Goal: Task Accomplishment & Management: Use online tool/utility

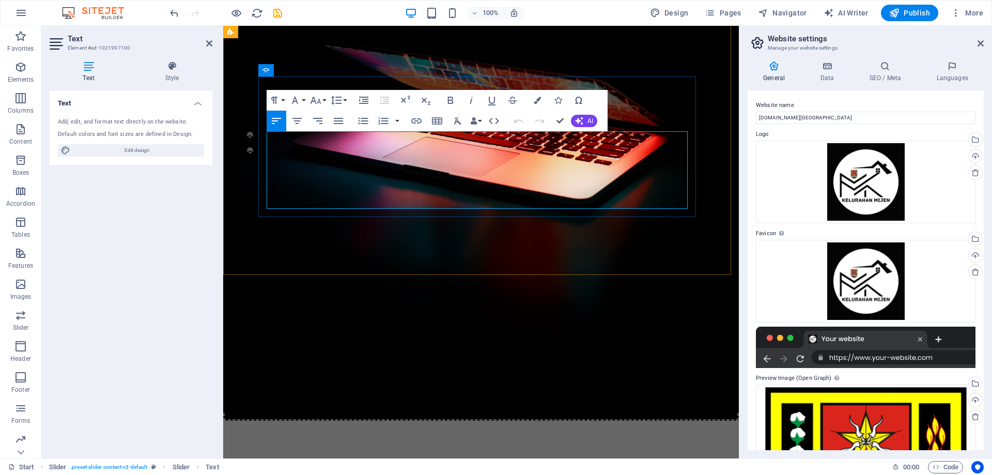
scroll to position [210, 0]
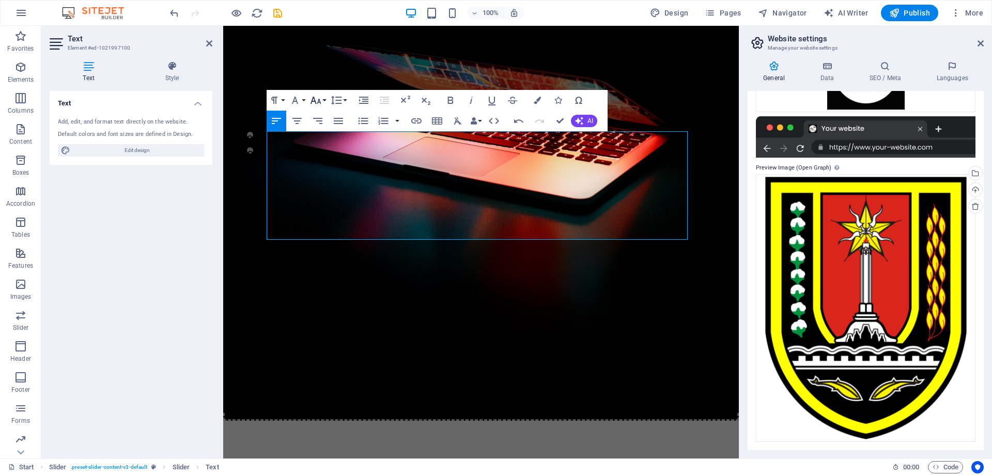
click at [315, 102] on icon "button" at bounding box center [316, 100] width 12 height 12
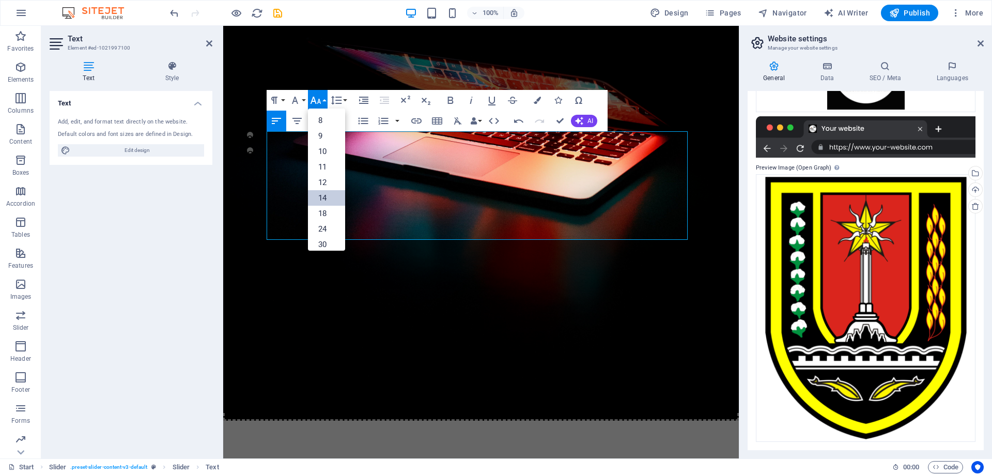
click at [328, 197] on link "14" at bounding box center [326, 198] width 37 height 16
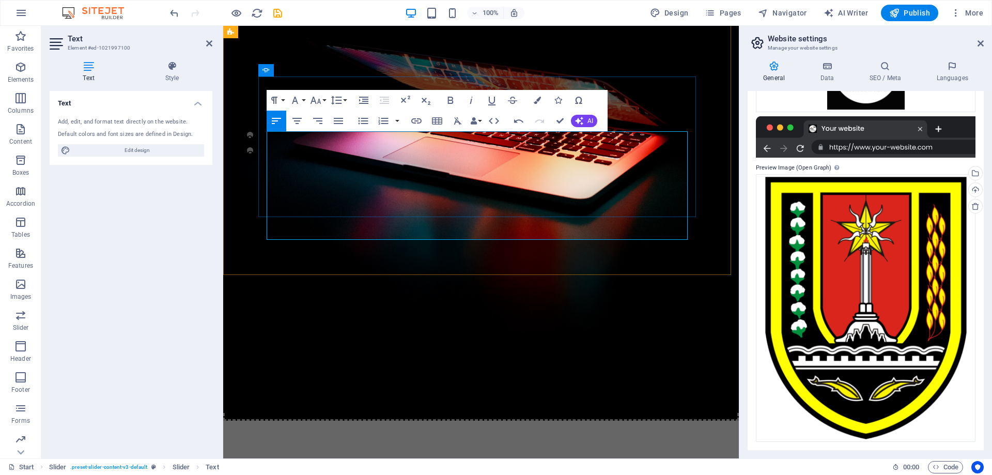
click at [323, 102] on button "Font Size" at bounding box center [318, 100] width 20 height 21
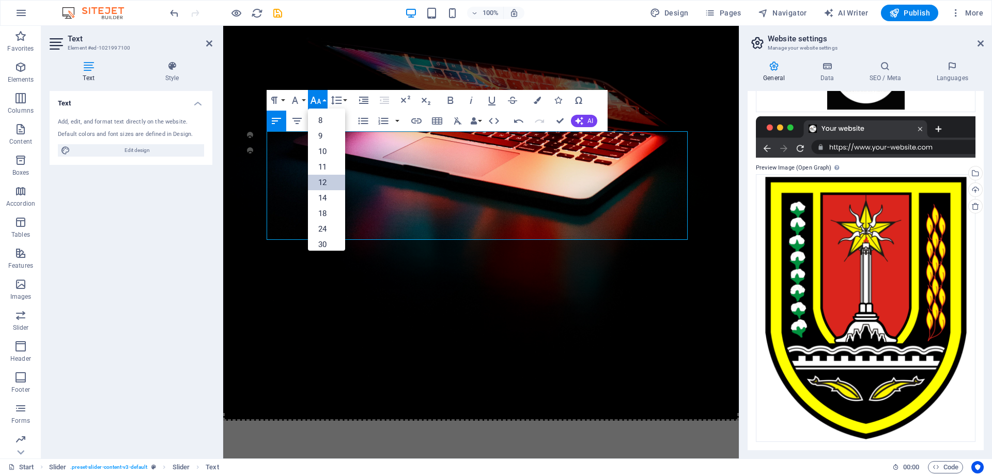
click at [324, 180] on link "12" at bounding box center [326, 183] width 37 height 16
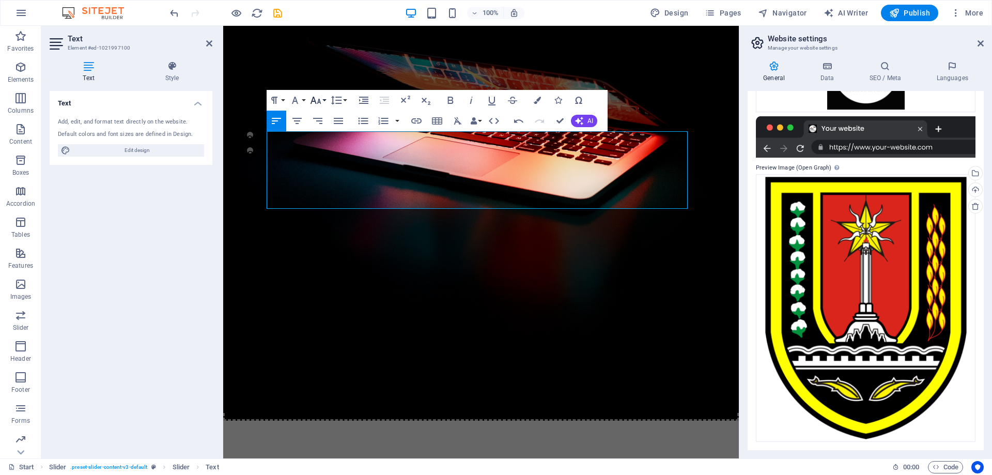
click at [322, 99] on button "Font Size" at bounding box center [318, 100] width 20 height 21
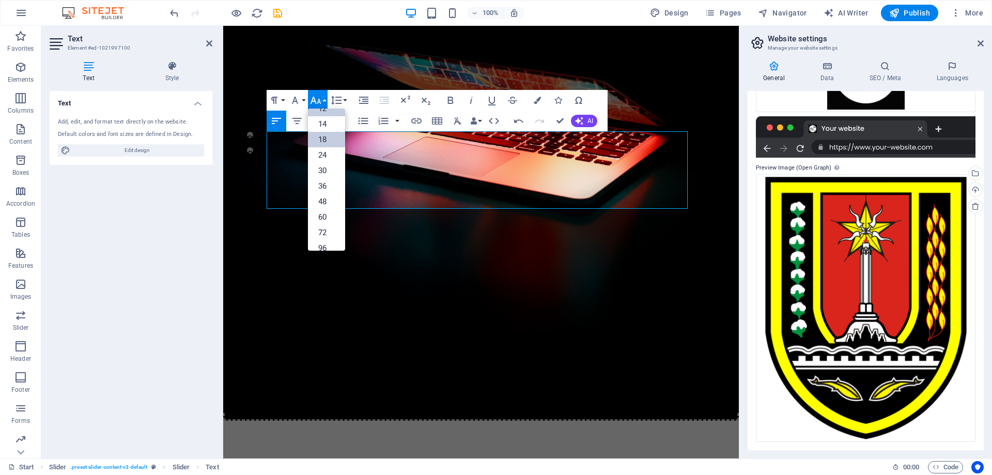
click at [329, 142] on link "18" at bounding box center [326, 140] width 37 height 16
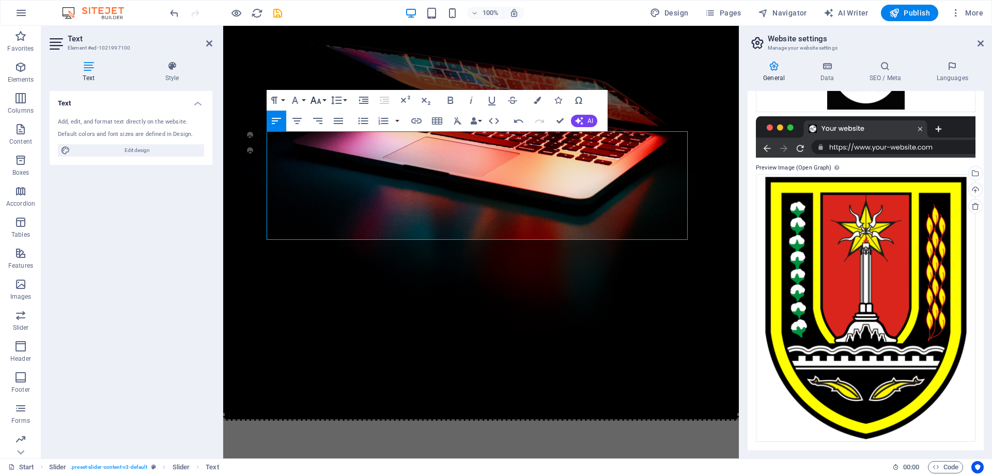
click at [320, 103] on icon "button" at bounding box center [316, 100] width 11 height 7
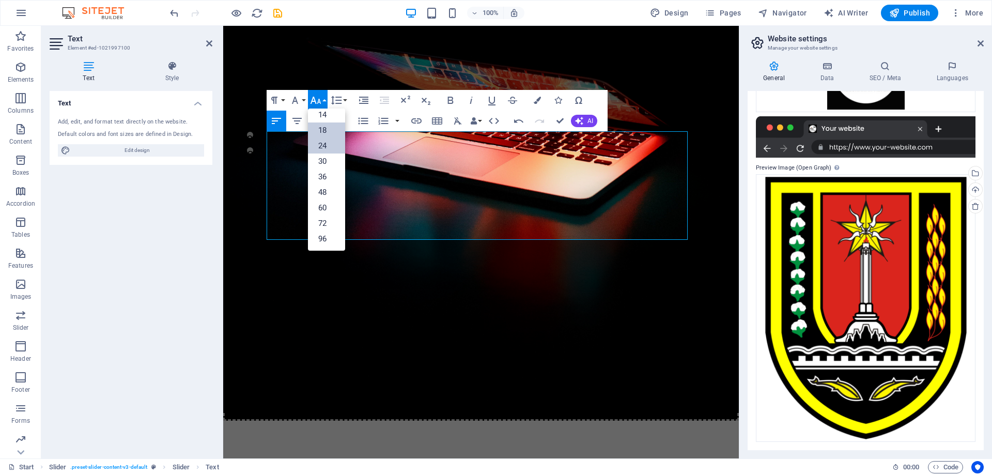
scroll to position [83, 0]
click at [324, 117] on link "14" at bounding box center [326, 115] width 37 height 16
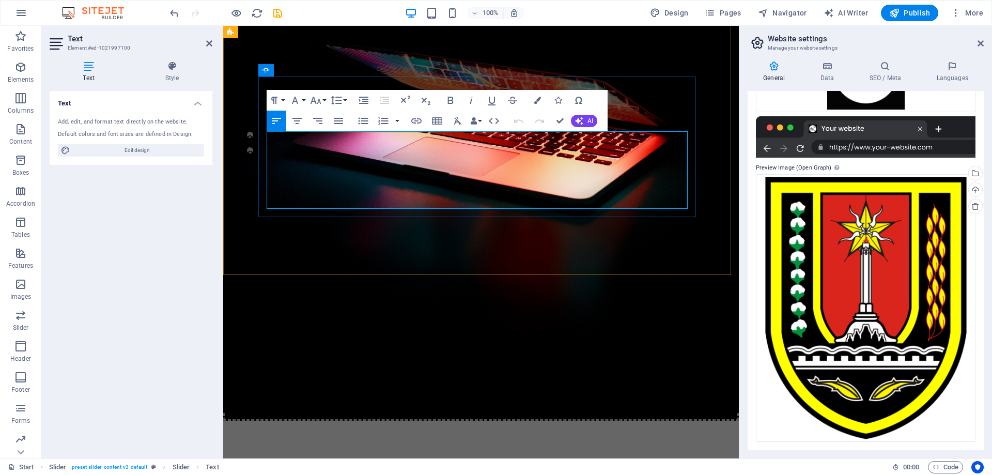
click at [318, 103] on icon "button" at bounding box center [316, 100] width 12 height 12
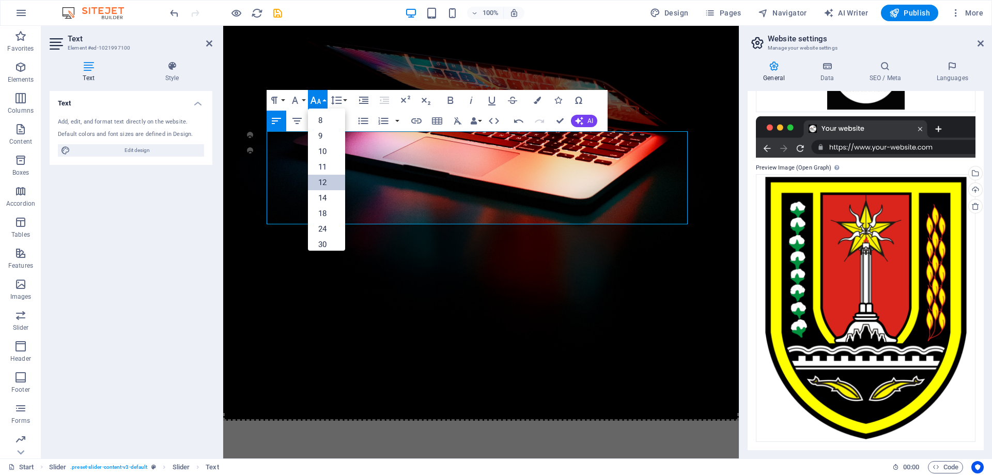
click at [330, 185] on link "12" at bounding box center [326, 183] width 37 height 16
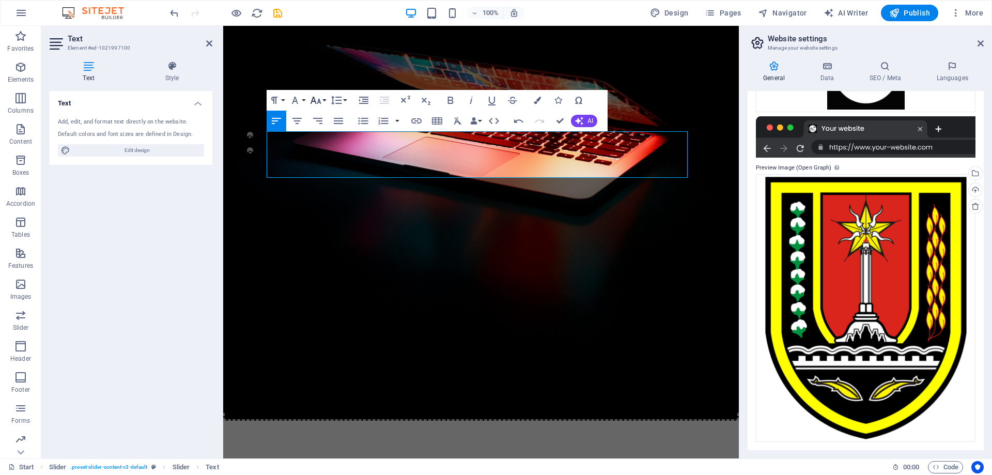
click at [320, 98] on icon "button" at bounding box center [316, 100] width 12 height 12
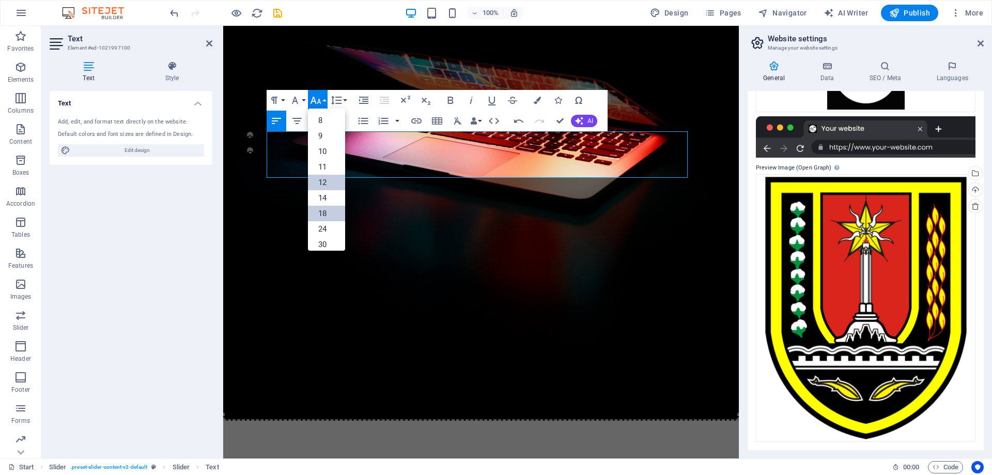
scroll to position [74, 0]
click at [325, 140] on link "18" at bounding box center [326, 140] width 37 height 16
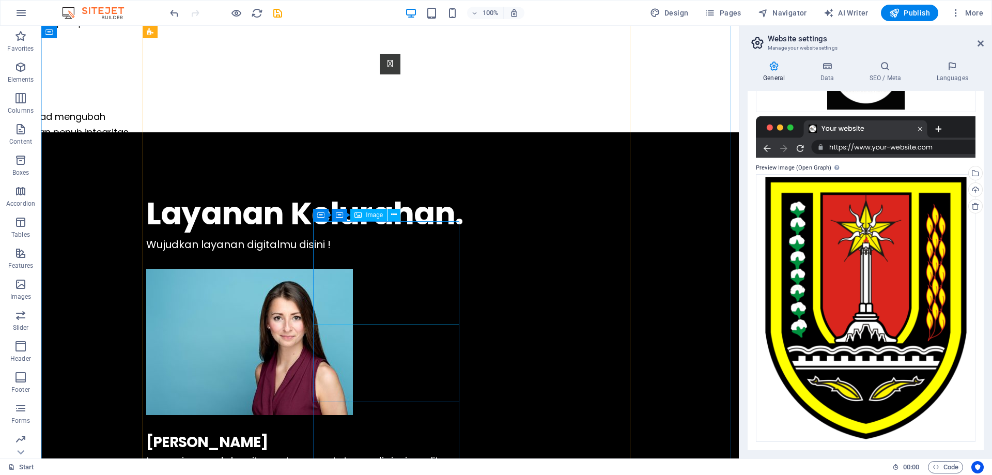
scroll to position [930, 0]
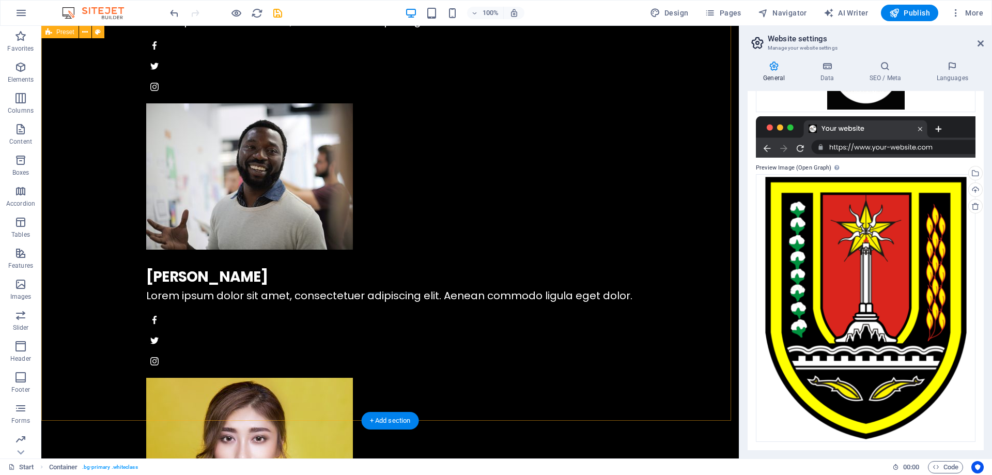
scroll to position [1344, 0]
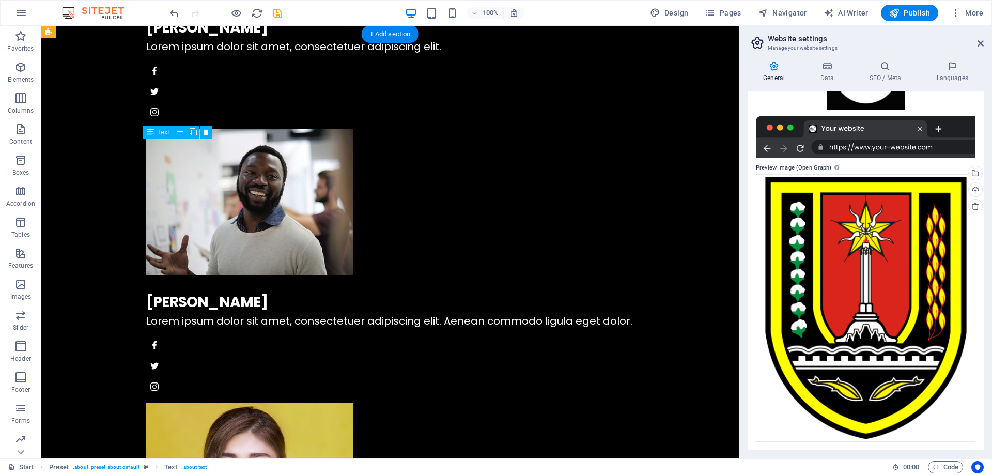
scroll to position [1292, 0]
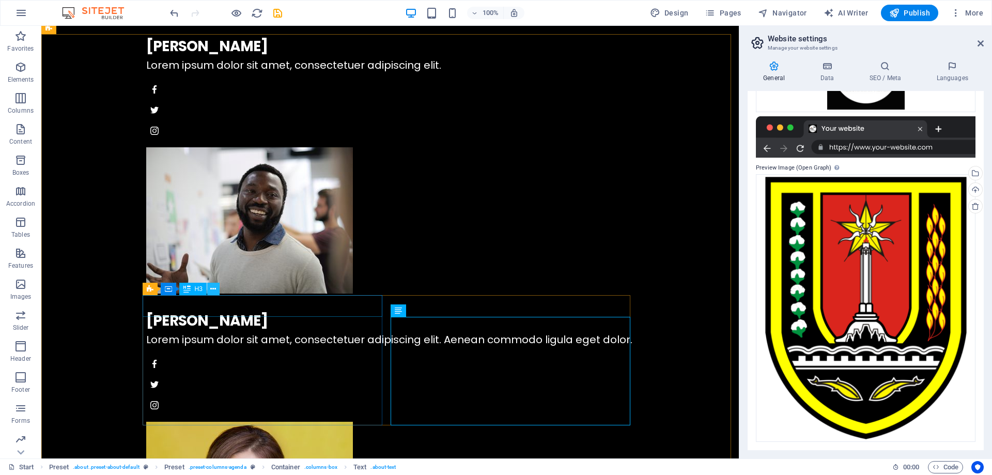
click at [209, 288] on button at bounding box center [213, 289] width 12 height 12
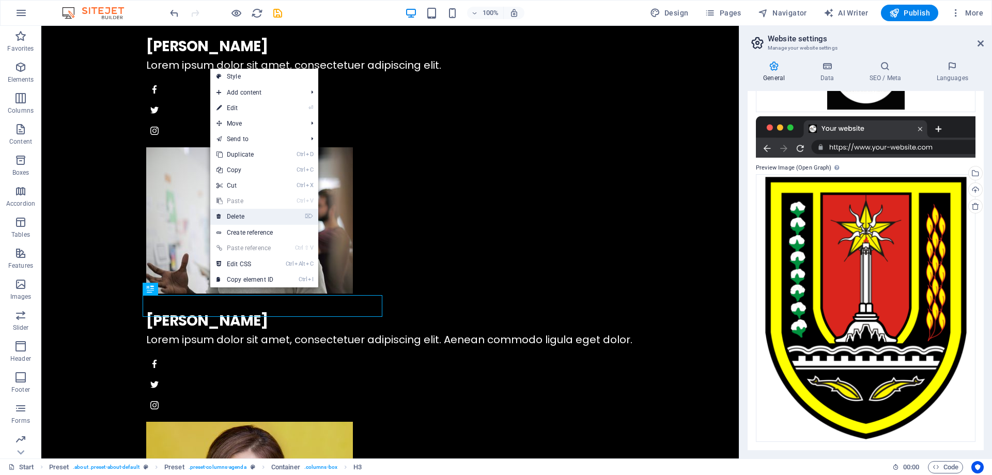
click at [267, 219] on link "⌦ Delete" at bounding box center [244, 217] width 69 height 16
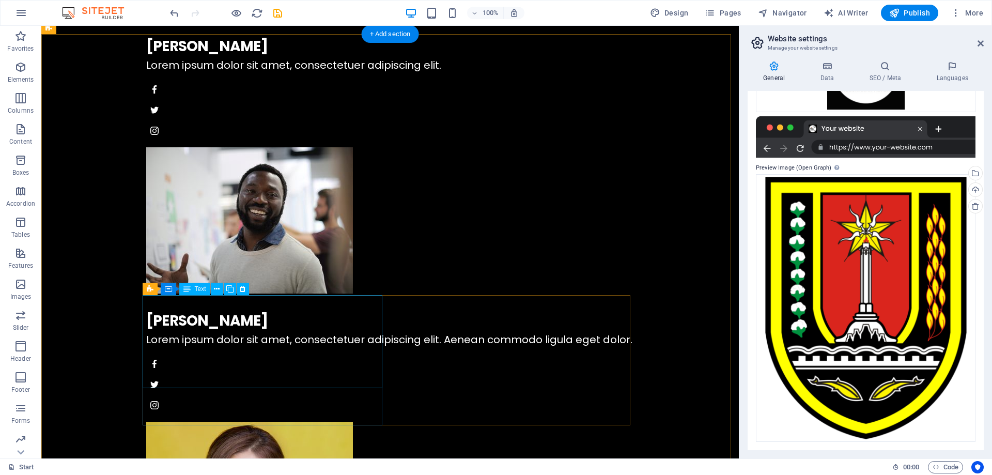
click at [245, 287] on icon at bounding box center [243, 289] width 6 height 11
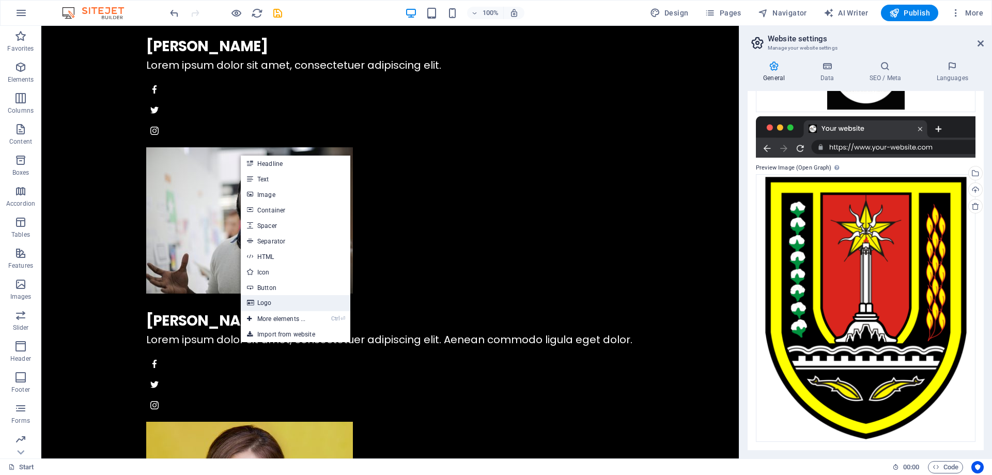
click at [289, 309] on link "Logo" at bounding box center [296, 303] width 110 height 16
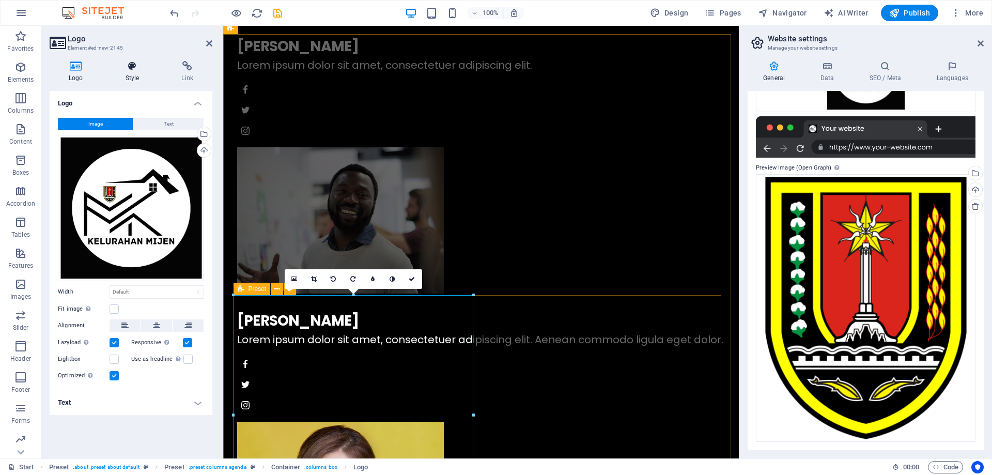
click at [132, 73] on h4 "Style" at bounding box center [134, 72] width 56 height 22
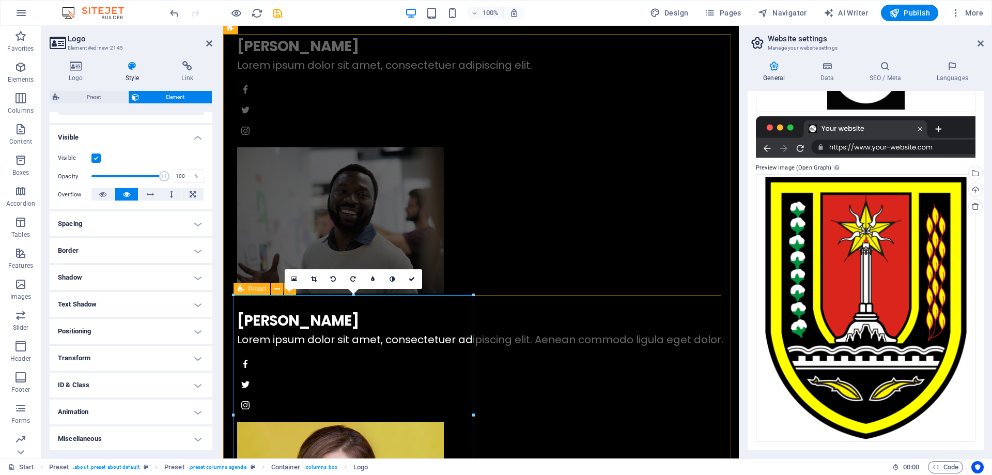
scroll to position [99, 0]
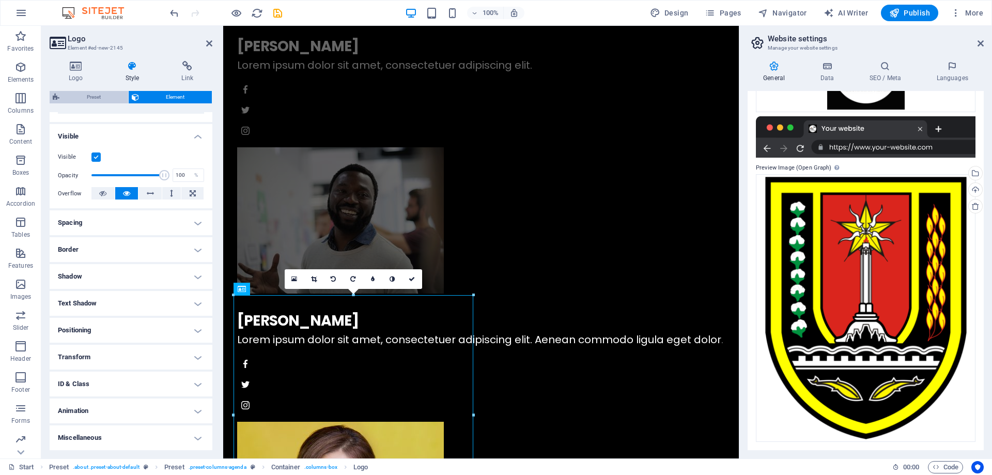
click at [99, 91] on span "Preset" at bounding box center [94, 97] width 63 height 12
select select "px"
select select "preset-columns-agenda"
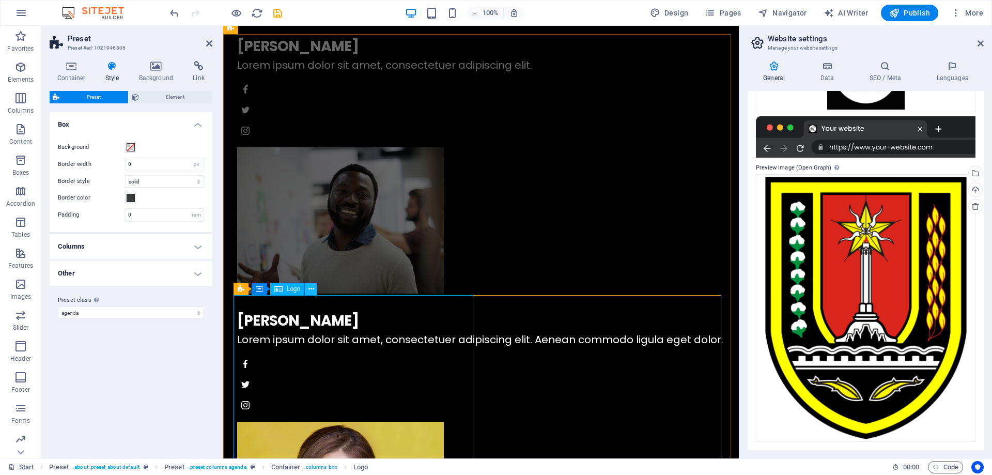
click at [309, 290] on icon at bounding box center [312, 289] width 6 height 11
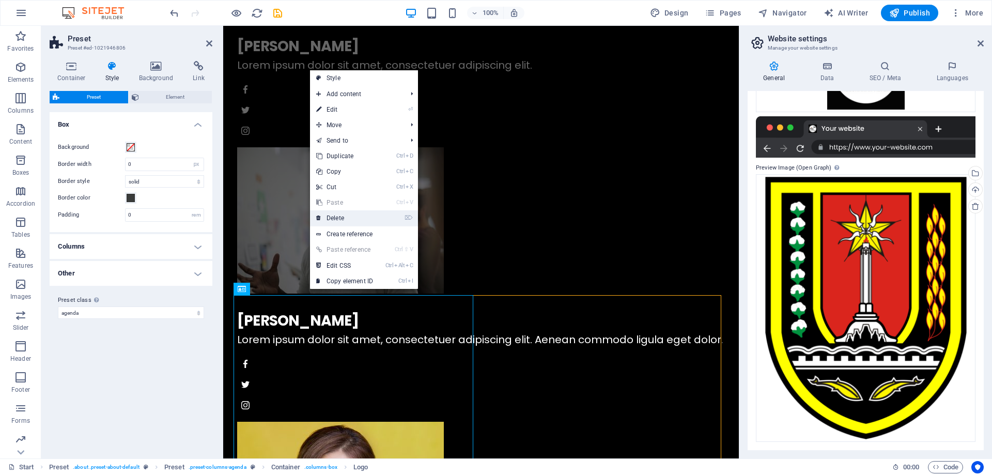
click at [344, 222] on link "⌦ Delete" at bounding box center [344, 218] width 69 height 16
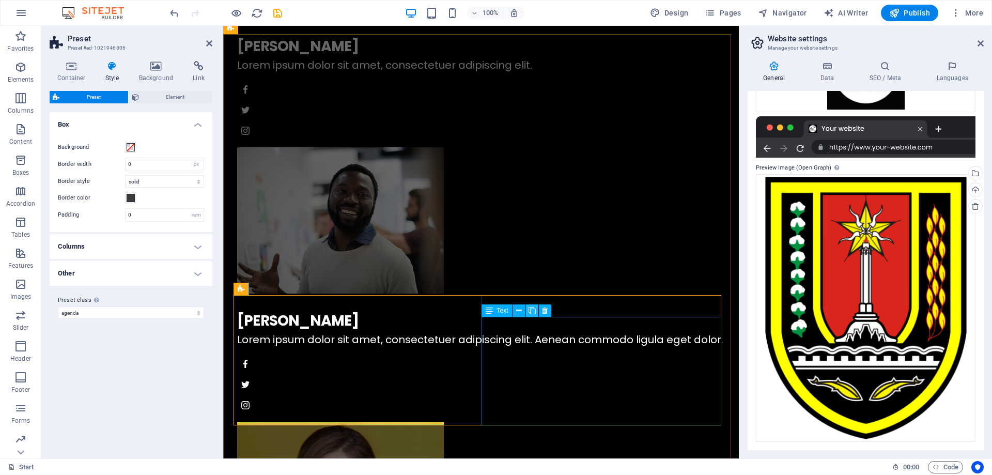
click at [537, 313] on button at bounding box center [532, 310] width 12 height 12
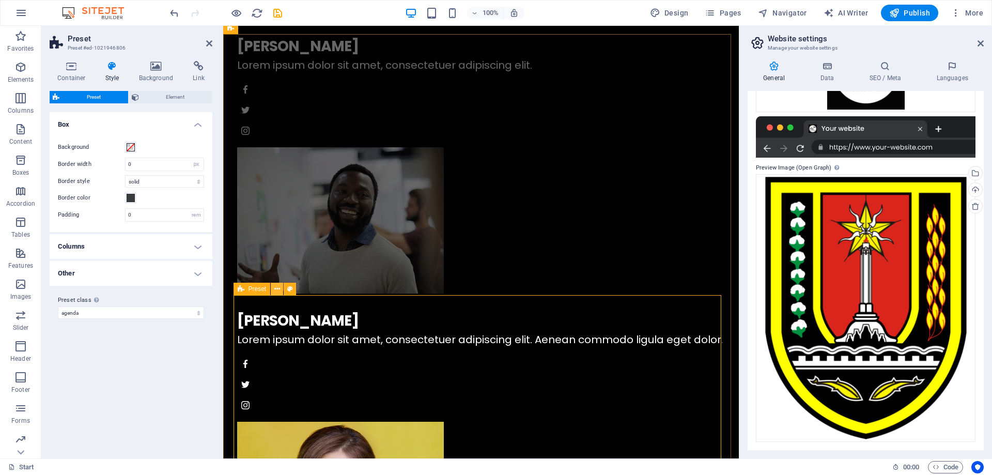
click at [278, 289] on icon at bounding box center [277, 289] width 6 height 11
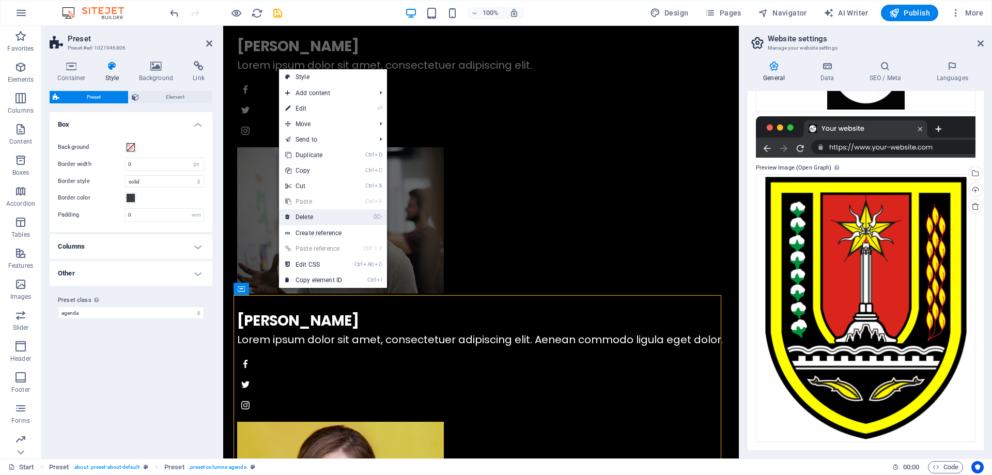
click at [316, 218] on link "⌦ Delete" at bounding box center [313, 217] width 69 height 16
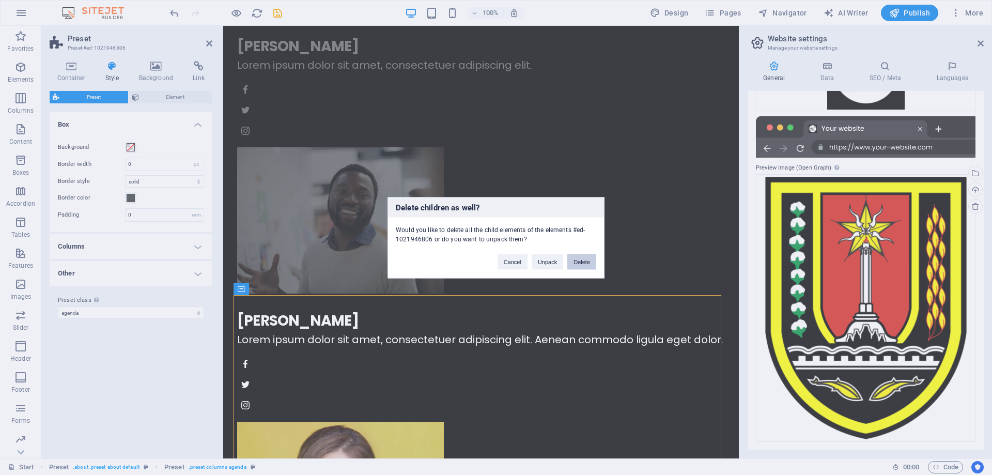
click at [586, 259] on button "Delete" at bounding box center [582, 262] width 29 height 16
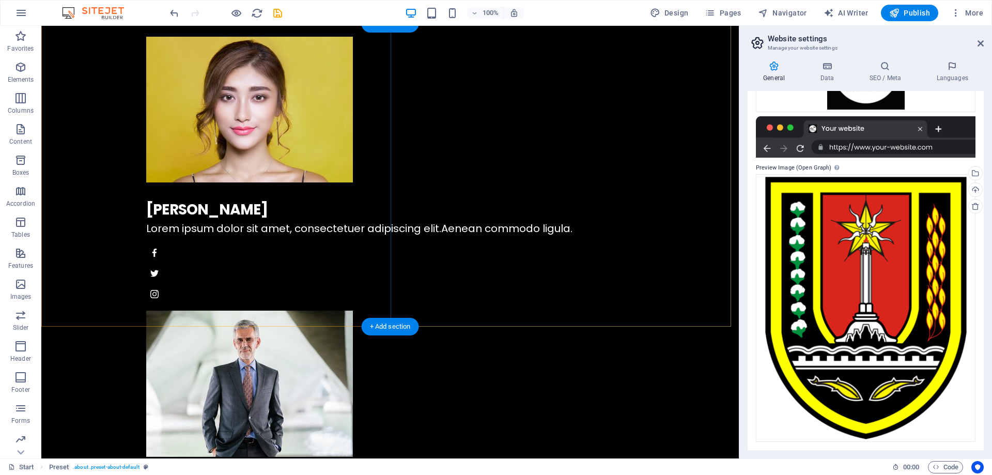
scroll to position [1706, 0]
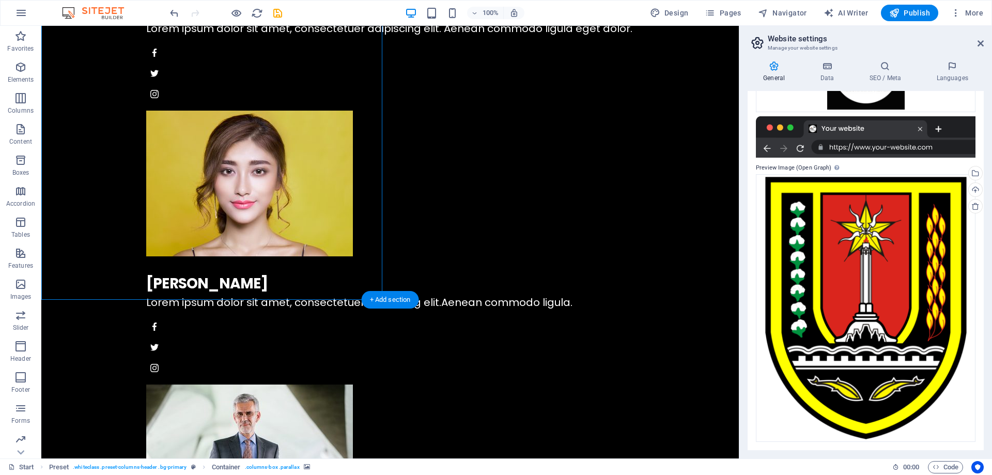
scroll to position [1602, 0]
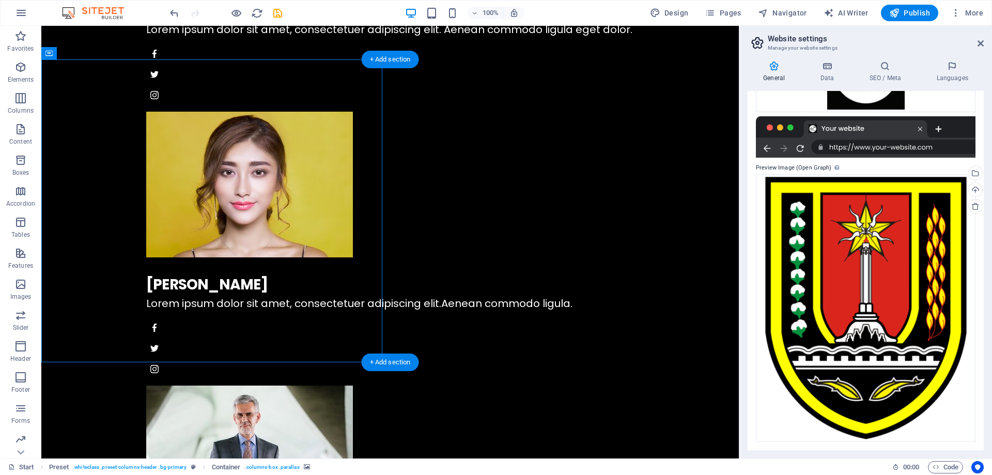
select select "vh"
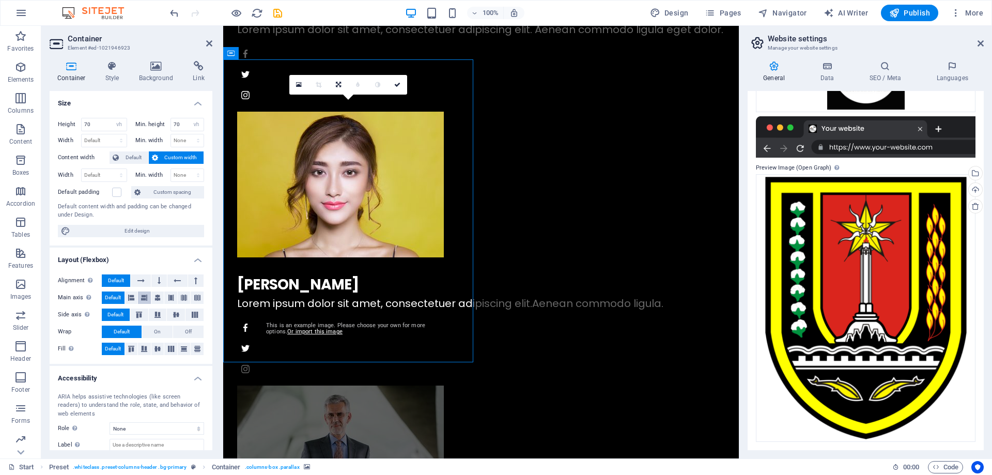
scroll to position [59, 0]
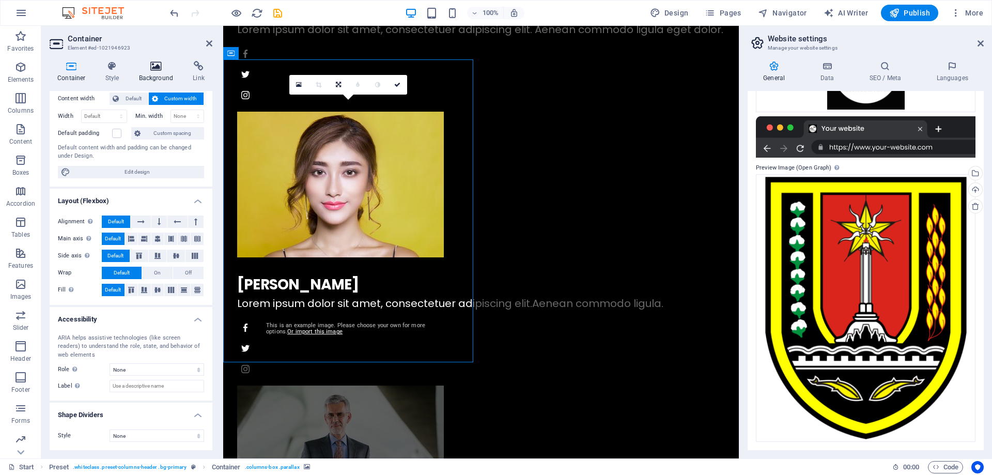
click at [155, 67] on icon at bounding box center [156, 66] width 50 height 10
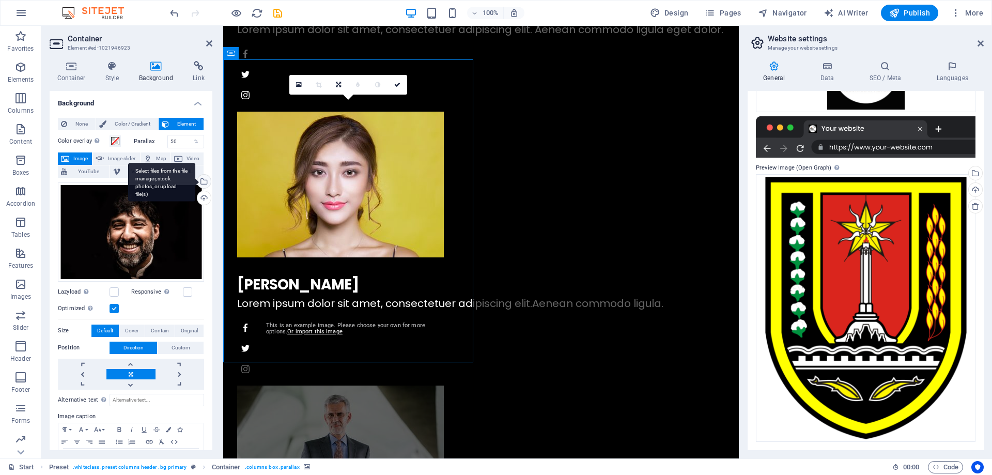
click at [204, 182] on div "Select files from the file manager, stock photos, or upload file(s)" at bounding box center [203, 183] width 16 height 16
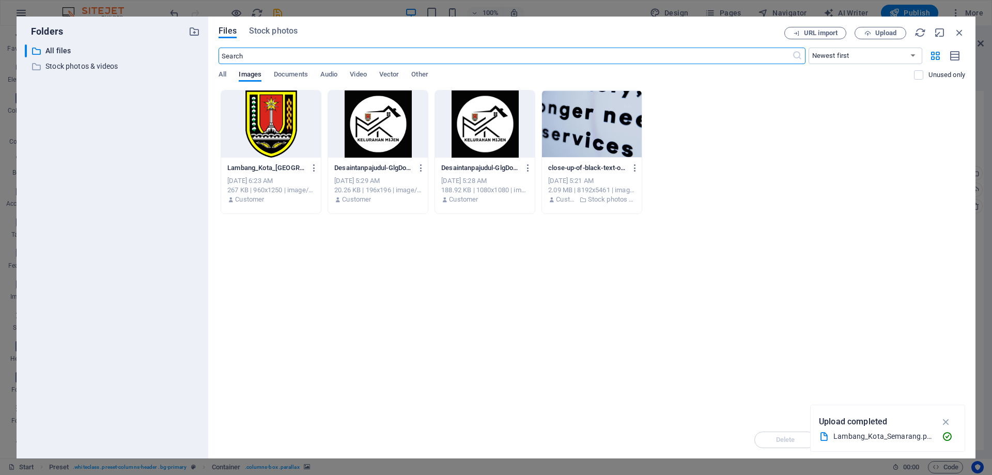
scroll to position [1905, 0]
click at [881, 27] on button "Upload" at bounding box center [881, 33] width 52 height 12
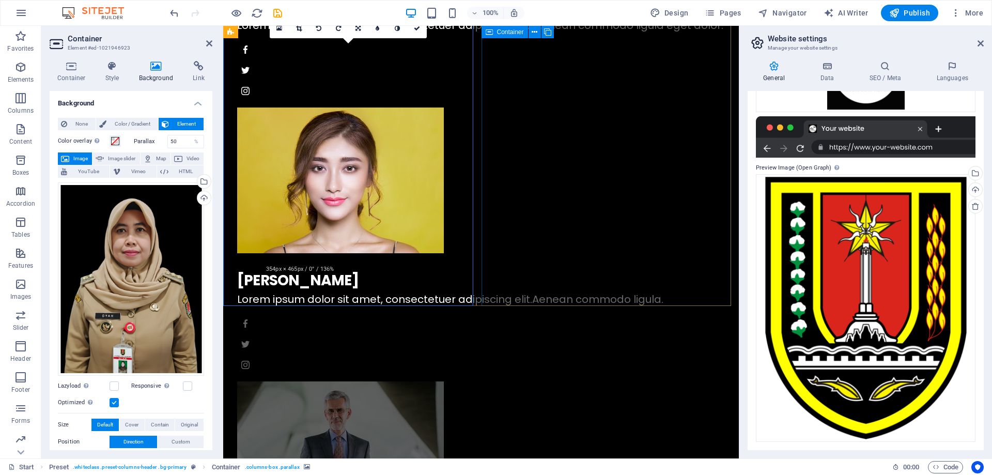
scroll to position [1602, 0]
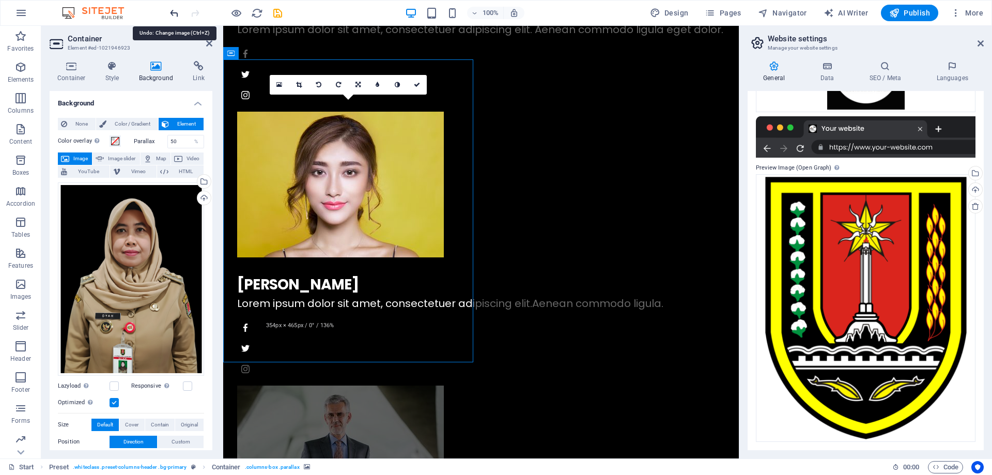
click at [175, 14] on icon "undo" at bounding box center [175, 13] width 12 height 12
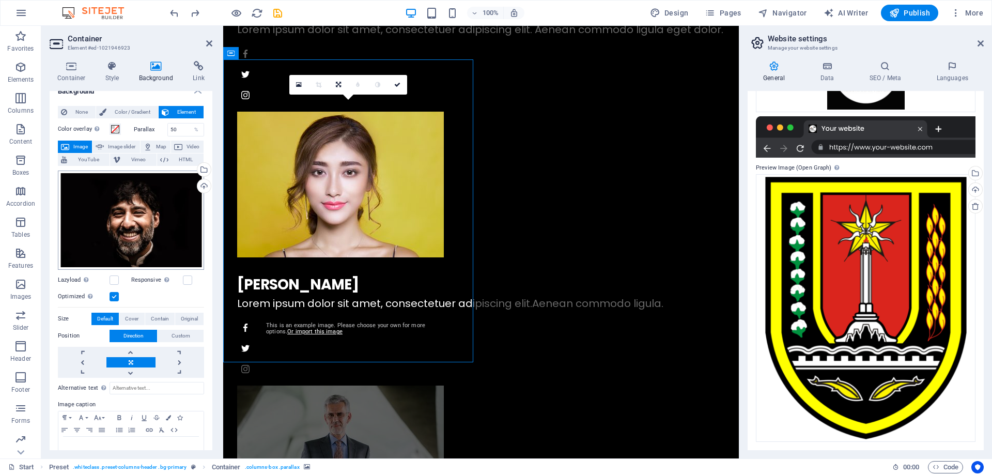
scroll to position [0, 0]
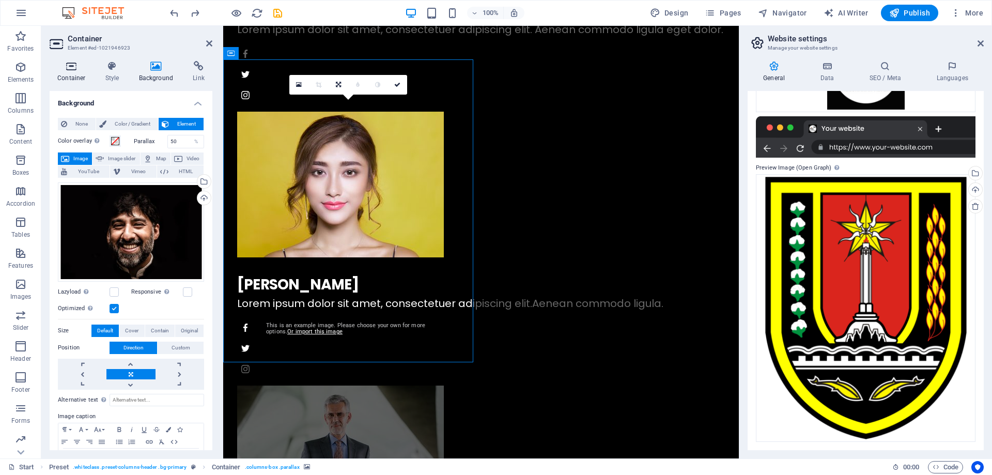
click at [81, 73] on h4 "Container" at bounding box center [74, 72] width 48 height 22
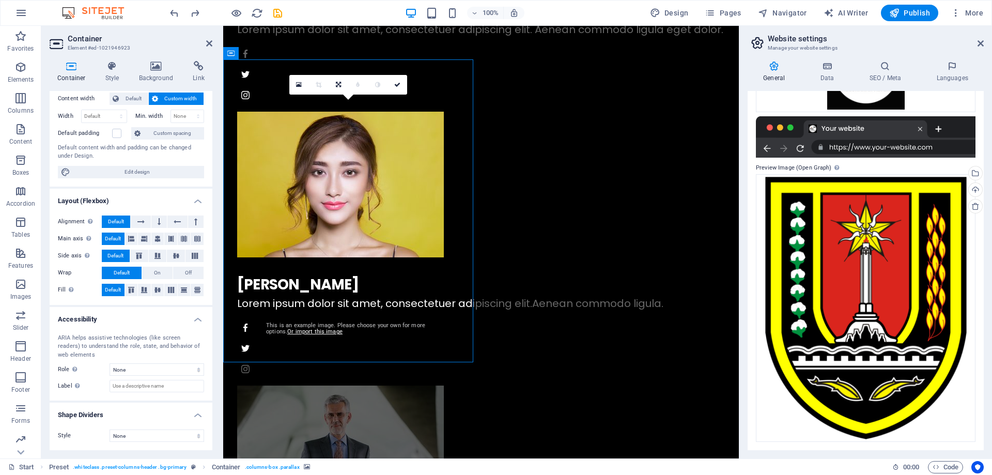
click at [119, 59] on div "Container Style Background Link Size Height 70 Default px rem % vh vw Min. heig…" at bounding box center [130, 256] width 179 height 406
click at [106, 64] on icon at bounding box center [112, 66] width 29 height 10
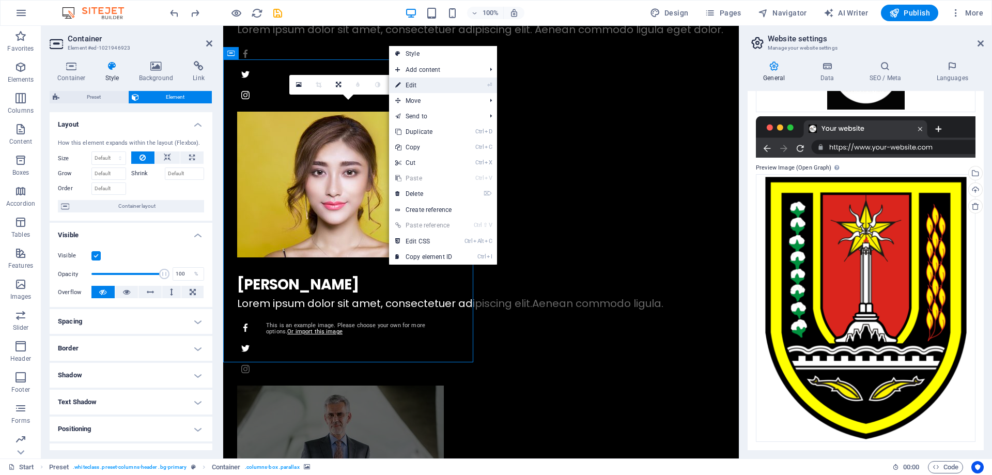
click at [420, 83] on link "⏎ Edit" at bounding box center [423, 86] width 69 height 16
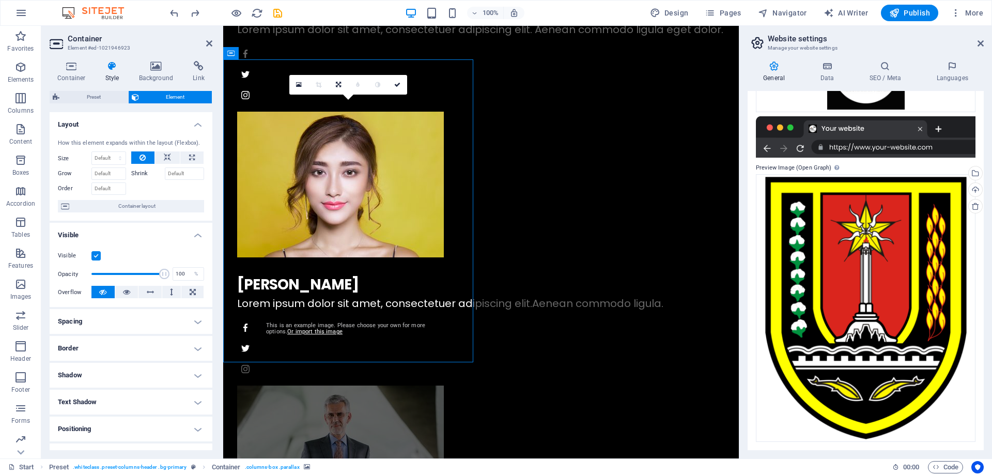
click at [146, 67] on icon at bounding box center [156, 66] width 50 height 10
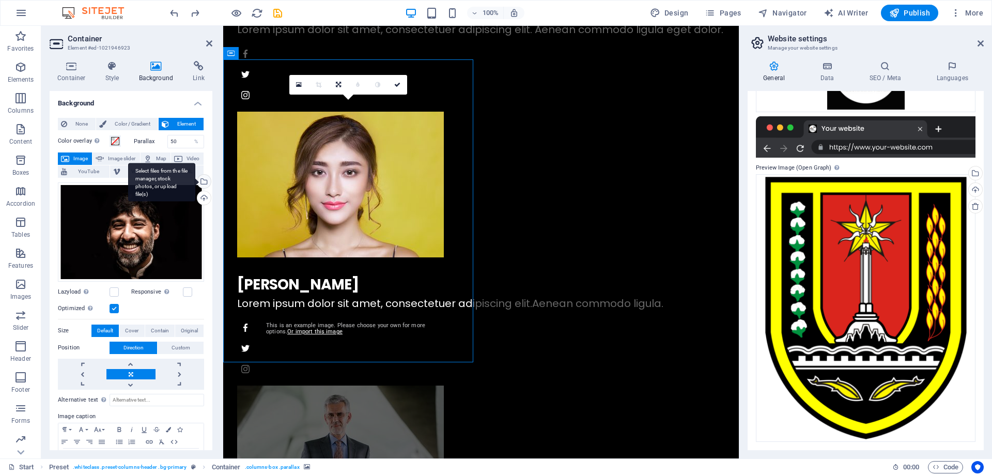
click at [206, 185] on div "Select files from the file manager, stock photos, or upload file(s)" at bounding box center [203, 183] width 16 height 16
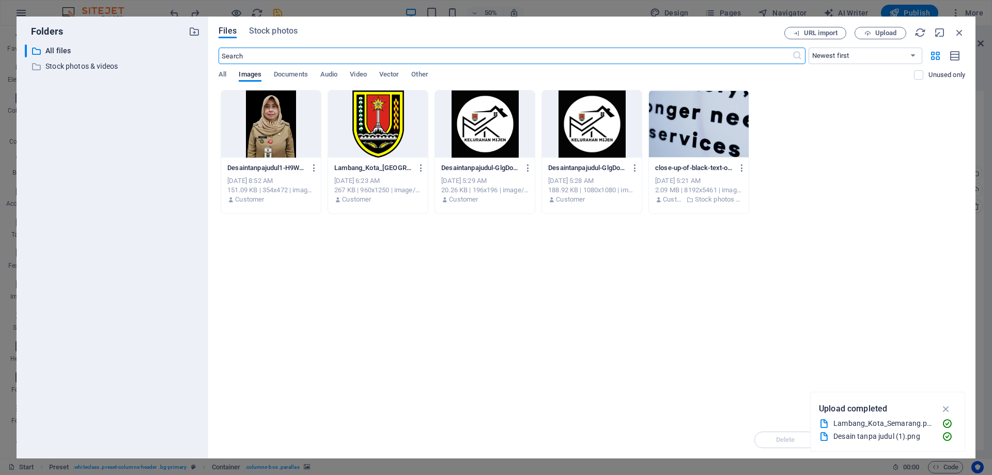
scroll to position [1905, 0]
click at [305, 112] on div at bounding box center [271, 123] width 100 height 67
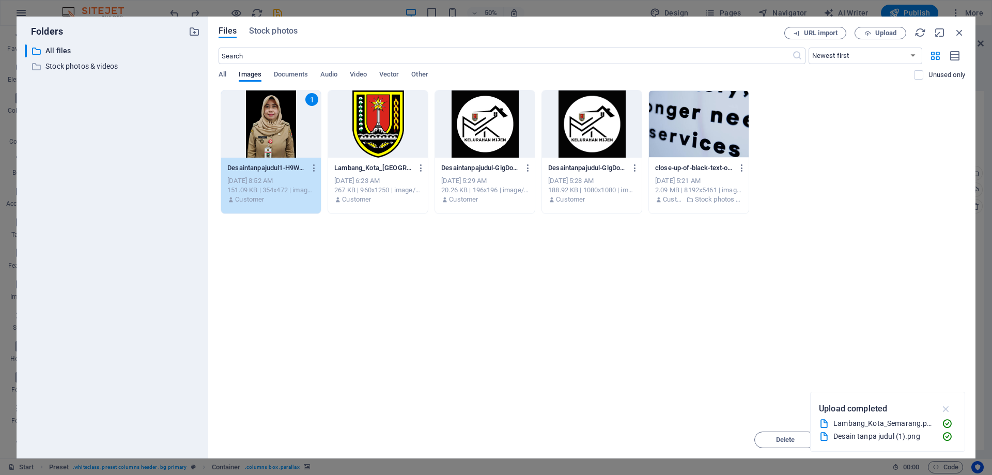
click at [948, 411] on icon "button" at bounding box center [947, 408] width 12 height 11
click at [939, 440] on span "Insert" at bounding box center [935, 440] width 18 height 6
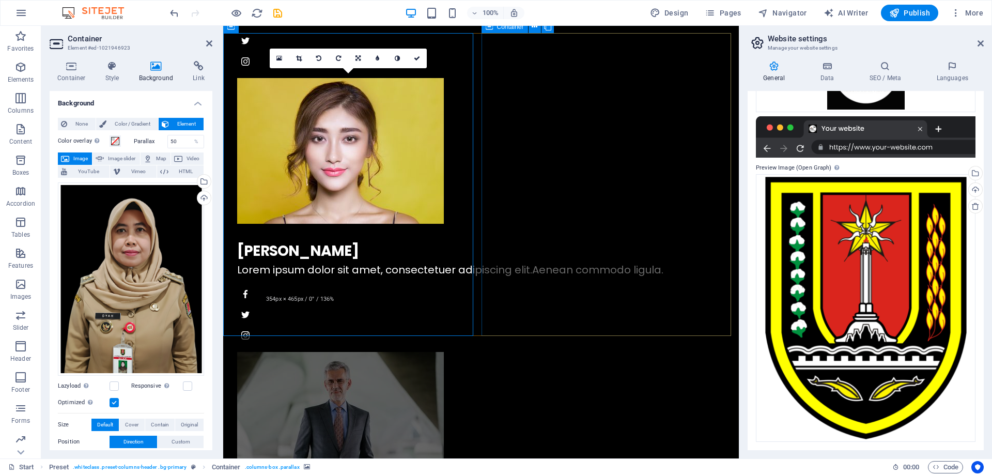
scroll to position [1654, 0]
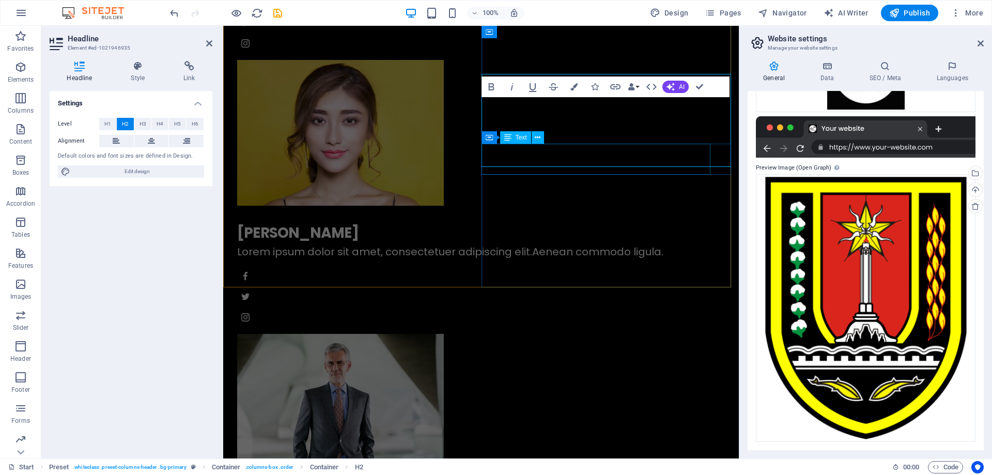
scroll to position [1677, 0]
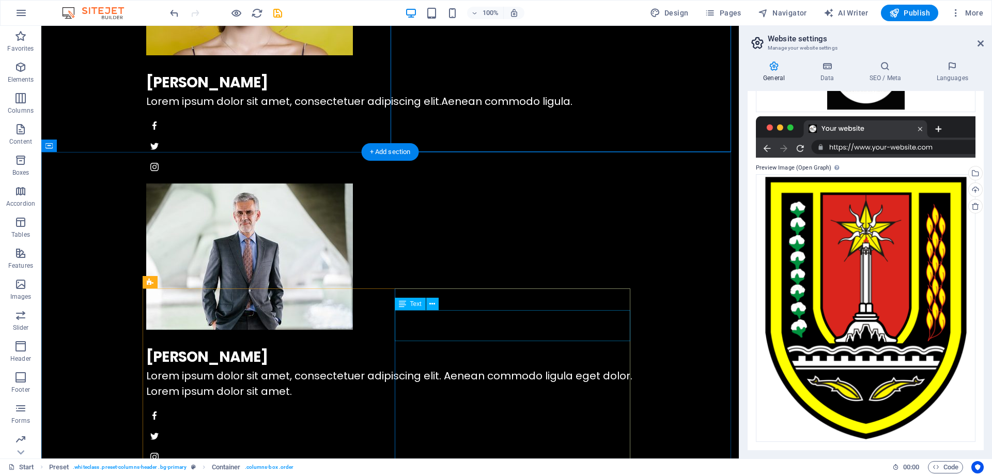
scroll to position [1840, 0]
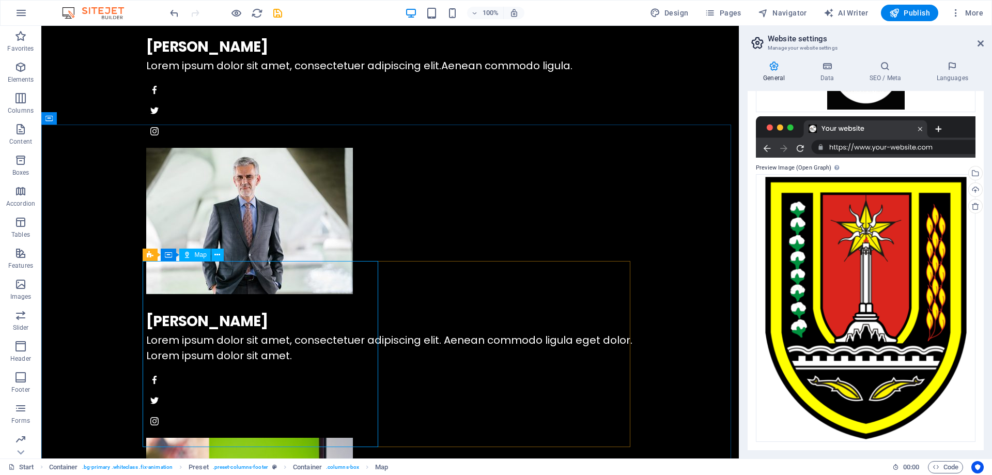
click at [195, 256] on span "Map" at bounding box center [201, 255] width 12 height 6
click at [213, 253] on button at bounding box center [217, 255] width 12 height 12
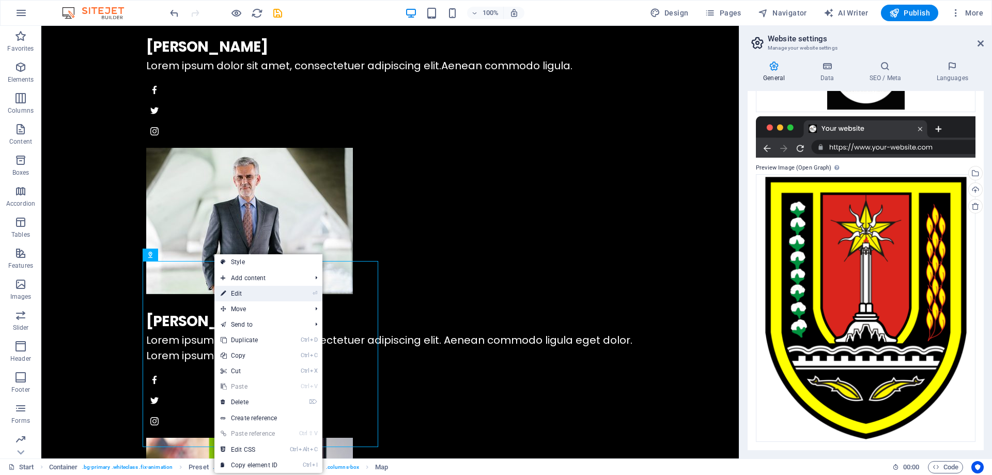
click at [256, 289] on link "⏎ Edit" at bounding box center [249, 294] width 69 height 16
select select "1"
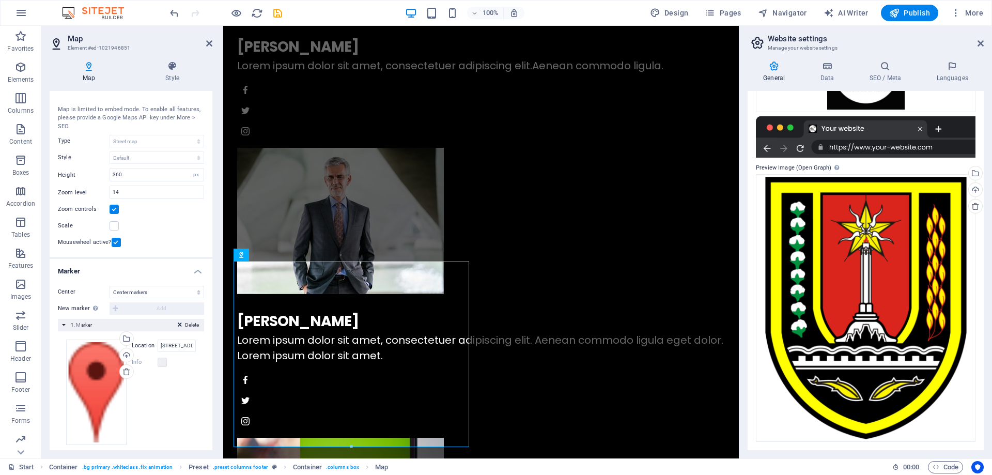
scroll to position [26, 0]
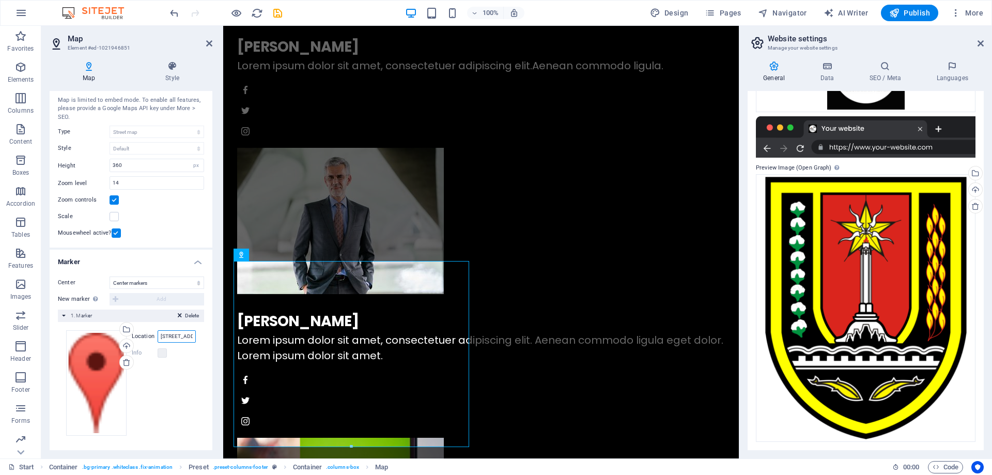
click at [180, 336] on input "401 F St NW, 20001 Washington, DC" at bounding box center [177, 336] width 38 height 12
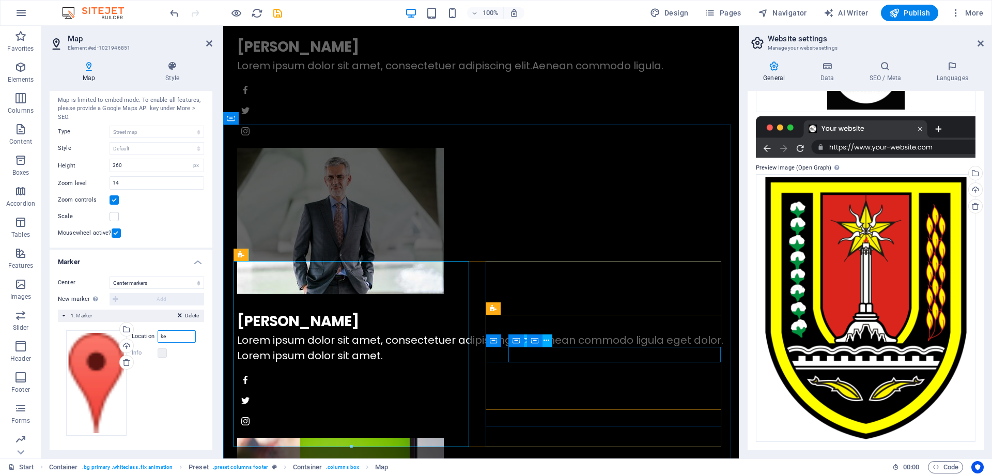
type input "k"
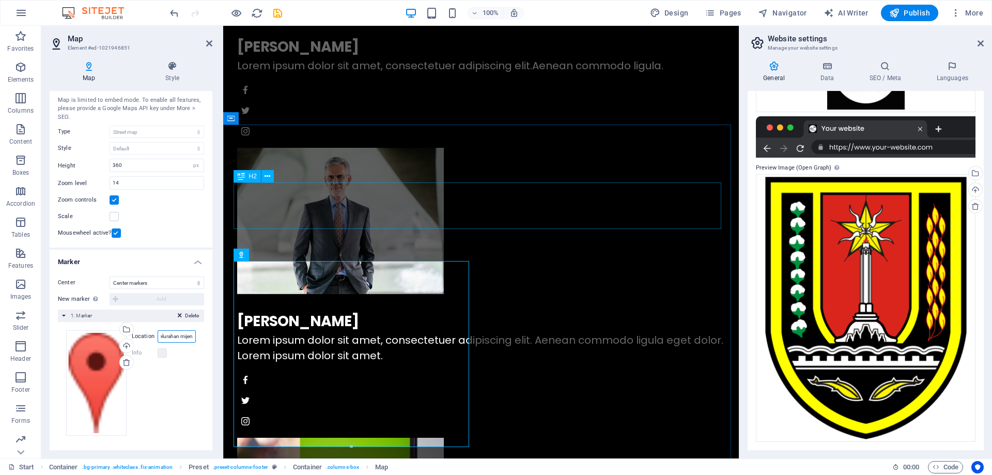
type input "kantor kelurahan mijen"
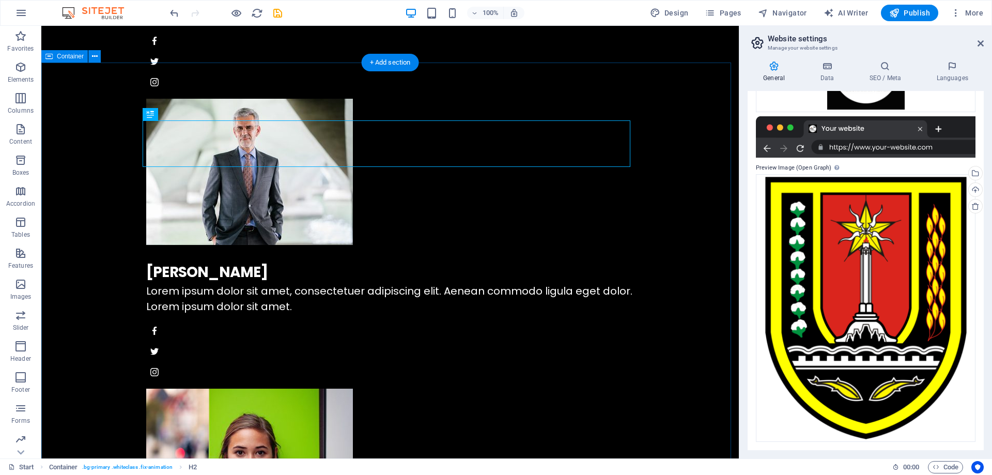
scroll to position [1936, 0]
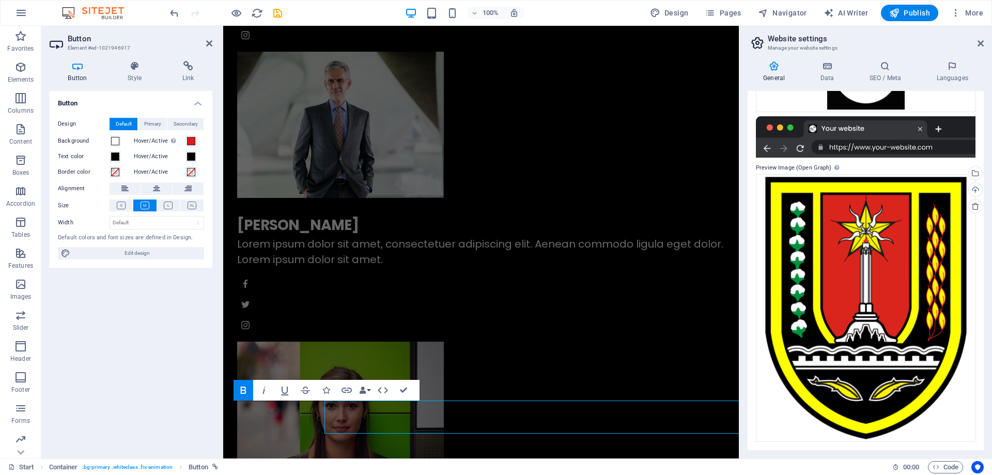
scroll to position [1903, 0]
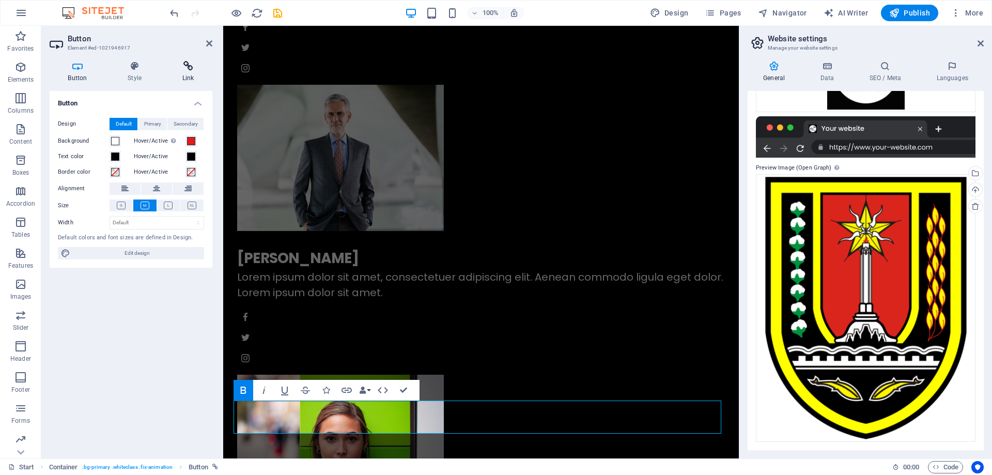
click at [187, 69] on icon at bounding box center [188, 66] width 49 height 10
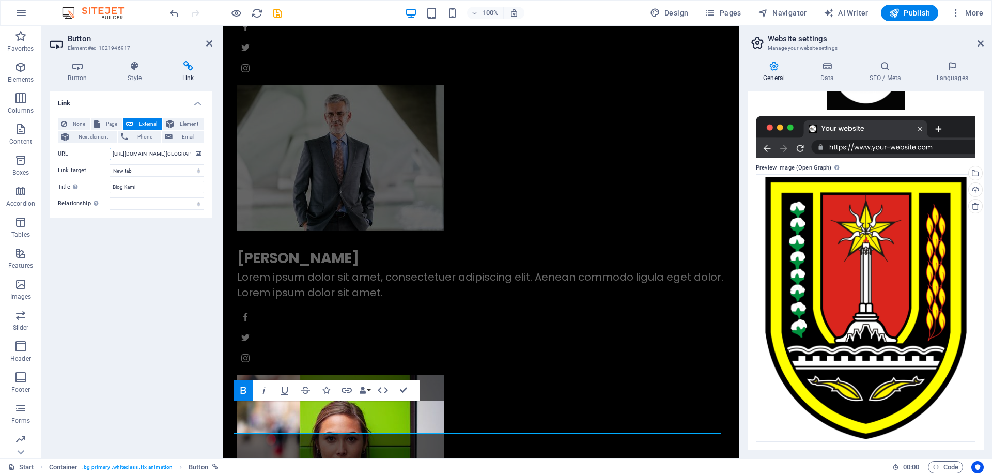
click at [166, 155] on input "https://mijen.semarangkota.go.id/" at bounding box center [157, 154] width 95 height 12
paste input "aps.app.goo.gl/11sDEqRXo1JVRy2T7"
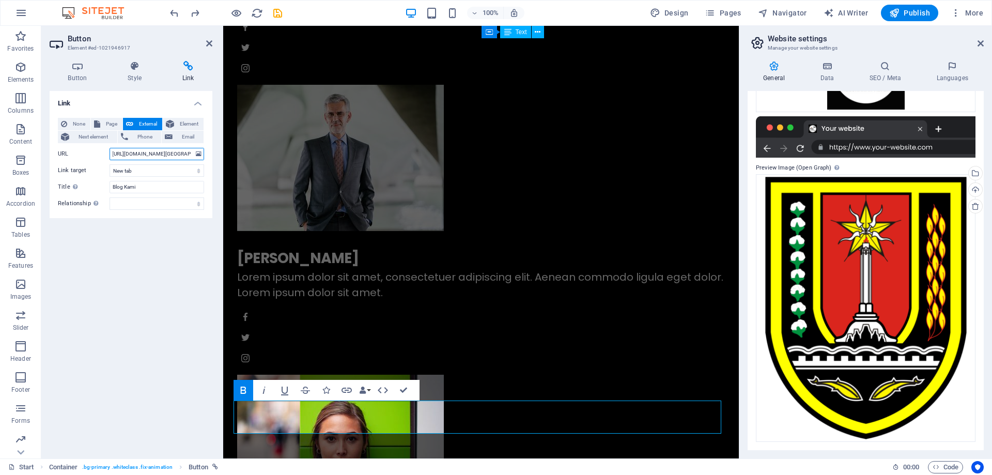
paste input "aps.app.goo.gl/11sDEqRXo1JVRy2T7"
type input "https://maps.app.goo.gl/11sDEqRXo1JVRy2T7"
click at [179, 272] on div "Link None Page External Element Next element Phone Email Page Start Legal Notic…" at bounding box center [131, 270] width 163 height 359
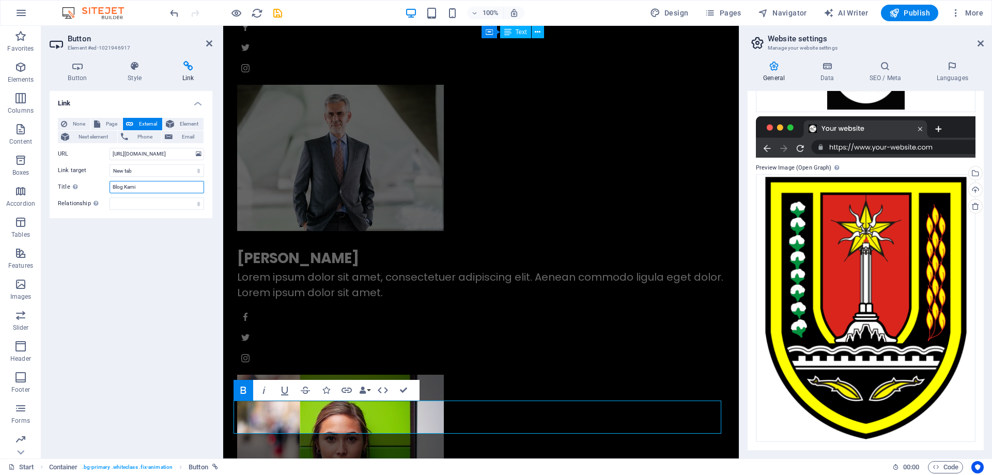
click at [146, 188] on input "Blog Kami" at bounding box center [157, 187] width 95 height 12
type input "Lokasi Kami"
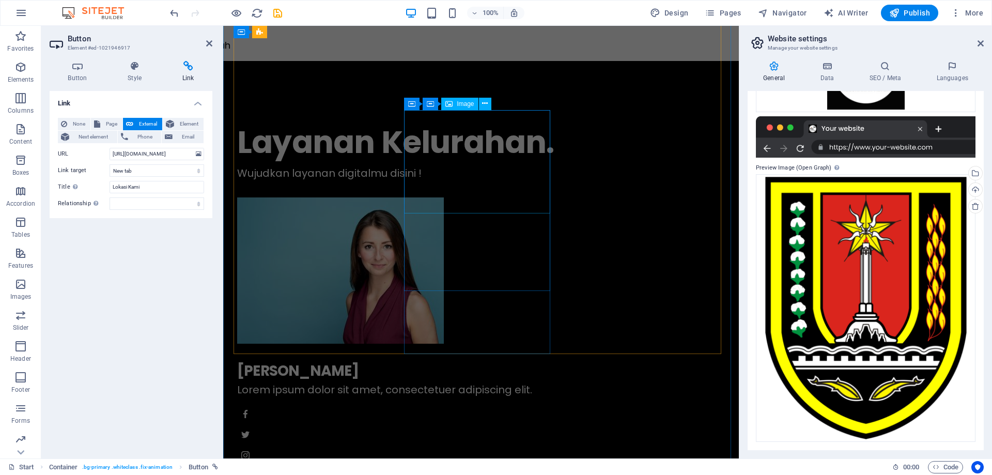
scroll to position [982, 0]
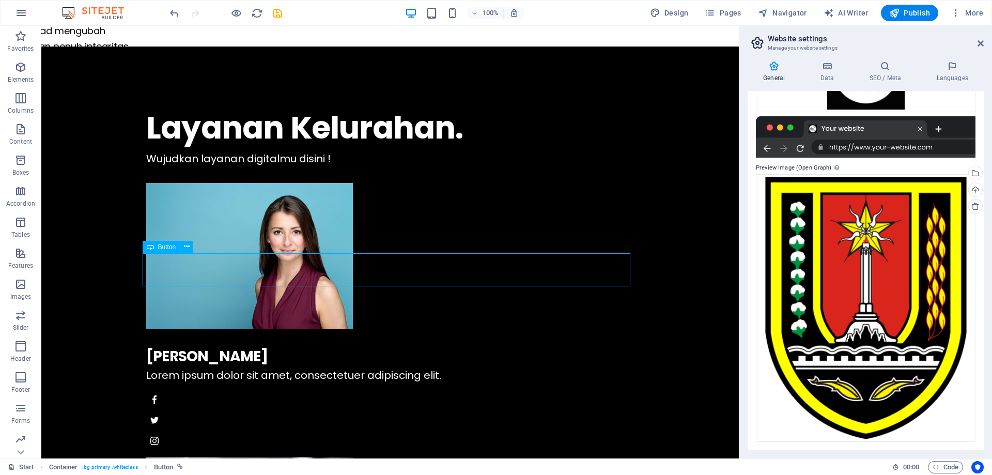
click at [184, 250] on icon at bounding box center [187, 246] width 6 height 11
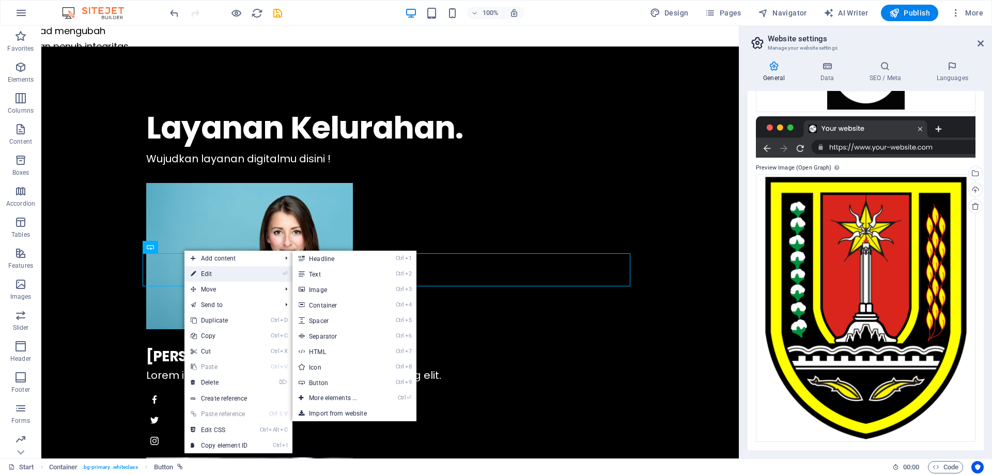
click at [212, 276] on link "⏎ Edit" at bounding box center [219, 274] width 69 height 16
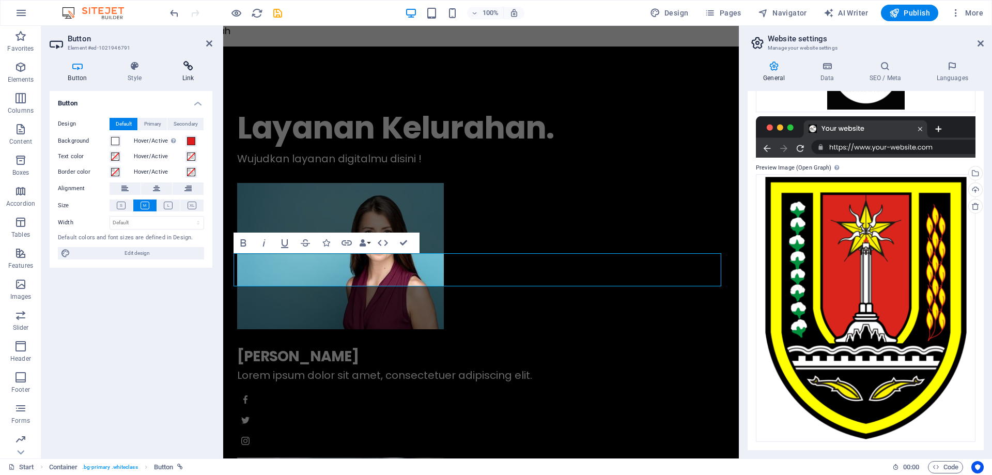
click at [189, 64] on icon at bounding box center [188, 66] width 49 height 10
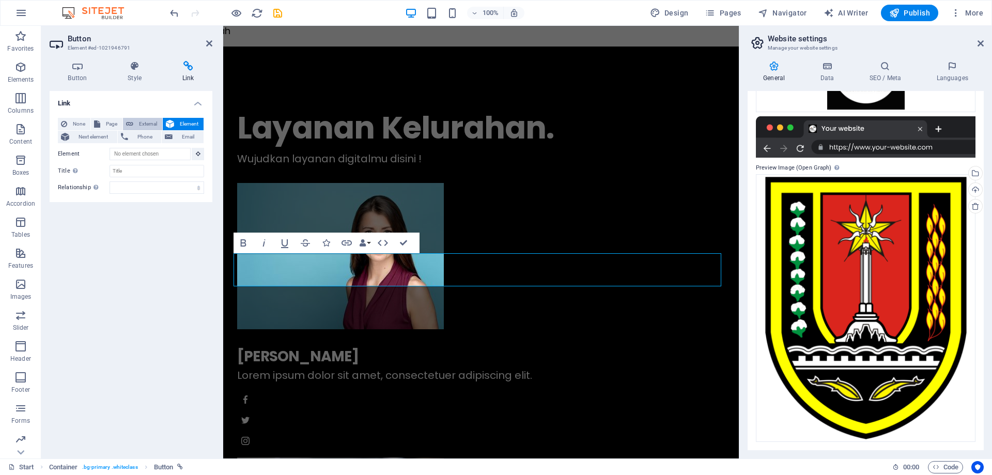
click at [144, 127] on span "External" at bounding box center [147, 124] width 23 height 12
select select "blank"
paste input "https://maps.app.goo.gl/11sDEqRXo1JVRy2T7"
type input "https://maps.app.goo.gl/11sDEqRXo1JVRy2T7"
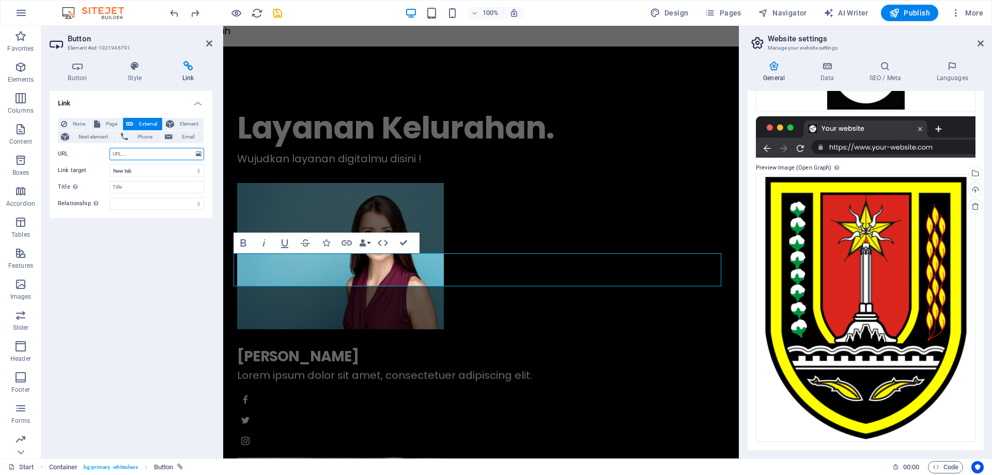
paste input "https://mijen.semarangkota.go.id/"
type input "https://mijen.semarangkota.go.id/"
click at [140, 187] on input "Title Additional link description, should not be the same as the link text. The…" at bounding box center [157, 187] width 95 height 12
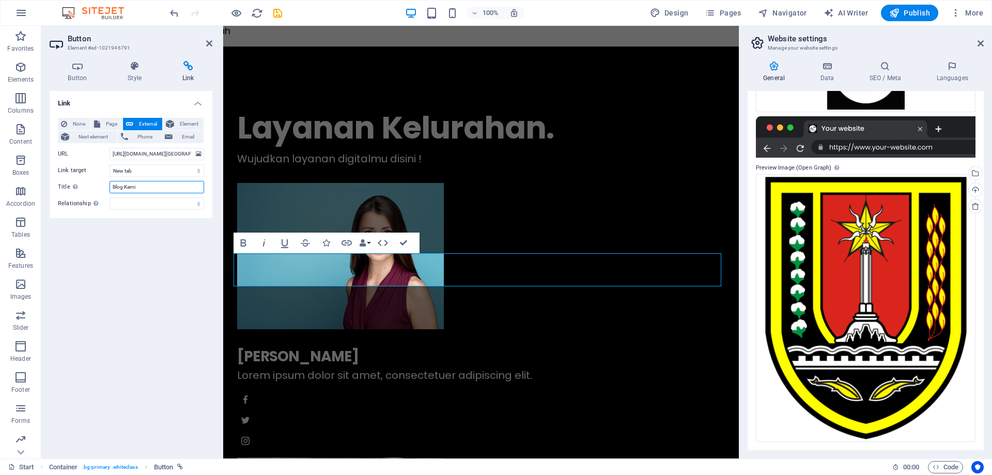
drag, startPoint x: 144, startPoint y: 186, endPoint x: 189, endPoint y: 215, distance: 52.8
click at [0, 195] on section "Favorites Elements Columns Content Boxes Accordion Tables Features Images Slide…" at bounding box center [369, 242] width 739 height 433
type input "Website Kami"
click at [190, 290] on div "Link None Page External Element Next element Phone Email Page Start Legal Notic…" at bounding box center [131, 270] width 163 height 359
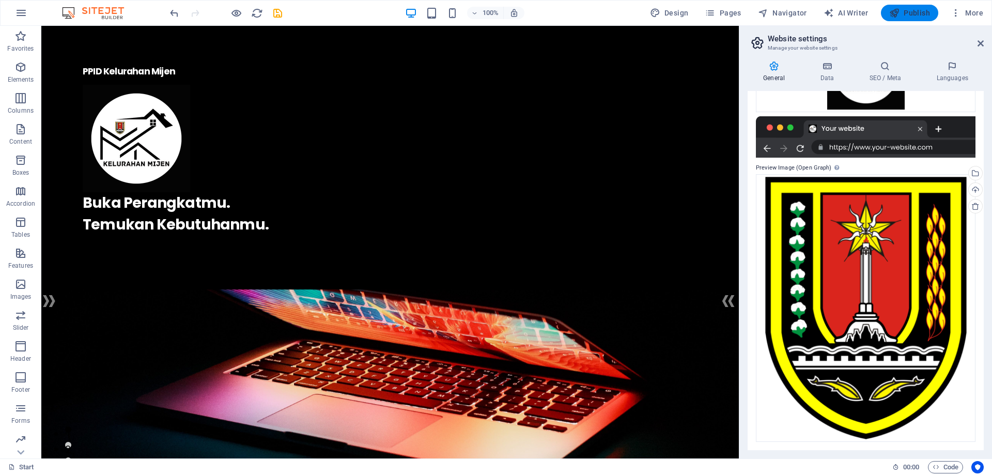
drag, startPoint x: 903, startPoint y: 9, endPoint x: 900, endPoint y: 16, distance: 7.2
click at [902, 9] on span "Publish" at bounding box center [910, 13] width 41 height 10
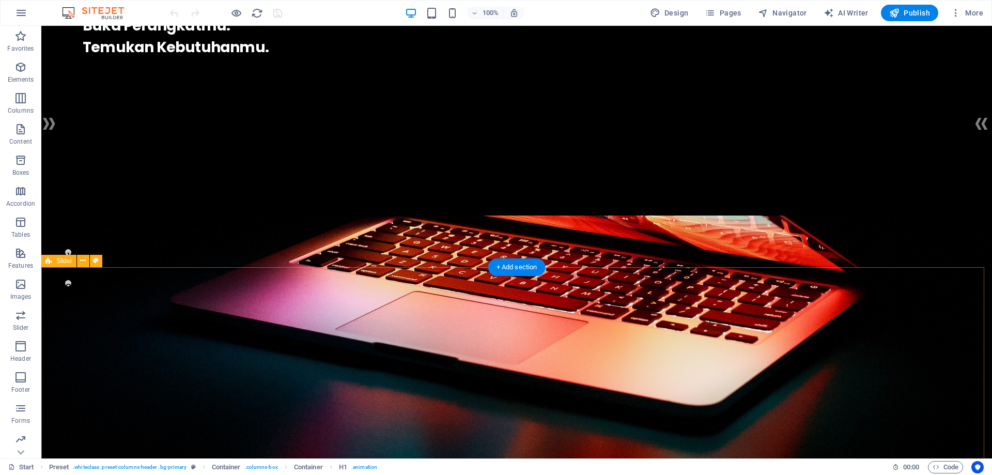
scroll to position [207, 0]
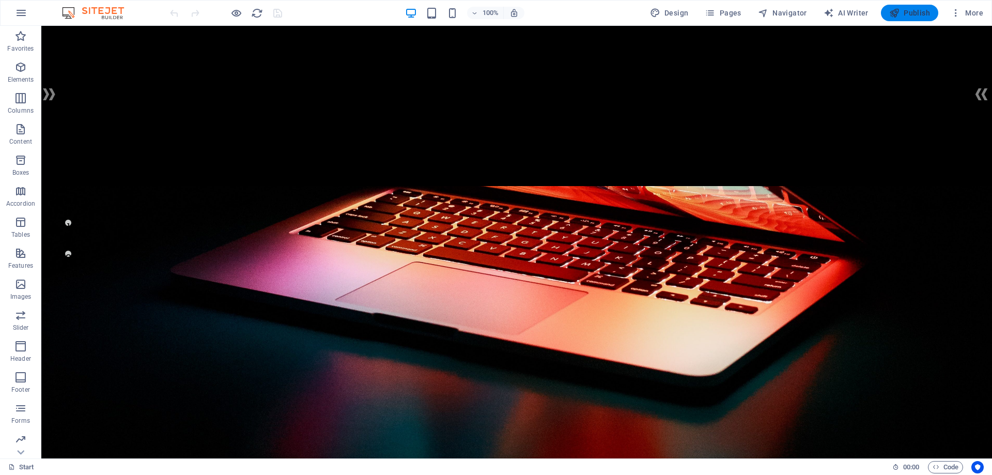
click at [894, 11] on icon "button" at bounding box center [895, 13] width 10 height 10
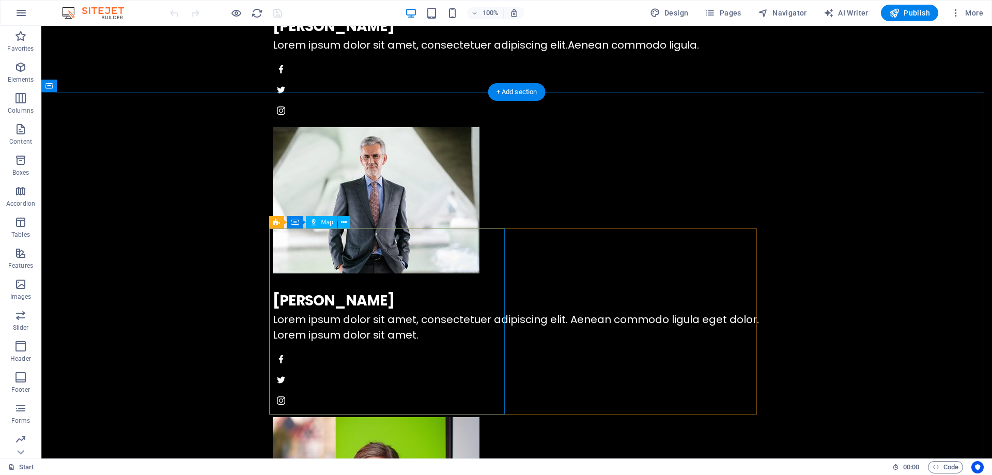
scroll to position [1936, 0]
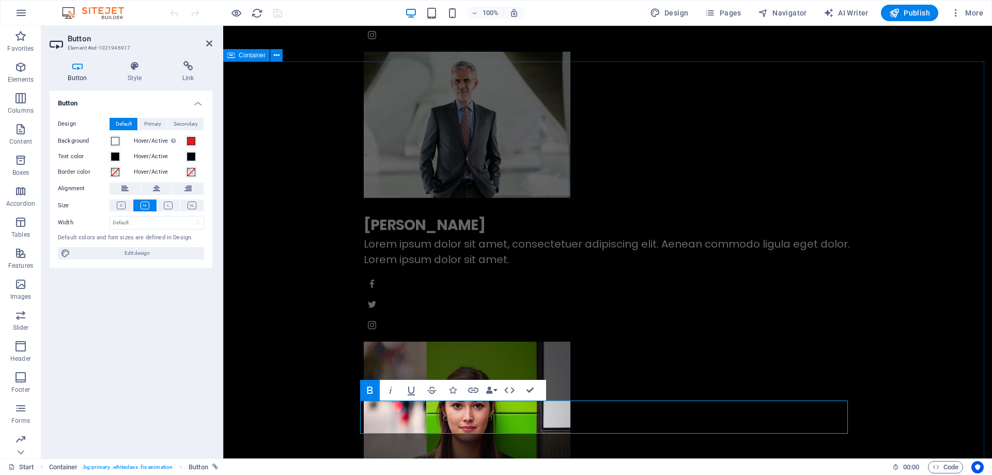
scroll to position [1903, 0]
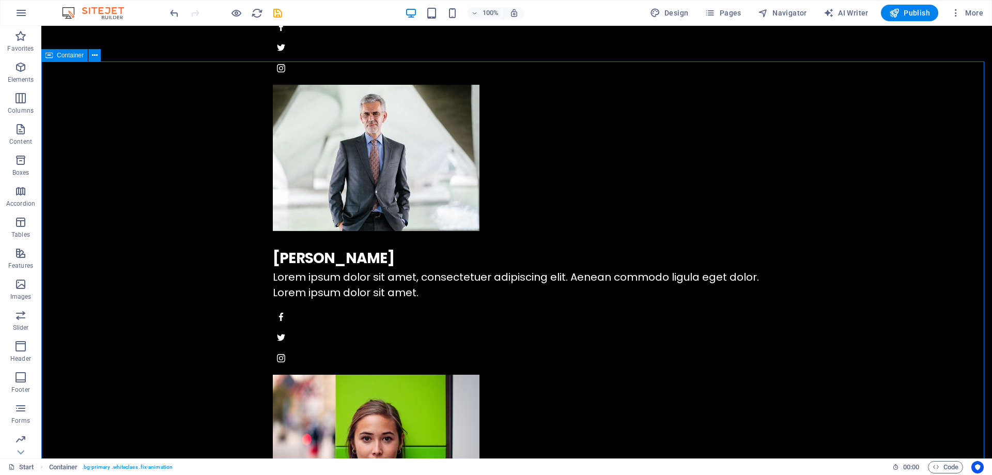
click at [893, 17] on icon "button" at bounding box center [895, 13] width 10 height 10
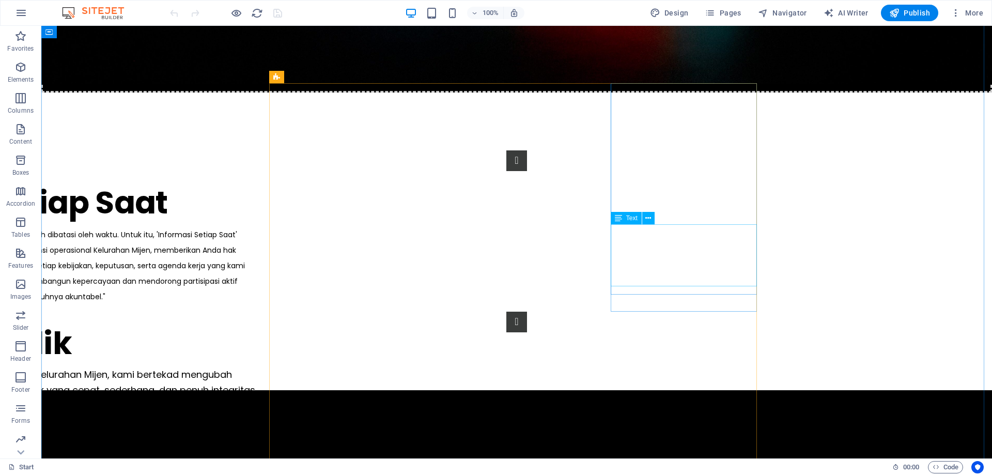
scroll to position [672, 0]
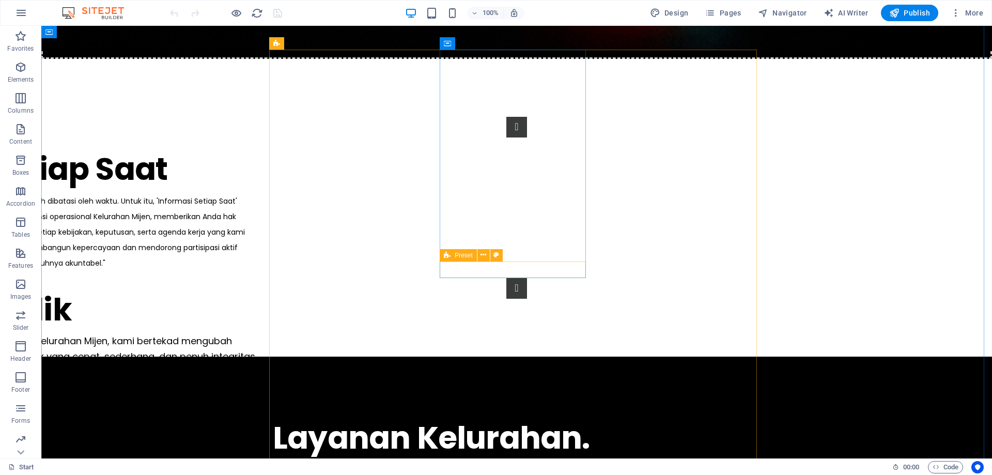
click at [481, 256] on icon at bounding box center [484, 255] width 6 height 11
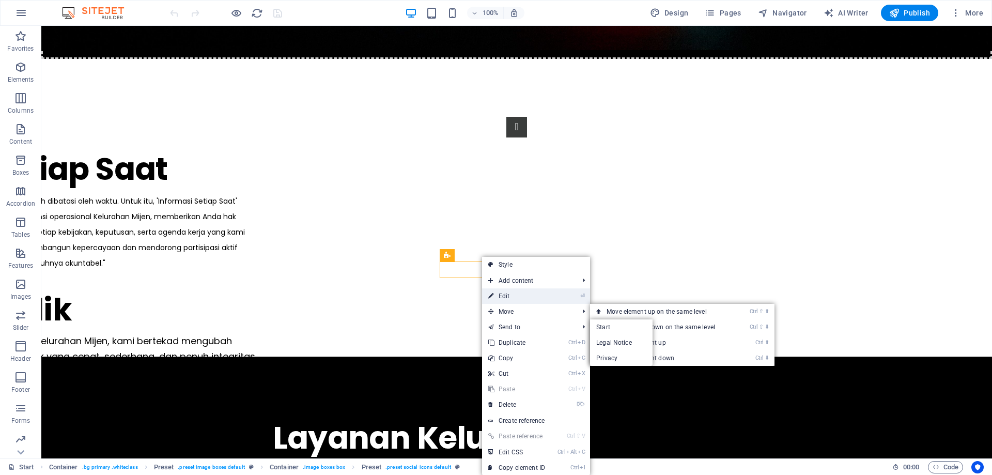
click at [523, 297] on link "⏎ Edit" at bounding box center [516, 296] width 69 height 16
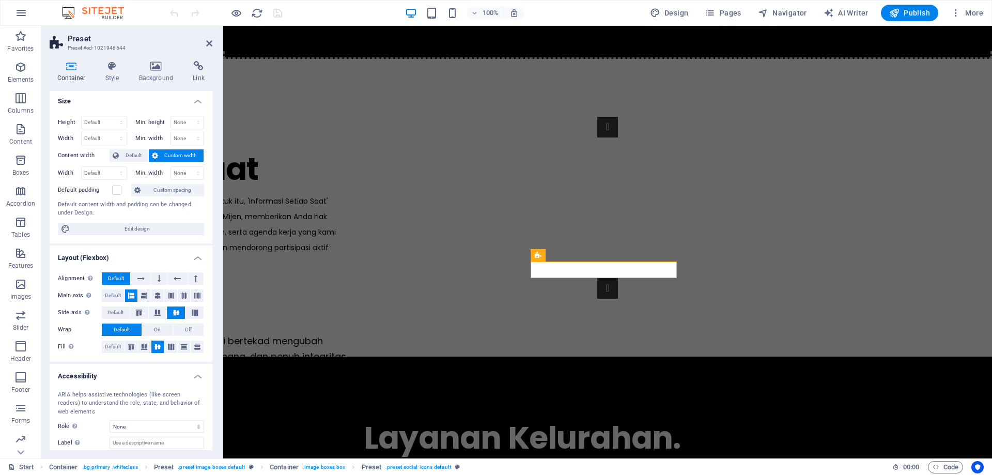
scroll to position [0, 0]
click at [110, 66] on icon at bounding box center [112, 66] width 29 height 10
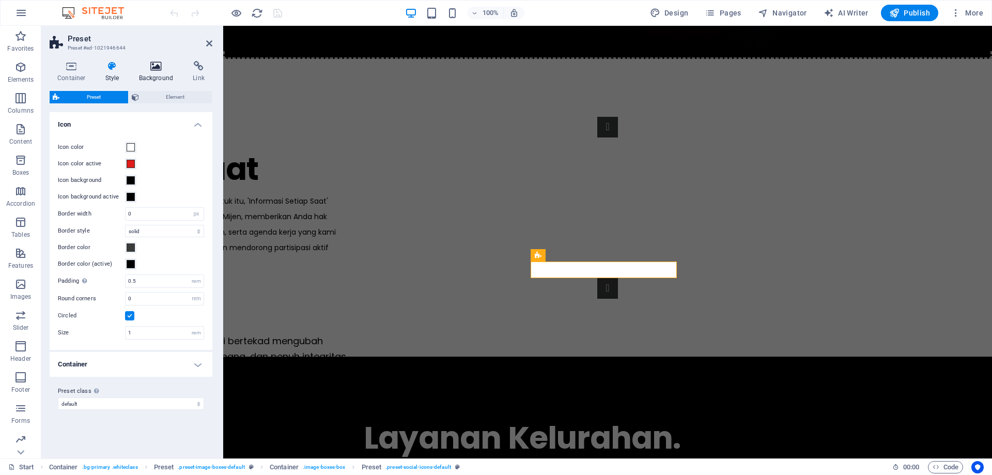
click at [163, 68] on icon at bounding box center [156, 66] width 50 height 10
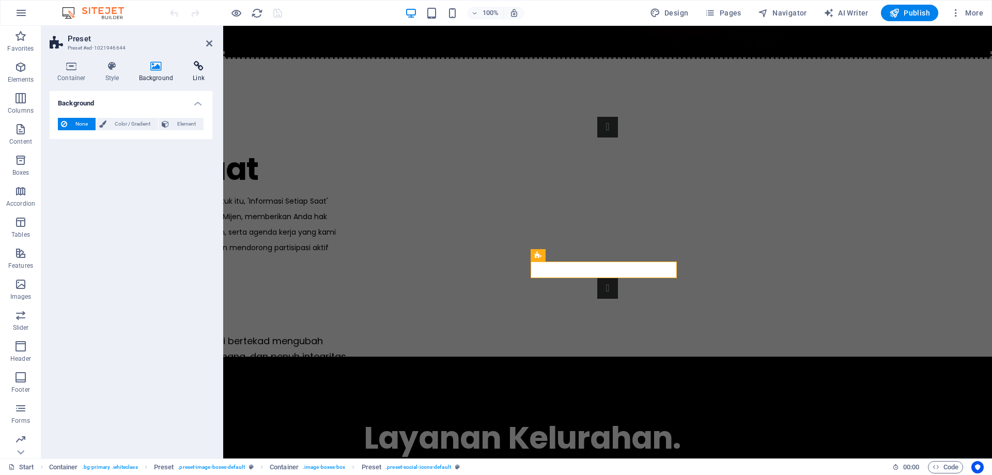
click at [197, 70] on icon at bounding box center [198, 66] width 27 height 10
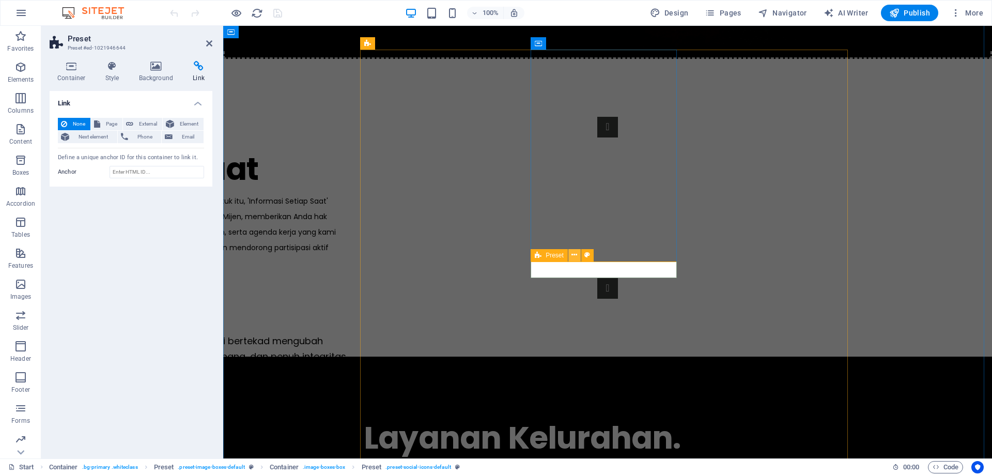
click at [574, 254] on icon at bounding box center [575, 255] width 6 height 11
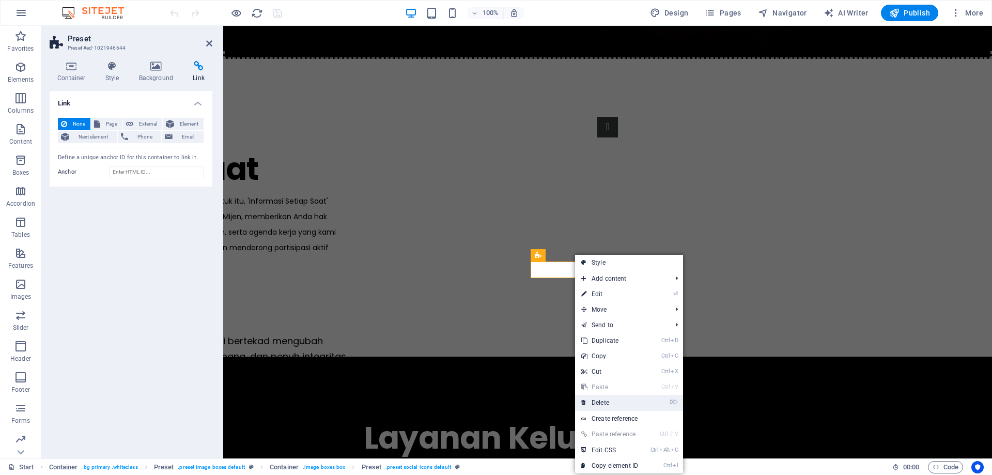
click at [609, 406] on link "⌦ Delete" at bounding box center [609, 403] width 69 height 16
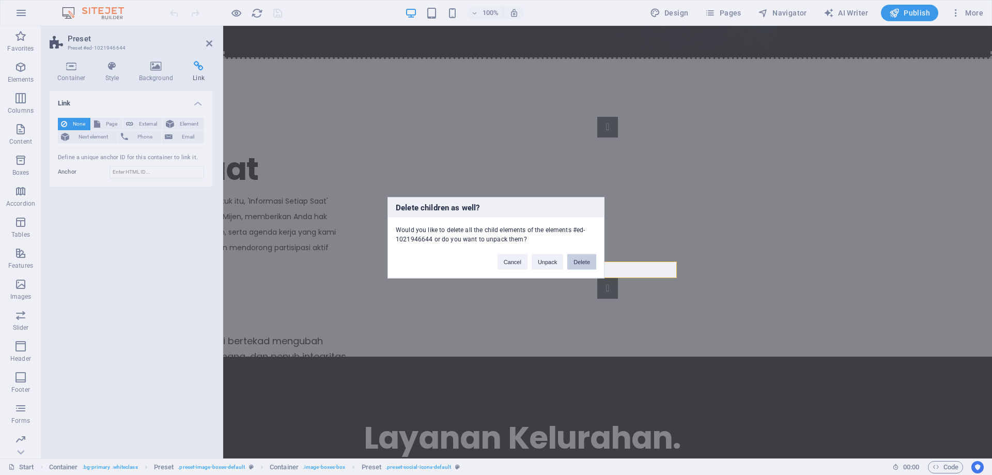
click at [577, 264] on button "Delete" at bounding box center [582, 262] width 29 height 16
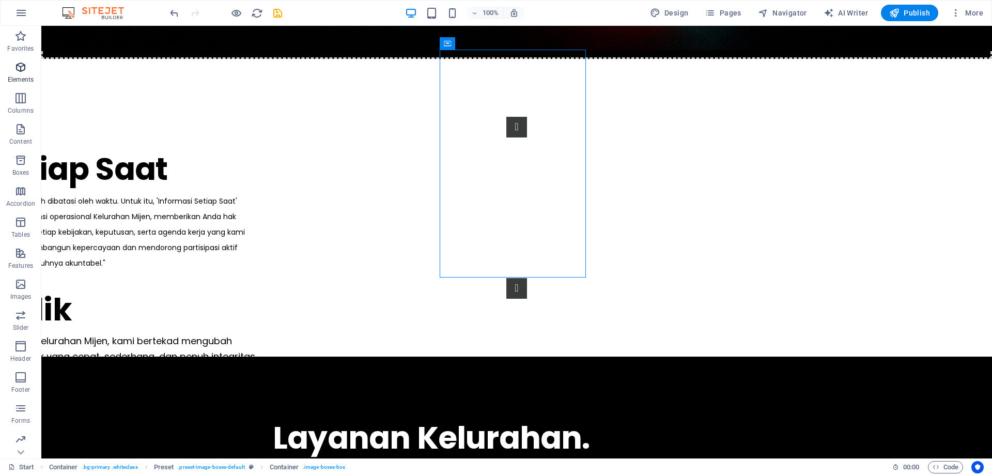
click at [21, 74] on span "Elements" at bounding box center [20, 73] width 41 height 25
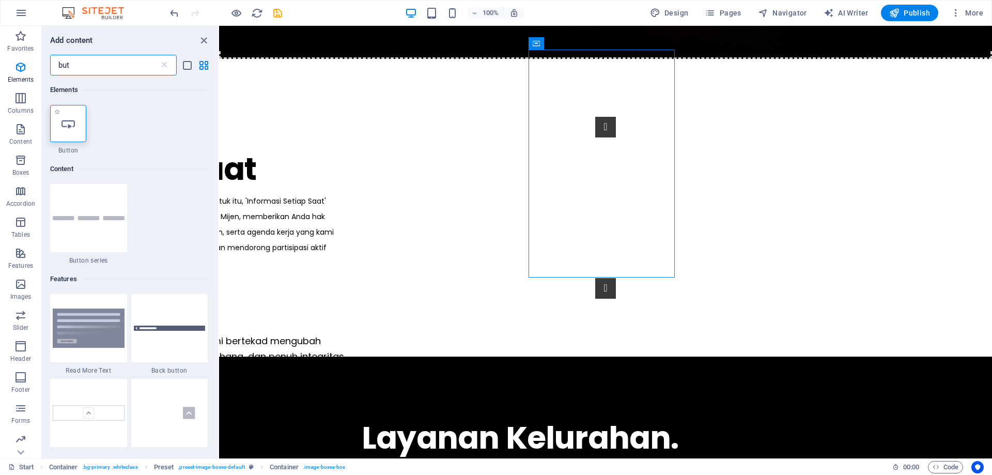
type input "but"
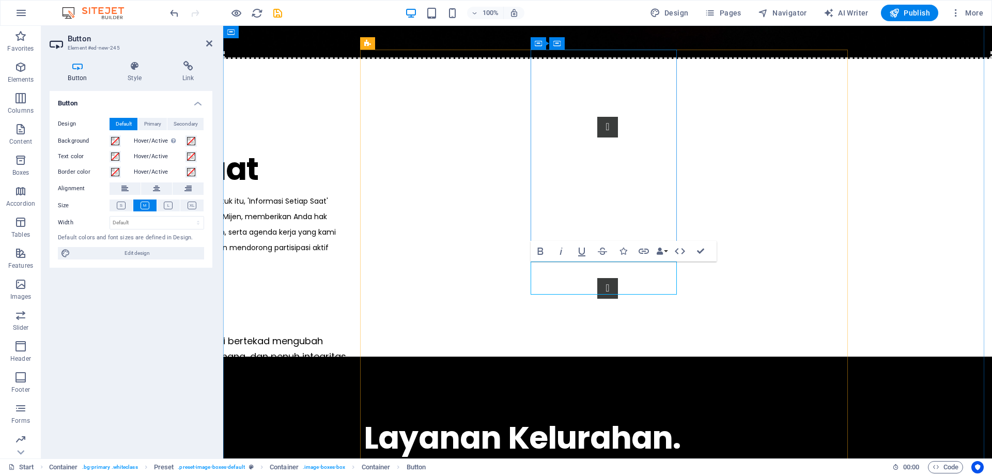
click at [157, 188] on icon at bounding box center [156, 188] width 7 height 12
click at [173, 204] on icon at bounding box center [168, 206] width 9 height 8
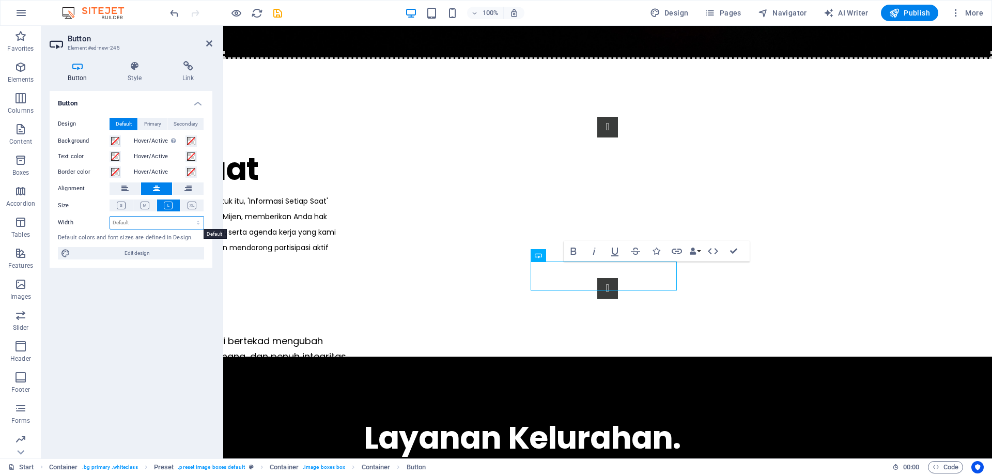
click at [127, 225] on select "Default px rem % em vh vw" at bounding box center [157, 223] width 94 height 12
click at [157, 123] on span "Primary" at bounding box center [152, 124] width 17 height 12
click at [196, 128] on span "Secondary" at bounding box center [186, 124] width 24 height 12
click at [192, 64] on icon at bounding box center [188, 66] width 49 height 10
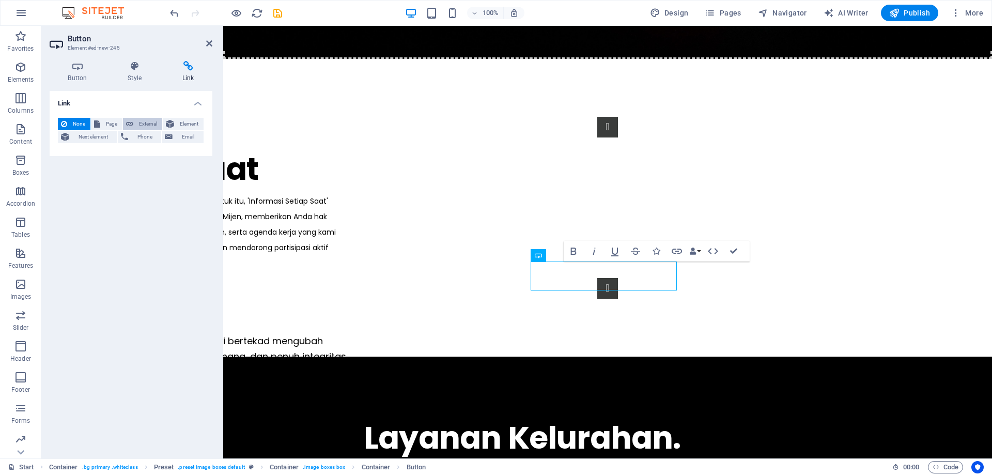
click at [140, 121] on span "External" at bounding box center [147, 124] width 23 height 12
select select "blank"
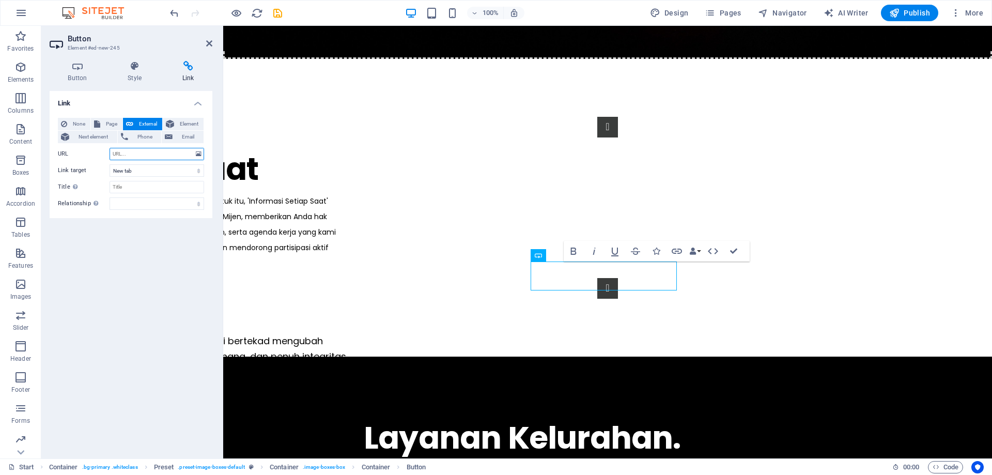
click at [139, 154] on input "URL" at bounding box center [157, 154] width 95 height 12
paste input "https://smg.city/siponjenlagipadu"
type input "https://smg.city/siponjenlagipadu"
click at [146, 171] on select "New tab Same tab Overlay" at bounding box center [157, 170] width 95 height 12
click at [154, 247] on div "Link None Page External Element Next element Phone Email Page Start Legal Notic…" at bounding box center [131, 270] width 163 height 359
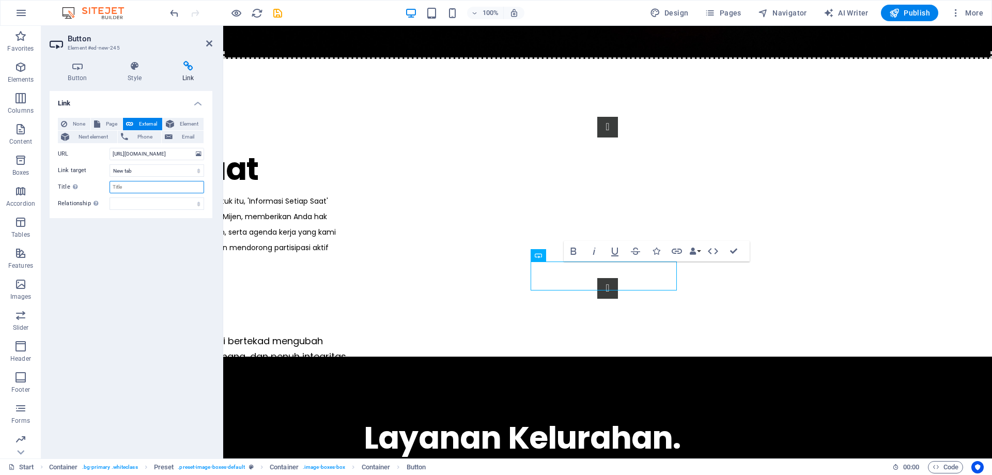
click at [140, 187] on input "Title Additional link description, should not be the same as the link text. The…" at bounding box center [157, 187] width 95 height 12
type input "Pelayanan Online"
click at [155, 253] on div "Link None Page External Element Next element Phone Email Page Start Legal Notic…" at bounding box center [131, 270] width 163 height 359
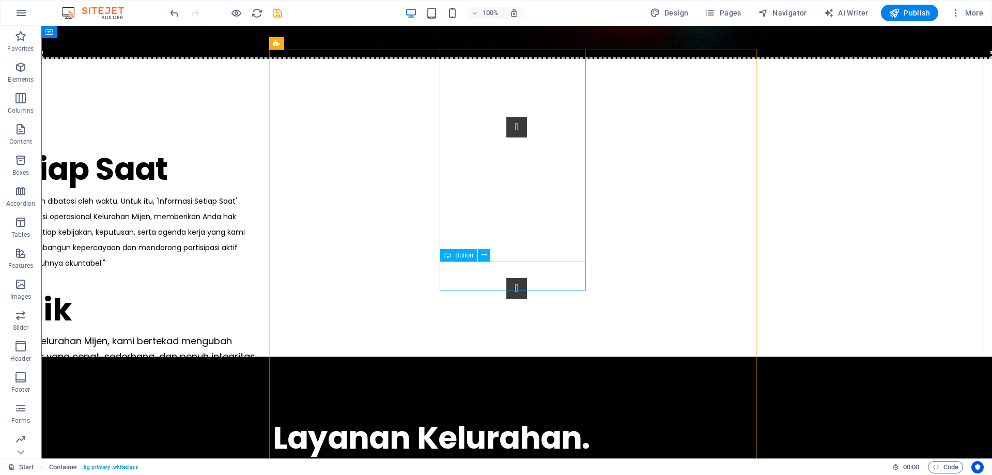
click at [484, 253] on icon at bounding box center [484, 255] width 6 height 11
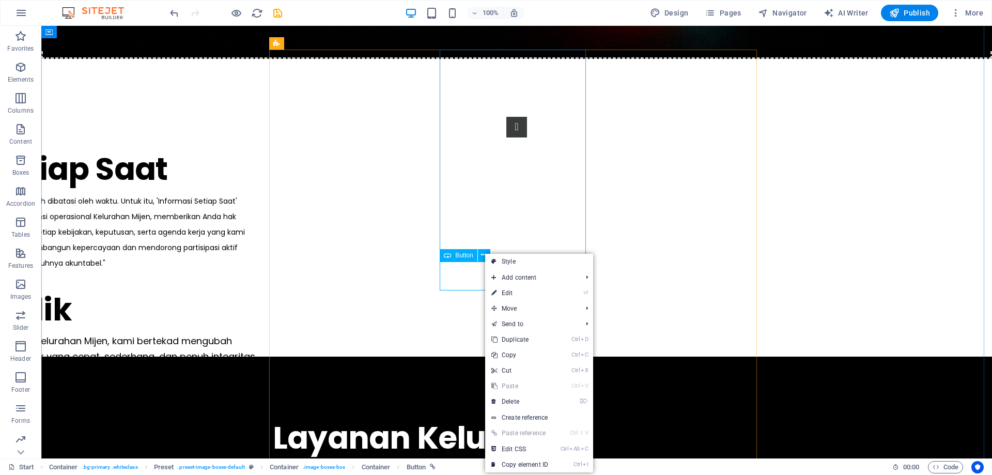
click at [467, 254] on span "Button" at bounding box center [464, 255] width 18 height 6
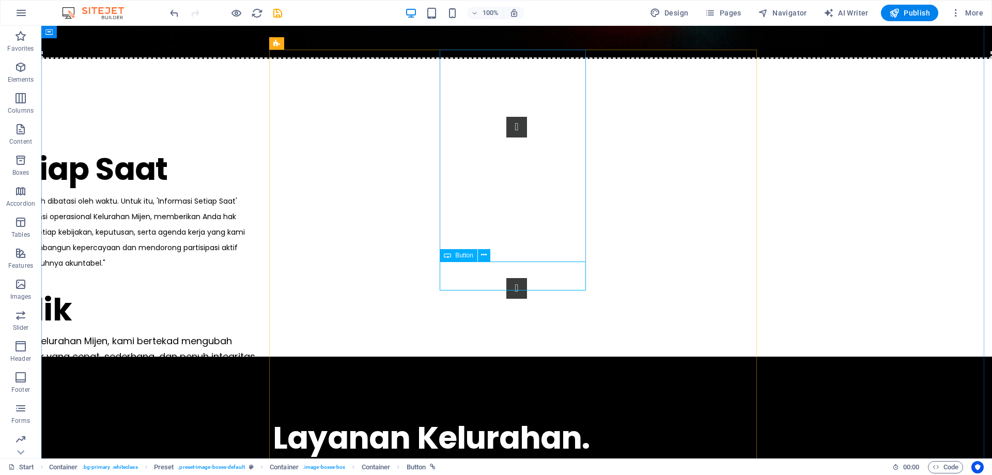
click at [464, 257] on span "Button" at bounding box center [464, 255] width 18 height 6
click at [484, 257] on icon at bounding box center [484, 255] width 6 height 11
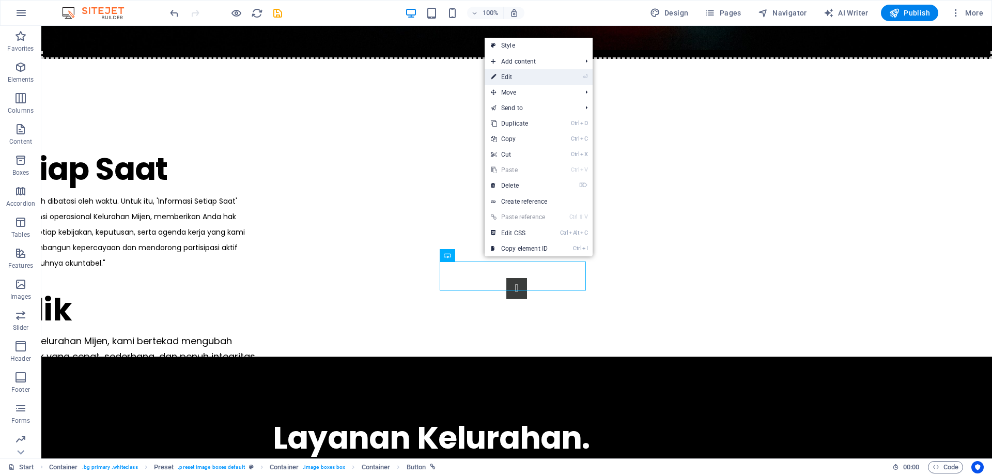
click at [560, 83] on li "⏎ Edit" at bounding box center [539, 77] width 108 height 16
click at [550, 78] on link "⏎ Edit" at bounding box center [519, 77] width 69 height 16
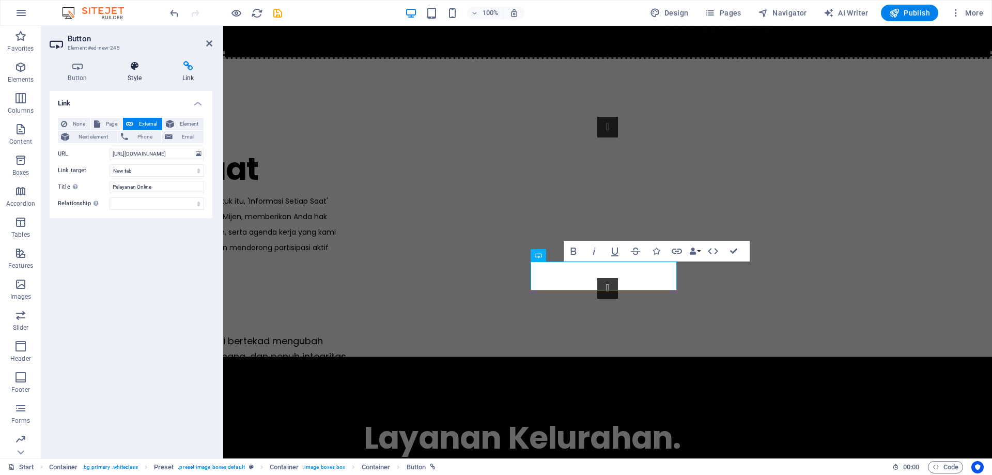
click at [142, 69] on icon at bounding box center [135, 66] width 51 height 10
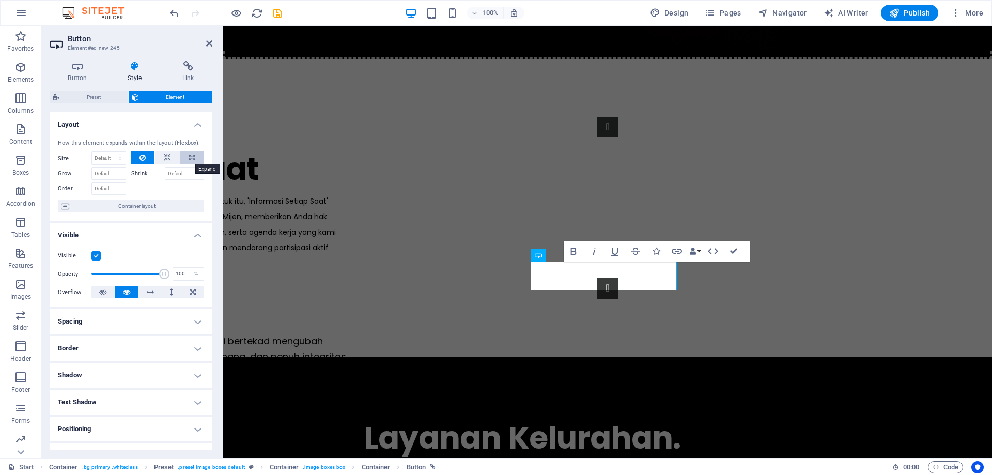
click at [189, 157] on icon at bounding box center [192, 157] width 6 height 12
type input "100"
select select "%"
click at [161, 157] on button at bounding box center [167, 157] width 25 height 12
select select "DISABLED_OPTION_VALUE"
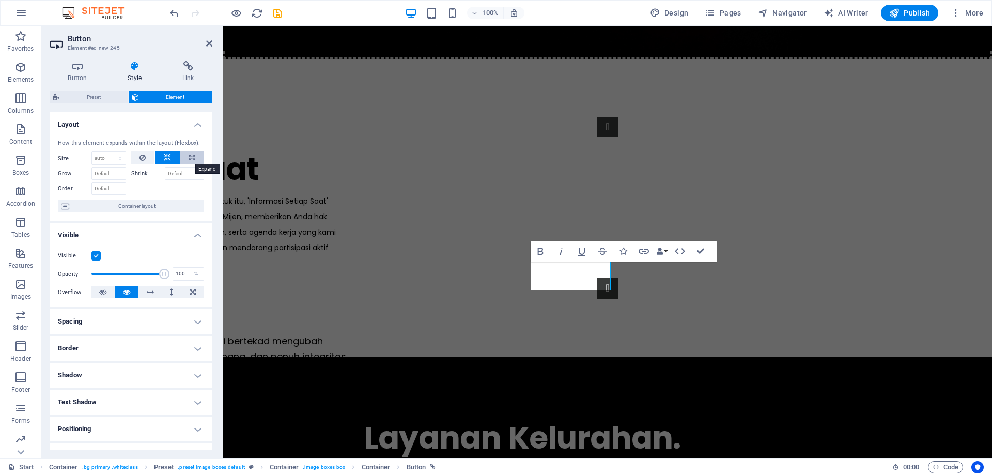
click at [189, 156] on icon at bounding box center [192, 157] width 6 height 12
type input "100"
select select "%"
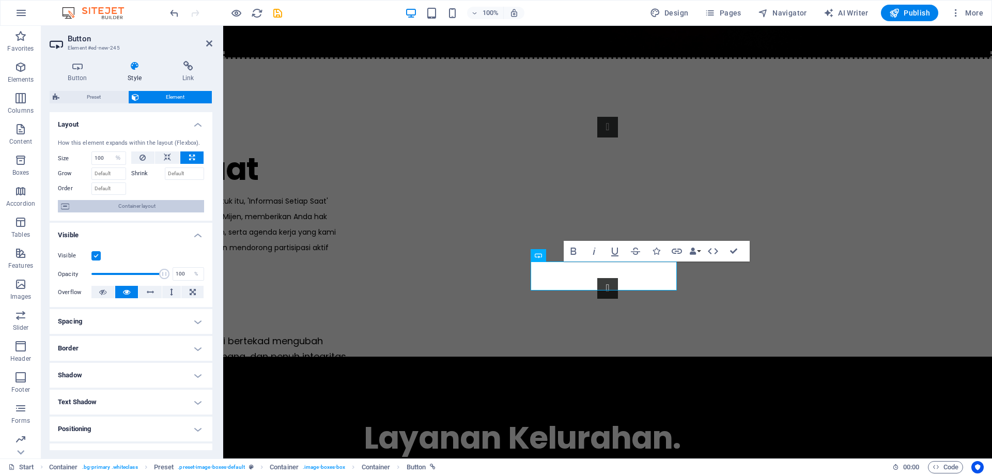
click at [147, 207] on span "Container layout" at bounding box center [136, 206] width 129 height 12
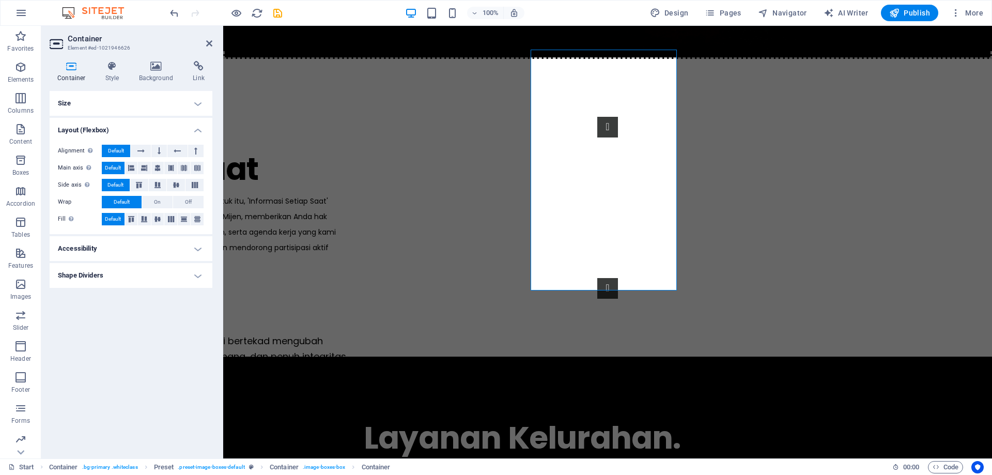
click at [154, 109] on h4 "Size" at bounding box center [131, 103] width 163 height 25
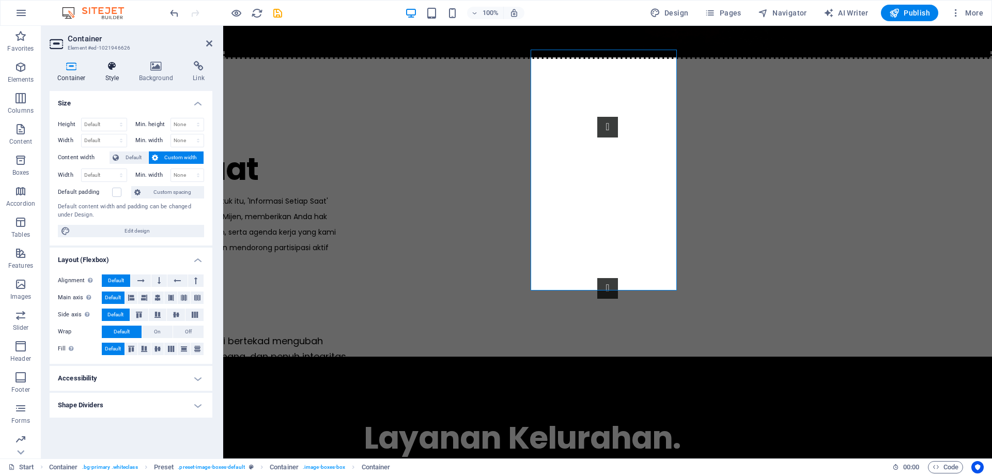
click at [111, 69] on icon at bounding box center [112, 66] width 29 height 10
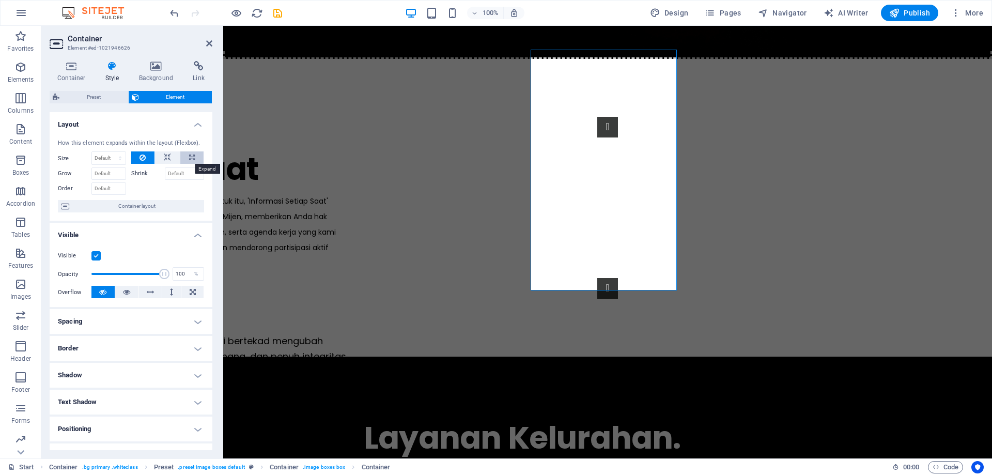
click at [189, 161] on icon at bounding box center [192, 157] width 6 height 12
type input "100"
select select "%"
click at [125, 293] on icon at bounding box center [126, 292] width 7 height 12
click at [181, 293] on button at bounding box center [192, 292] width 22 height 12
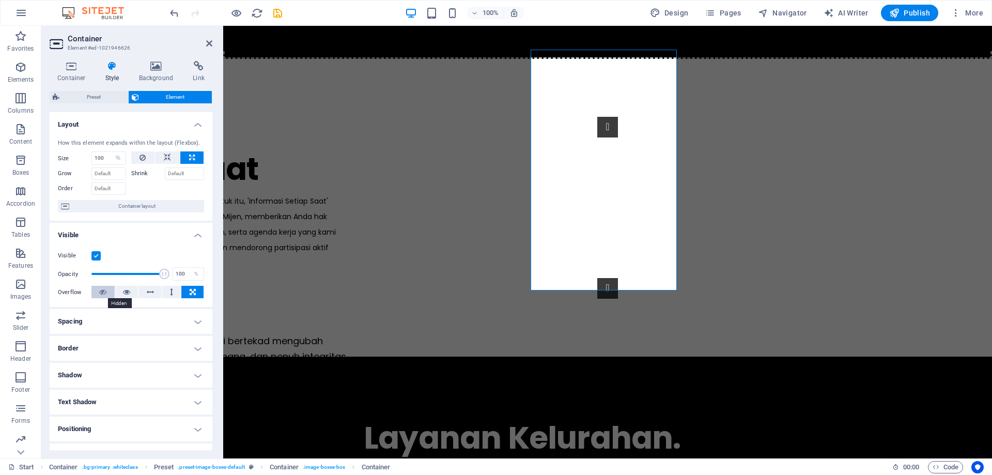
click at [106, 294] on button at bounding box center [102, 292] width 23 height 12
click at [196, 293] on button at bounding box center [192, 292] width 22 height 12
click at [97, 295] on button at bounding box center [102, 292] width 23 height 12
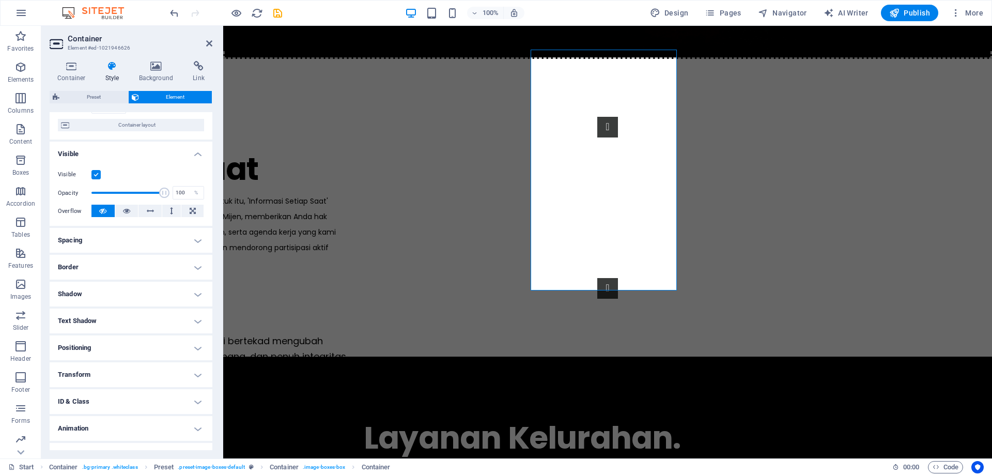
scroll to position [99, 0]
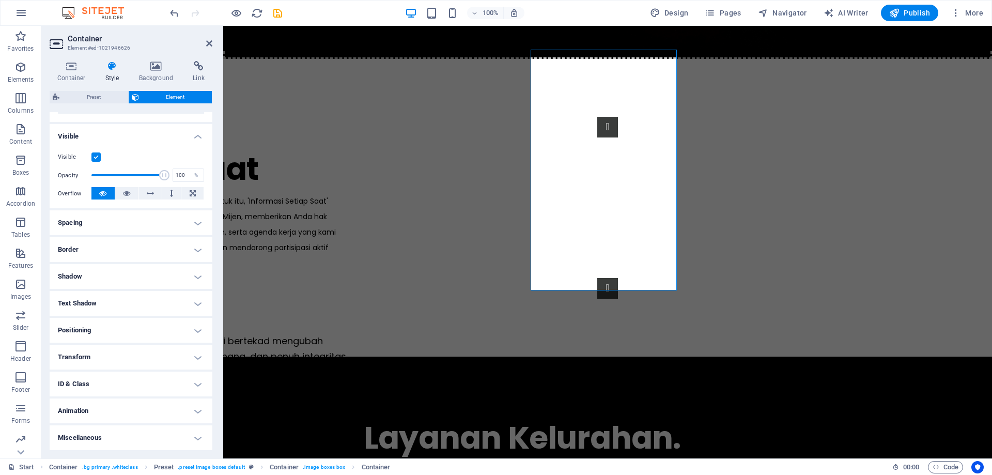
click at [119, 249] on h4 "Border" at bounding box center [131, 249] width 163 height 25
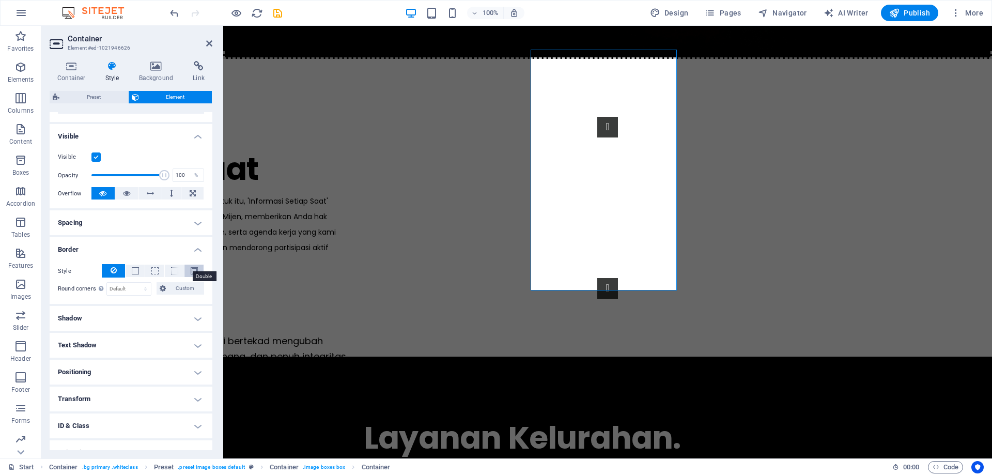
click at [191, 270] on span at bounding box center [194, 270] width 7 height 7
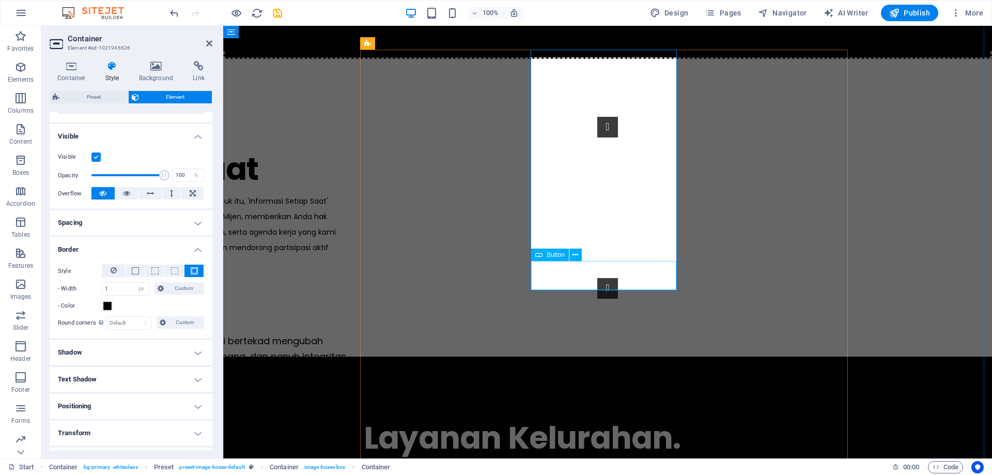
select select "%"
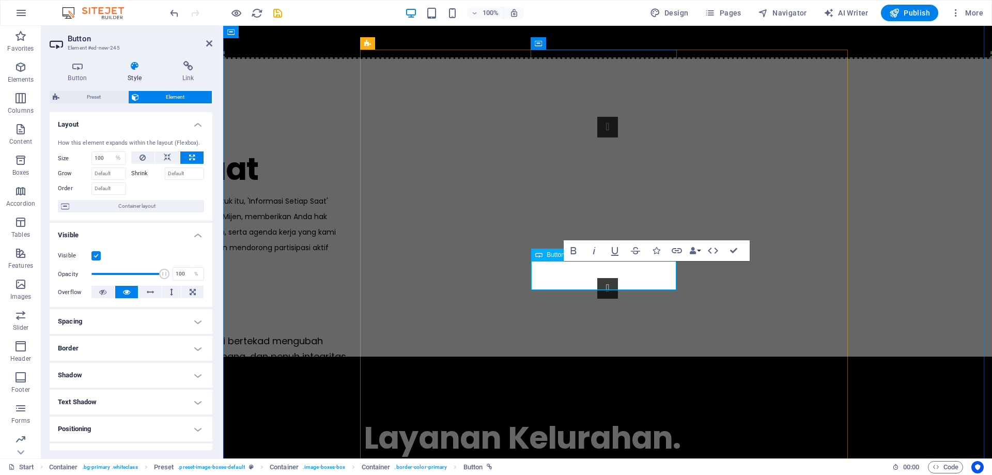
click at [167, 157] on icon at bounding box center [167, 157] width 7 height 12
select select "DISABLED_OPTION_VALUE"
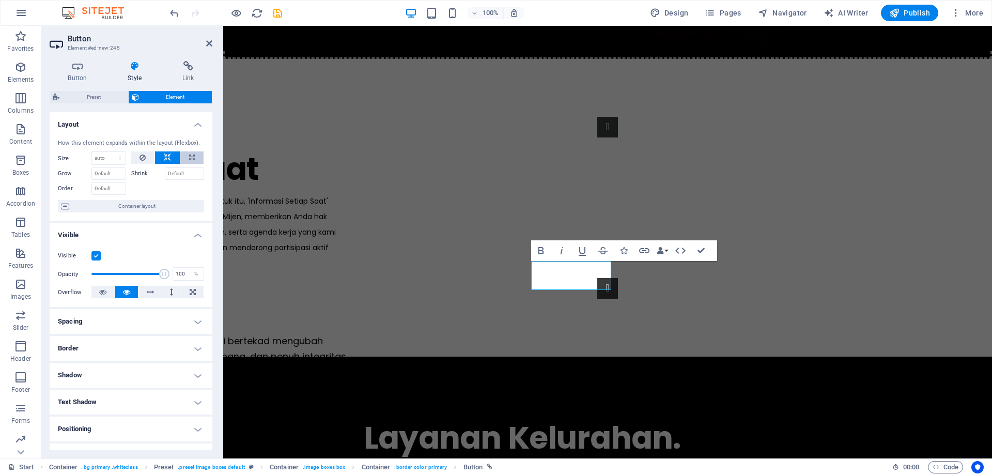
click at [184, 161] on button at bounding box center [191, 157] width 23 height 12
type input "100"
select select "%"
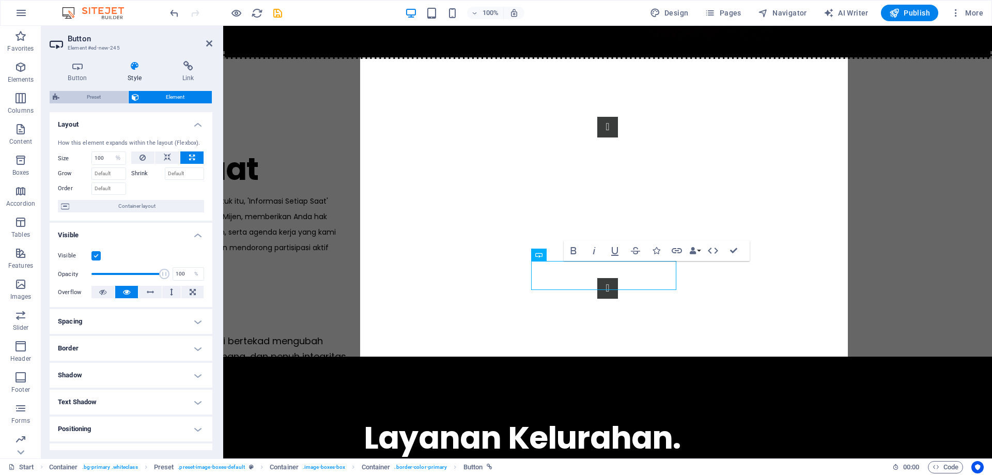
click at [83, 100] on span "Preset" at bounding box center [94, 97] width 63 height 12
select select "px"
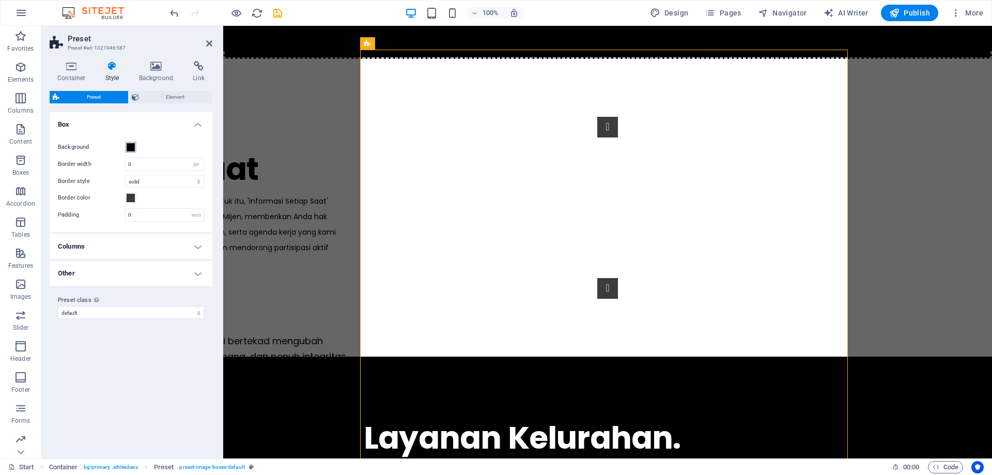
click at [130, 147] on span at bounding box center [131, 147] width 8 height 8
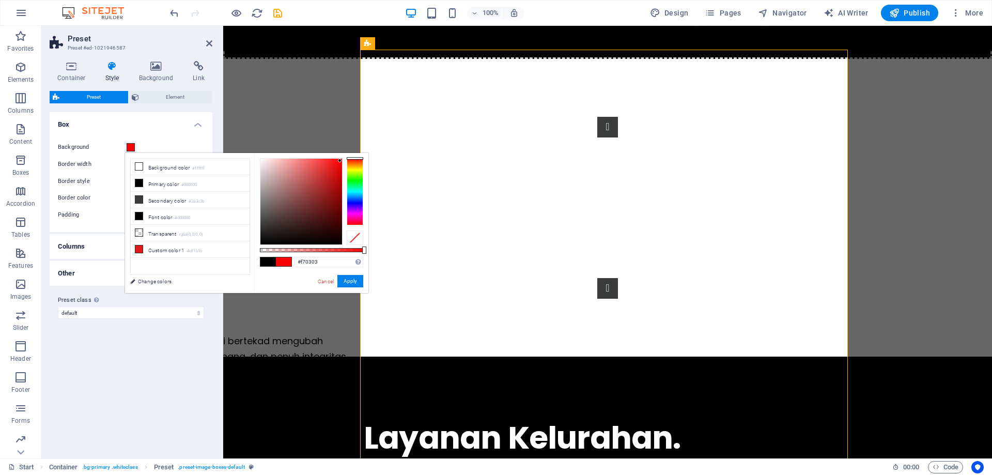
type input "#f50000"
drag, startPoint x: 331, startPoint y: 177, endPoint x: 342, endPoint y: 161, distance: 19.4
click at [342, 161] on div at bounding box center [302, 202] width 82 height 86
click at [329, 283] on link "Cancel" at bounding box center [326, 282] width 18 height 8
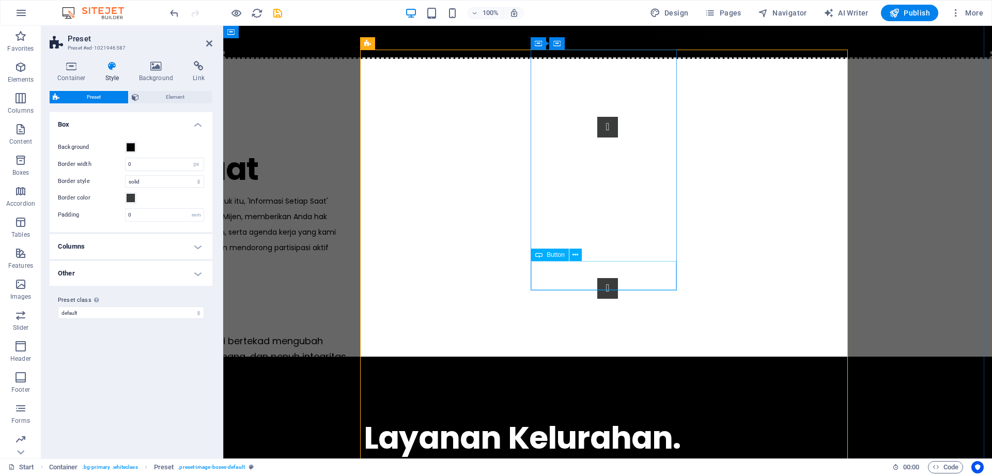
select select "%"
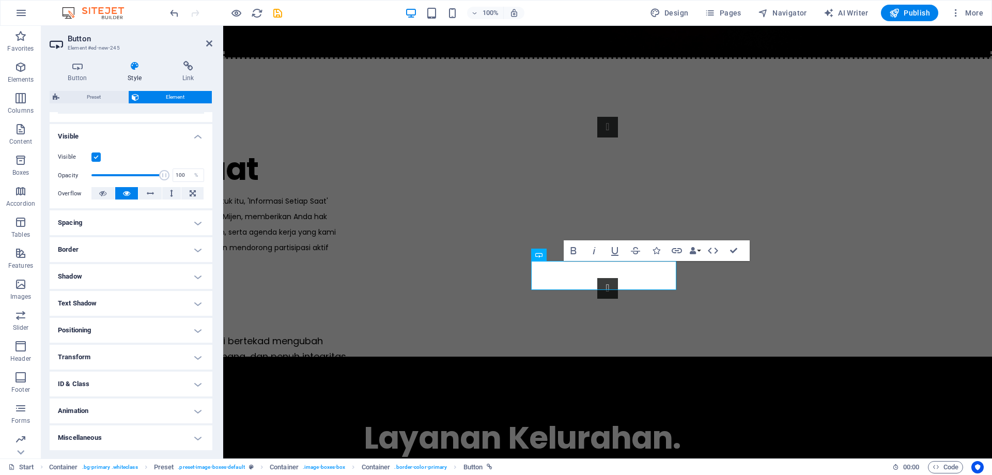
click at [133, 411] on h4 "Animation" at bounding box center [131, 411] width 163 height 25
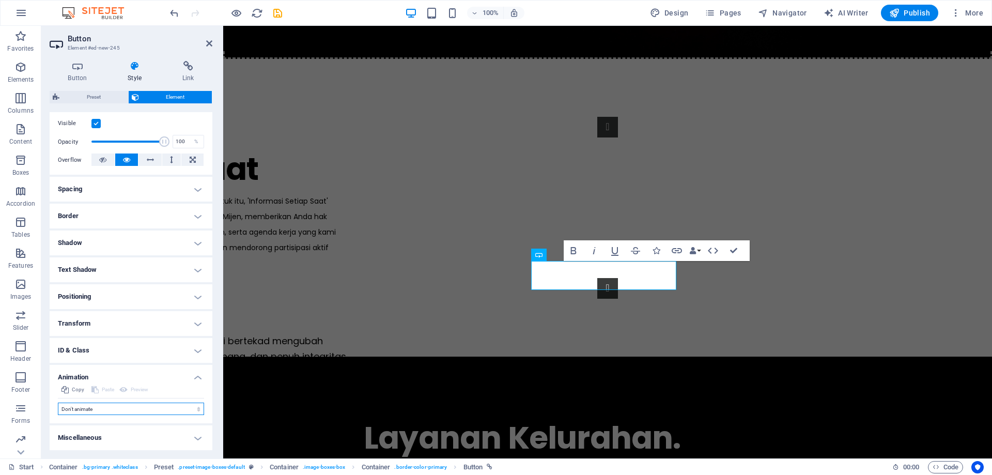
click at [131, 404] on select "Don't animate Show / Hide Slide up/down Zoom in/out Slide left to right Slide r…" at bounding box center [131, 409] width 146 height 12
select select "pulse"
click at [58, 403] on select "Don't animate Show / Hide Slide up/down Zoom in/out Slide left to right Slide r…" at bounding box center [131, 409] width 146 height 12
select select "scroll"
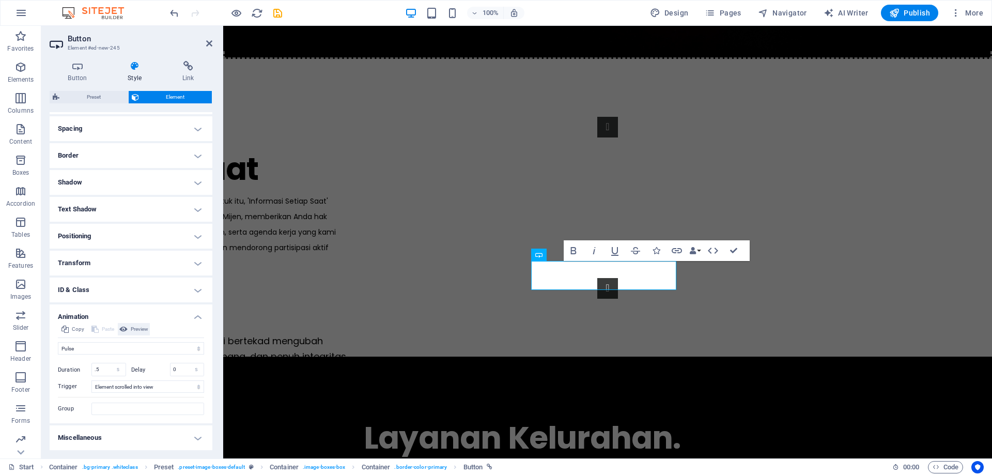
click at [134, 331] on span "Preview" at bounding box center [140, 329] width 18 height 12
click at [95, 286] on h4 "ID & Class" at bounding box center [131, 290] width 163 height 25
click at [135, 260] on h4 "Transform" at bounding box center [131, 263] width 163 height 25
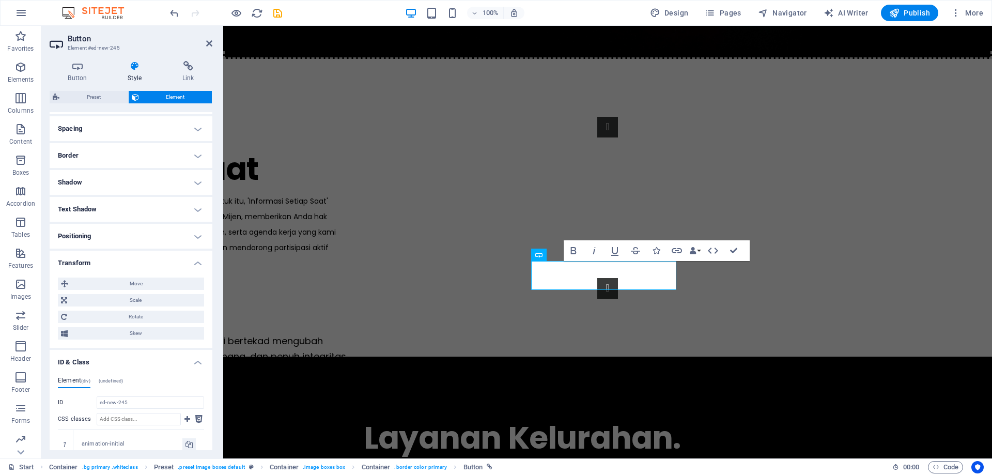
click at [154, 225] on h4 "Positioning" at bounding box center [131, 236] width 163 height 25
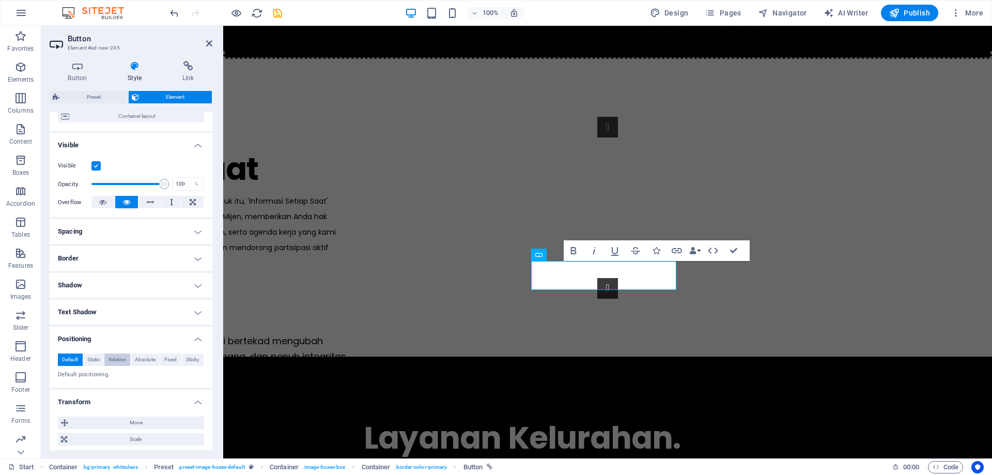
scroll to position [89, 0]
click at [132, 259] on h4 "Border" at bounding box center [131, 259] width 163 height 25
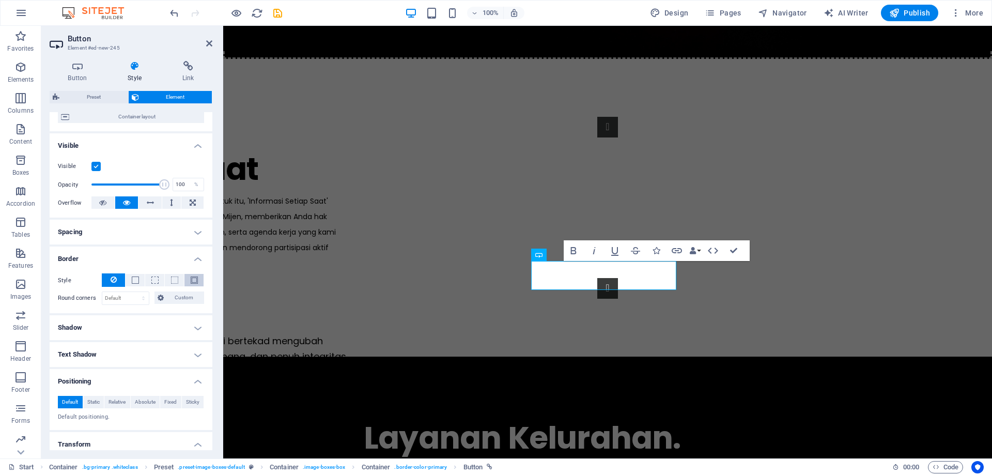
click at [191, 280] on span at bounding box center [194, 280] width 7 height 7
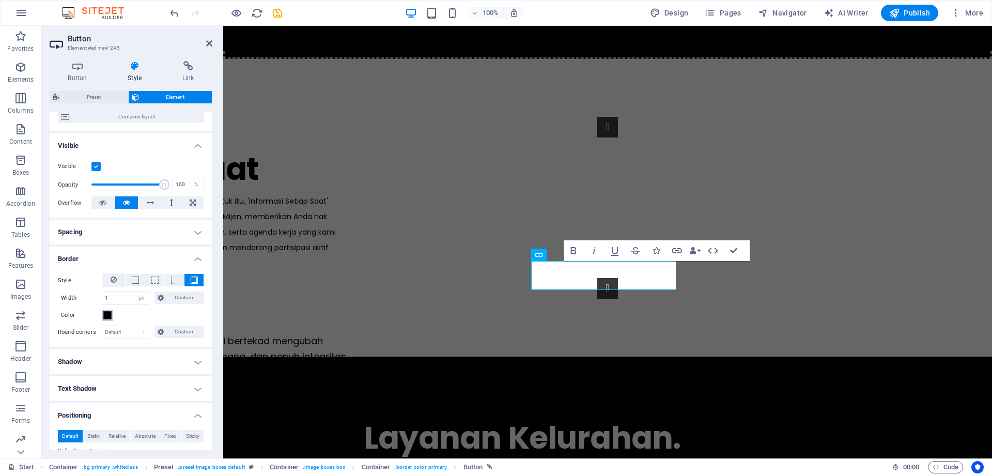
click at [108, 313] on span at bounding box center [107, 315] width 8 height 8
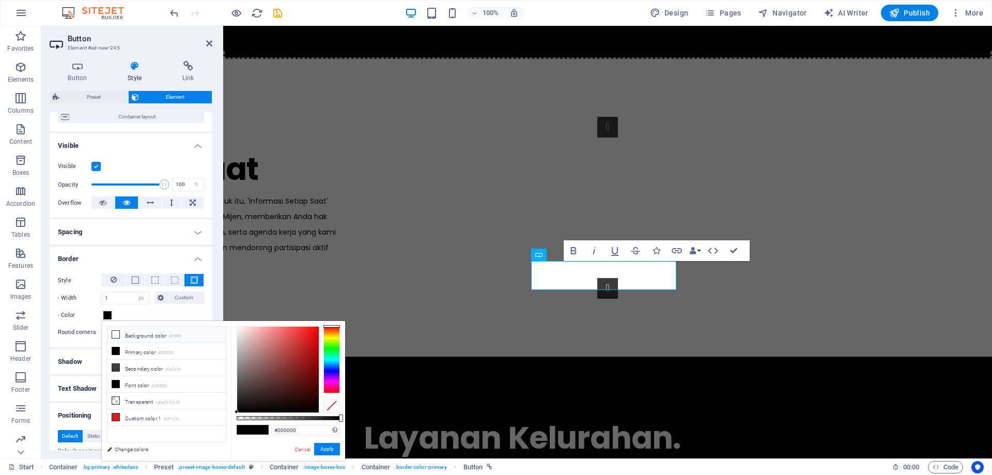
click at [148, 337] on li "Background color #ffffff" at bounding box center [167, 335] width 119 height 17
drag, startPoint x: 236, startPoint y: 325, endPoint x: 258, endPoint y: 343, distance: 27.9
click at [258, 343] on div at bounding box center [258, 342] width 4 height 4
drag, startPoint x: 254, startPoint y: 341, endPoint x: 228, endPoint y: 324, distance: 31.3
click at [228, 324] on div "less Background color #ffffff Primary color #000000 Secondary color #3a3c3b Fon…" at bounding box center [223, 391] width 243 height 140
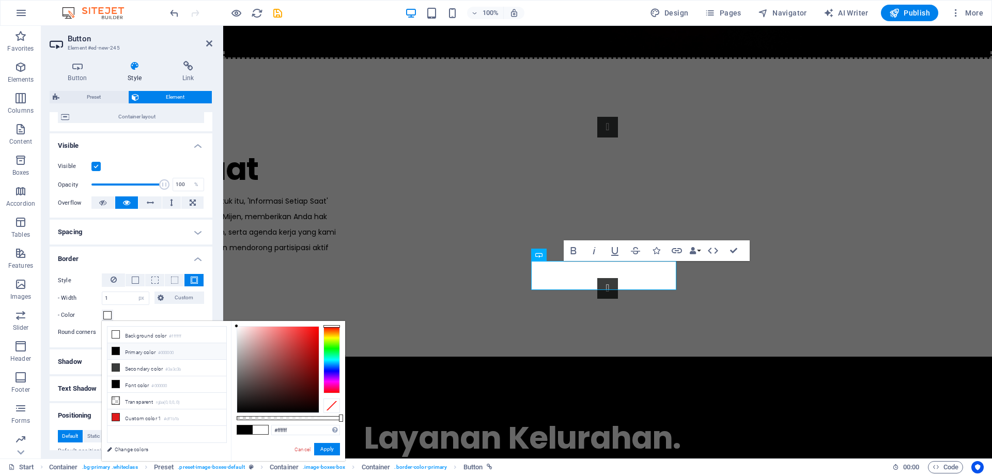
click at [147, 351] on li "Primary color #000000" at bounding box center [167, 351] width 119 height 17
drag, startPoint x: 237, startPoint y: 409, endPoint x: 273, endPoint y: 343, distance: 75.0
click at [273, 343] on div at bounding box center [278, 370] width 82 height 86
drag, startPoint x: 273, startPoint y: 343, endPoint x: 312, endPoint y: 333, distance: 39.9
click at [312, 333] on div at bounding box center [312, 333] width 4 height 4
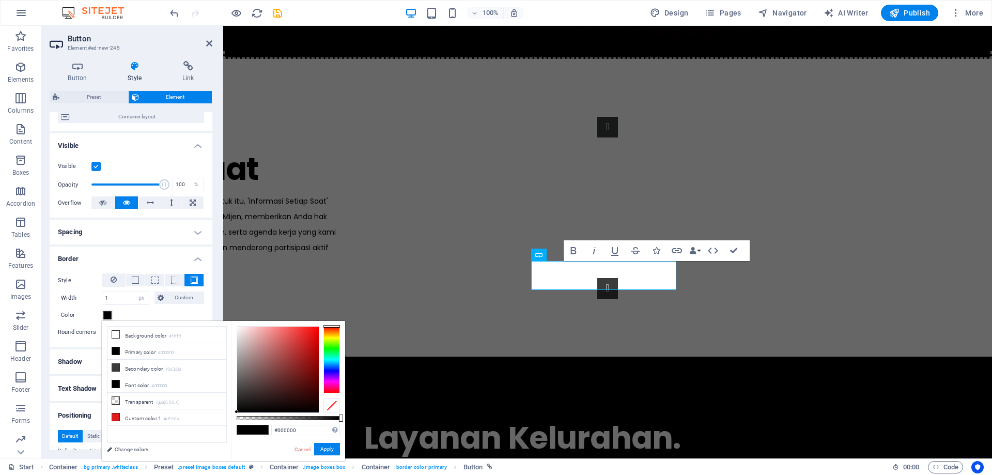
drag, startPoint x: 311, startPoint y: 333, endPoint x: 233, endPoint y: 414, distance: 112.2
click at [233, 414] on div "#000000 Supported formats #0852ed rgb(8, 82, 237) rgba(8, 82, 237, 90%) hsv(221…" at bounding box center [288, 466] width 114 height 290
click at [143, 399] on li "Transparent rgba(0,0,0,.0)" at bounding box center [167, 401] width 119 height 17
drag, startPoint x: 235, startPoint y: 408, endPoint x: 309, endPoint y: 335, distance: 103.8
click at [303, 331] on div "rgba(0, 0, 0, 0) Supported formats #0852ed rgb(8, 82, 237) rgba(8, 82, 237, 90%…" at bounding box center [288, 466] width 114 height 290
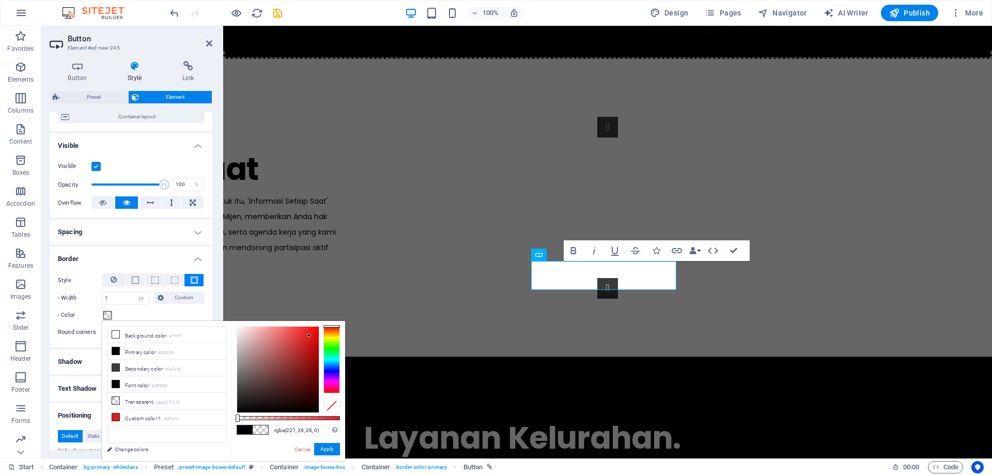
click at [309, 335] on div at bounding box center [278, 370] width 82 height 86
drag, startPoint x: 310, startPoint y: 335, endPoint x: 303, endPoint y: 343, distance: 10.3
click at [298, 342] on div at bounding box center [296, 340] width 4 height 4
type input "rgba(0, 0, 0, 0)"
drag, startPoint x: 302, startPoint y: 342, endPoint x: 225, endPoint y: 419, distance: 108.2
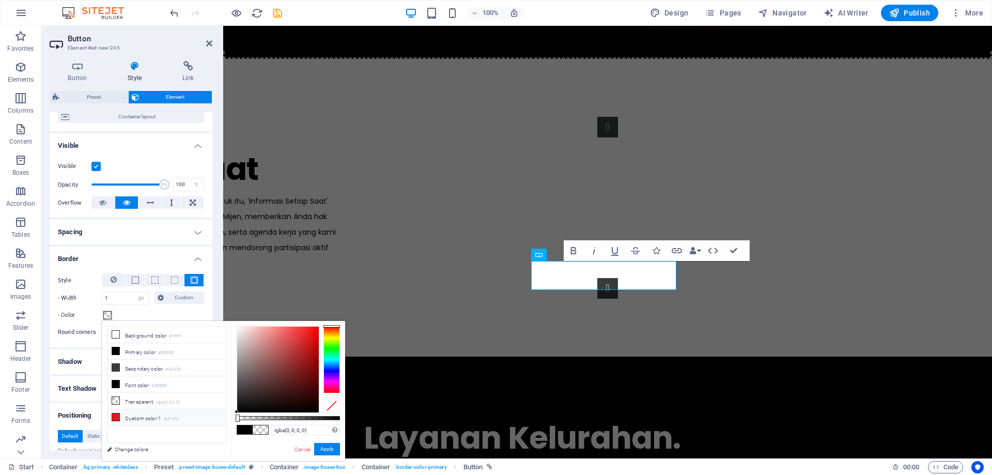
click at [225, 419] on div "less Background color #ffffff Primary color #000000 Secondary color #3a3c3b Fon…" at bounding box center [223, 391] width 243 height 140
click at [301, 449] on link "Cancel" at bounding box center [303, 450] width 18 height 8
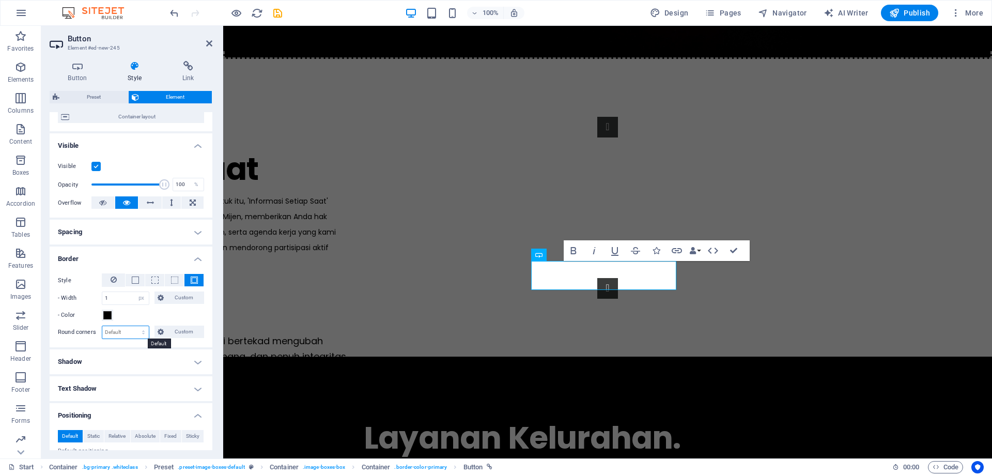
click at [130, 334] on select "Default px rem % vh vw Custom" at bounding box center [125, 332] width 47 height 12
click at [172, 283] on span at bounding box center [174, 280] width 7 height 7
click at [153, 282] on span at bounding box center [154, 280] width 7 height 7
click at [132, 282] on span at bounding box center [135, 280] width 7 height 7
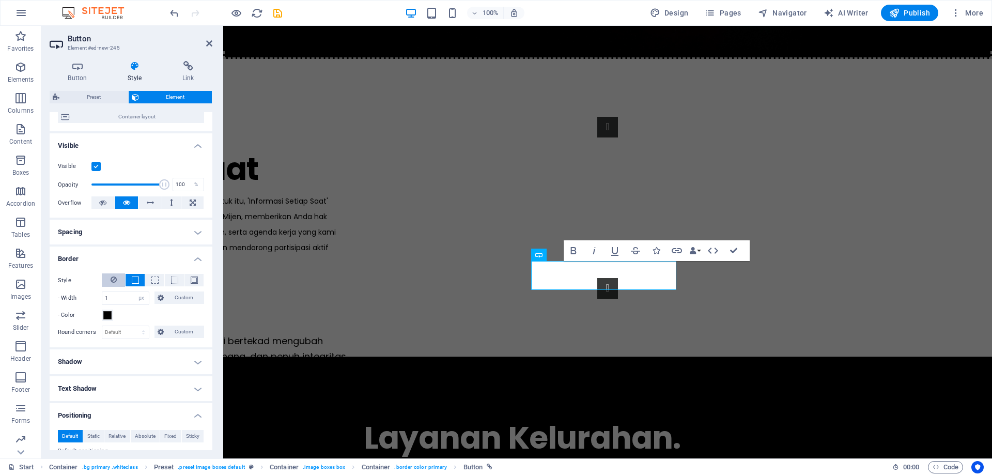
click at [116, 280] on icon at bounding box center [114, 279] width 6 height 12
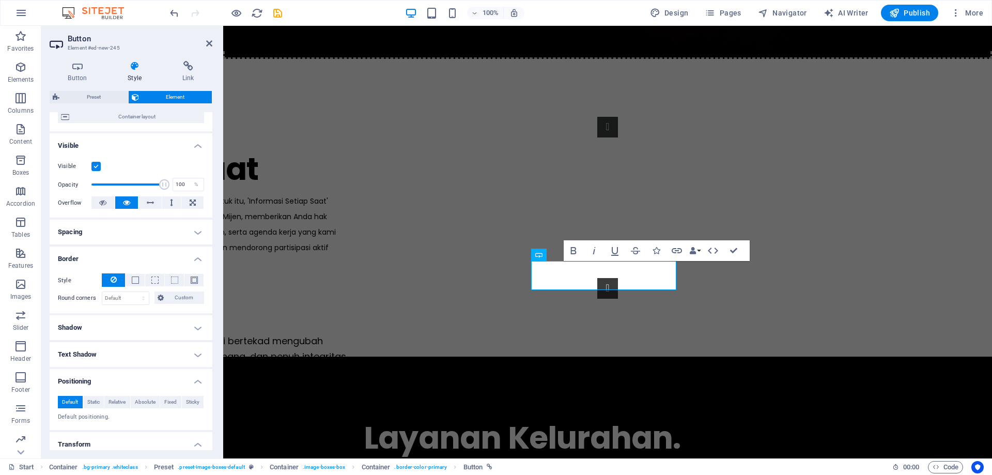
scroll to position [0, 0]
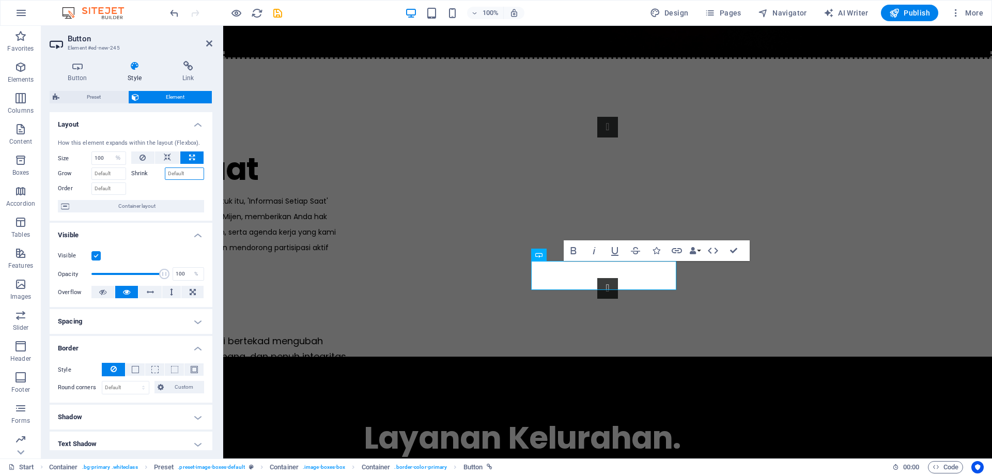
click at [182, 172] on input "Shrink" at bounding box center [185, 173] width 40 height 12
click at [79, 69] on icon at bounding box center [78, 66] width 56 height 10
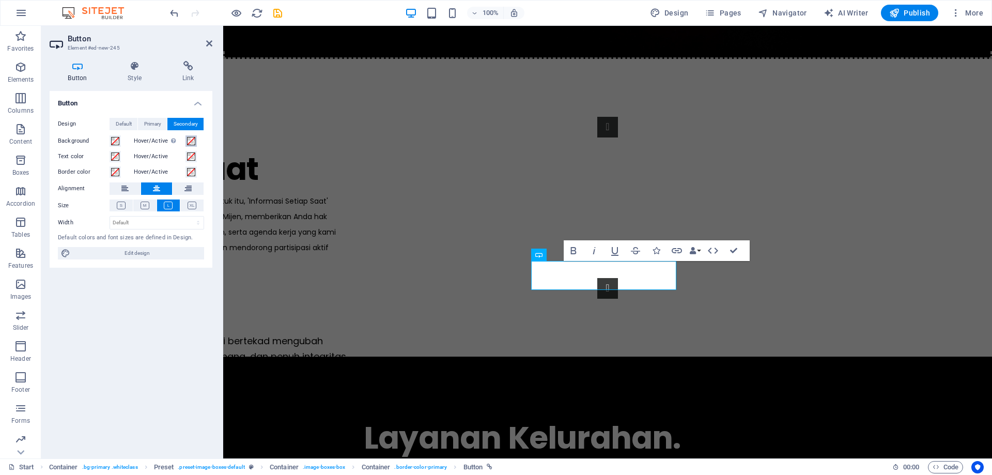
click at [192, 139] on span at bounding box center [191, 141] width 8 height 8
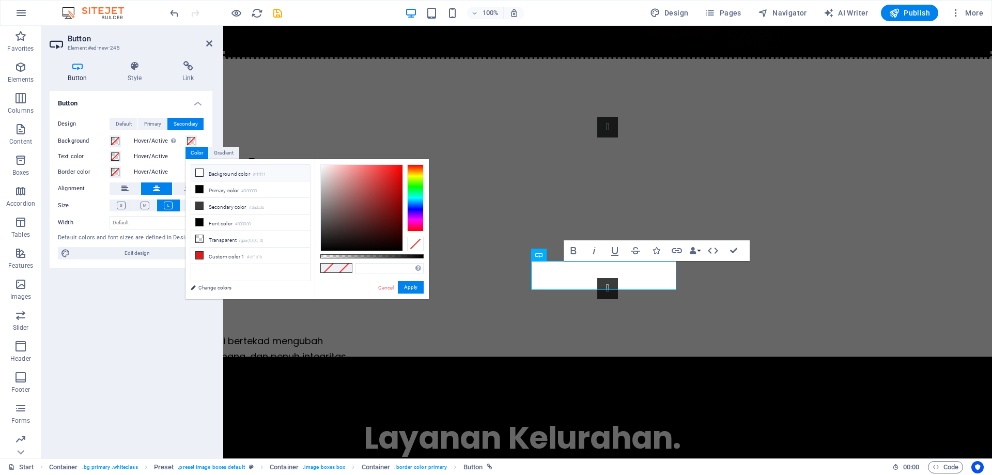
click at [223, 173] on li "Background color #ffffff" at bounding box center [250, 173] width 119 height 17
type input "#fd0000"
drag, startPoint x: 389, startPoint y: 172, endPoint x: 405, endPoint y: 165, distance: 17.4
click at [405, 165] on div at bounding box center [371, 207] width 103 height 87
click at [411, 289] on button "Apply" at bounding box center [411, 287] width 26 height 12
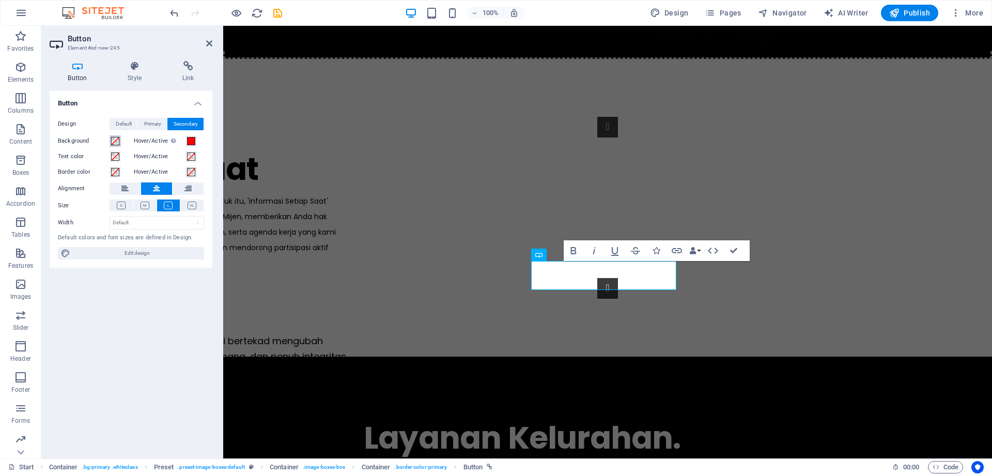
click at [112, 141] on span at bounding box center [115, 141] width 8 height 8
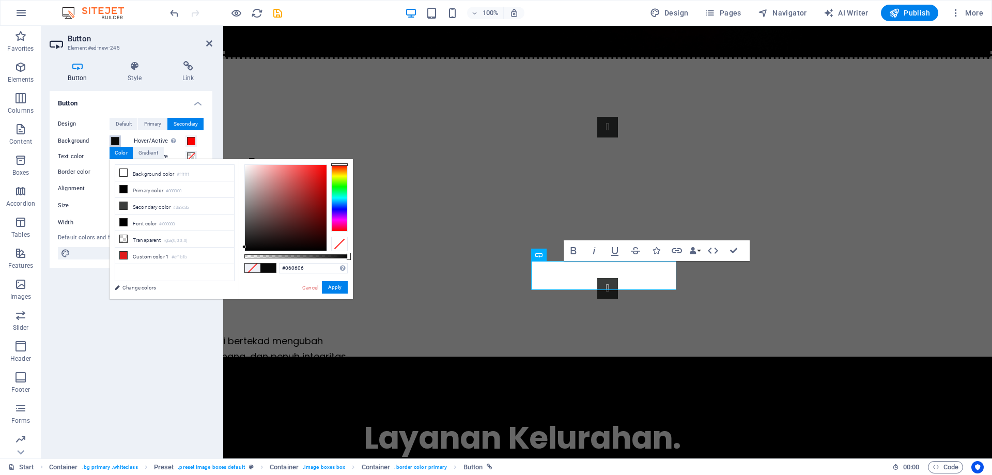
type input "#000000"
drag, startPoint x: 268, startPoint y: 173, endPoint x: 245, endPoint y: 252, distance: 82.3
click at [245, 252] on div "#000000 Supported formats #0852ed rgb(8, 82, 237) rgba(8, 82, 237, 90%) hsv(221…" at bounding box center [296, 304] width 114 height 290
click at [329, 285] on button "Apply" at bounding box center [335, 287] width 26 height 12
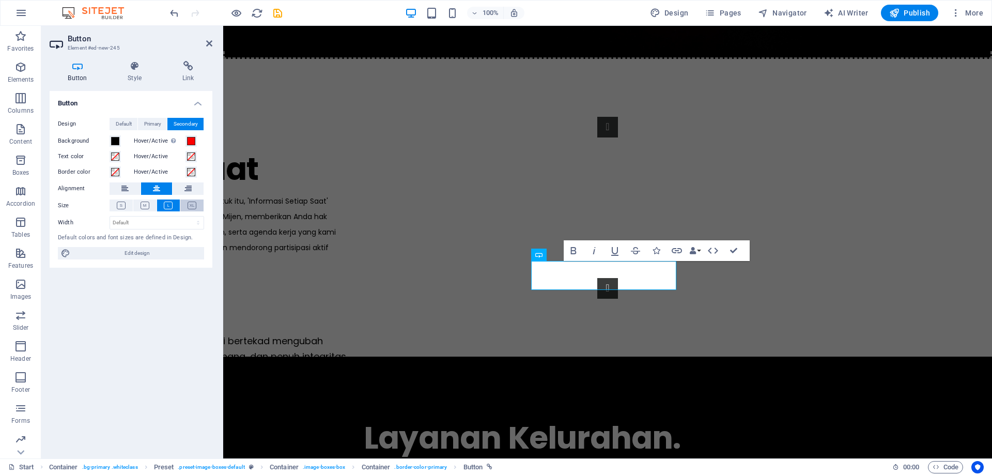
click at [197, 206] on button at bounding box center [191, 206] width 23 height 12
click at [172, 202] on icon at bounding box center [168, 206] width 9 height 8
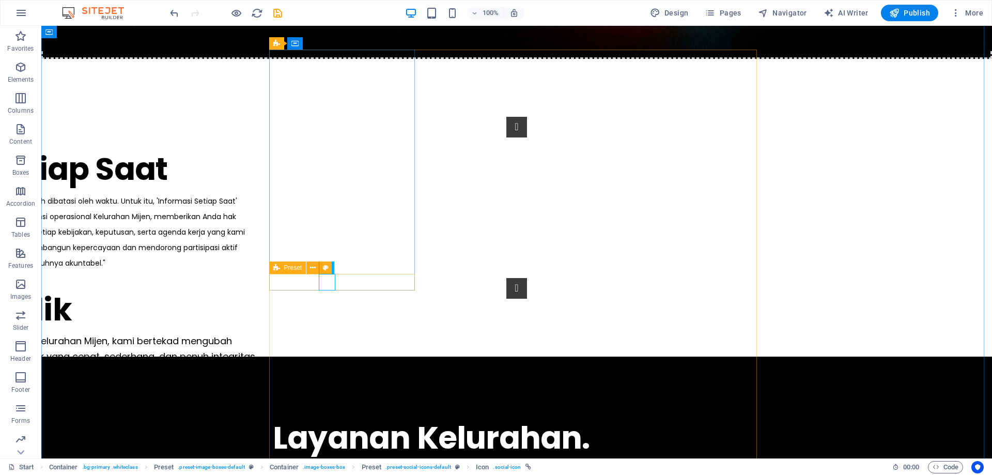
click at [310, 267] on icon at bounding box center [313, 268] width 6 height 11
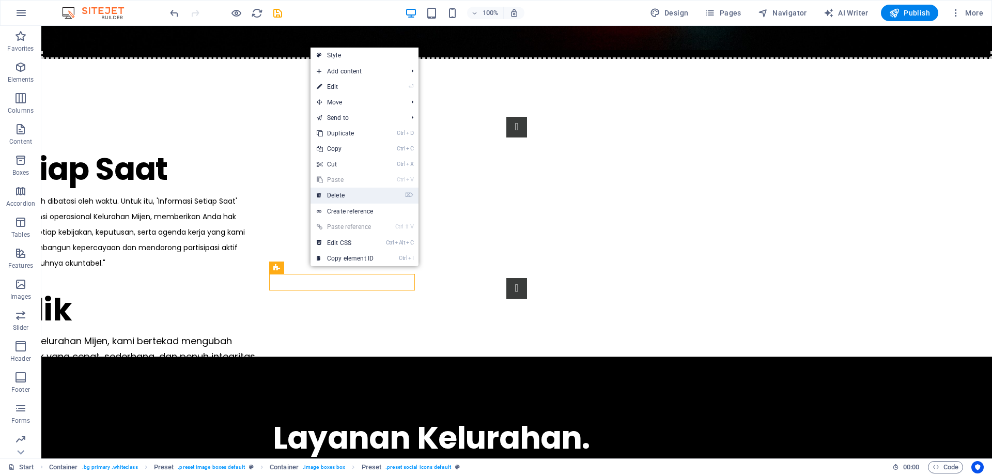
click at [349, 190] on link "⌦ Delete" at bounding box center [345, 196] width 69 height 16
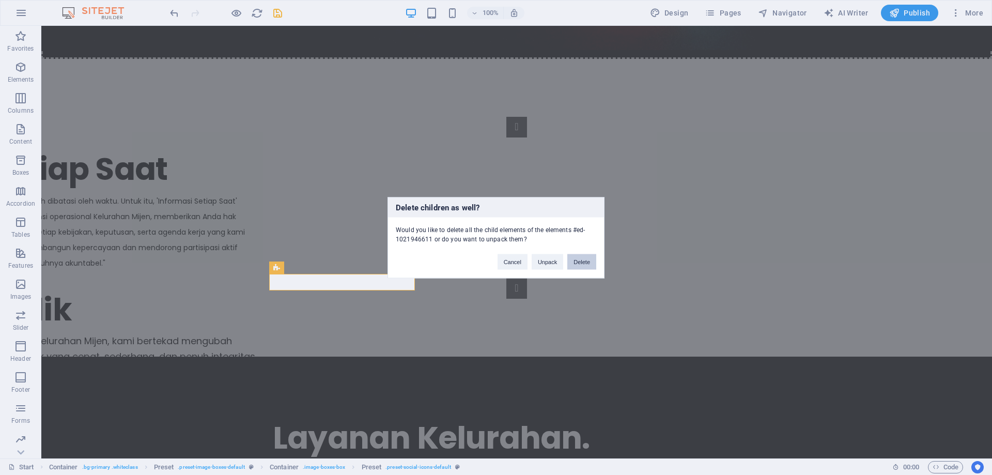
click at [593, 258] on button "Delete" at bounding box center [582, 262] width 29 height 16
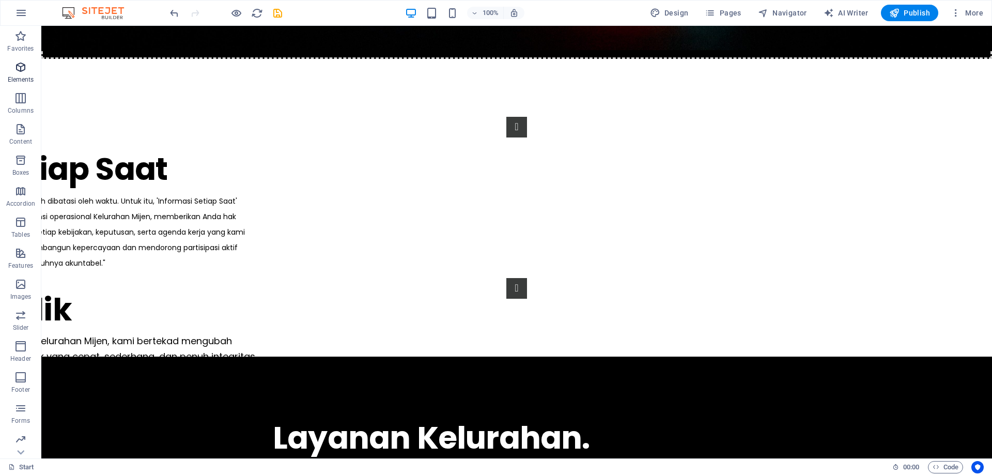
click at [18, 65] on icon "button" at bounding box center [20, 67] width 12 height 12
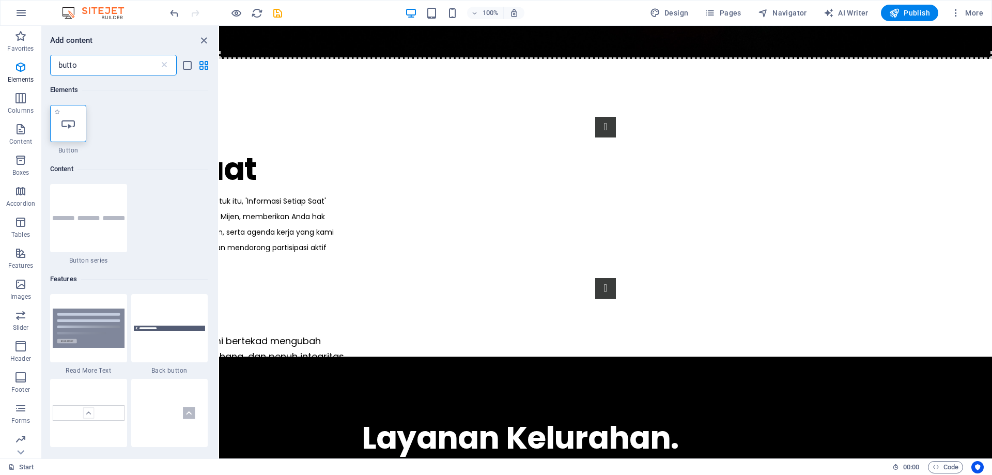
type input "butto"
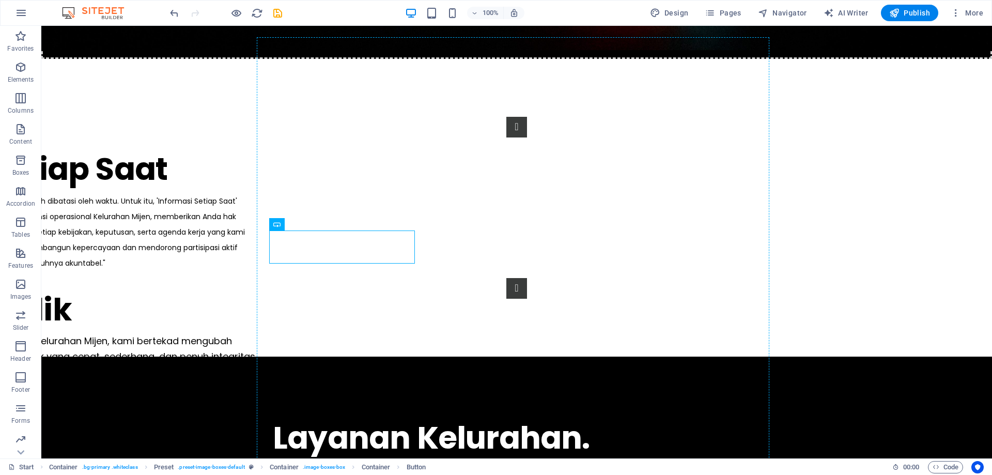
drag, startPoint x: 321, startPoint y: 253, endPoint x: 322, endPoint y: 280, distance: 26.9
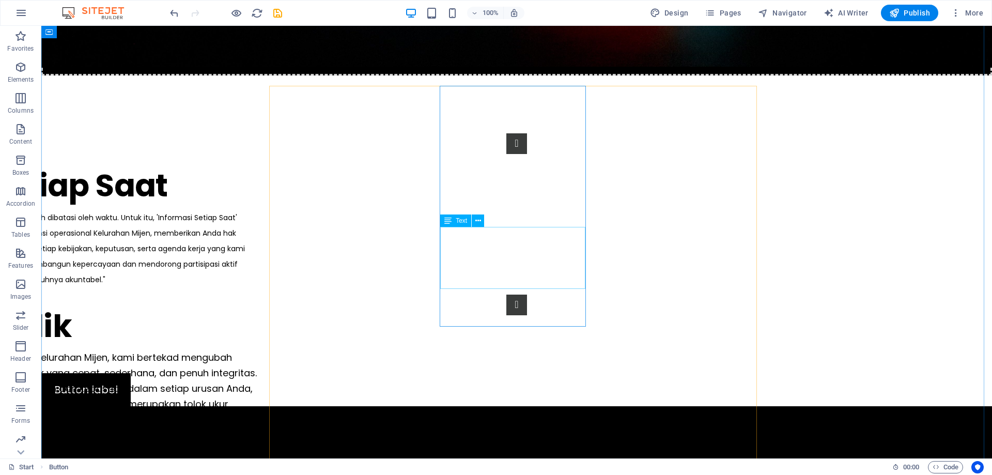
scroll to position [669, 0]
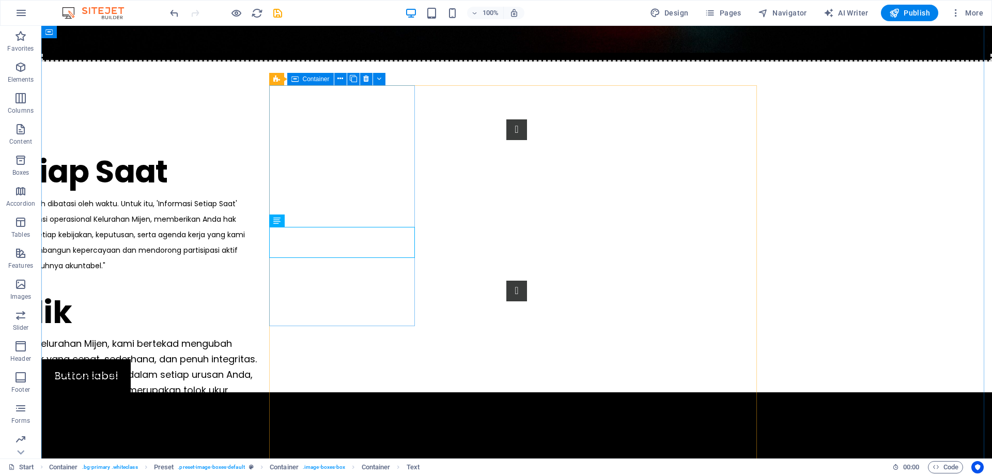
click at [26, 72] on icon "button" at bounding box center [20, 67] width 12 height 12
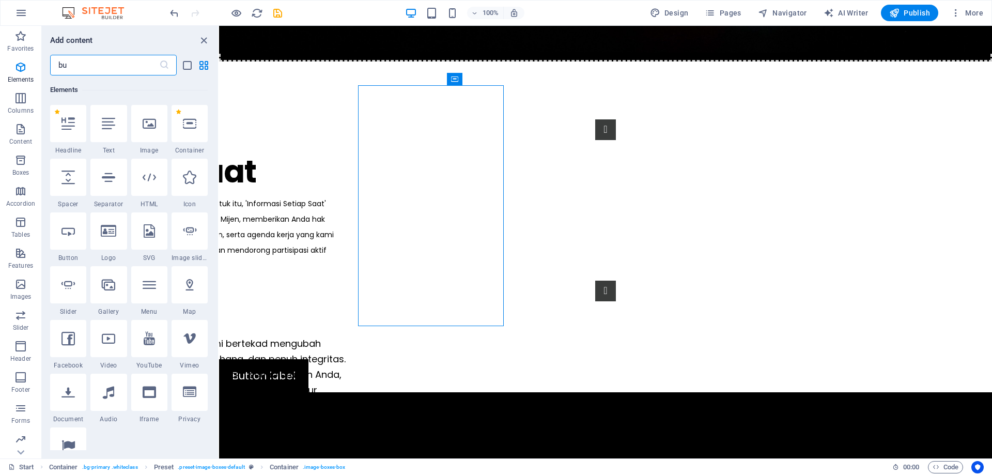
scroll to position [0, 0]
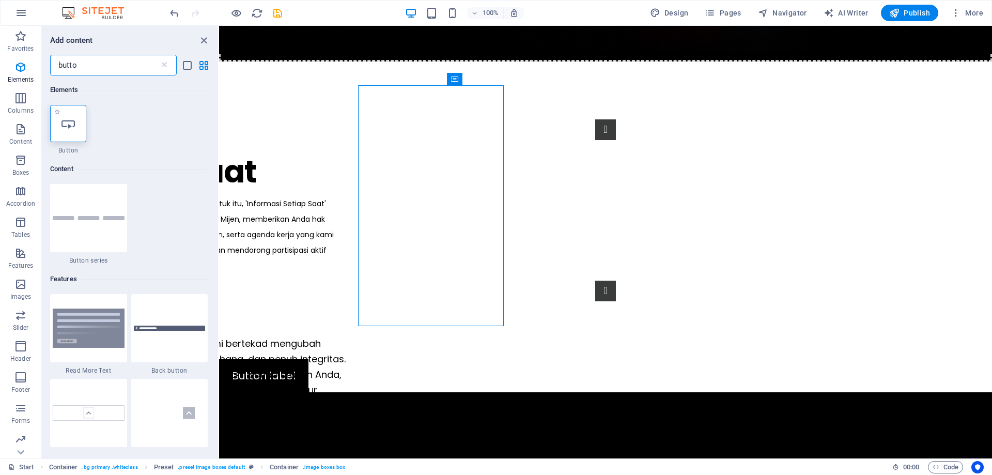
type input "butto"
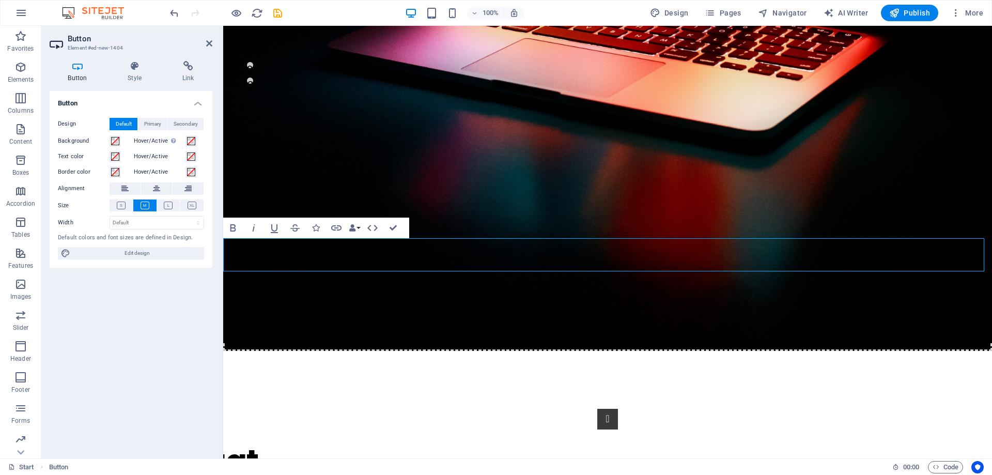
scroll to position [392, 0]
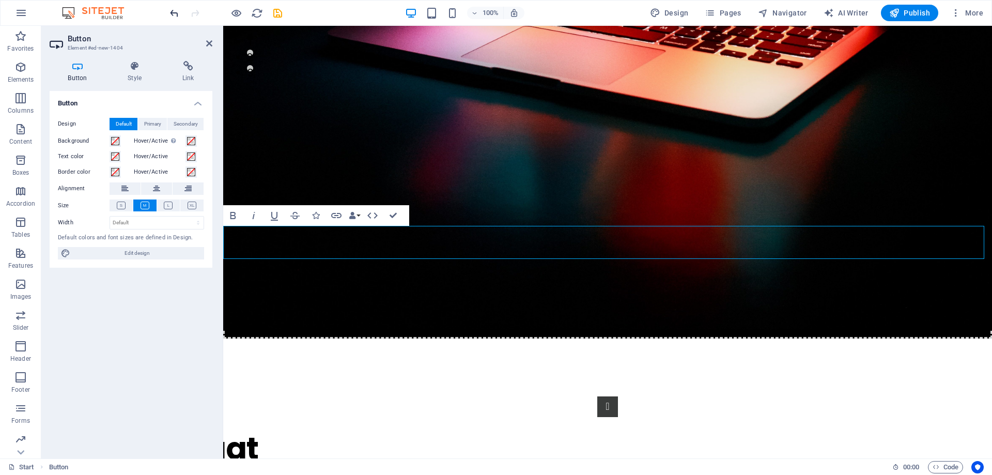
click at [178, 12] on icon "undo" at bounding box center [175, 13] width 12 height 12
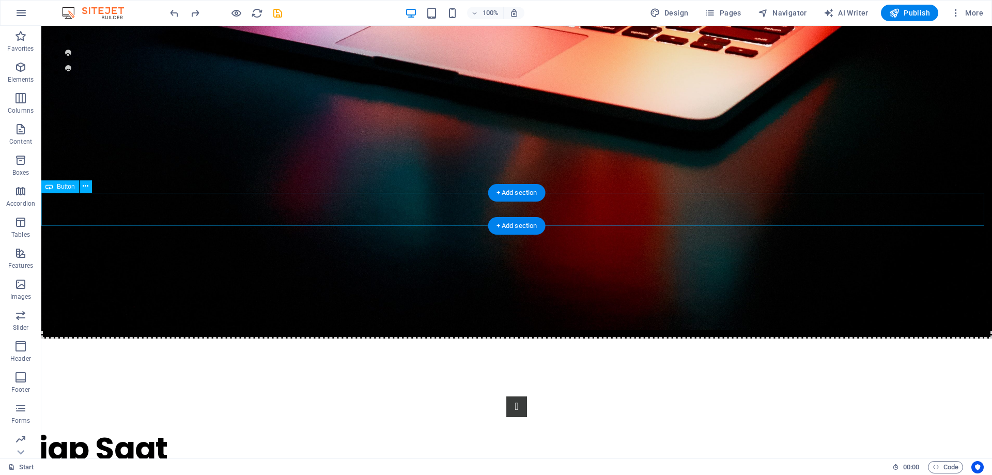
click at [88, 192] on button at bounding box center [86, 186] width 12 height 12
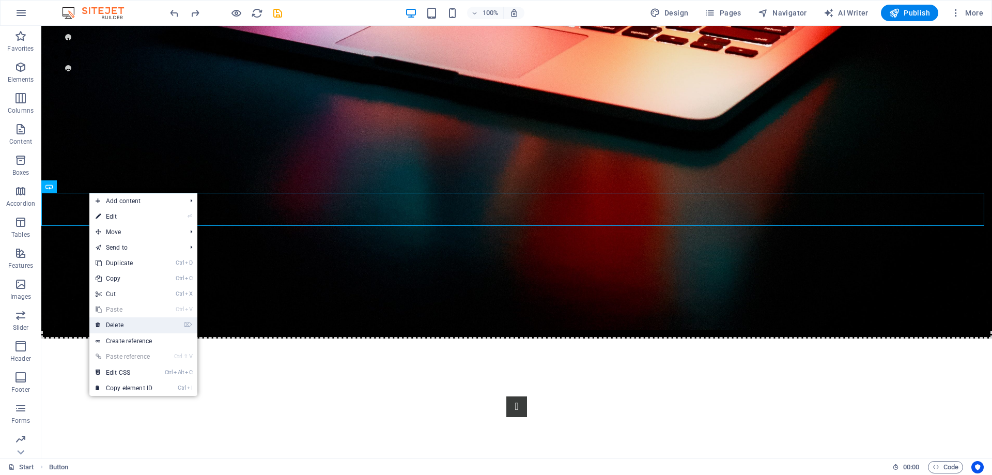
click at [131, 324] on link "⌦ Delete" at bounding box center [123, 325] width 69 height 16
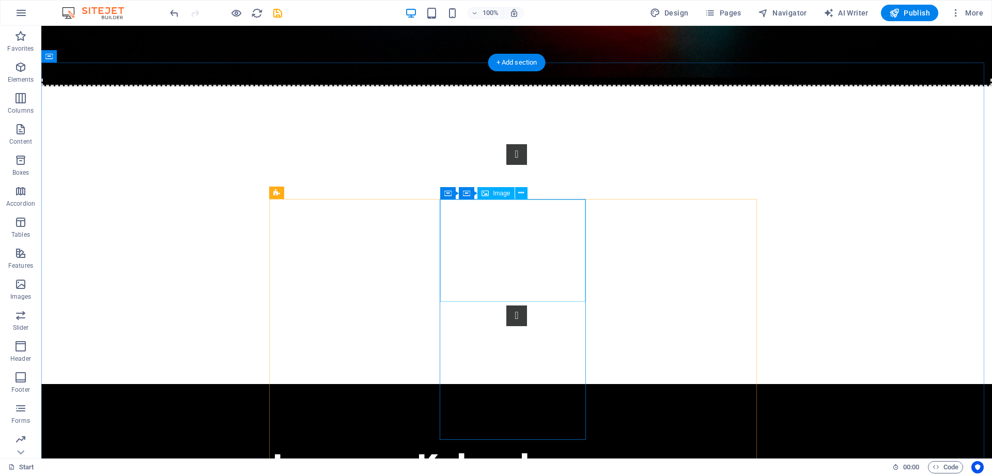
scroll to position [703, 0]
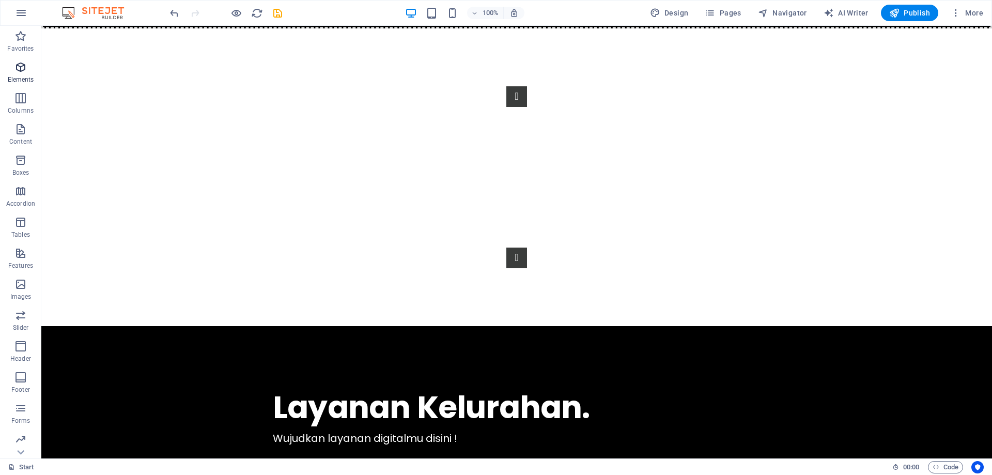
click at [20, 66] on icon "button" at bounding box center [20, 67] width 12 height 12
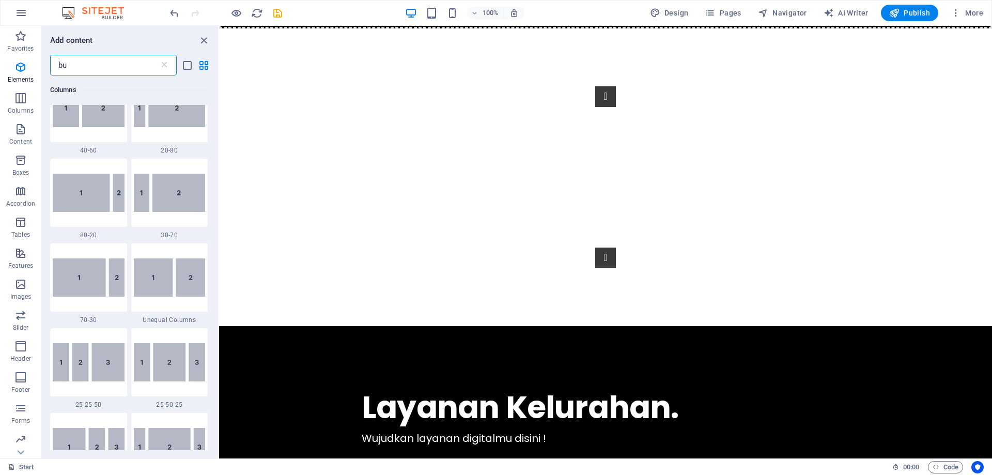
scroll to position [0, 0]
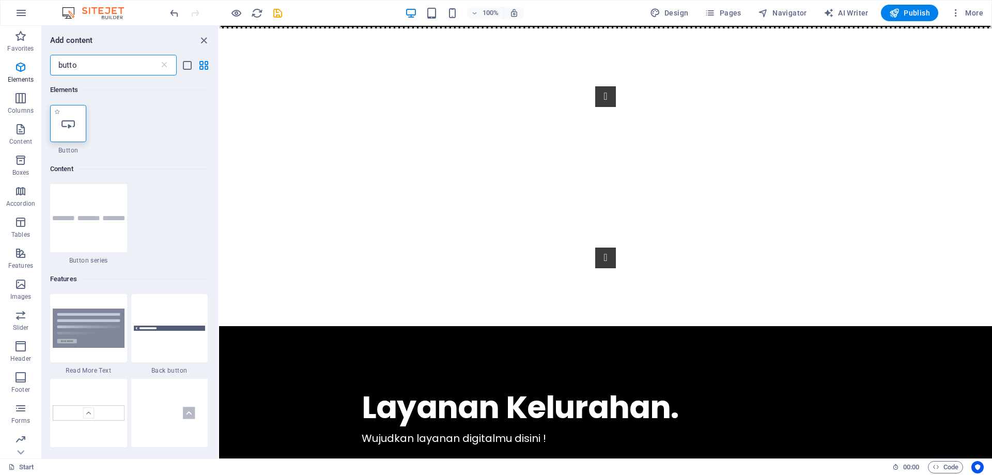
type input "butto"
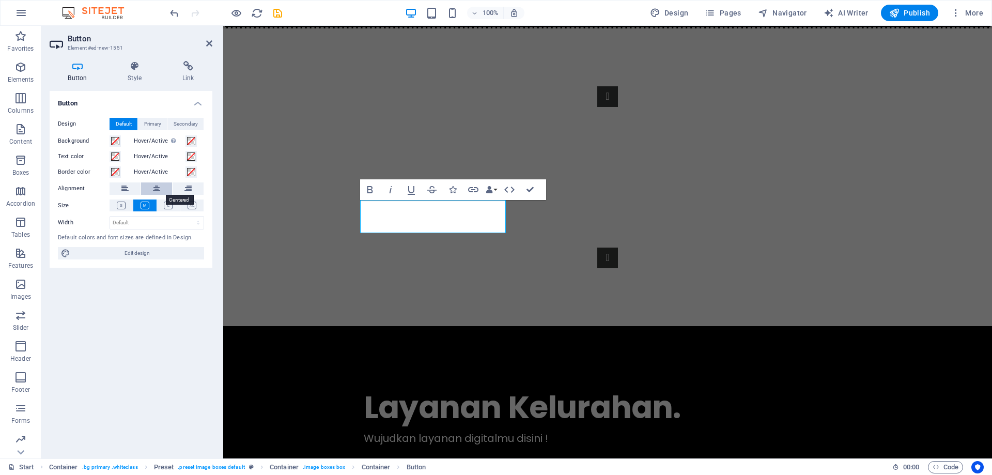
click at [154, 185] on icon at bounding box center [156, 188] width 7 height 12
click at [167, 204] on icon at bounding box center [168, 206] width 9 height 8
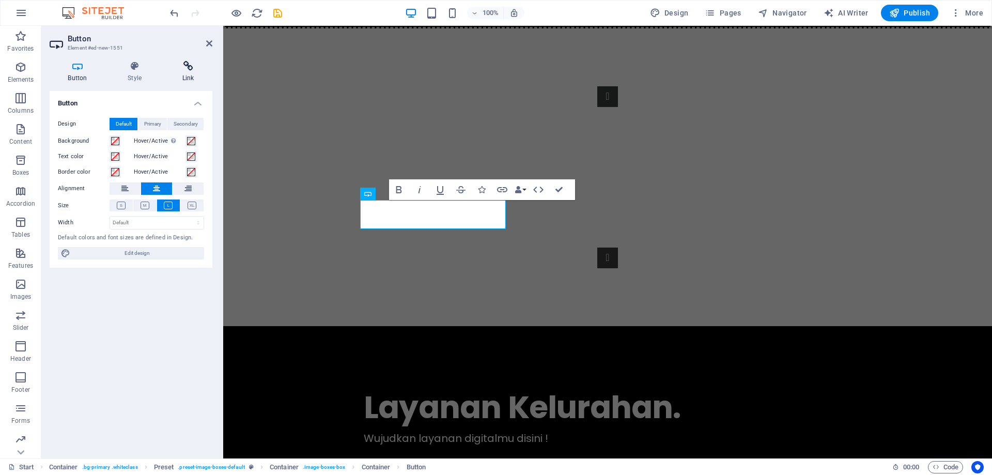
click at [187, 73] on h4 "Link" at bounding box center [188, 72] width 49 height 22
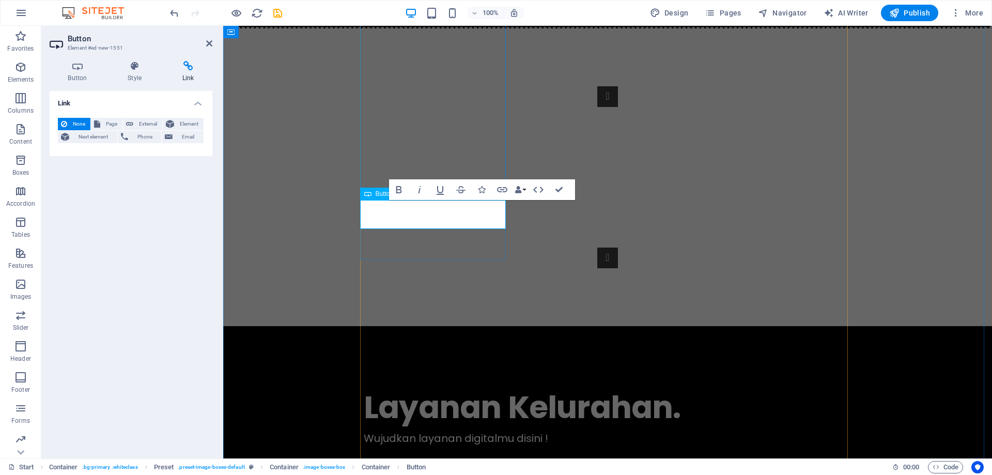
click at [132, 126] on icon at bounding box center [129, 124] width 7 height 12
select select "blank"
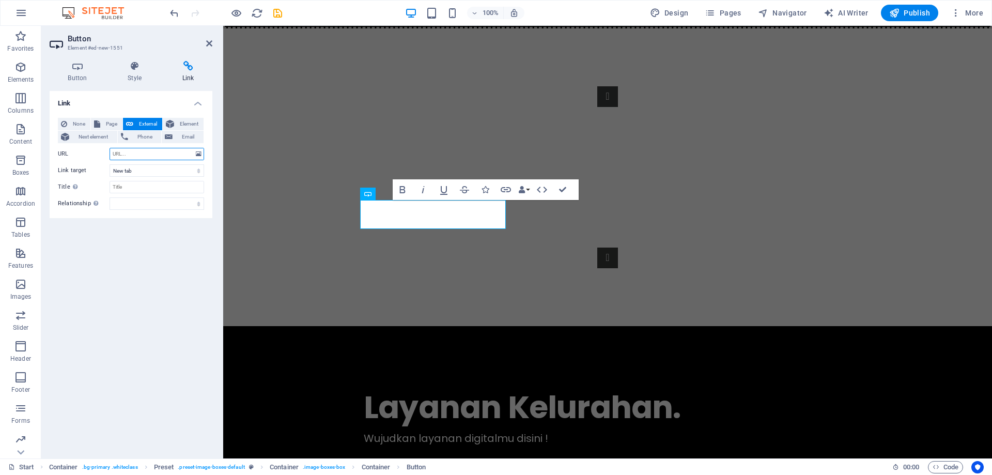
paste input "https://mijen.semarangkota.go.id/"
type input "https://mijen.semarangkota.go.id/"
click at [144, 173] on select "New tab Same tab Overlay" at bounding box center [157, 170] width 95 height 12
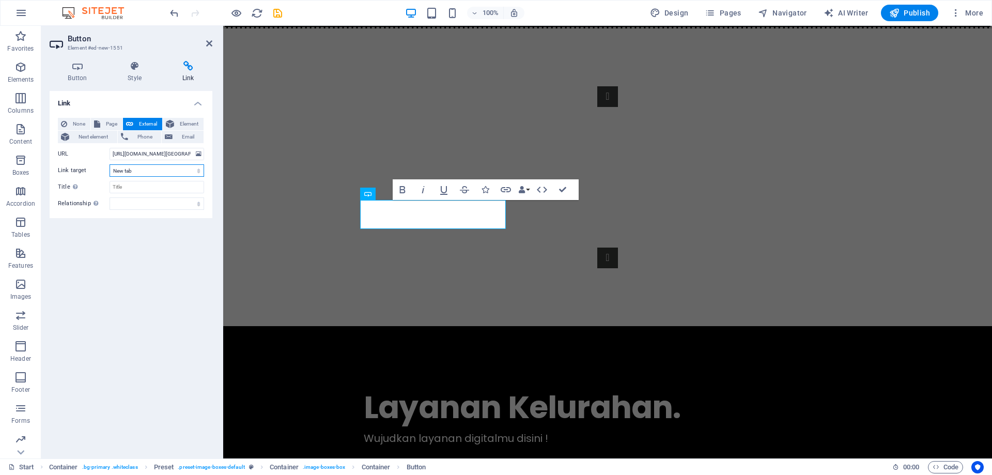
click at [144, 173] on select "New tab Same tab Overlay" at bounding box center [157, 170] width 95 height 12
click at [149, 186] on input "Title Additional link description, should not be the same as the link text. The…" at bounding box center [157, 187] width 95 height 12
type input "B"
type input "Informasi Berkala"
click at [130, 70] on icon at bounding box center [135, 66] width 51 height 10
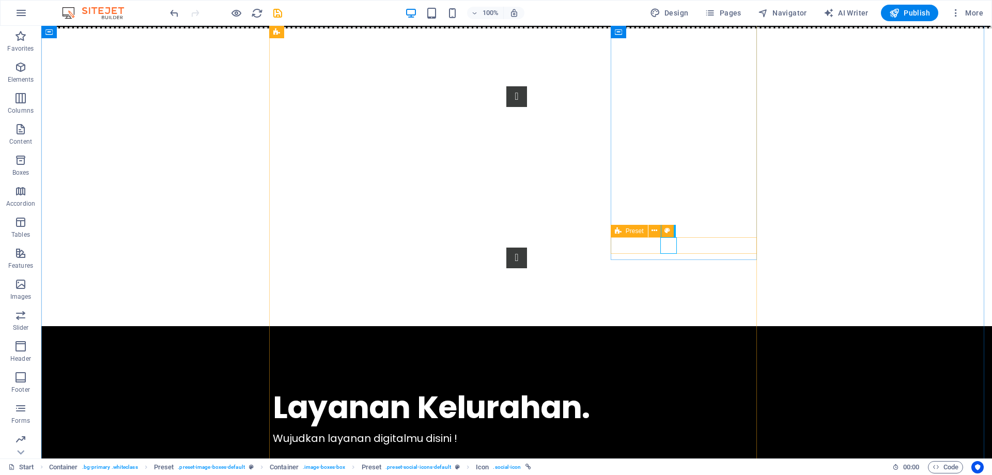
click at [652, 231] on icon at bounding box center [655, 230] width 6 height 11
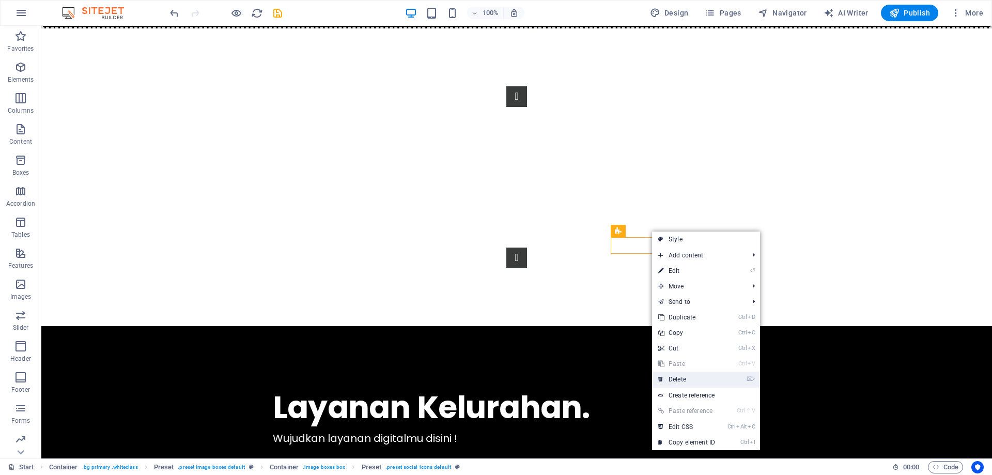
click at [700, 379] on link "⌦ Delete" at bounding box center [686, 380] width 69 height 16
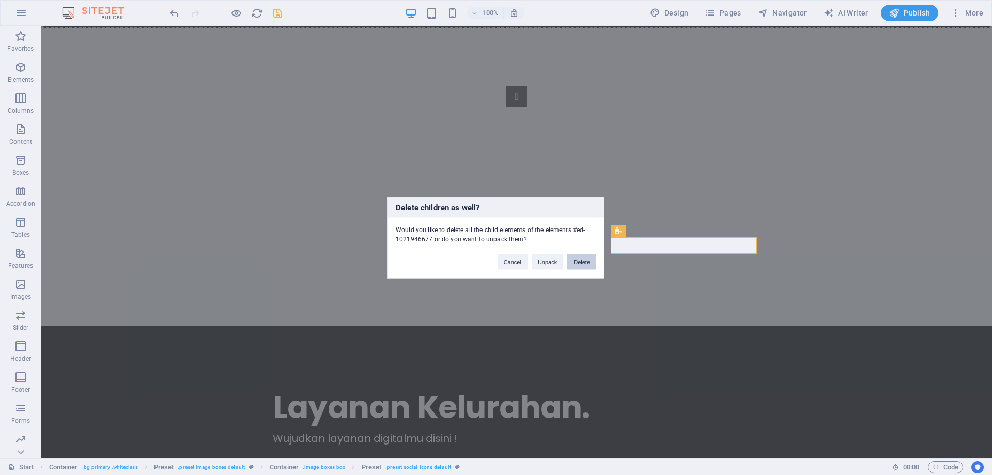
click at [583, 261] on button "Delete" at bounding box center [582, 262] width 29 height 16
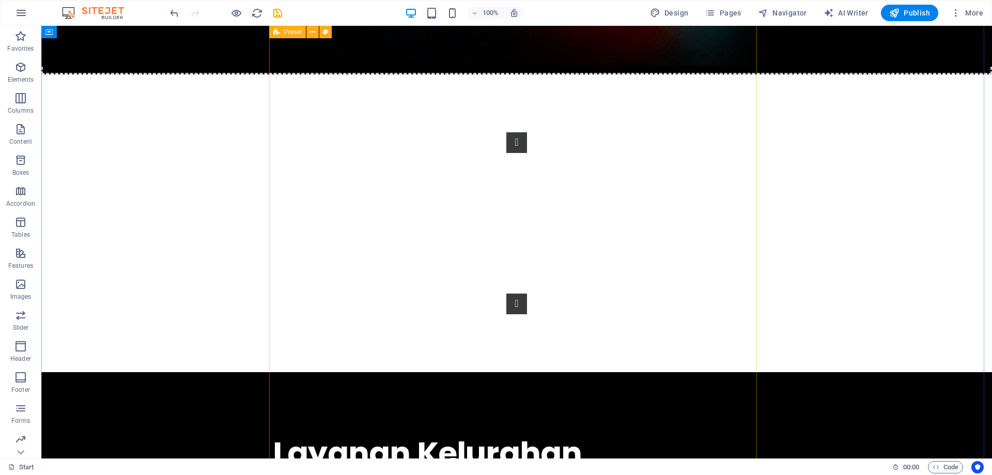
scroll to position [651, 0]
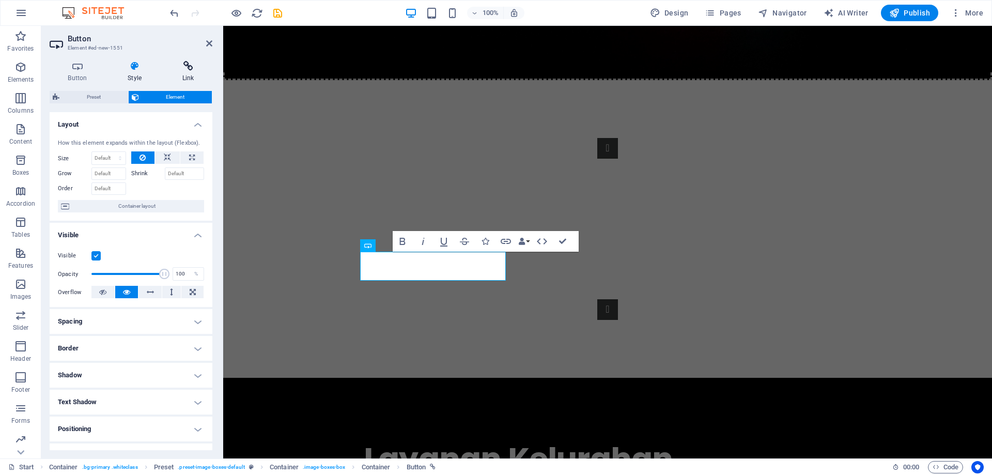
click at [180, 69] on icon at bounding box center [188, 66] width 49 height 10
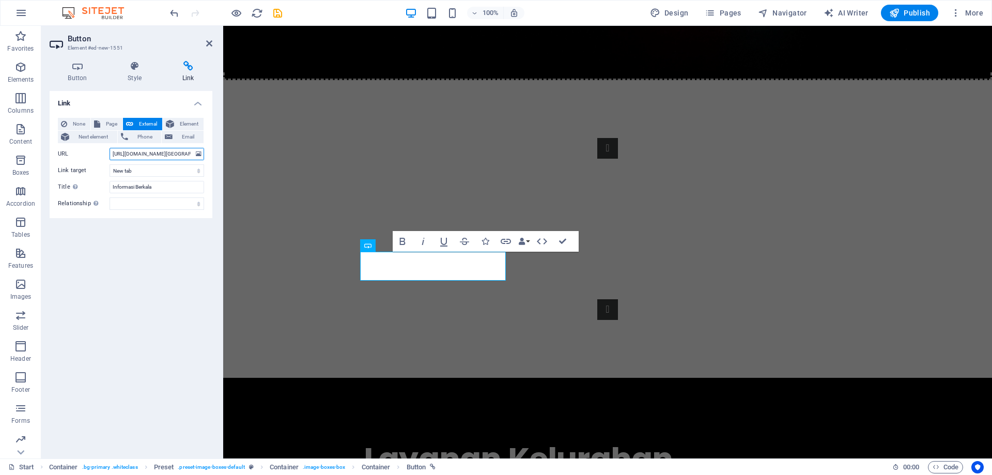
click at [152, 154] on input "https://mijen.semarangkota.go.id/" at bounding box center [157, 154] width 95 height 12
paste input "category/berita/"
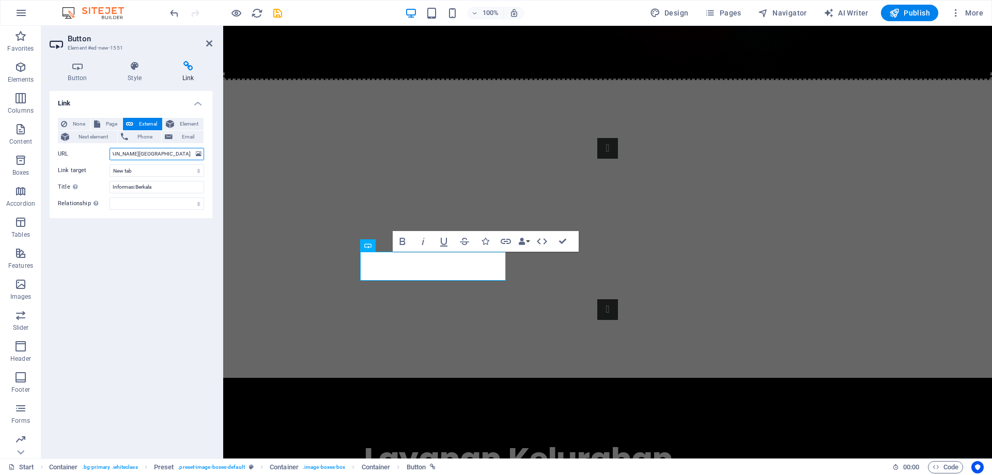
type input "https://mijen.semarangkota.go.id/category/berita/"
click at [190, 257] on div "Link None Page External Element Next element Phone Email Page Start Legal Notic…" at bounding box center [131, 270] width 163 height 359
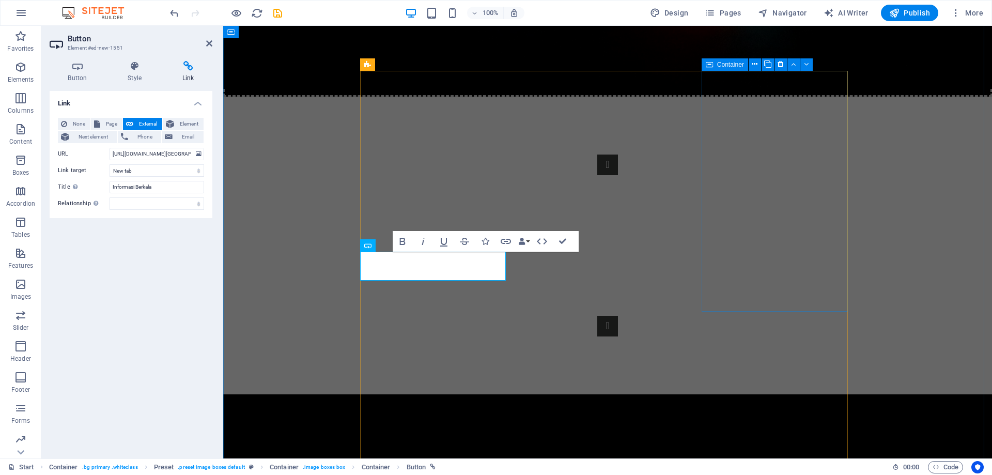
scroll to position [651, 0]
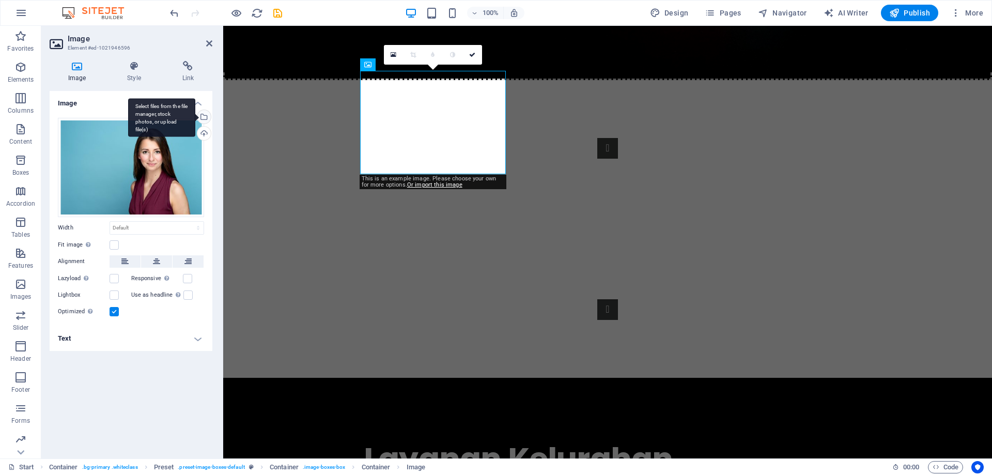
click at [208, 116] on div "Select files from the file manager, stock photos, or upload file(s)" at bounding box center [203, 118] width 16 height 16
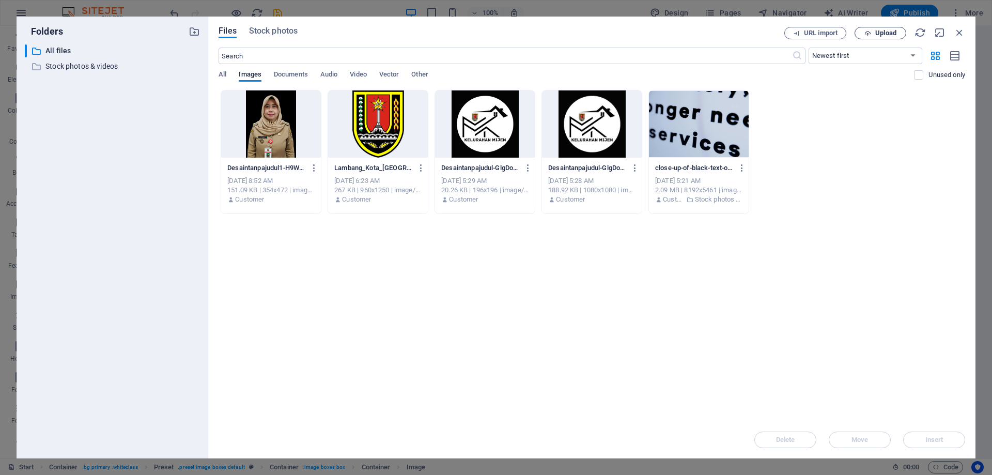
click at [884, 37] on button "Upload" at bounding box center [881, 33] width 52 height 12
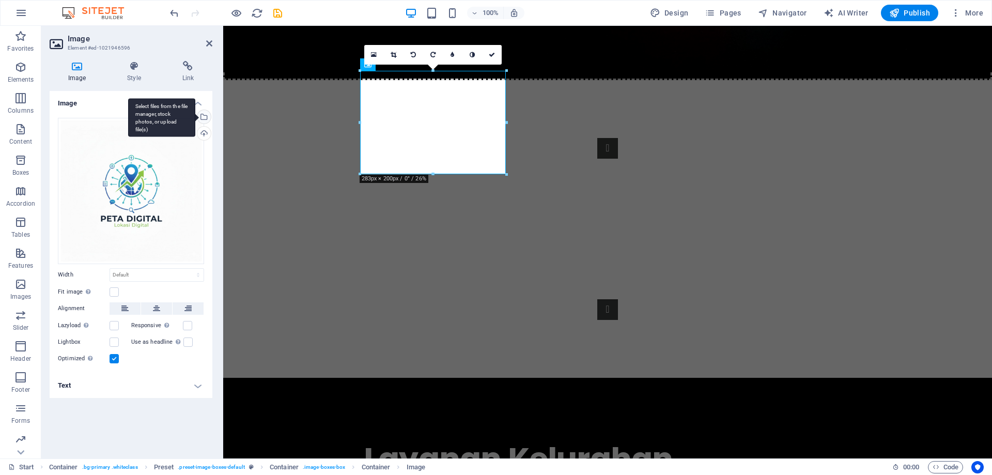
click at [204, 117] on div "Select files from the file manager, stock photos, or upload file(s)" at bounding box center [203, 118] width 16 height 16
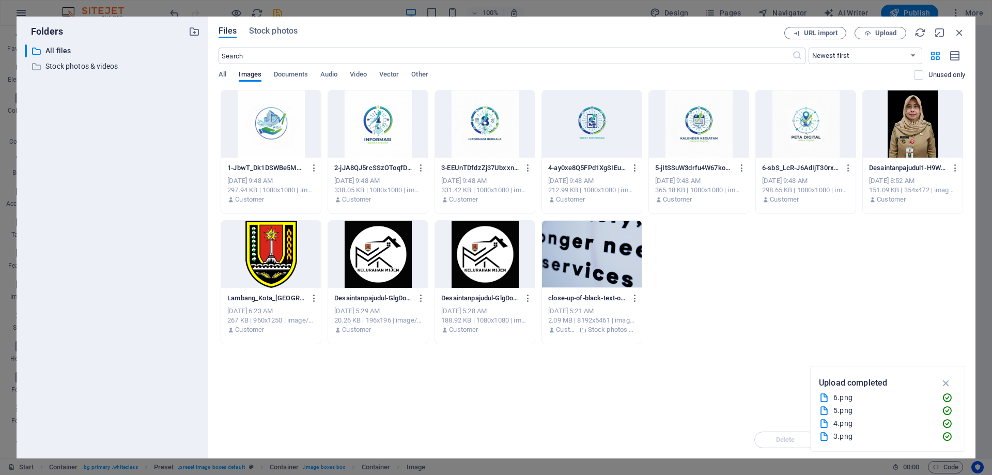
click at [481, 131] on div at bounding box center [485, 123] width 100 height 67
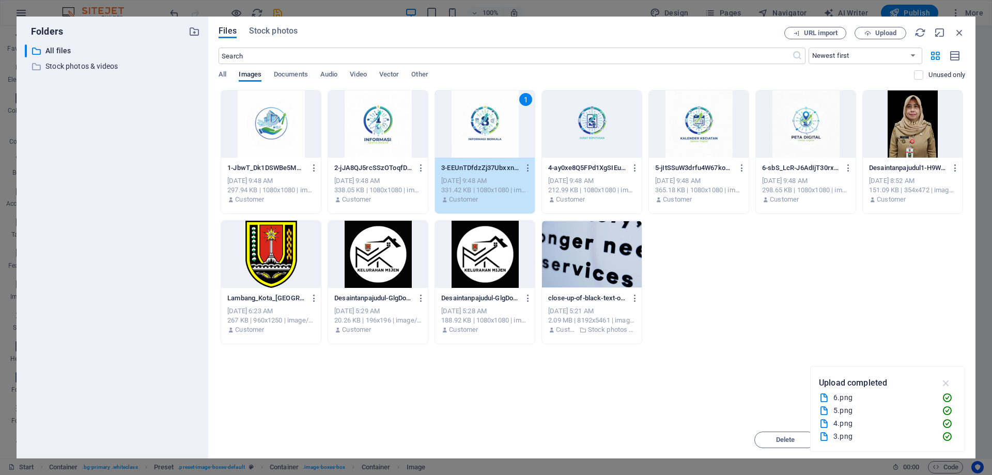
click at [949, 381] on icon "button" at bounding box center [947, 382] width 12 height 11
click at [928, 439] on span "Insert" at bounding box center [935, 440] width 18 height 6
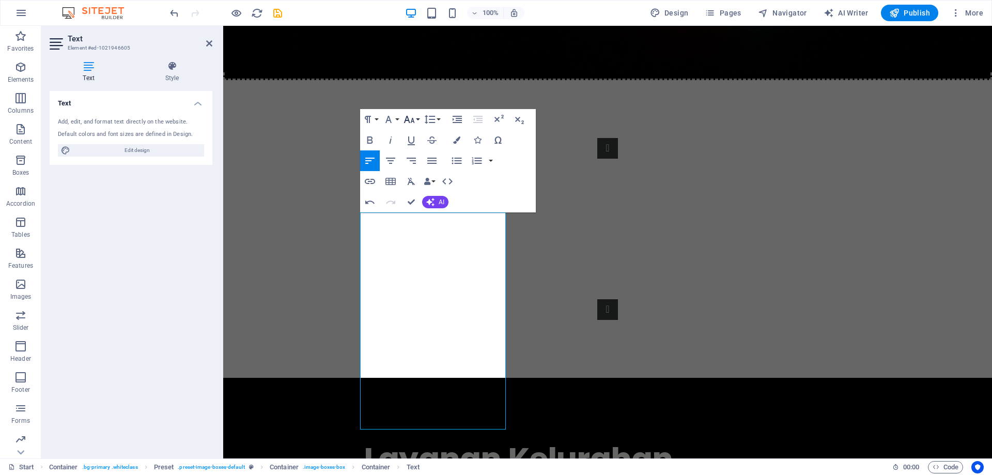
click at [412, 112] on button "Font Size" at bounding box center [412, 119] width 20 height 21
click at [420, 171] on link "10" at bounding box center [420, 171] width 37 height 16
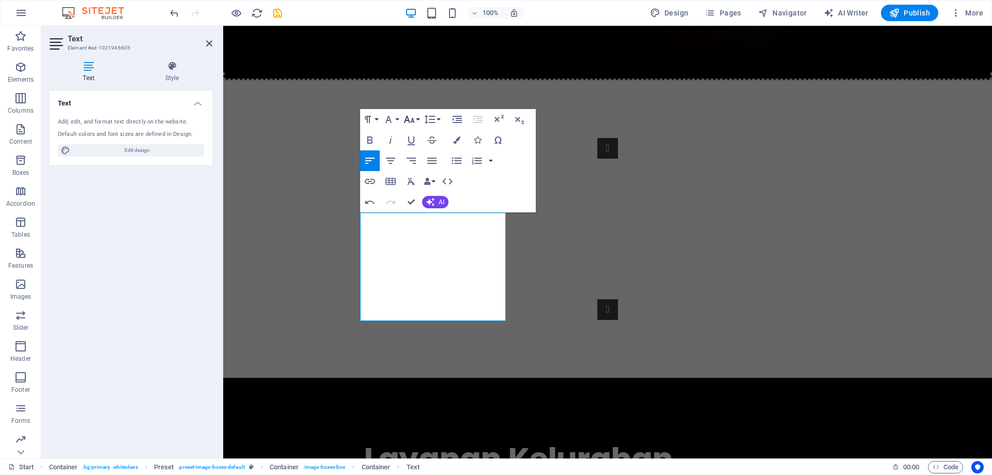
click at [416, 116] on button "Font Size" at bounding box center [412, 119] width 20 height 21
click at [421, 156] on link "12" at bounding box center [420, 159] width 37 height 16
click at [422, 113] on button "Line Height" at bounding box center [432, 119] width 20 height 21
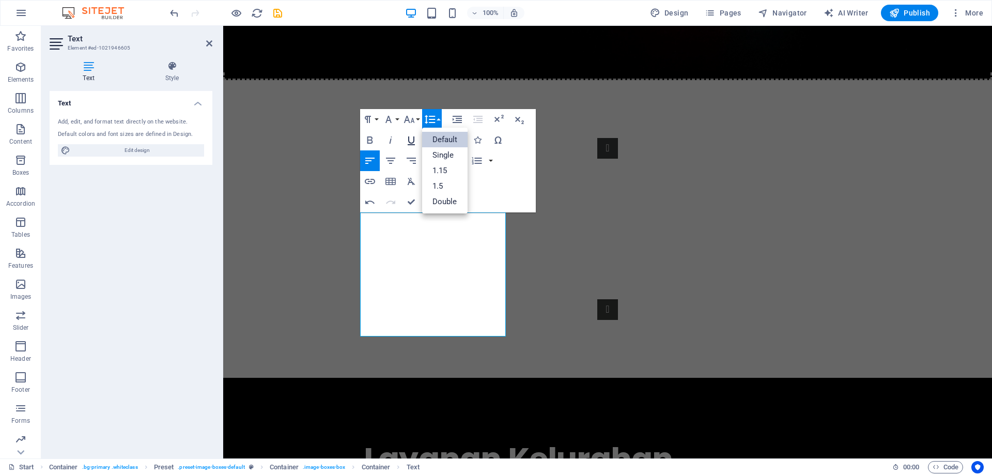
scroll to position [0, 0]
click at [412, 123] on icon "button" at bounding box center [409, 119] width 12 height 12
click at [418, 144] on link "14" at bounding box center [420, 143] width 37 height 16
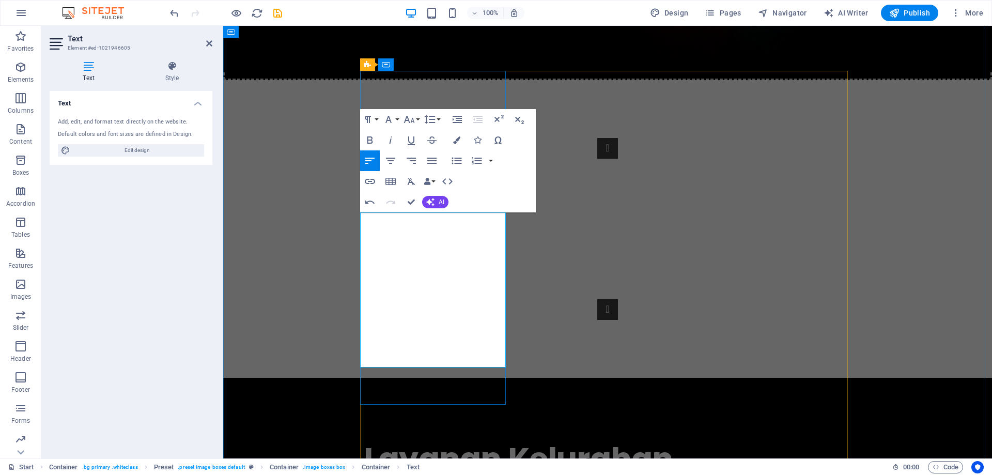
drag, startPoint x: 361, startPoint y: 220, endPoint x: 418, endPoint y: 266, distance: 73.1
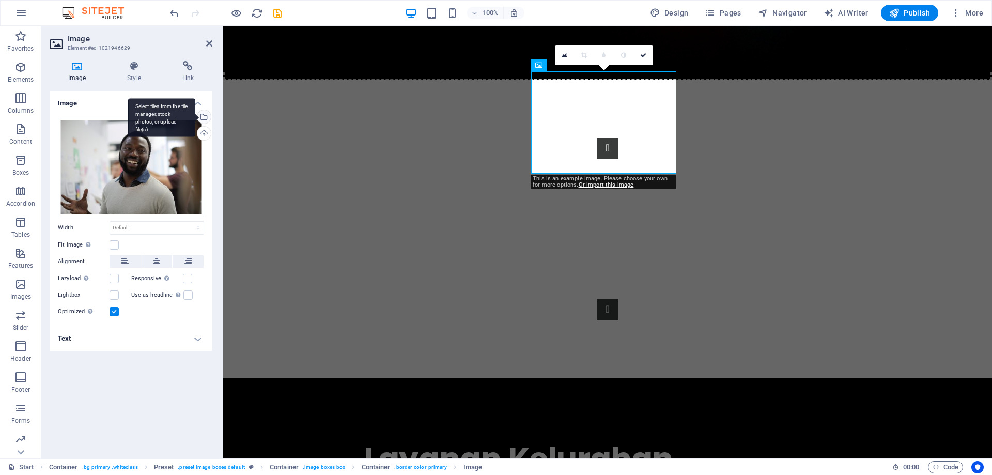
click at [195, 113] on div "Select files from the file manager, stock photos, or upload file(s)" at bounding box center [161, 117] width 67 height 39
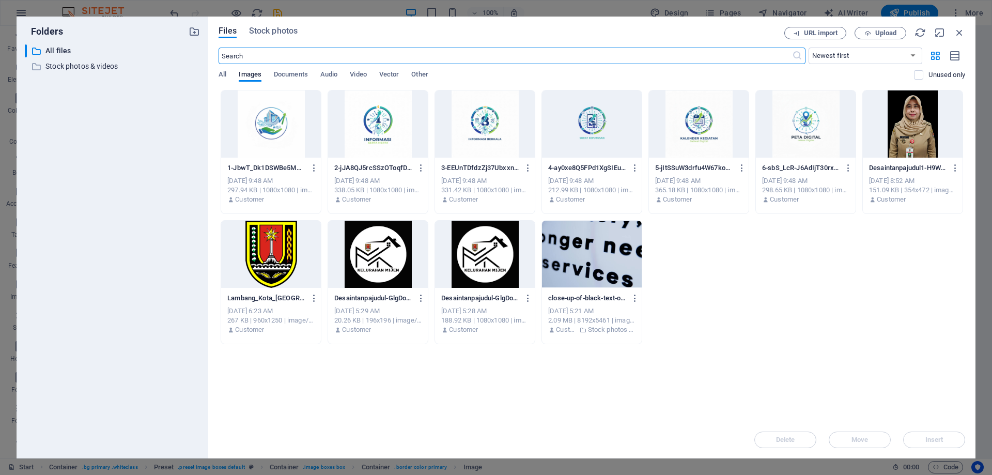
click at [262, 125] on div at bounding box center [271, 123] width 100 height 67
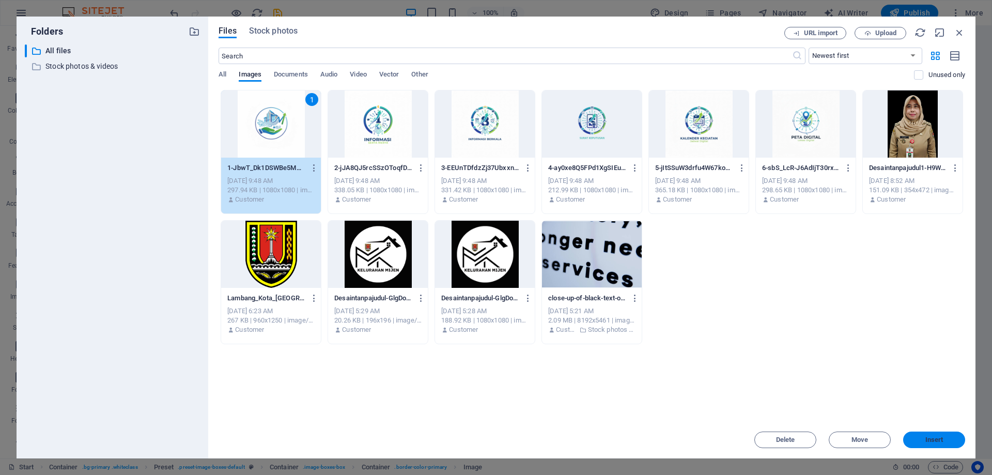
click at [946, 442] on span "Insert" at bounding box center [935, 440] width 54 height 6
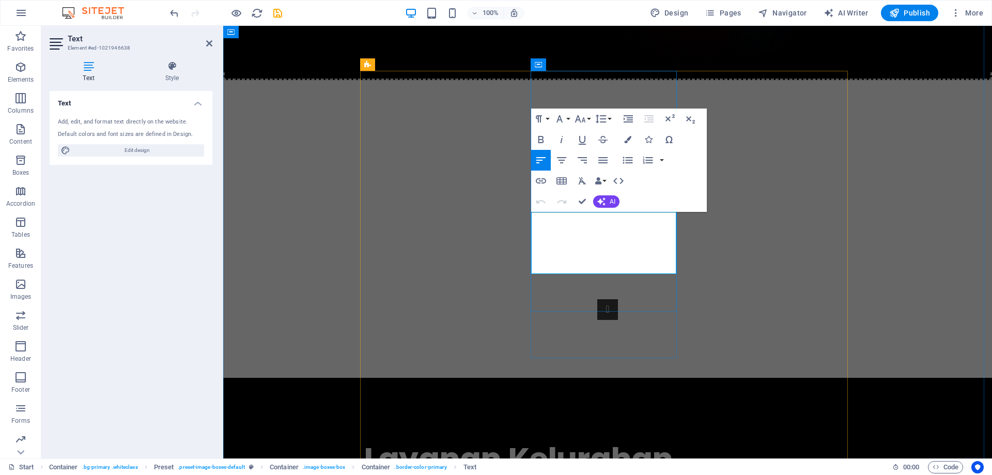
drag, startPoint x: 647, startPoint y: 263, endPoint x: 532, endPoint y: 219, distance: 122.4
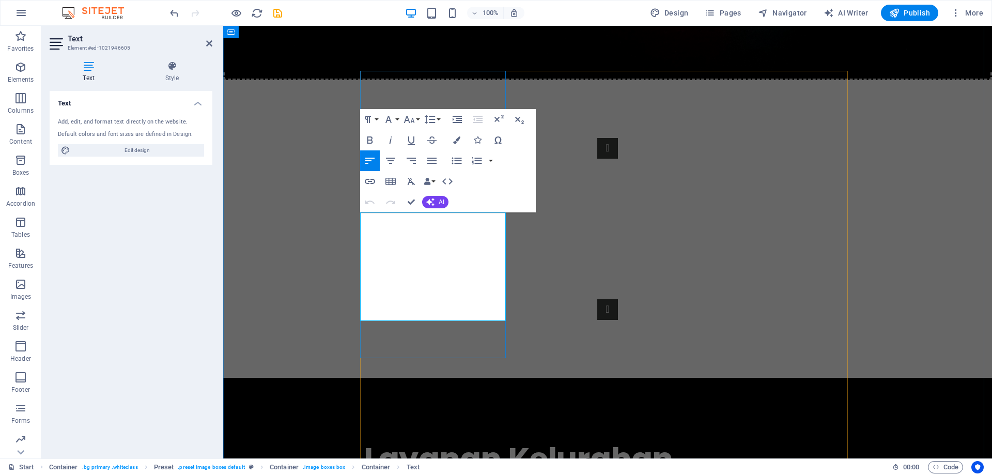
drag, startPoint x: 361, startPoint y: 221, endPoint x: 444, endPoint y: 240, distance: 85.5
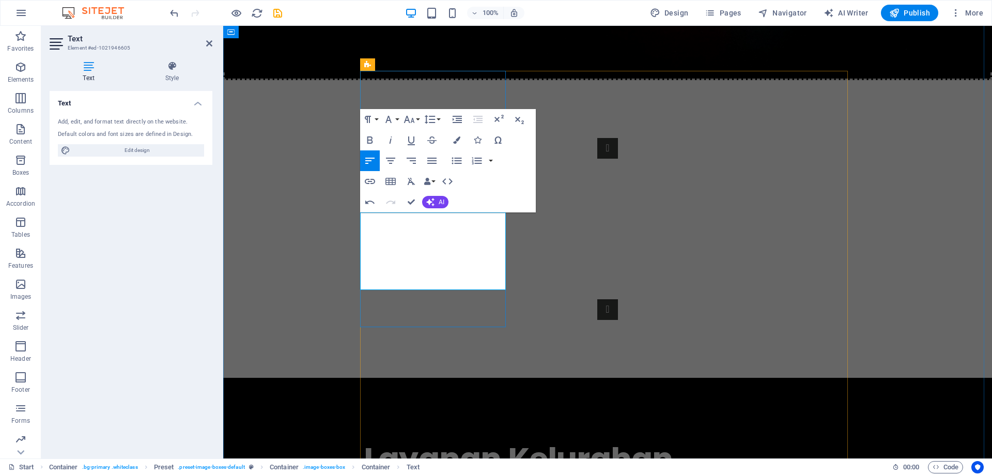
click at [413, 115] on icon "button" at bounding box center [409, 119] width 12 height 12
click at [420, 163] on link "24" at bounding box center [420, 165] width 37 height 16
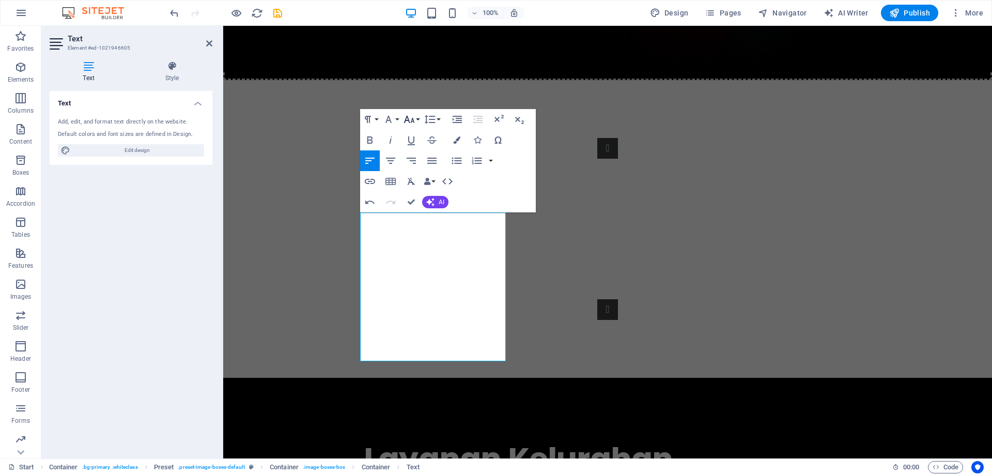
click at [418, 113] on button "Font Size" at bounding box center [412, 119] width 20 height 21
click at [417, 147] on link "18" at bounding box center [420, 150] width 37 height 16
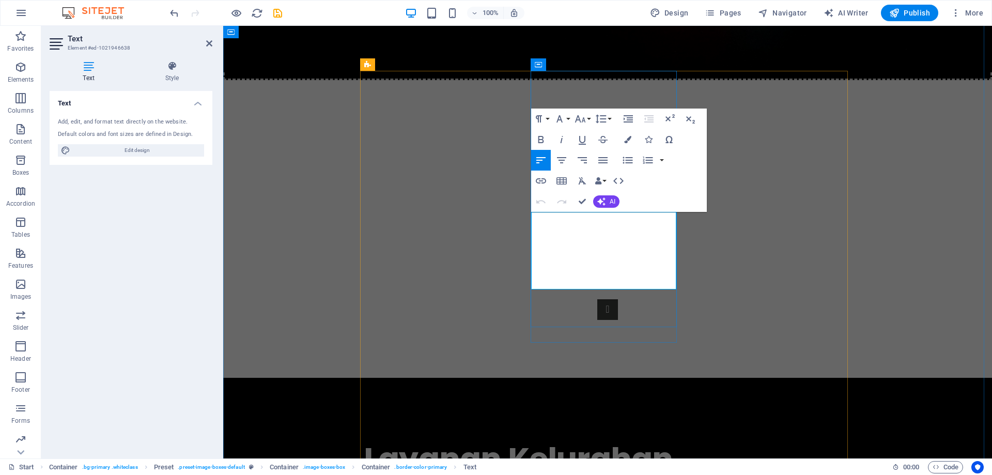
click at [578, 118] on icon "button" at bounding box center [580, 119] width 12 height 12
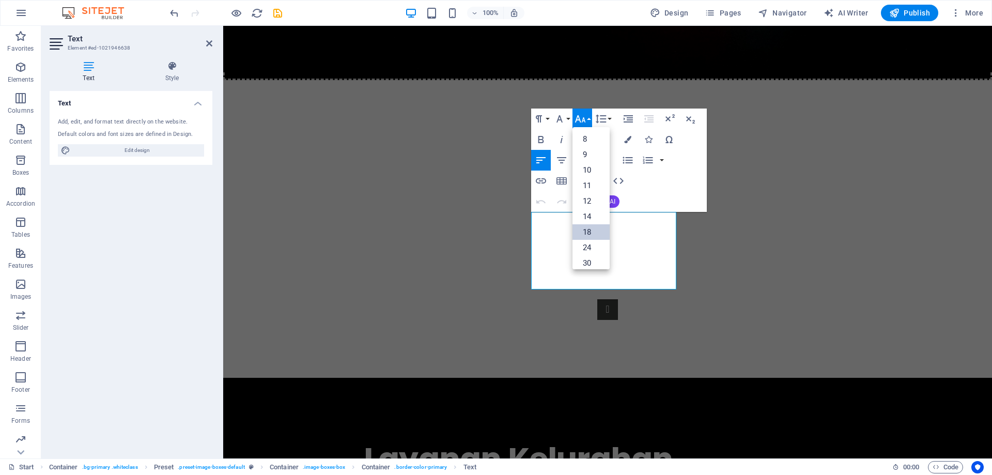
click at [594, 225] on link "18" at bounding box center [591, 232] width 37 height 16
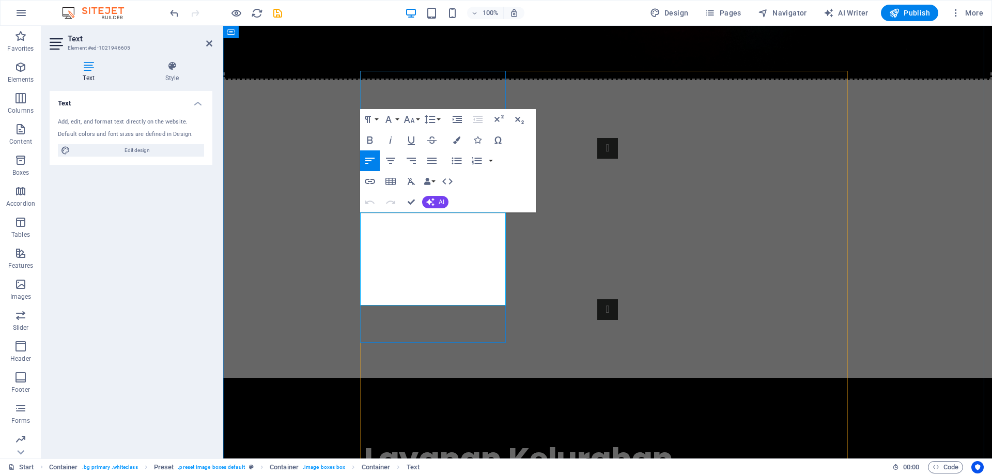
drag, startPoint x: 418, startPoint y: 222, endPoint x: 436, endPoint y: 230, distance: 20.0
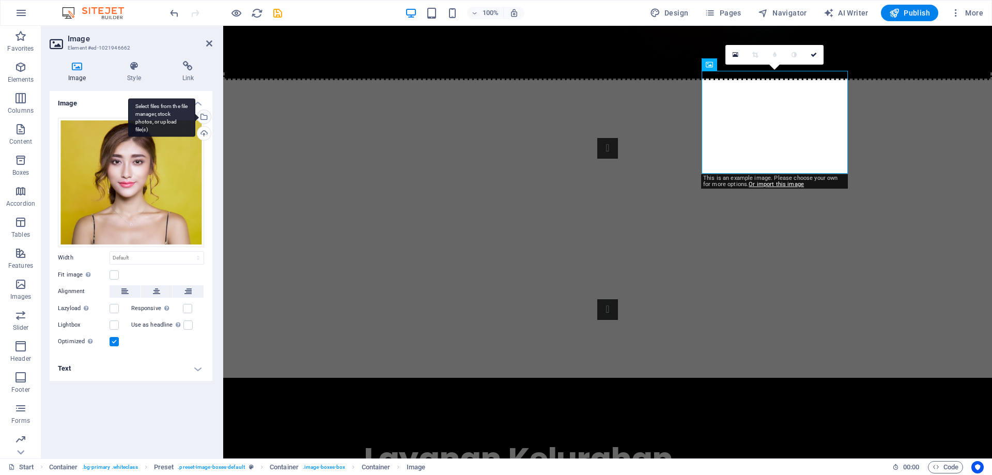
click at [203, 117] on div "Select files from the file manager, stock photos, or upload file(s)" at bounding box center [203, 118] width 16 height 16
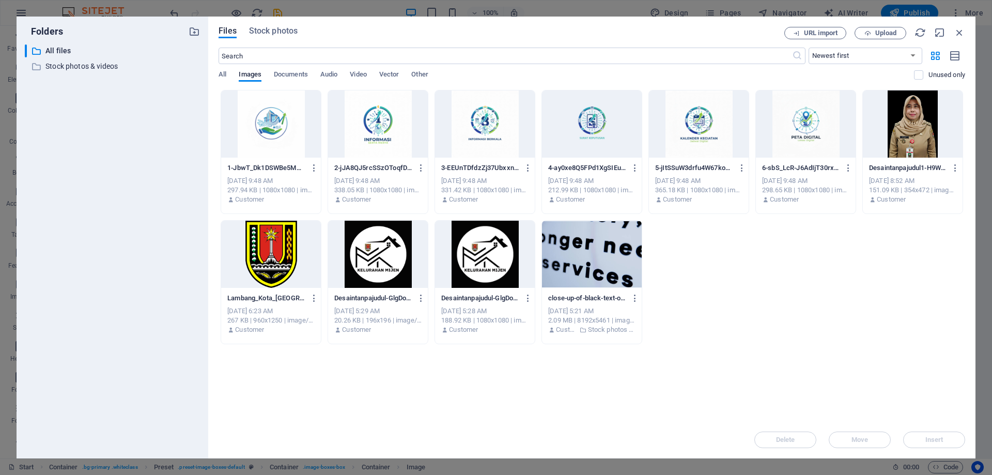
click at [621, 120] on div at bounding box center [592, 123] width 100 height 67
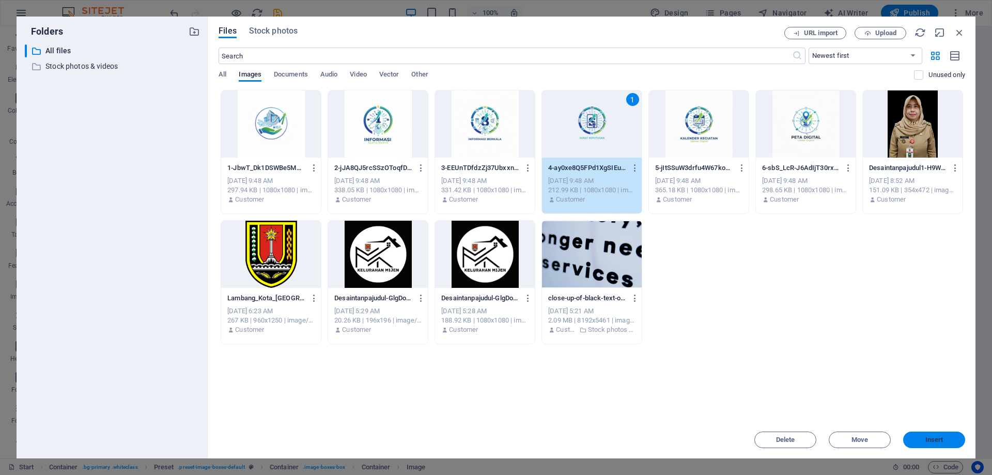
click at [926, 438] on span "Insert" at bounding box center [935, 440] width 18 height 6
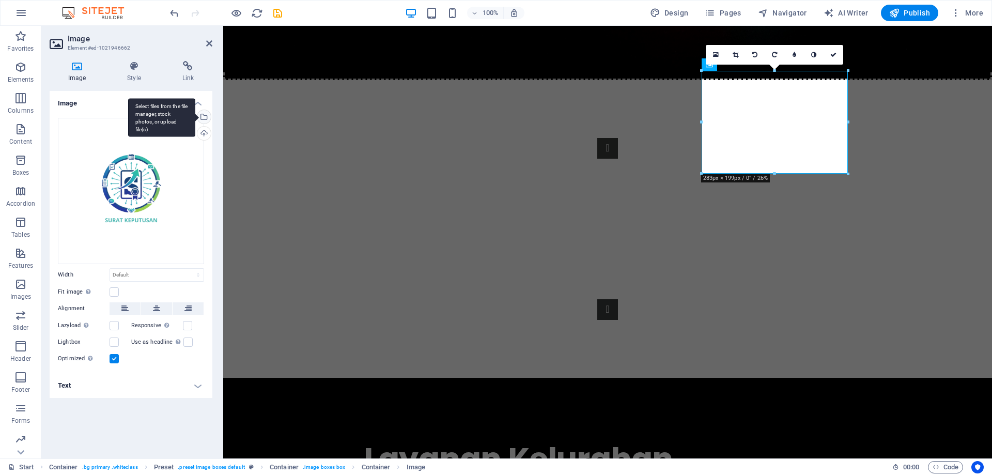
click at [195, 118] on div "Select files from the file manager, stock photos, or upload file(s)" at bounding box center [161, 117] width 67 height 39
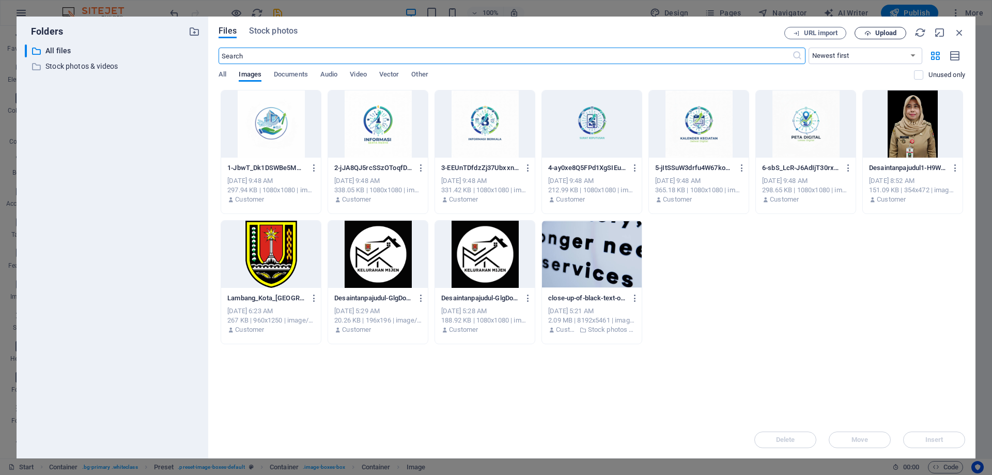
click at [871, 32] on icon "button" at bounding box center [868, 33] width 7 height 7
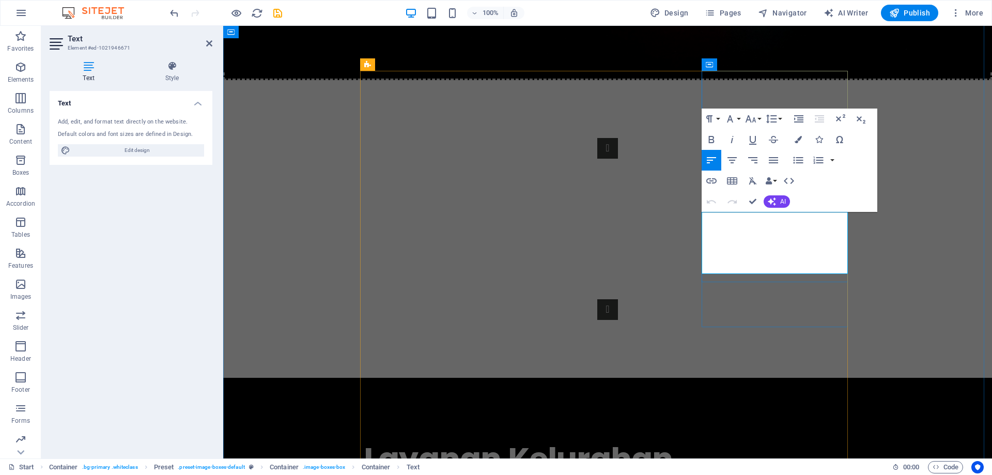
drag, startPoint x: 772, startPoint y: 267, endPoint x: 702, endPoint y: 219, distance: 84.4
drag, startPoint x: 702, startPoint y: 218, endPoint x: 734, endPoint y: 235, distance: 36.3
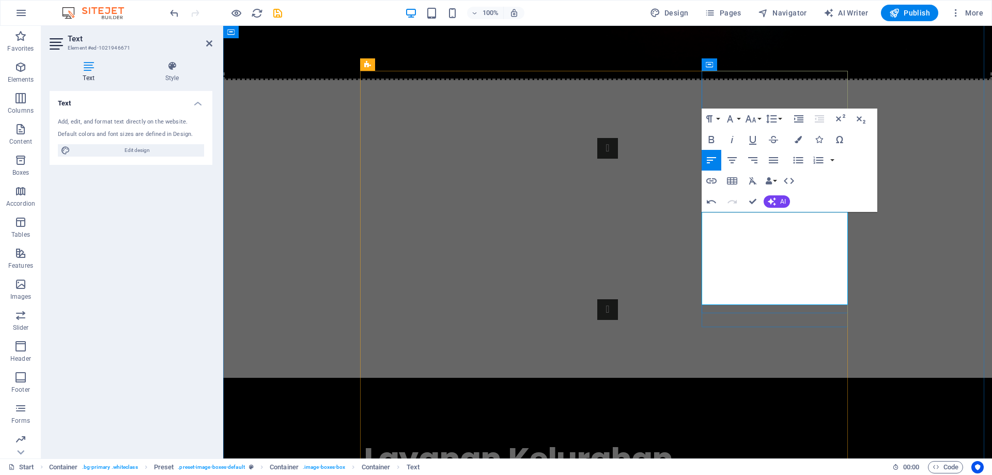
drag, startPoint x: 735, startPoint y: 236, endPoint x: 701, endPoint y: 220, distance: 37.2
drag, startPoint x: 737, startPoint y: 235, endPoint x: 703, endPoint y: 219, distance: 37.5
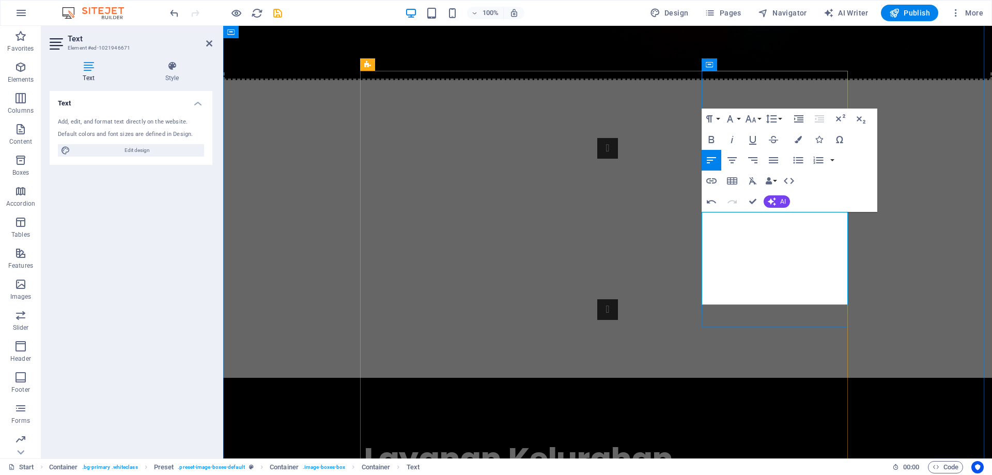
click at [747, 114] on icon "button" at bounding box center [751, 119] width 12 height 12
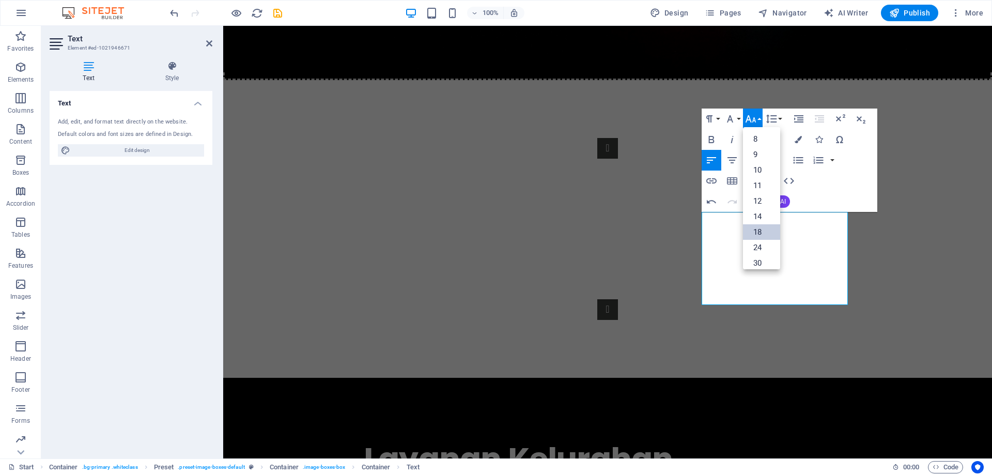
click at [766, 225] on link "18" at bounding box center [761, 232] width 37 height 16
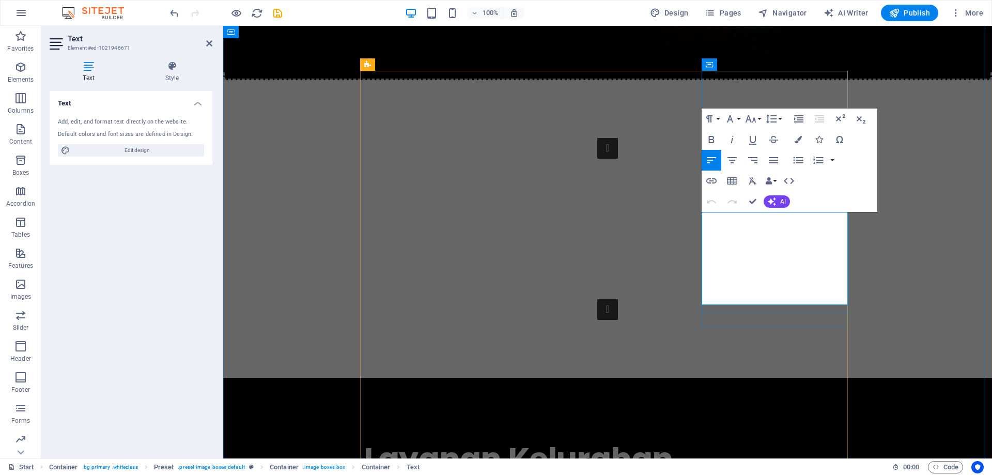
click at [22, 71] on icon "button" at bounding box center [20, 67] width 12 height 12
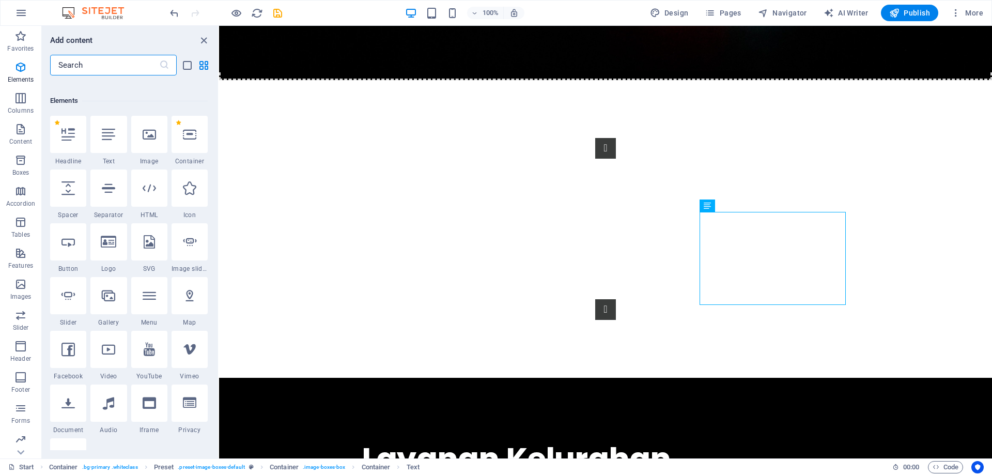
scroll to position [110, 0]
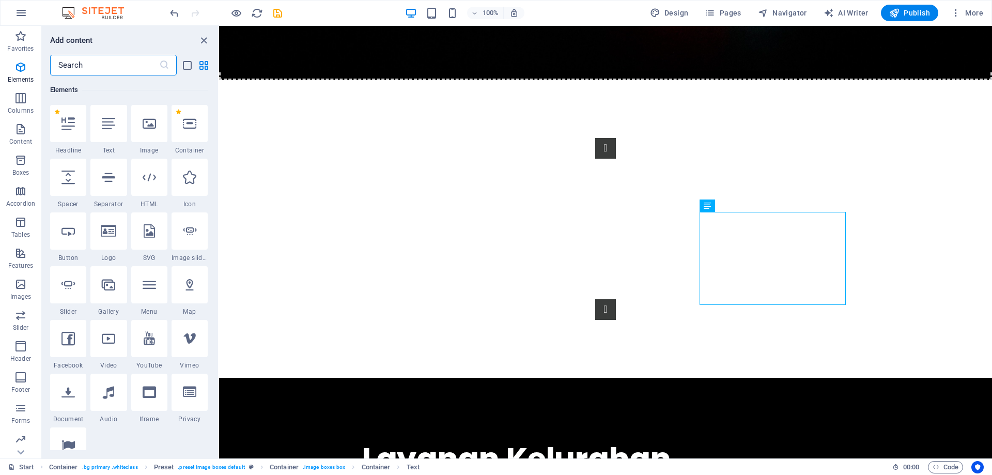
click at [86, 68] on input "text" at bounding box center [104, 65] width 109 height 21
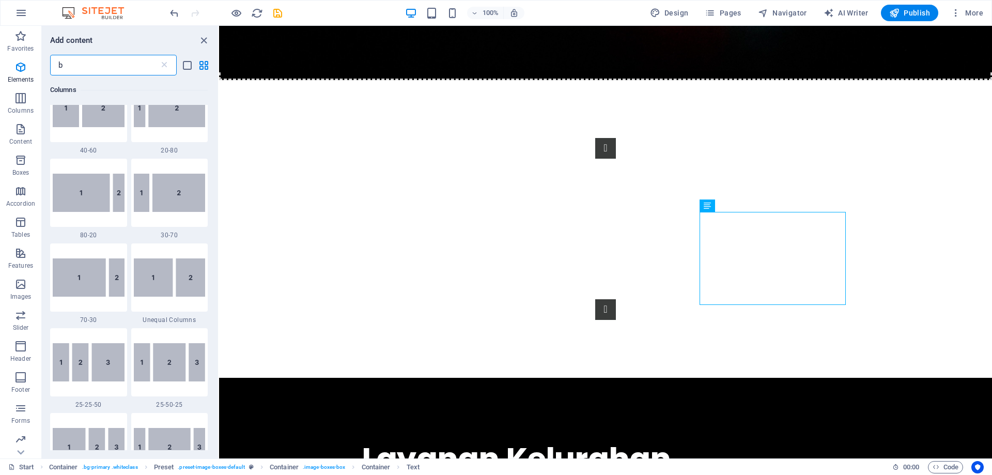
scroll to position [0, 0]
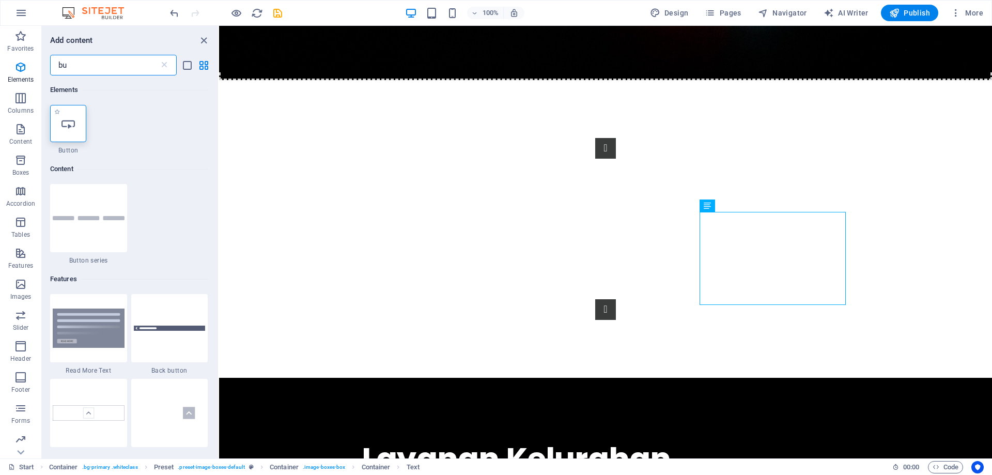
type input "bu"
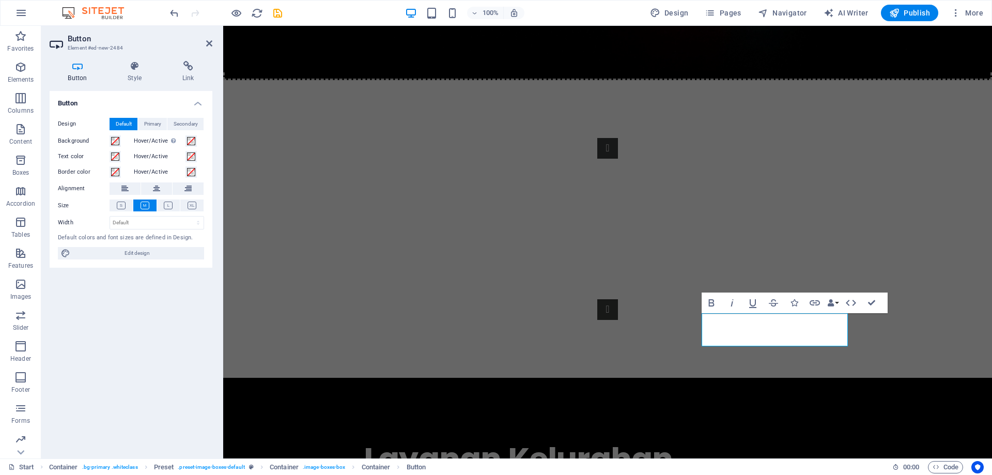
click at [159, 178] on div "Design Default Primary Secondary Background Hover/Active Switch to preview mode…" at bounding box center [131, 189] width 163 height 159
click at [158, 188] on icon at bounding box center [156, 188] width 7 height 12
click at [171, 202] on icon at bounding box center [168, 206] width 9 height 8
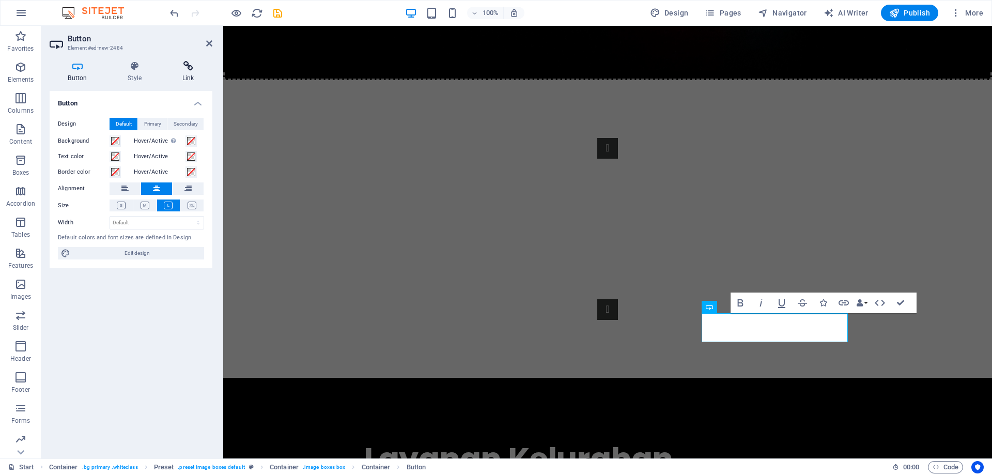
click at [188, 65] on icon at bounding box center [188, 66] width 49 height 10
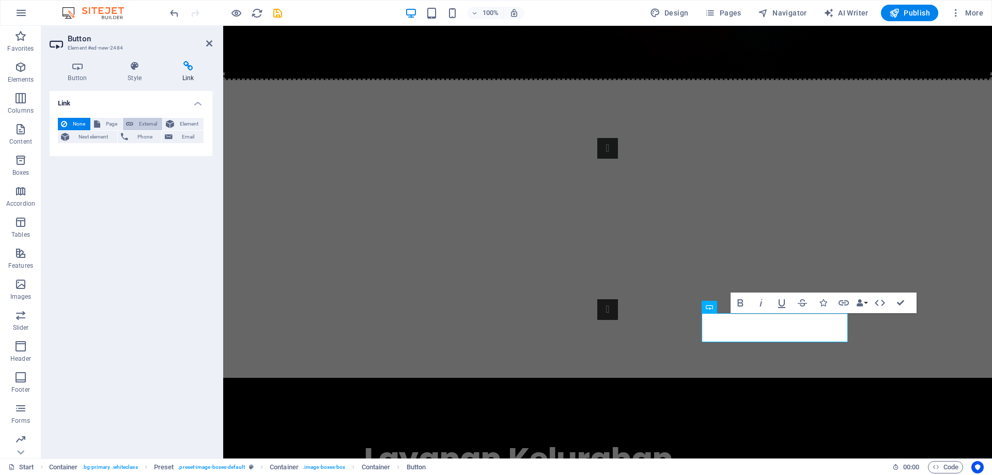
click at [149, 121] on span "External" at bounding box center [147, 124] width 23 height 12
select select "blank"
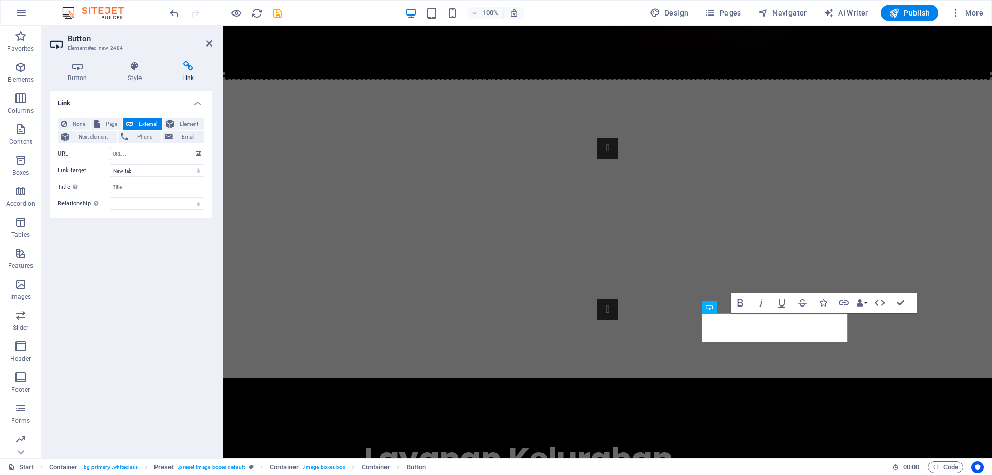
click at [146, 150] on input "URL" at bounding box center [157, 154] width 95 height 12
paste input "https://smg.city/suratkeputusankelmijen"
type input "https://smg.city/suratkeputusankelmijen"
click at [143, 170] on select "New tab Same tab Overlay" at bounding box center [157, 170] width 95 height 12
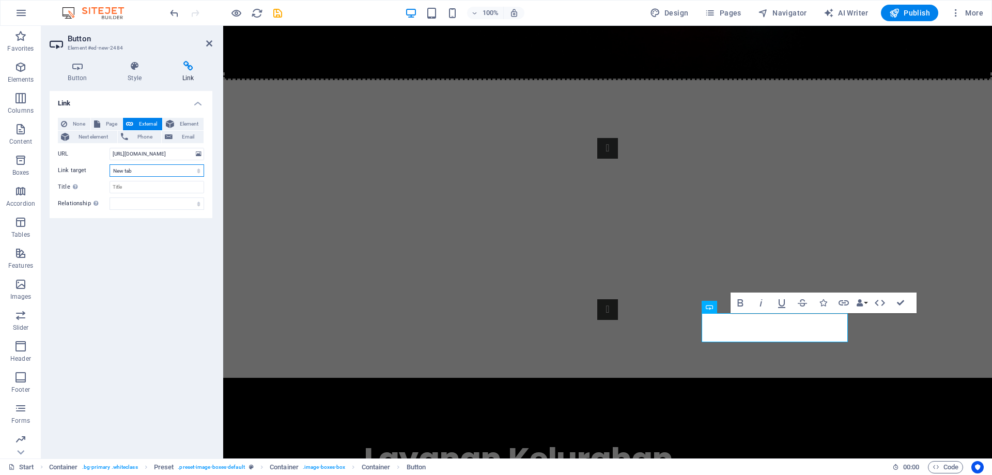
scroll to position [0, 0]
click at [143, 170] on select "New tab Same tab Overlay" at bounding box center [157, 170] width 95 height 12
click at [146, 194] on div "None Page External Element Next element Phone Email Page Start Legal Notice Pri…" at bounding box center [131, 164] width 146 height 92
click at [146, 188] on input "Title Additional link description, should not be the same as the link text. The…" at bounding box center [157, 187] width 95 height 12
type input "Surat Keputusan"
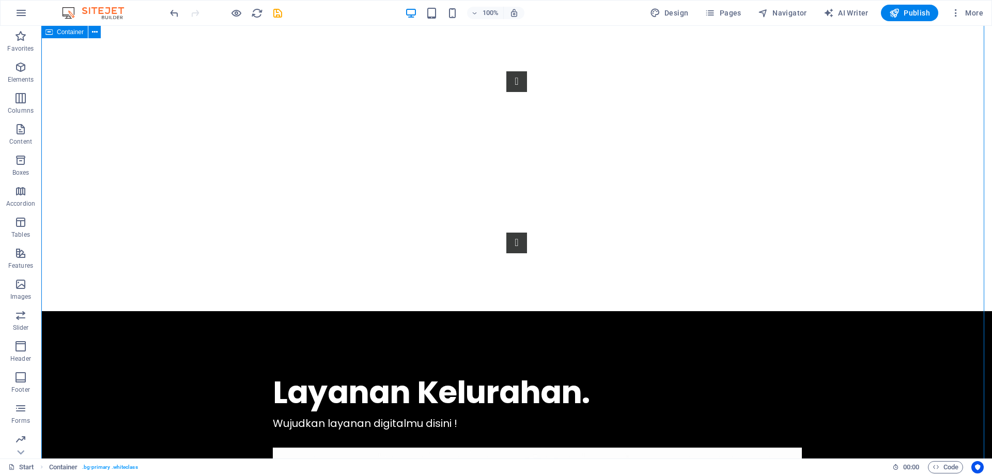
scroll to position [754, 0]
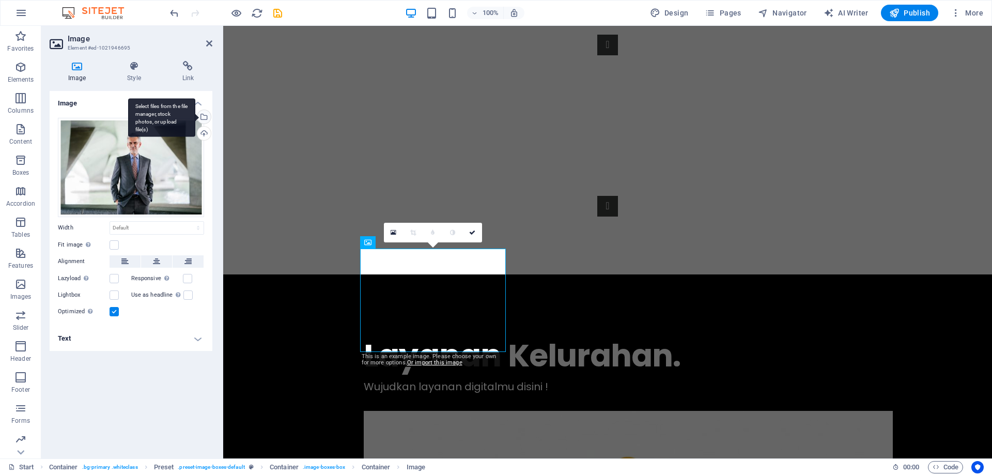
click at [204, 114] on div "Select files from the file manager, stock photos, or upload file(s)" at bounding box center [203, 118] width 16 height 16
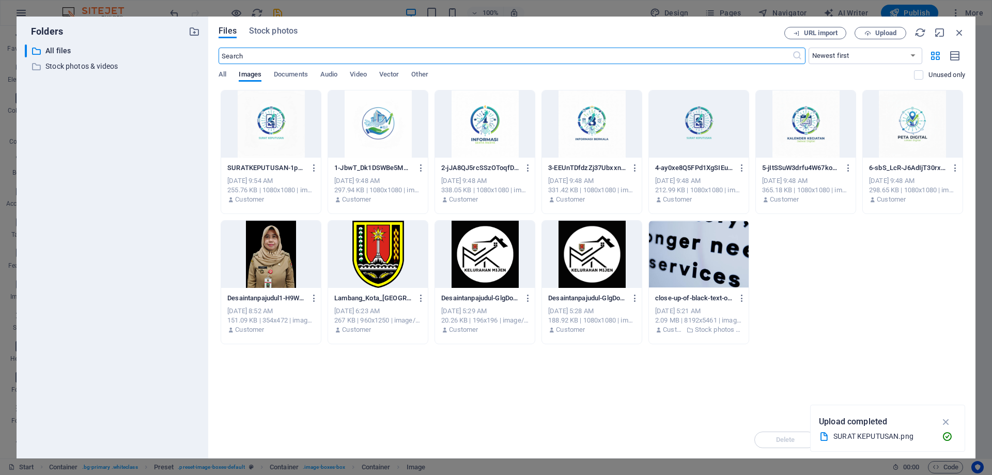
click at [476, 144] on div at bounding box center [485, 123] width 100 height 67
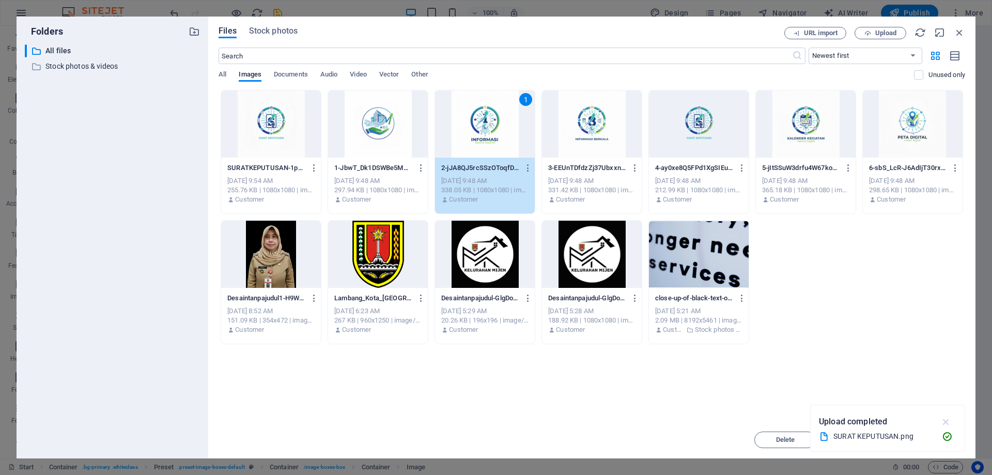
click at [946, 421] on icon "button" at bounding box center [947, 421] width 12 height 11
click at [937, 437] on span "Insert" at bounding box center [935, 440] width 18 height 6
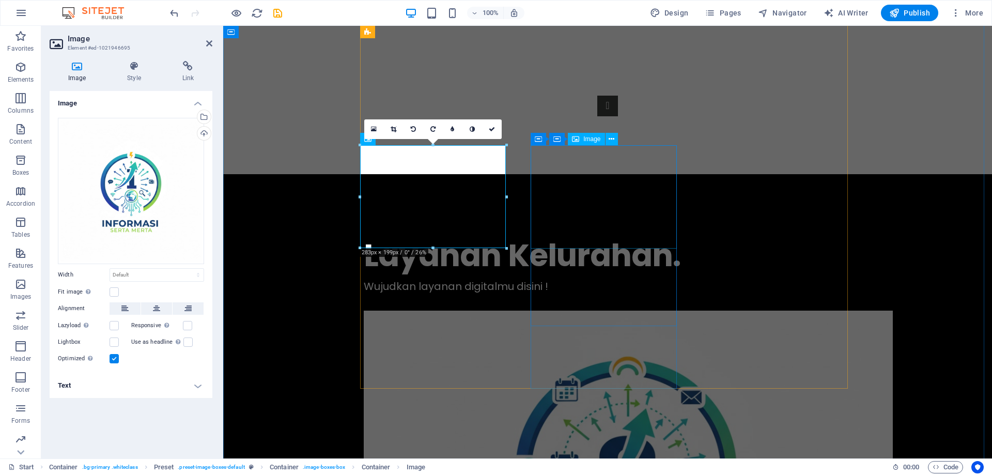
scroll to position [858, 0]
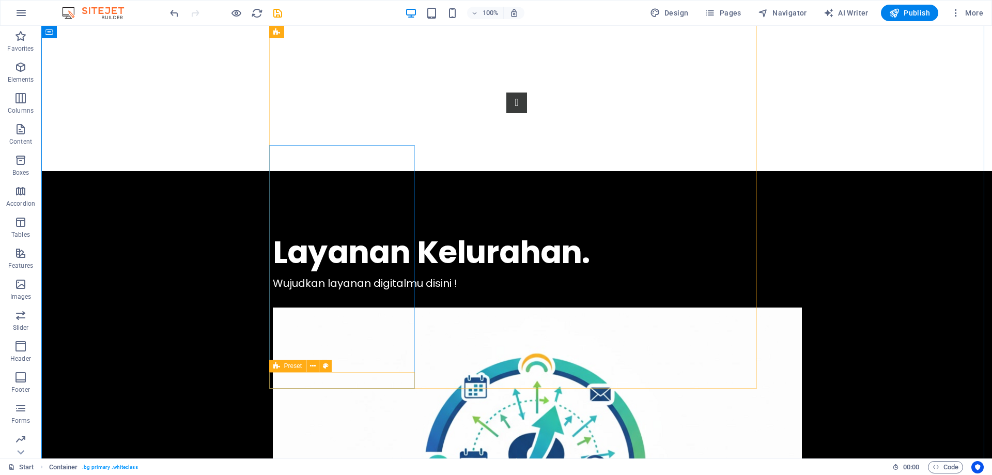
click at [314, 366] on icon at bounding box center [313, 366] width 6 height 11
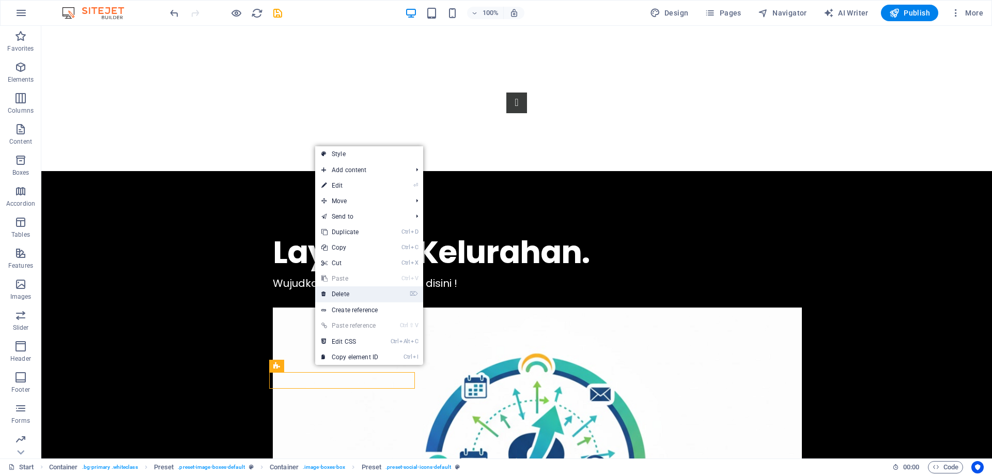
click at [341, 295] on link "⌦ Delete" at bounding box center [349, 294] width 69 height 16
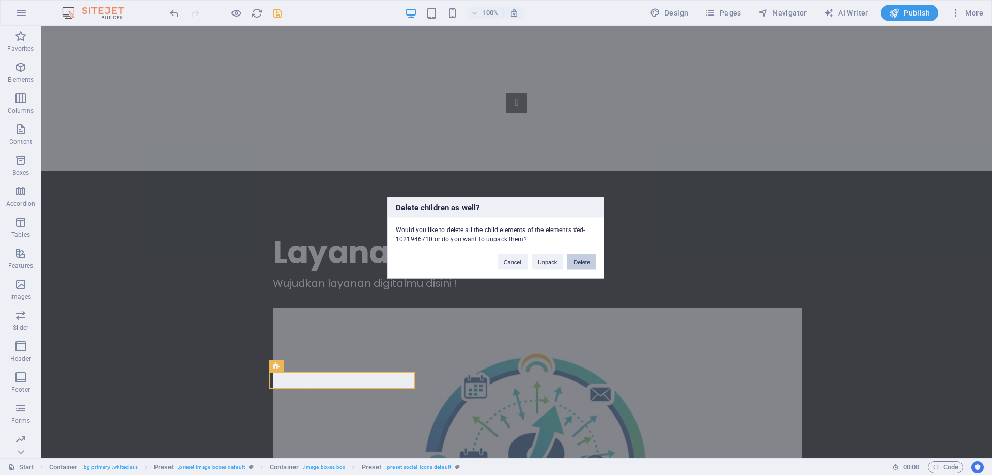
click at [584, 264] on button "Delete" at bounding box center [582, 262] width 29 height 16
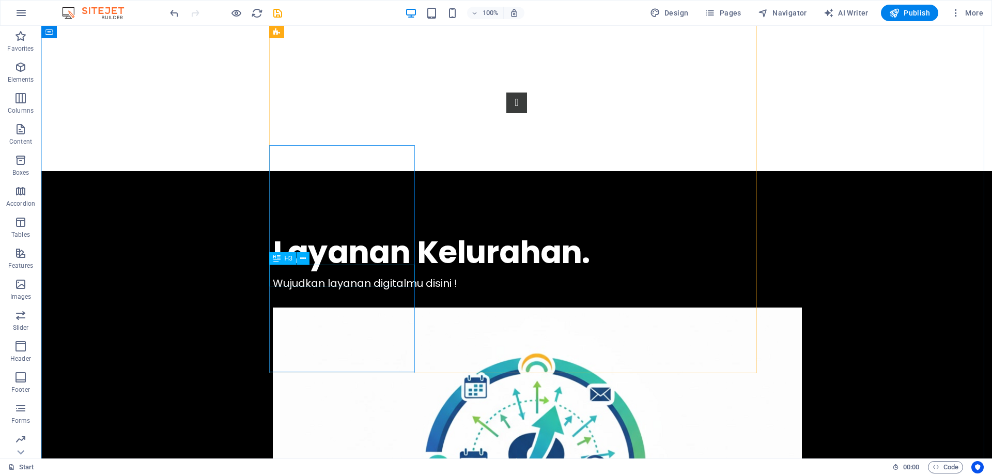
drag, startPoint x: 330, startPoint y: 272, endPoint x: 148, endPoint y: 272, distance: 181.4
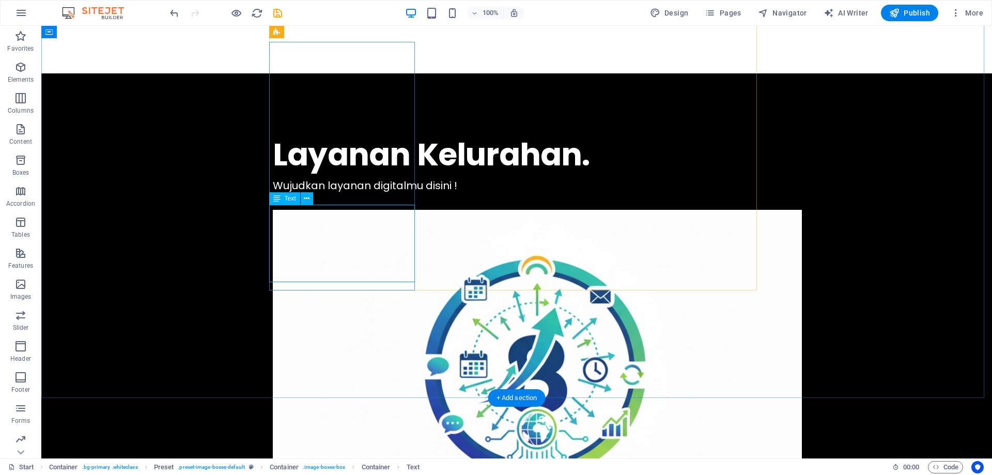
scroll to position [961, 0]
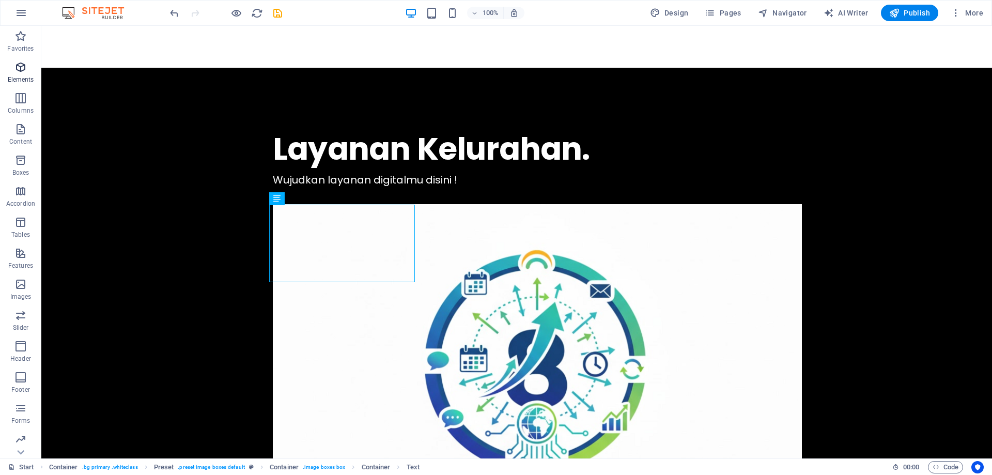
click at [21, 66] on icon "button" at bounding box center [20, 67] width 12 height 12
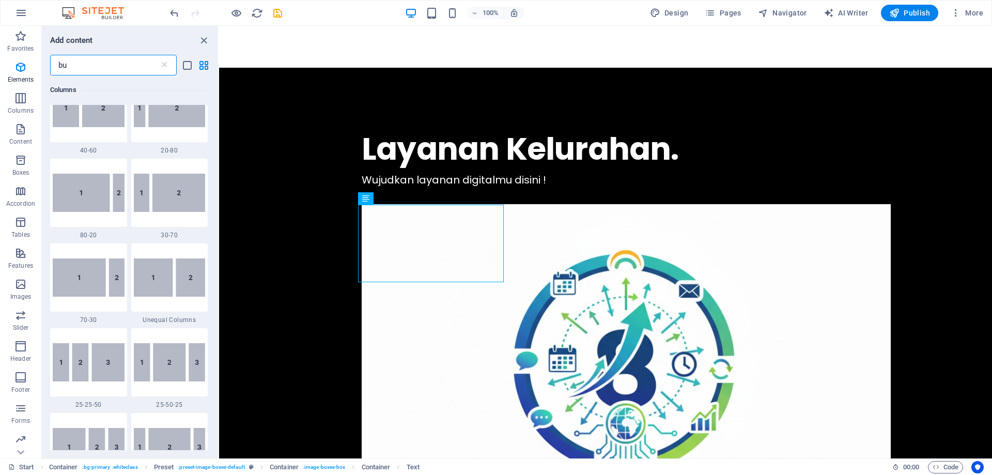
scroll to position [0, 0]
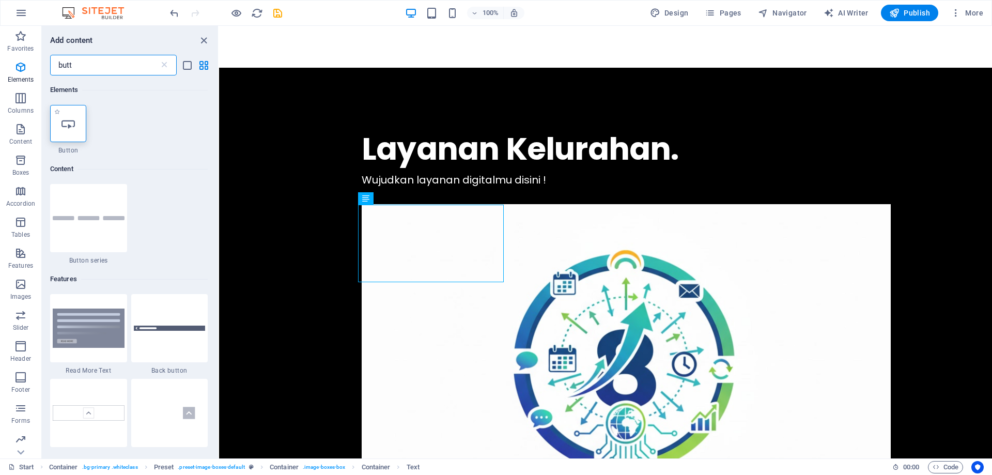
type input "butt"
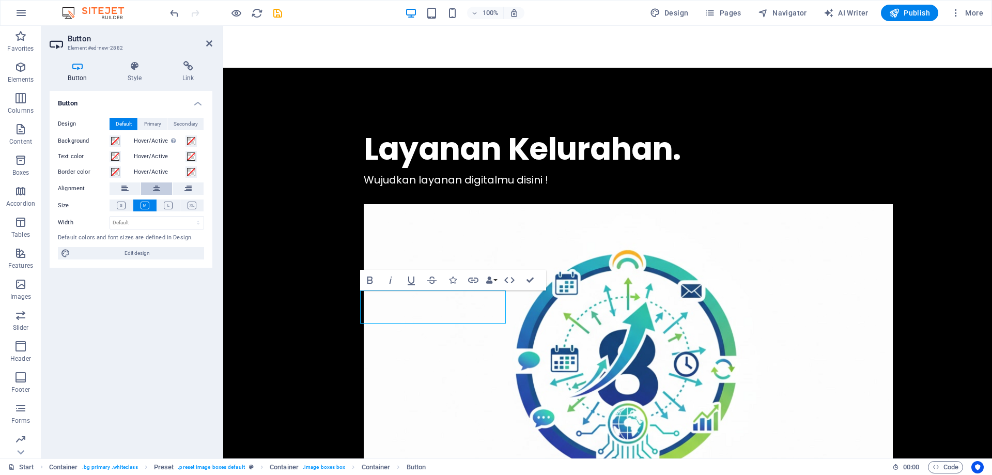
click at [156, 190] on icon at bounding box center [156, 188] width 7 height 12
click at [166, 206] on icon at bounding box center [168, 206] width 9 height 8
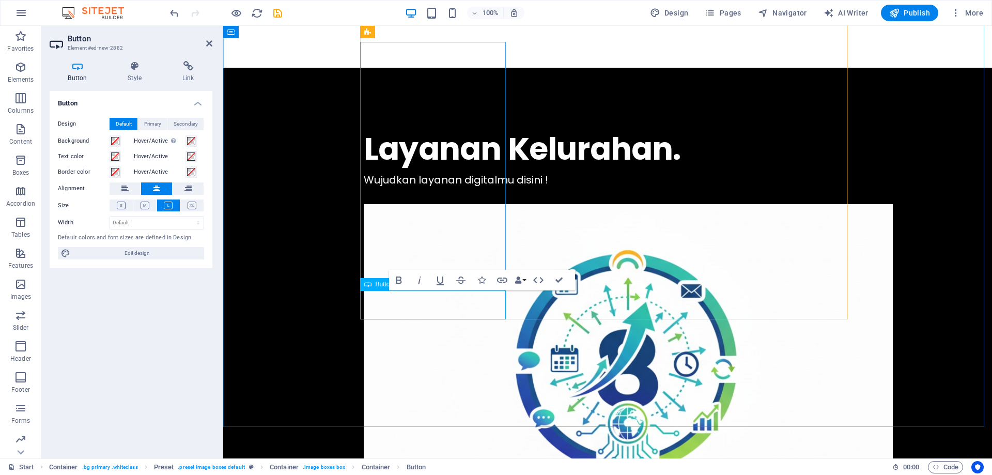
click at [178, 67] on icon at bounding box center [188, 66] width 49 height 10
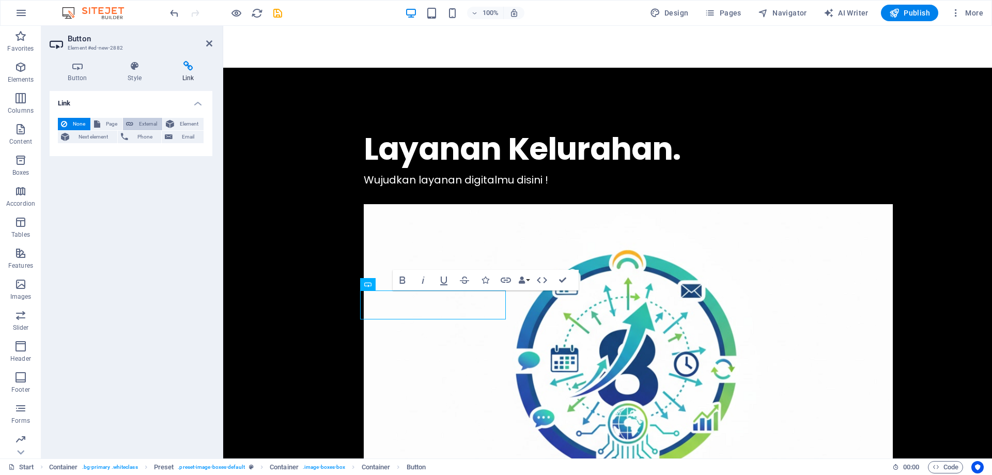
click at [132, 120] on icon at bounding box center [129, 124] width 7 height 12
select select "blank"
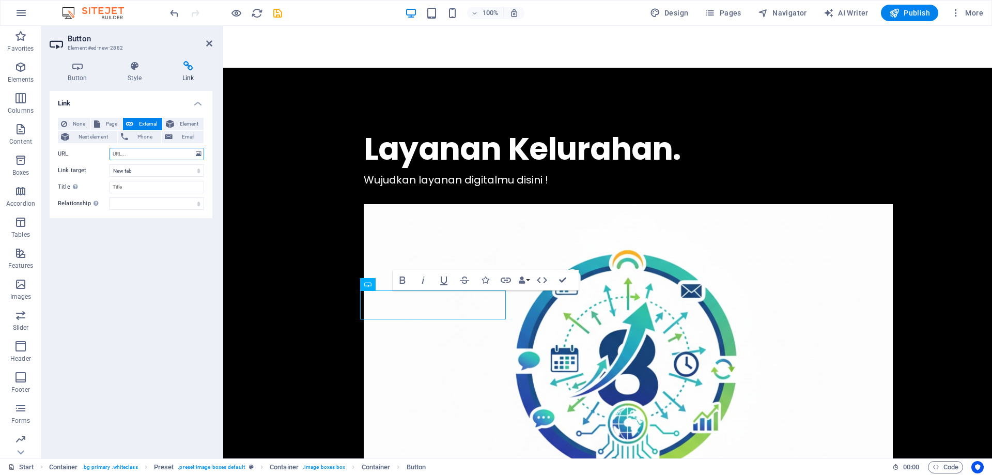
paste input "https://mijen.semarangkota.go.id/category/giat-kelurahan/kamtibmas/"
type input "https://mijen.semarangkota.go.id/category/giat-kelurahan/kamtibmas/"
click at [138, 188] on input "Title Additional link description, should not be the same as the link text. The…" at bounding box center [157, 187] width 95 height 12
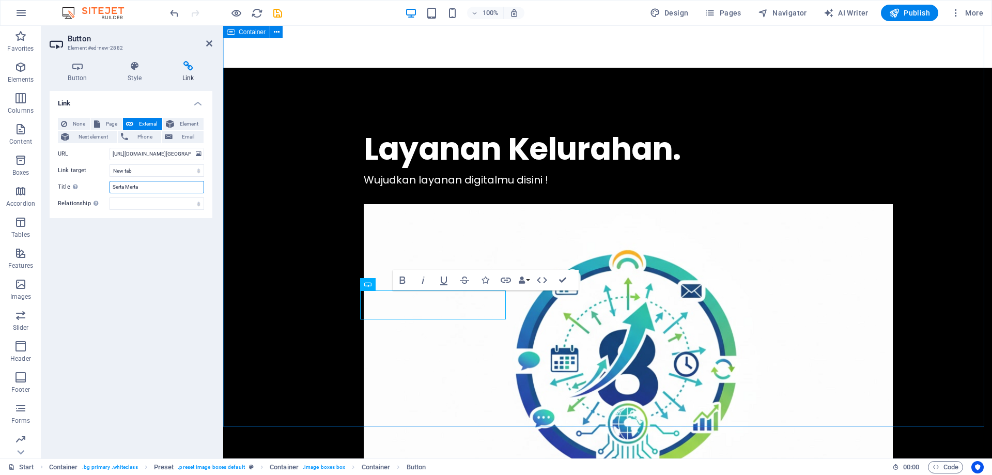
type input "Serta Merta"
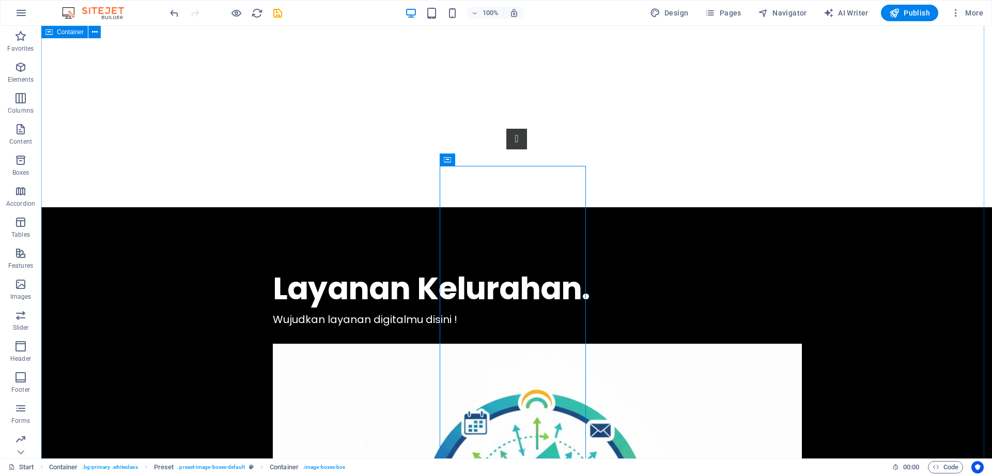
scroll to position [858, 0]
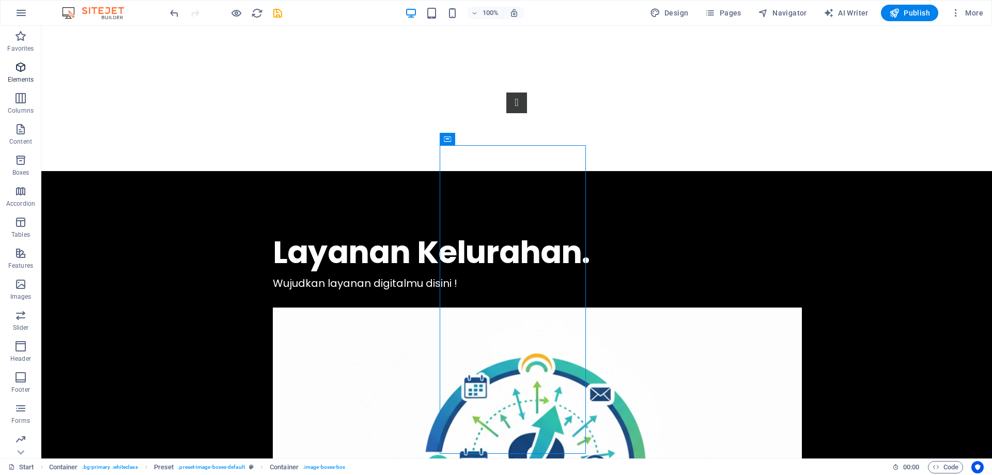
click at [20, 63] on icon "button" at bounding box center [20, 67] width 12 height 12
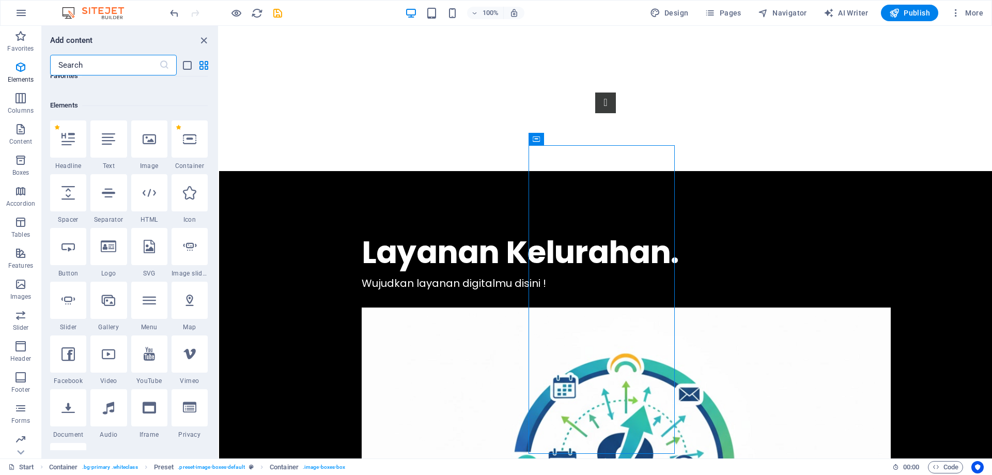
scroll to position [110, 0]
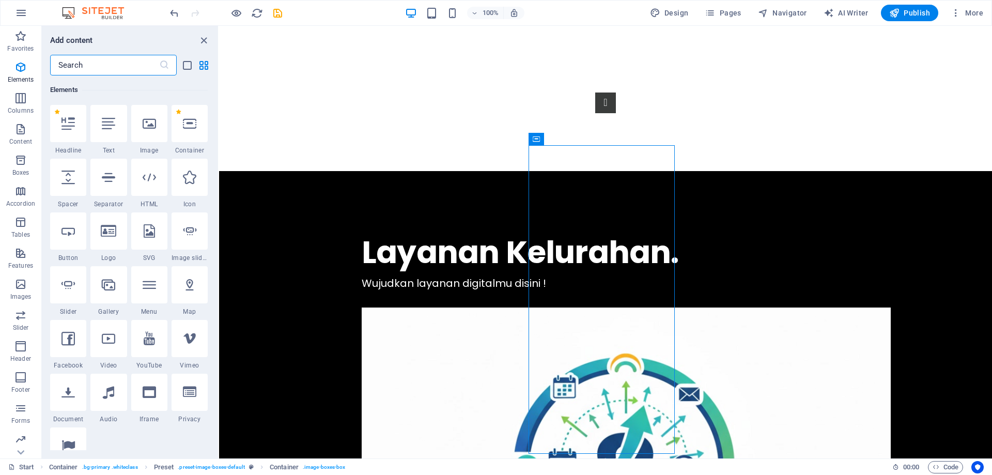
click at [90, 63] on input "text" at bounding box center [104, 65] width 109 height 21
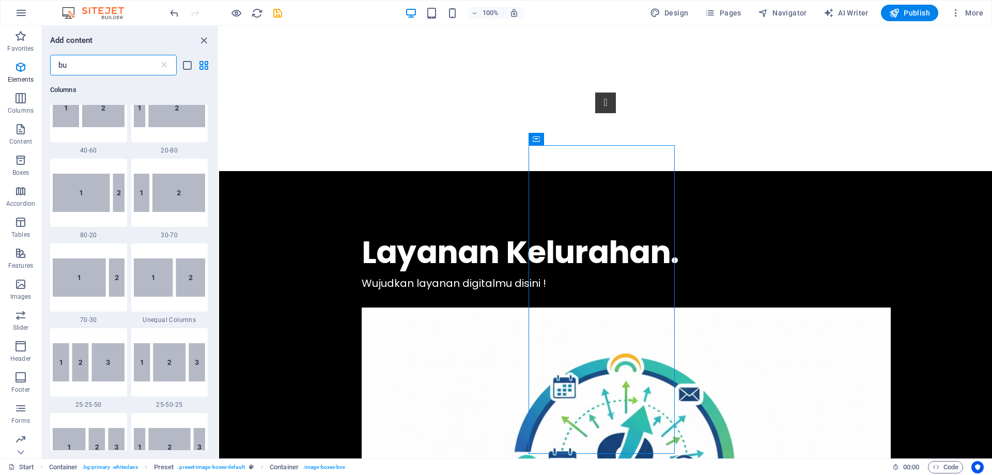
scroll to position [0, 0]
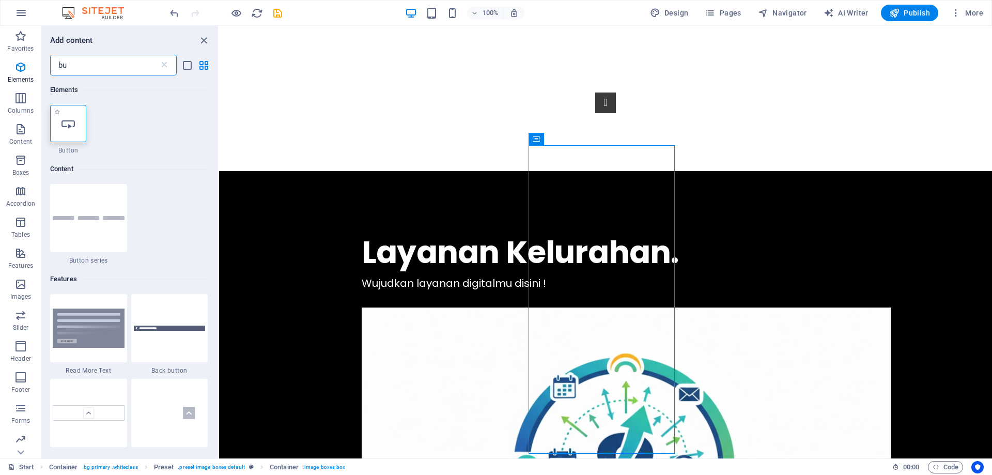
type input "bu"
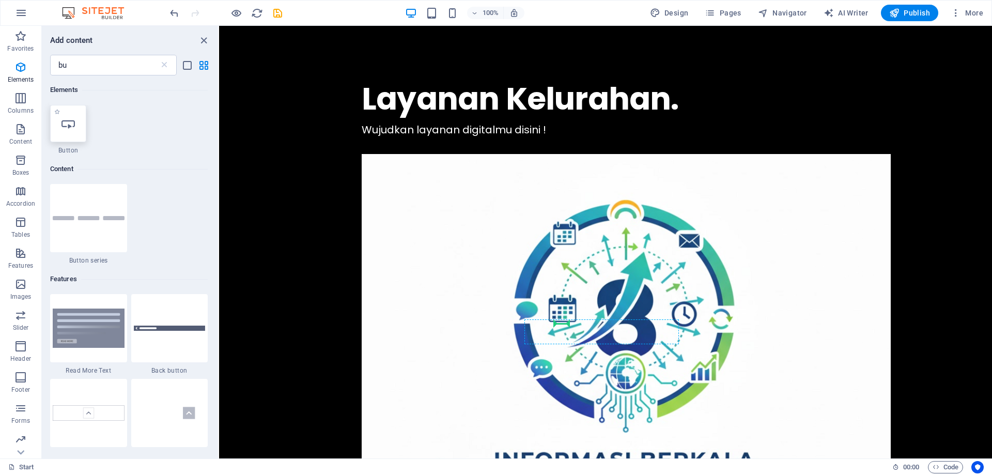
scroll to position [1034, 0]
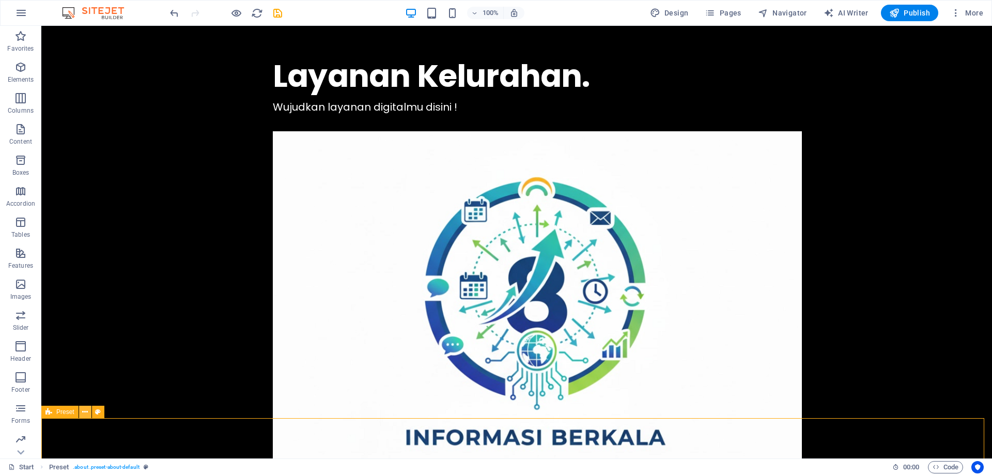
click at [82, 412] on icon at bounding box center [85, 412] width 6 height 11
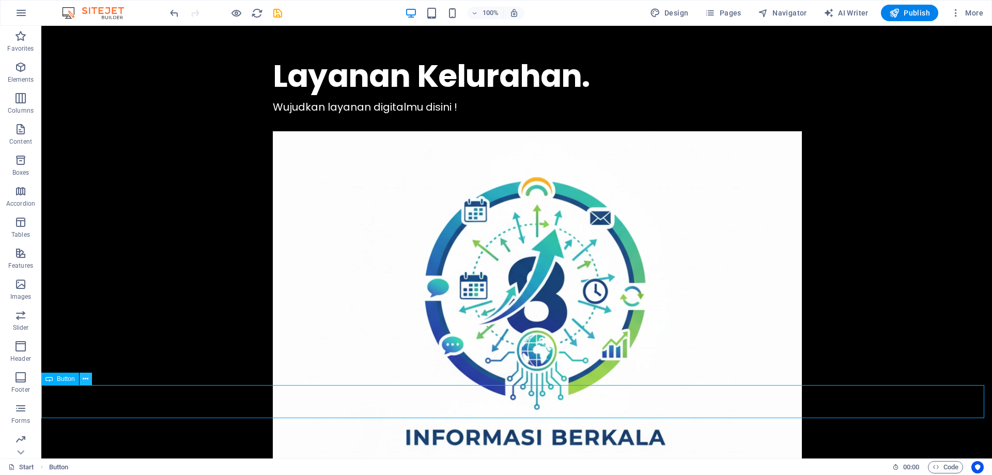
click at [87, 379] on icon at bounding box center [86, 379] width 6 height 11
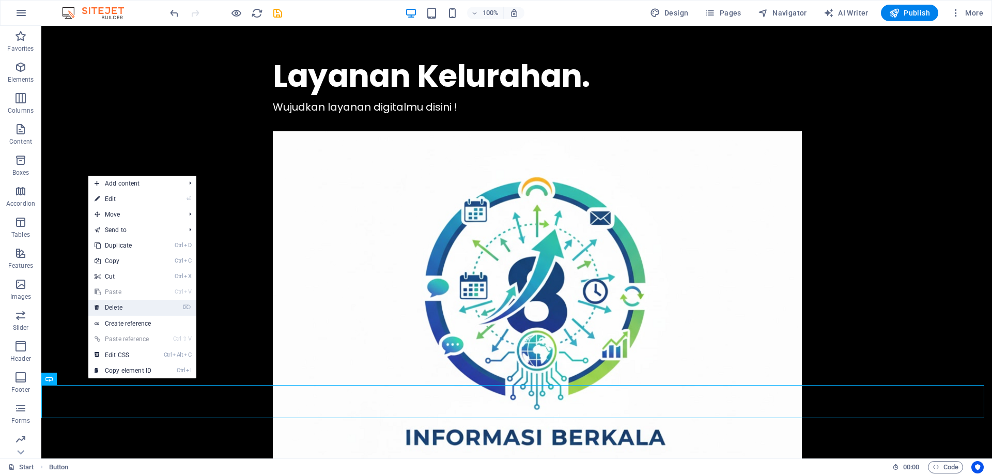
click at [129, 310] on link "⌦ Delete" at bounding box center [122, 308] width 69 height 16
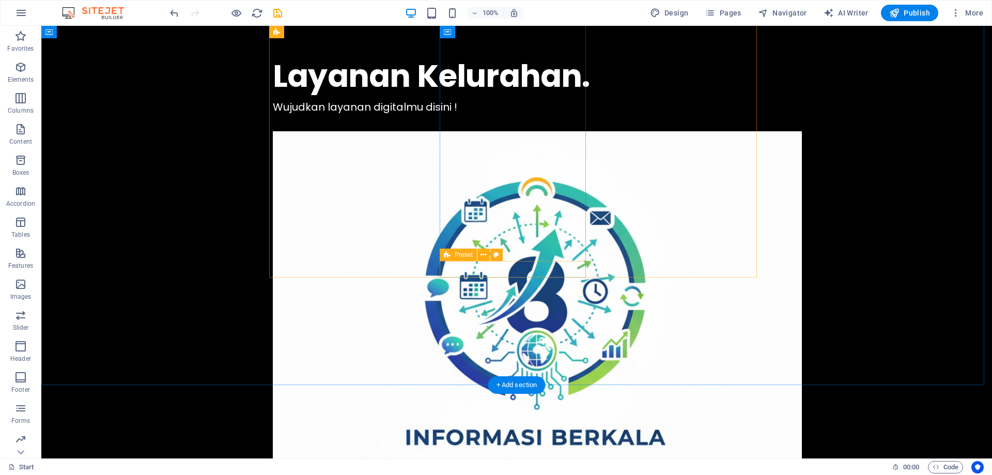
click at [484, 256] on icon at bounding box center [484, 255] width 6 height 11
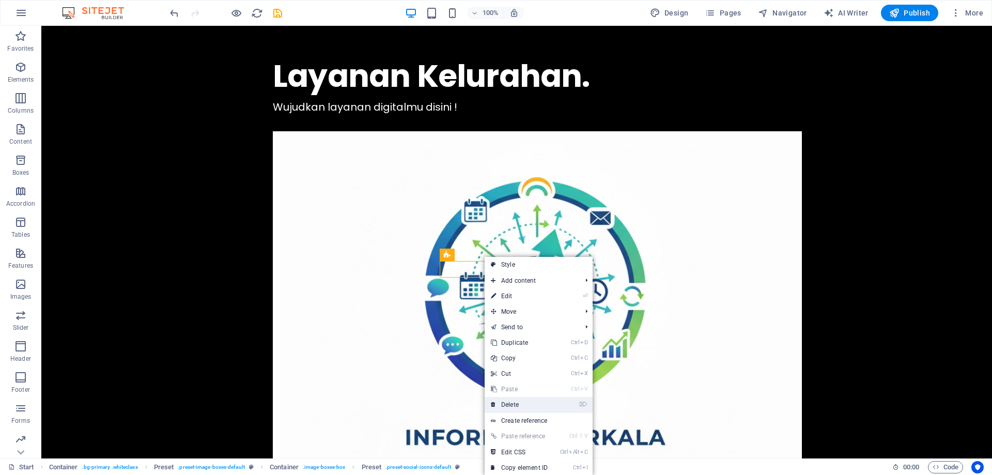
click at [522, 404] on link "⌦ Delete" at bounding box center [519, 405] width 69 height 16
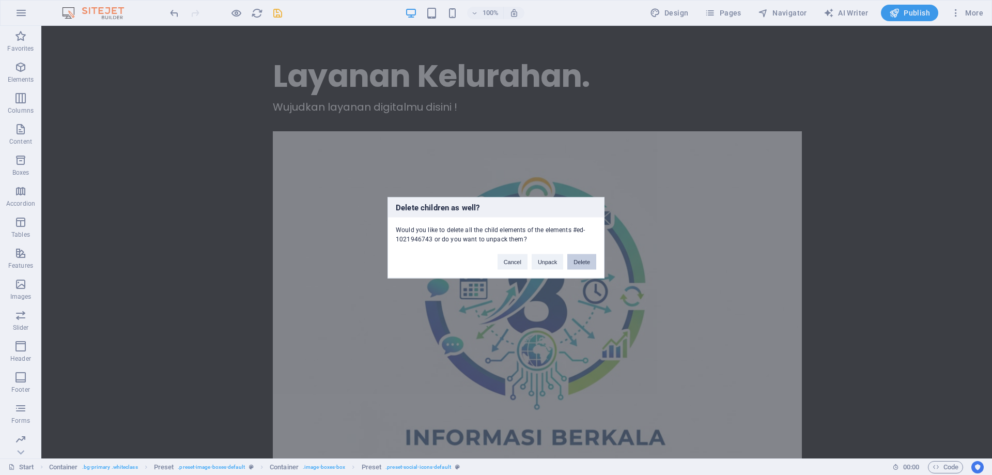
click at [584, 259] on button "Delete" at bounding box center [582, 262] width 29 height 16
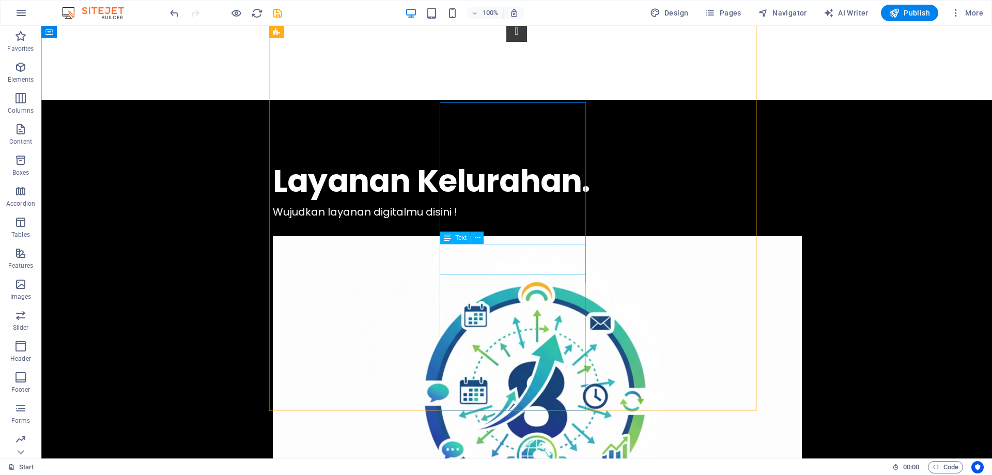
scroll to position [930, 0]
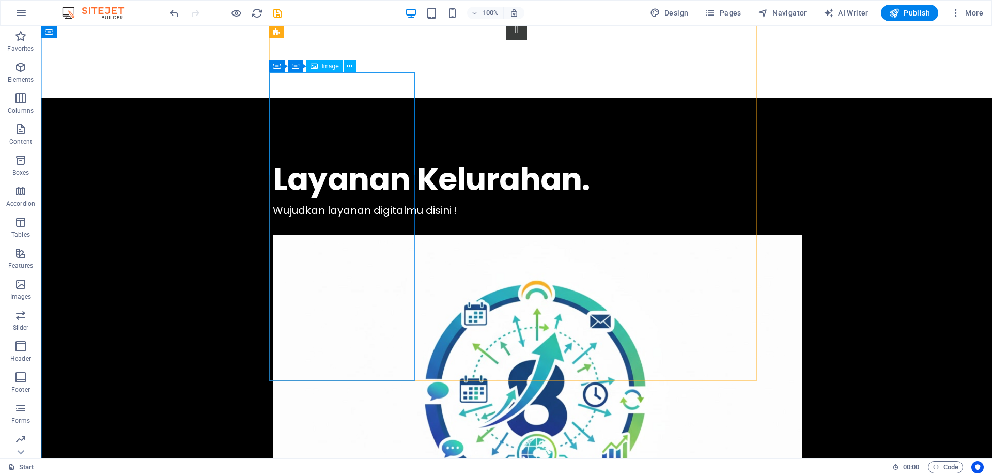
click at [349, 67] on icon at bounding box center [350, 66] width 6 height 11
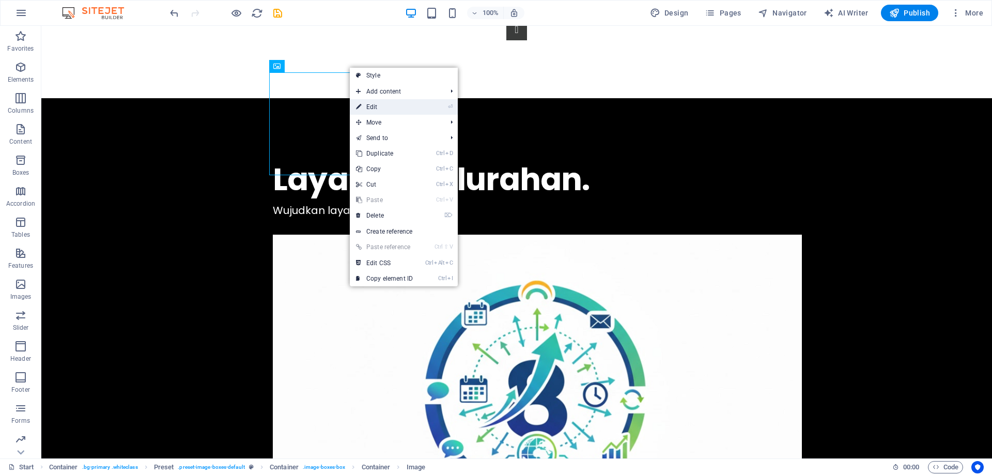
click at [413, 108] on link "⏎ Edit" at bounding box center [384, 107] width 69 height 16
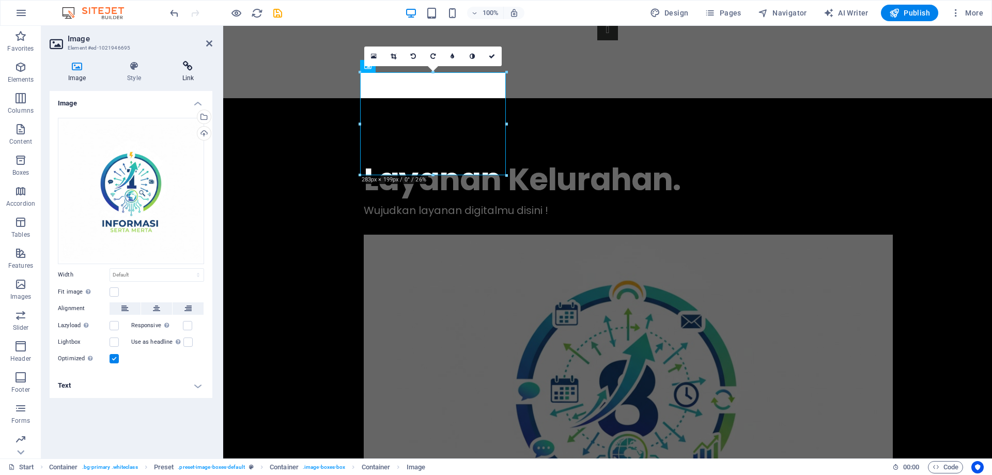
click at [191, 65] on icon at bounding box center [188, 66] width 49 height 10
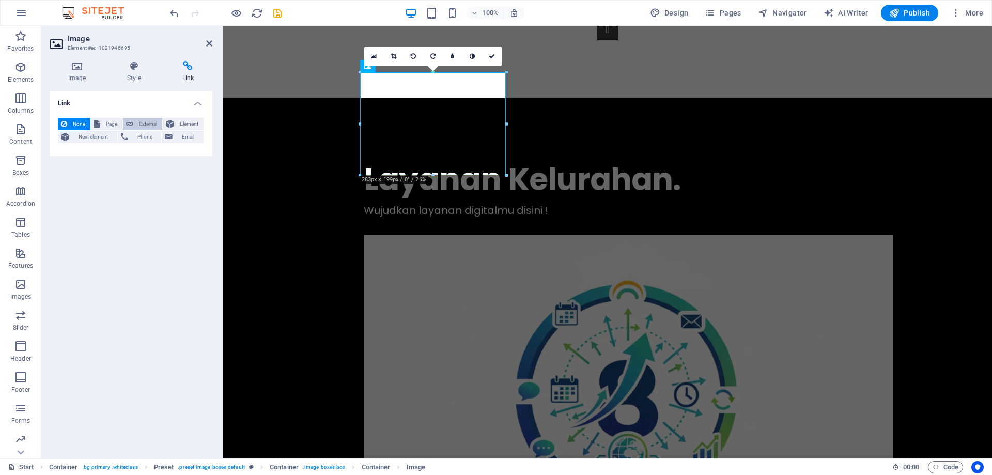
click at [147, 124] on span "External" at bounding box center [147, 124] width 23 height 12
select select "blank"
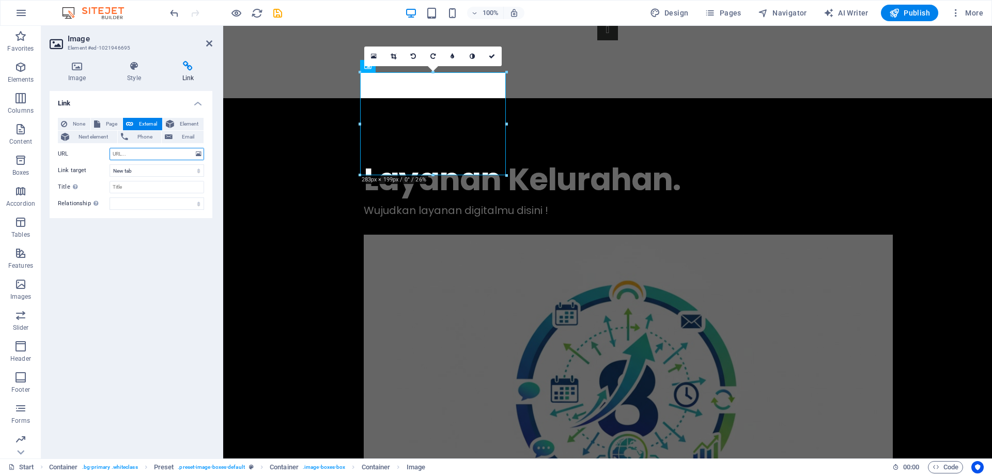
paste input "https://mijen.semarangkota.go.id/category/giat-kelurahan/kamtibmas/"
type input "https://mijen.semarangkota.go.id/category/giat-kelurahan/kamtibmas/"
click at [137, 190] on input "Title Additional link description, should not be the same as the link text. The…" at bounding box center [157, 187] width 95 height 12
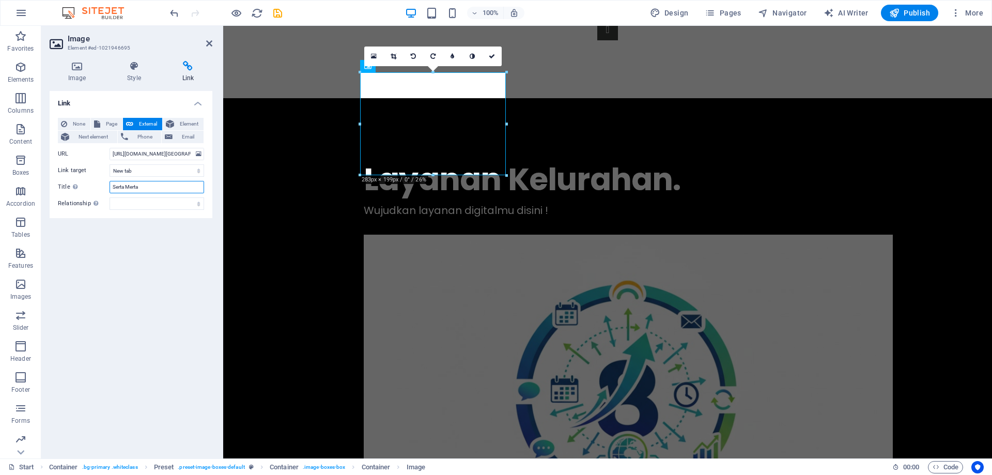
type input "Serta Merta"
click at [192, 272] on div "Link None Page External Element Next element Phone Email Page Start Legal Notic…" at bounding box center [131, 270] width 163 height 359
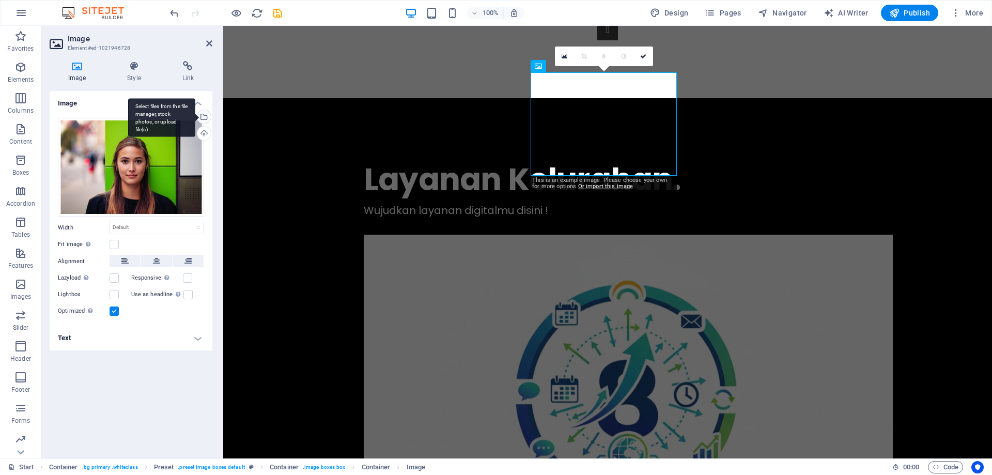
click at [195, 113] on div "Select files from the file manager, stock photos, or upload file(s)" at bounding box center [161, 117] width 67 height 39
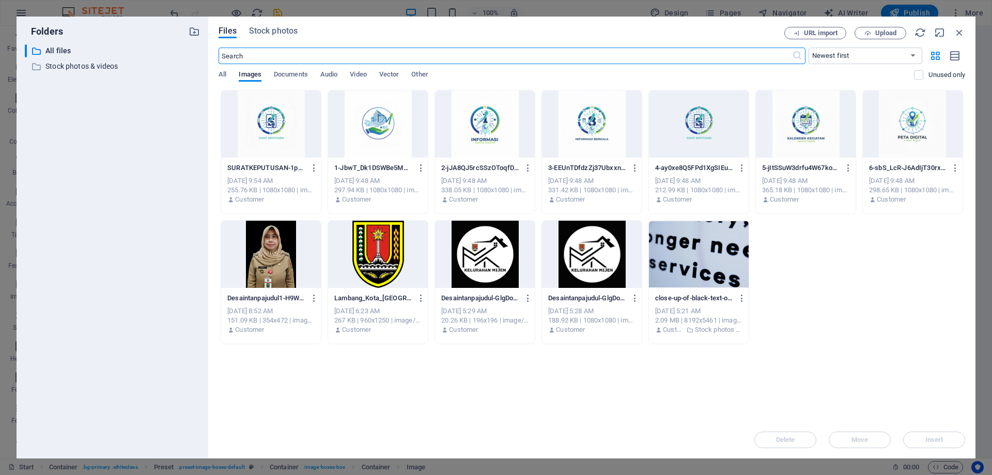
click at [801, 124] on div at bounding box center [806, 123] width 100 height 67
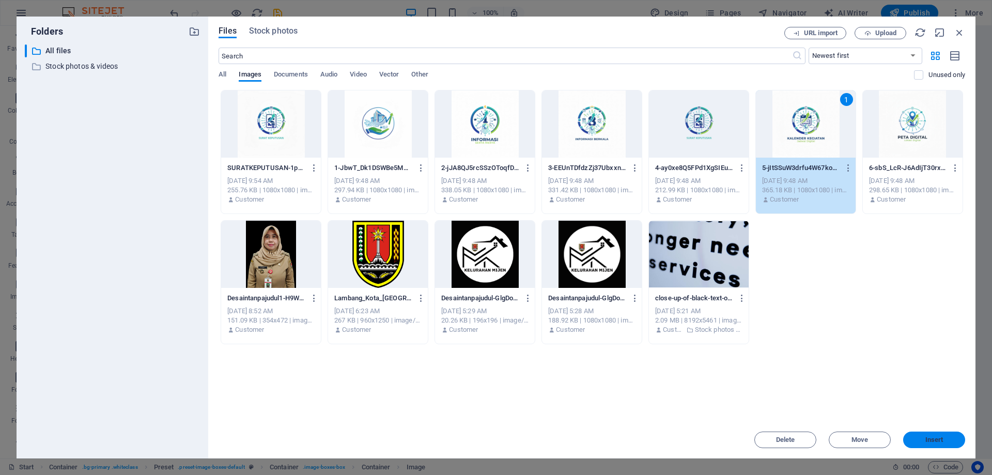
click at [941, 439] on span "Insert" at bounding box center [935, 440] width 18 height 6
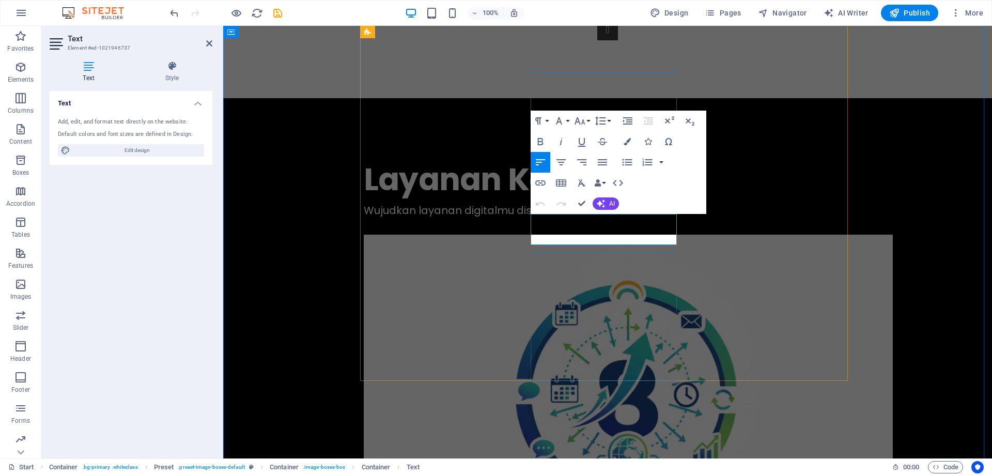
click at [14, 73] on icon "button" at bounding box center [20, 67] width 12 height 12
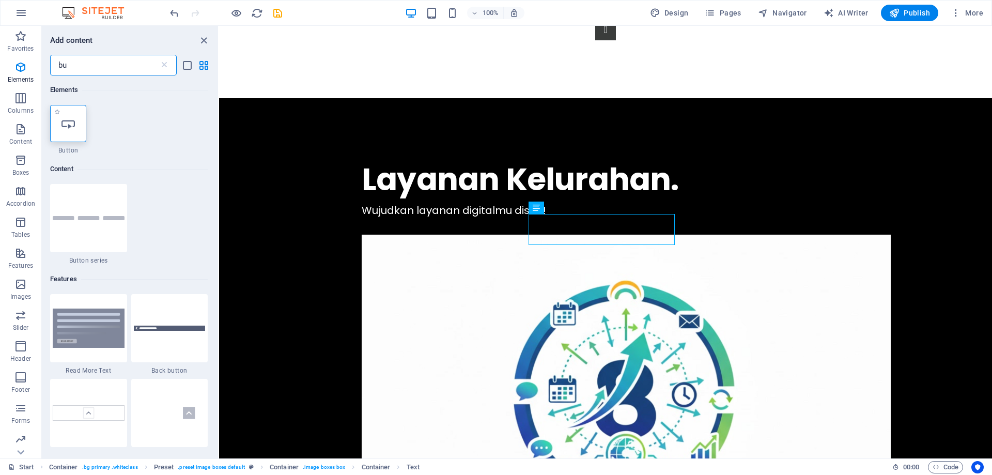
type input "bu"
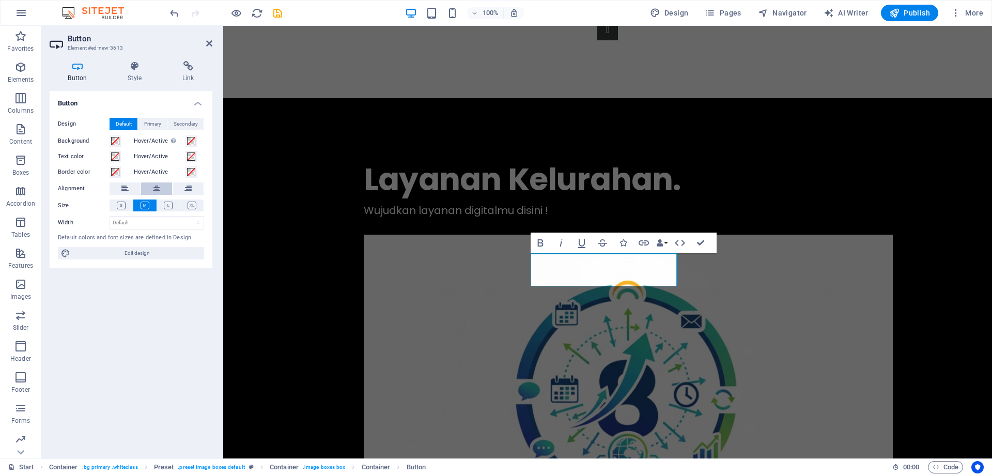
click at [152, 188] on button at bounding box center [156, 188] width 31 height 12
click at [164, 200] on button at bounding box center [168, 206] width 23 height 12
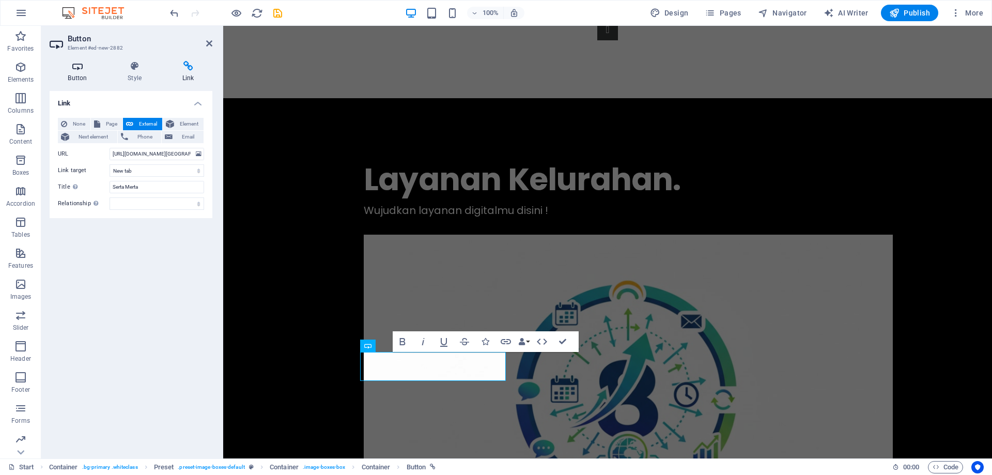
click at [79, 70] on icon at bounding box center [78, 66] width 56 height 10
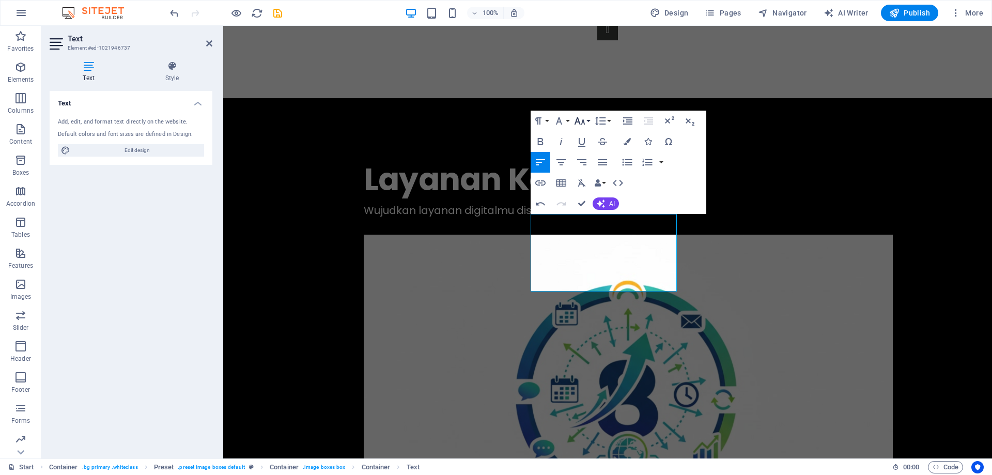
click at [581, 121] on icon "button" at bounding box center [580, 121] width 12 height 12
click at [592, 250] on link "24" at bounding box center [590, 250] width 37 height 16
click at [582, 122] on icon "button" at bounding box center [580, 121] width 12 height 12
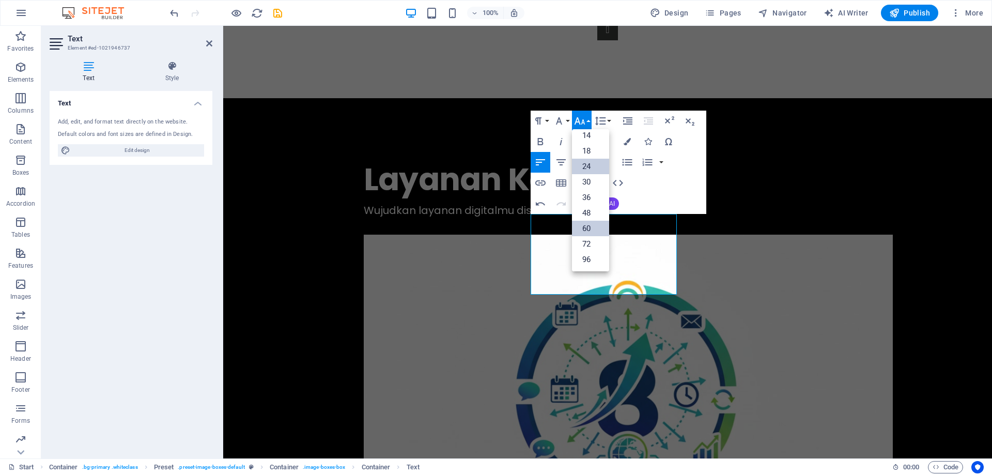
scroll to position [83, 0]
click at [591, 207] on link "48" at bounding box center [590, 213] width 37 height 16
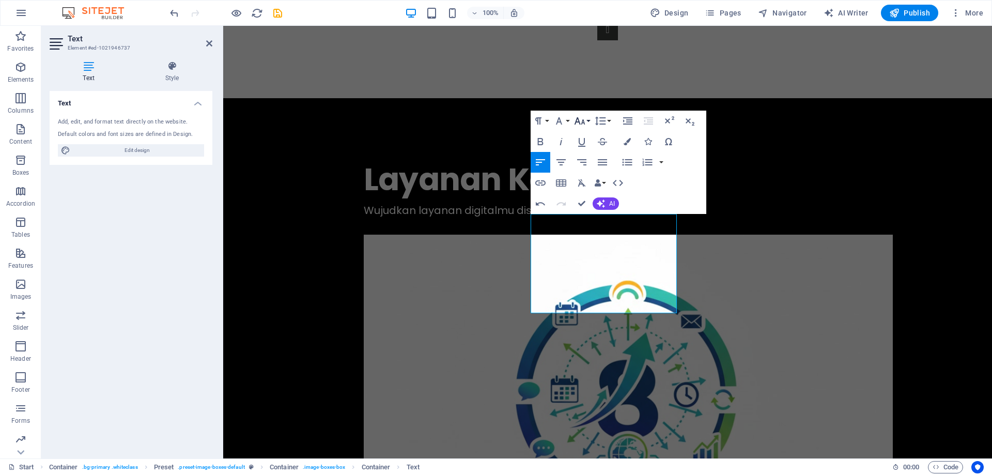
click at [582, 118] on icon "button" at bounding box center [580, 121] width 12 height 12
click at [594, 194] on link "36" at bounding box center [590, 198] width 37 height 16
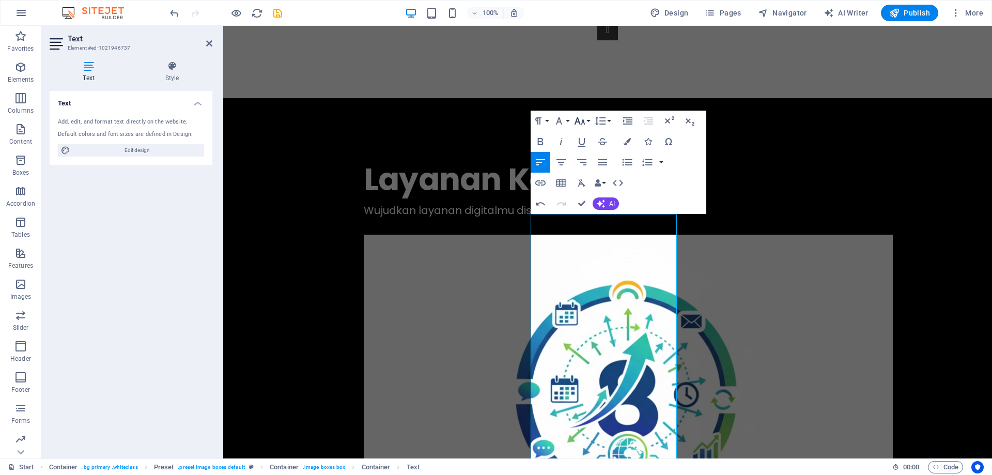
click at [579, 119] on icon "button" at bounding box center [580, 121] width 12 height 12
click at [590, 161] on link "24" at bounding box center [590, 167] width 37 height 16
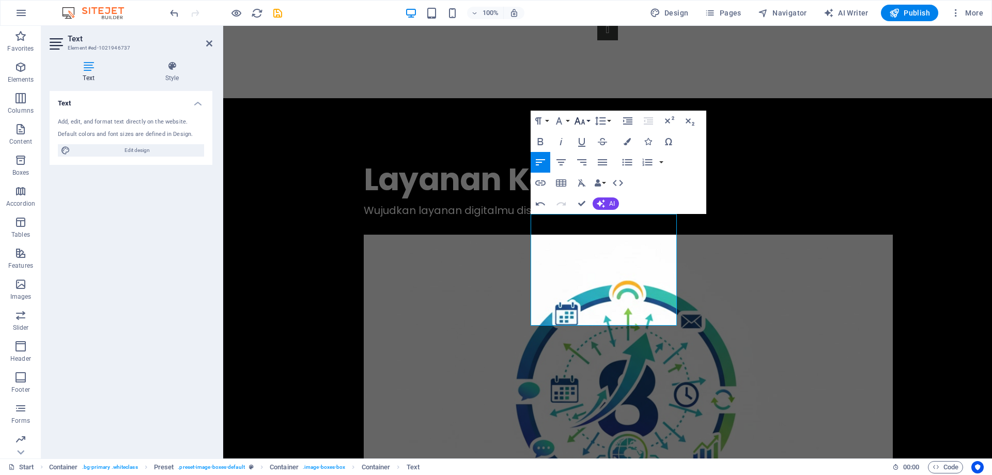
click at [578, 111] on button "Font Size" at bounding box center [582, 121] width 20 height 21
click at [589, 179] on link "30" at bounding box center [590, 182] width 37 height 16
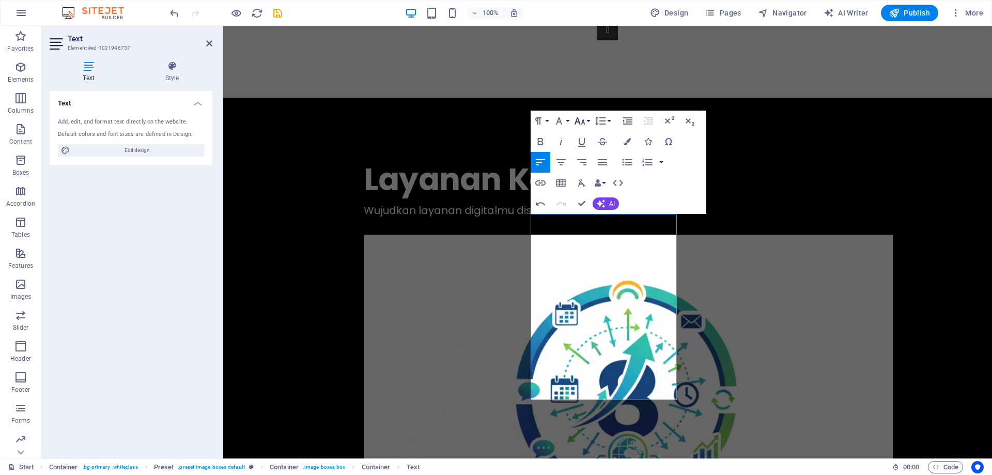
click at [580, 121] on icon "button" at bounding box center [580, 121] width 12 height 12
click at [589, 153] on link "18" at bounding box center [590, 151] width 37 height 16
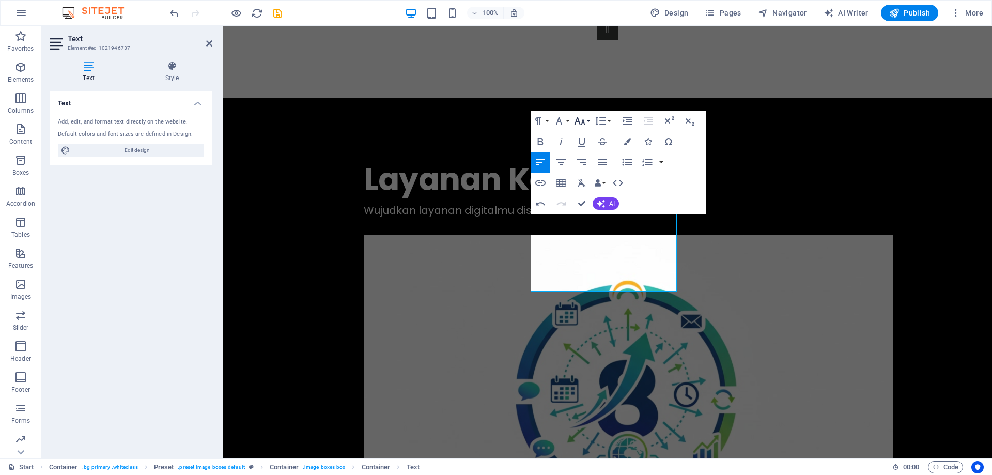
click at [581, 119] on icon "button" at bounding box center [580, 121] width 12 height 12
click at [590, 170] on link "24" at bounding box center [590, 167] width 37 height 16
click at [586, 120] on icon "button" at bounding box center [580, 121] width 12 height 12
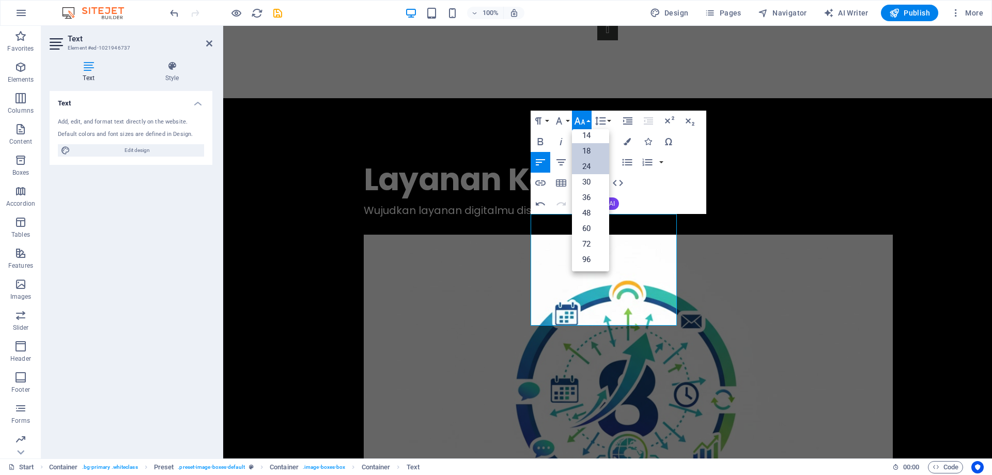
click at [589, 148] on link "18" at bounding box center [590, 151] width 37 height 16
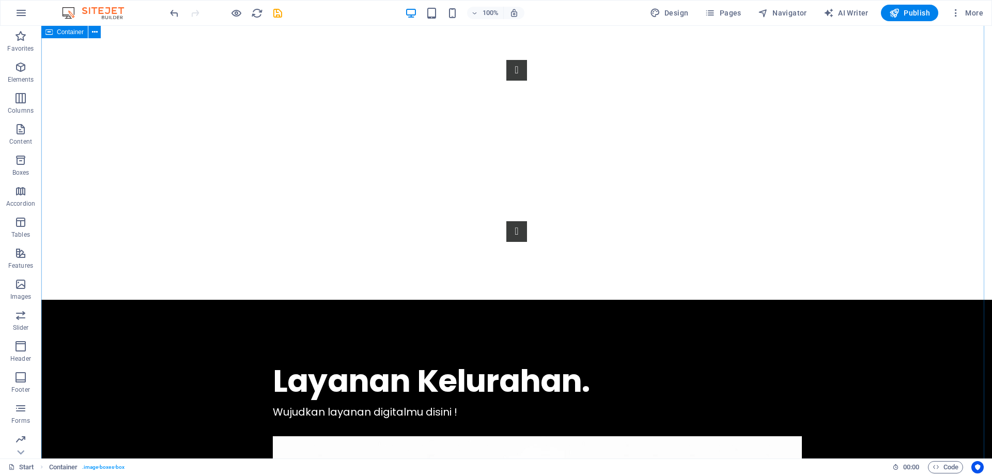
scroll to position [728, 0]
click at [176, 13] on icon "undo" at bounding box center [175, 13] width 12 height 12
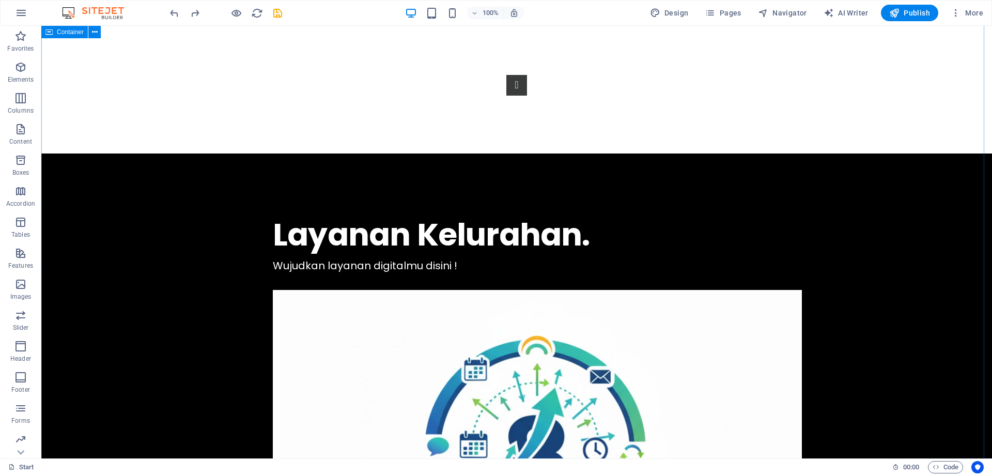
scroll to position [883, 0]
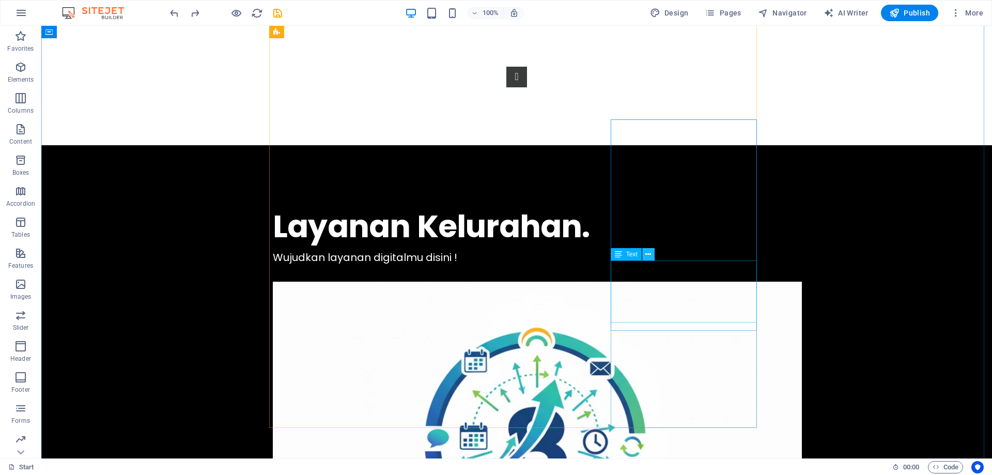
click at [644, 256] on button at bounding box center [649, 254] width 12 height 12
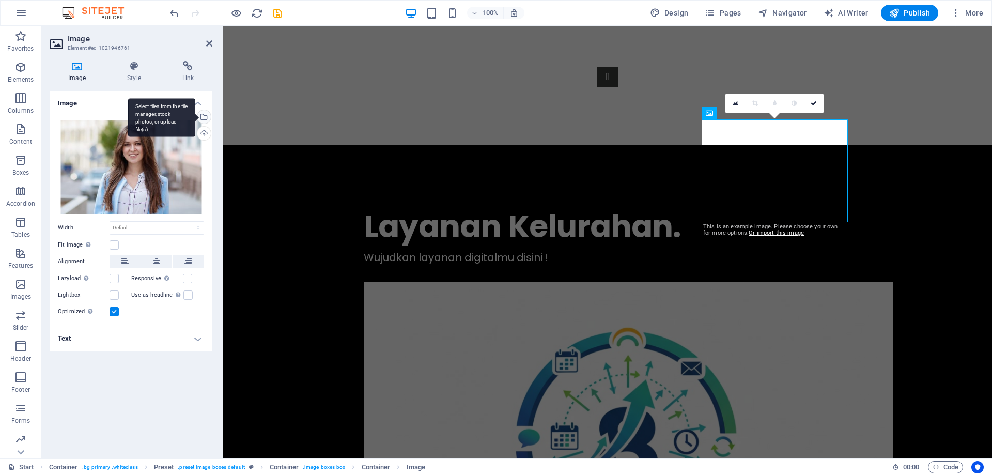
click at [208, 118] on div "Select files from the file manager, stock photos, or upload file(s)" at bounding box center [203, 118] width 16 height 16
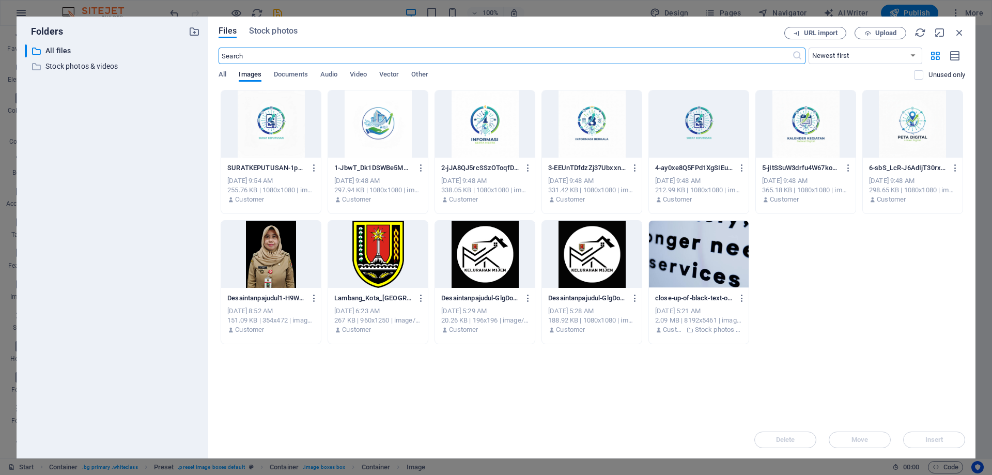
click at [901, 115] on div at bounding box center [913, 123] width 100 height 67
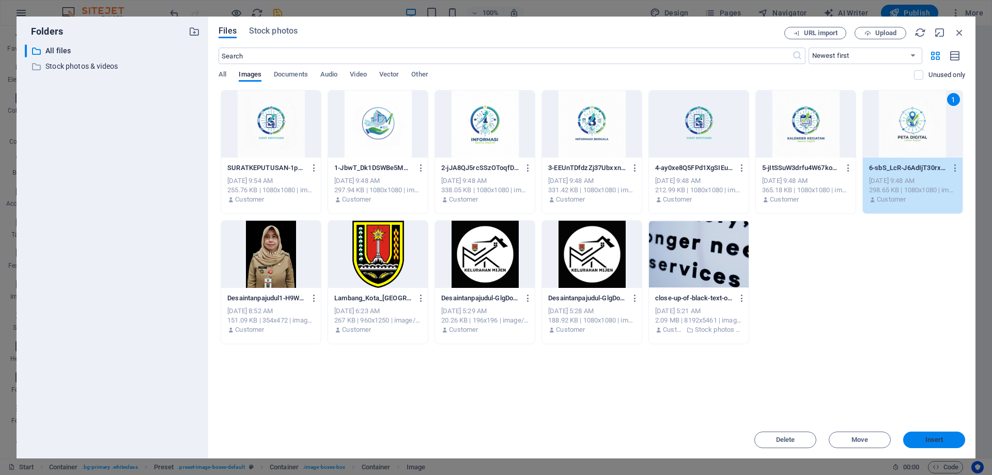
click at [928, 442] on span "Insert" at bounding box center [935, 440] width 18 height 6
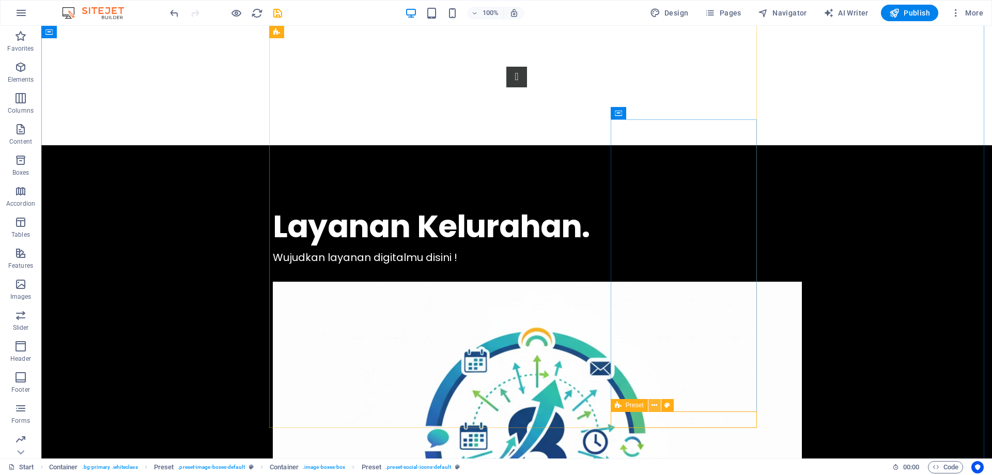
click at [653, 405] on icon at bounding box center [655, 405] width 6 height 11
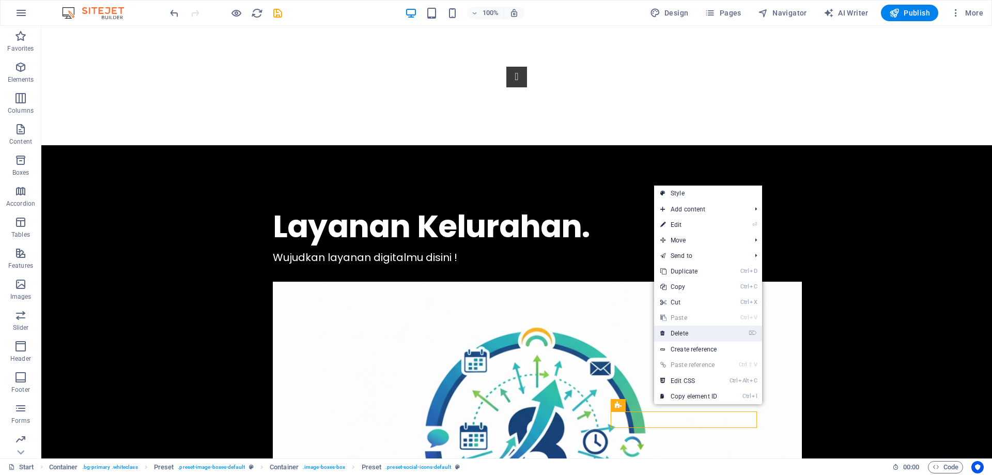
click at [692, 334] on link "⌦ Delete" at bounding box center [688, 334] width 69 height 16
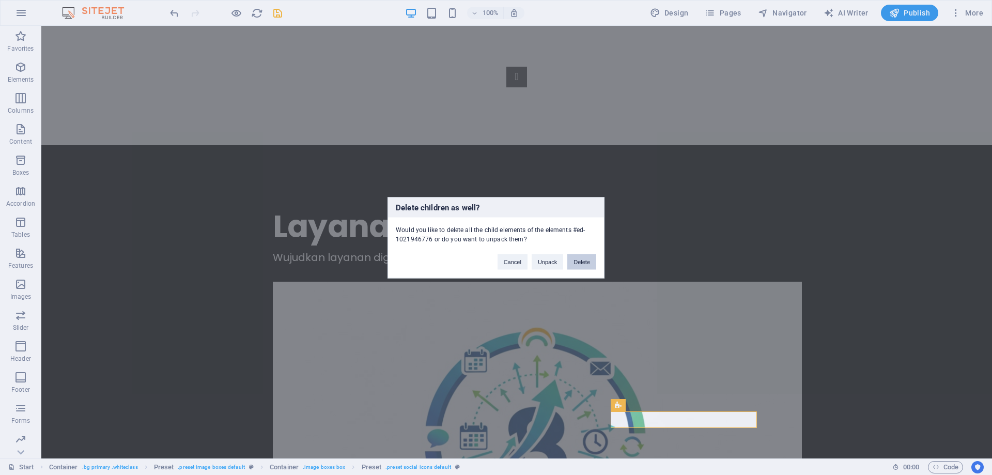
click at [589, 257] on button "Delete" at bounding box center [582, 262] width 29 height 16
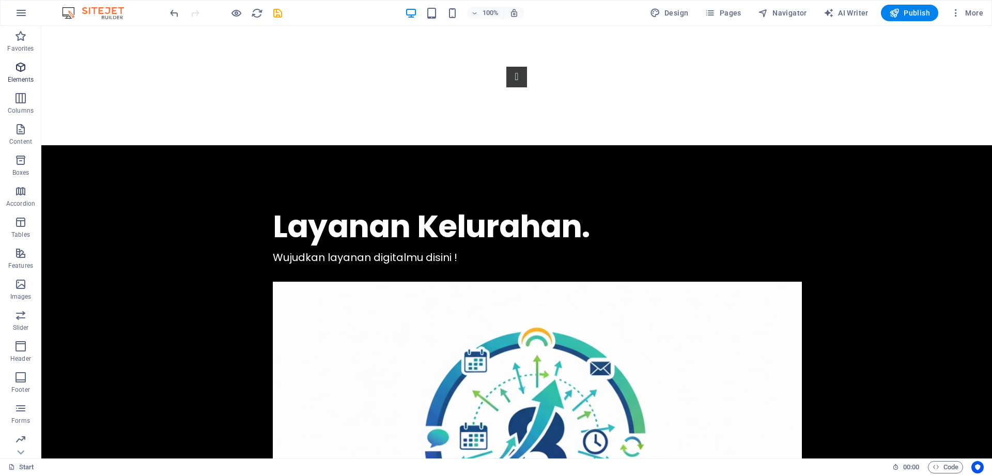
click at [24, 74] on span "Elements" at bounding box center [20, 73] width 41 height 25
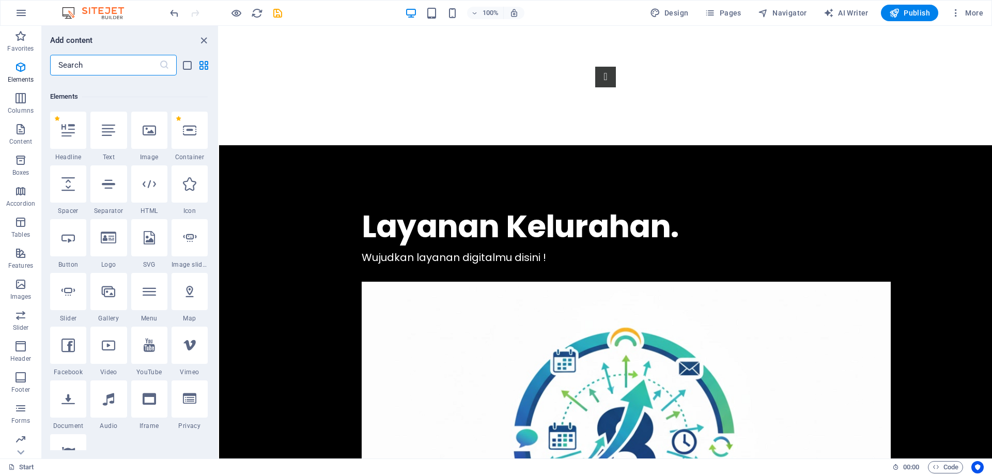
scroll to position [110, 0]
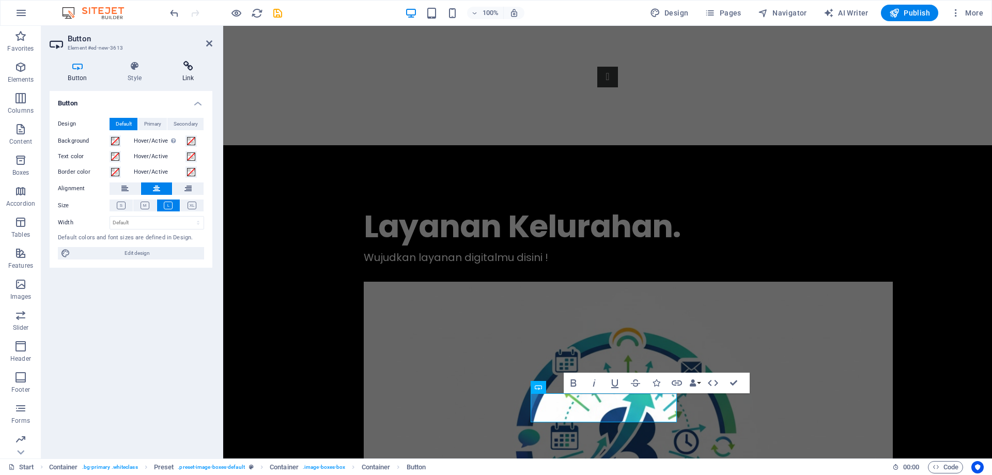
click at [176, 72] on h4 "Link" at bounding box center [188, 72] width 49 height 22
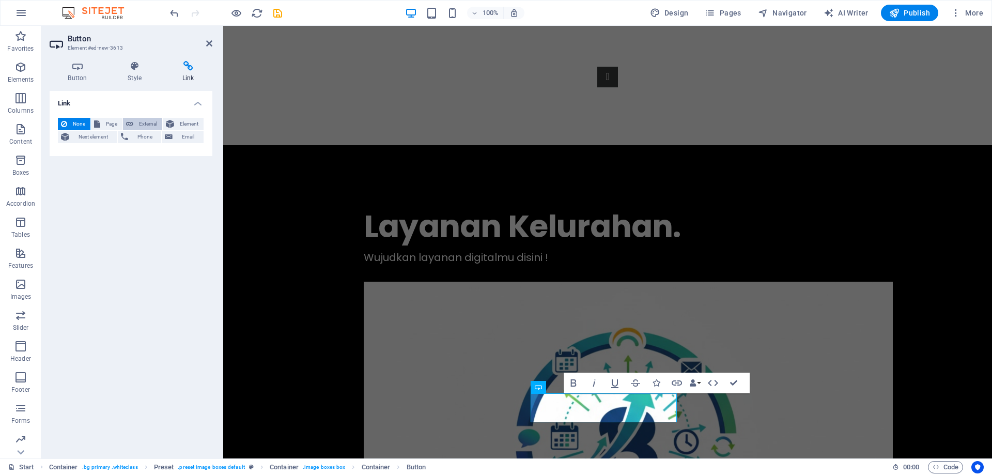
click at [142, 120] on span "External" at bounding box center [147, 124] width 23 height 12
select select "blank"
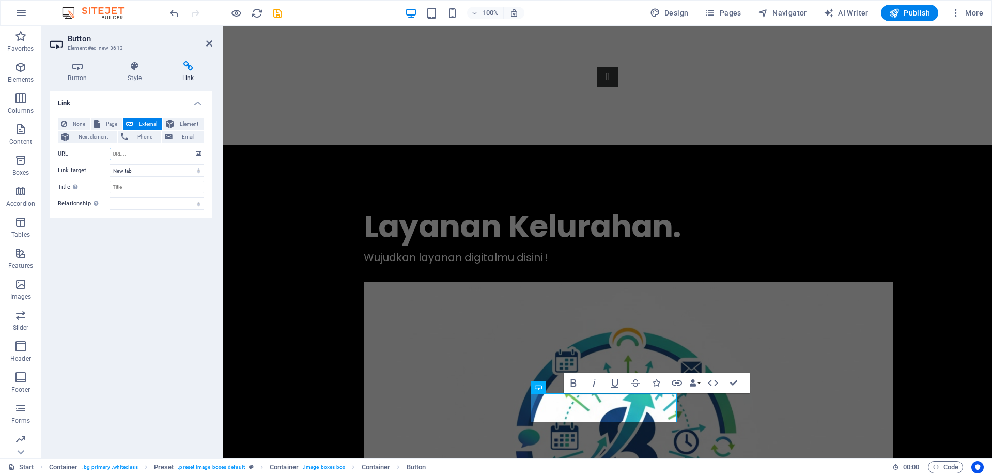
paste input "https://calendar.google.com/calendar/u/0?cid=a2VsdXJhaGFubWlqZW4uc21nQGdtYWlsLm…"
type input "https://calendar.google.com/calendar/u/0?cid=a2VsdXJhaGFubWlqZW4uc21nQGdtYWlsLm…"
click at [125, 190] on input "Title Additional link description, should not be the same as the link text. The…" at bounding box center [157, 187] width 95 height 12
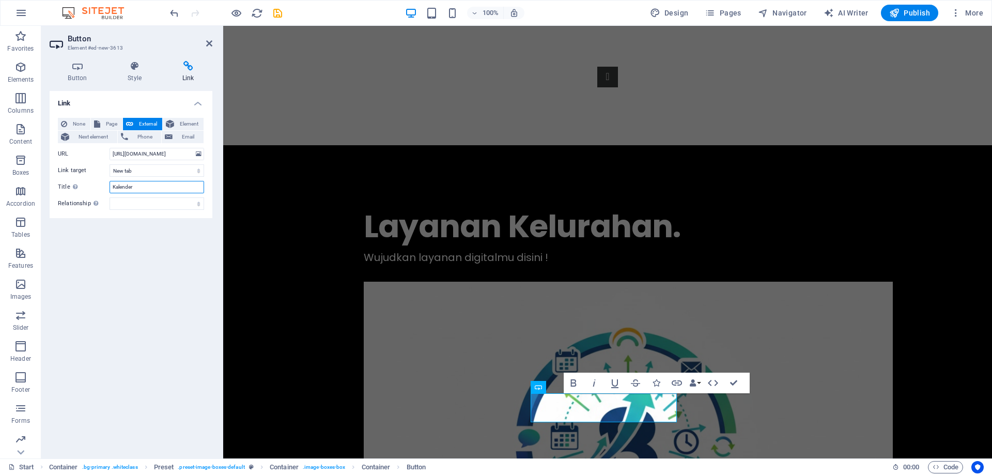
type input "Kalender"
click at [164, 265] on div "Link None Page External Element Next element Phone Email Page Start Legal Notic…" at bounding box center [131, 270] width 163 height 359
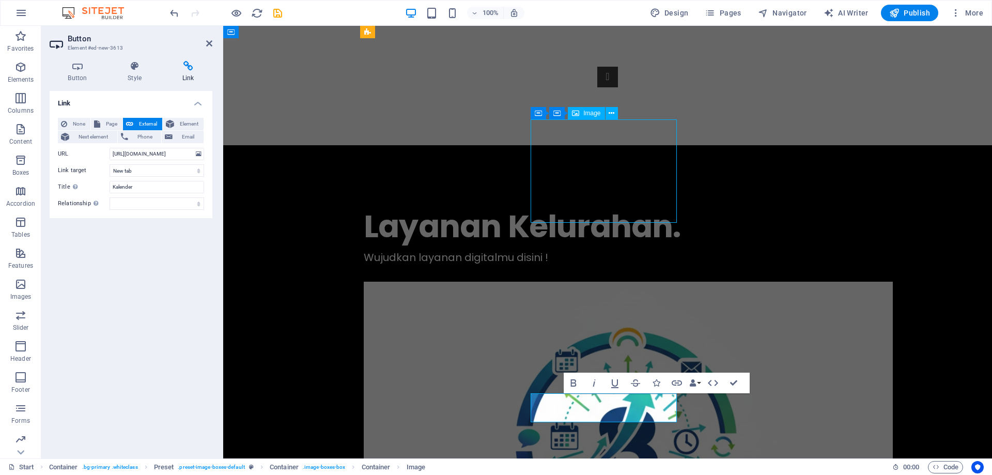
select select "px"
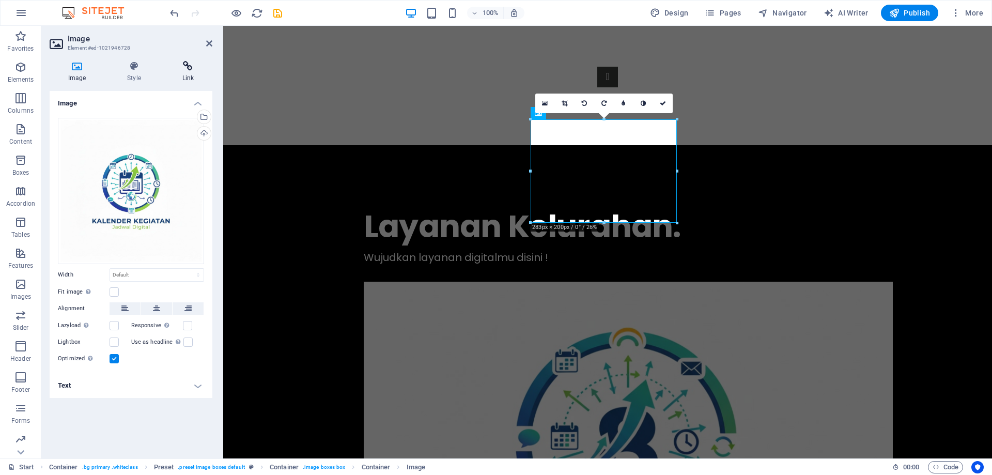
click at [193, 67] on icon at bounding box center [188, 66] width 49 height 10
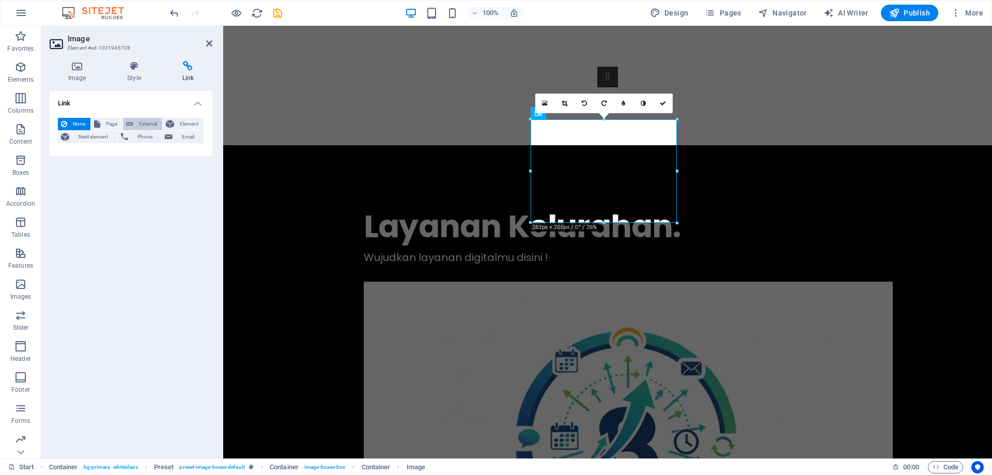
click at [129, 121] on icon at bounding box center [129, 124] width 7 height 12
select select "blank"
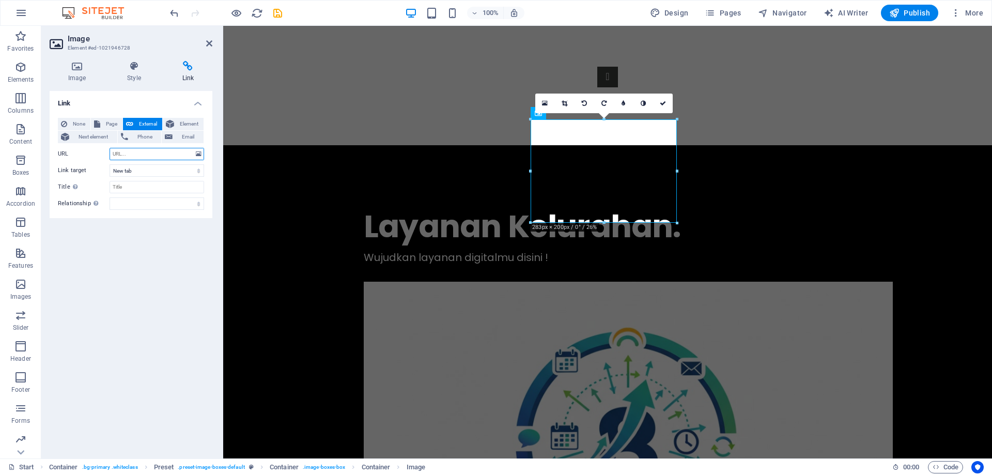
paste input "https://calendar.google.com/calendar/u/0?cid=a2VsdXJhaGFubWlqZW4uc21nQGdtYWlsLm…"
type input "https://calendar.google.com/calendar/u/0?cid=a2VsdXJhaGFubWlqZW4uc21nQGdtYWlsLm…"
click at [126, 187] on input "Title Additional link description, should not be the same as the link text. The…" at bounding box center [157, 187] width 95 height 12
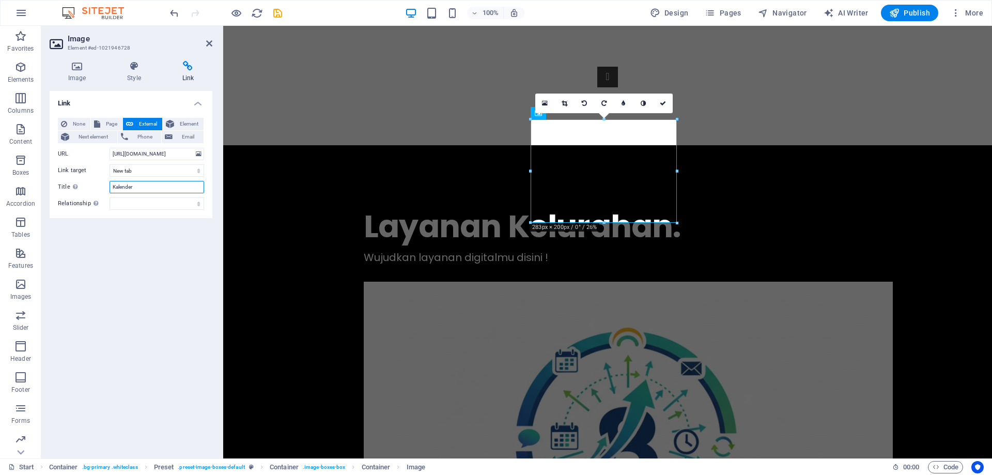
type input "Kalender"
click at [160, 262] on div "Link None Page External Element Next element Phone Email Page Start Legal Notic…" at bounding box center [131, 270] width 163 height 359
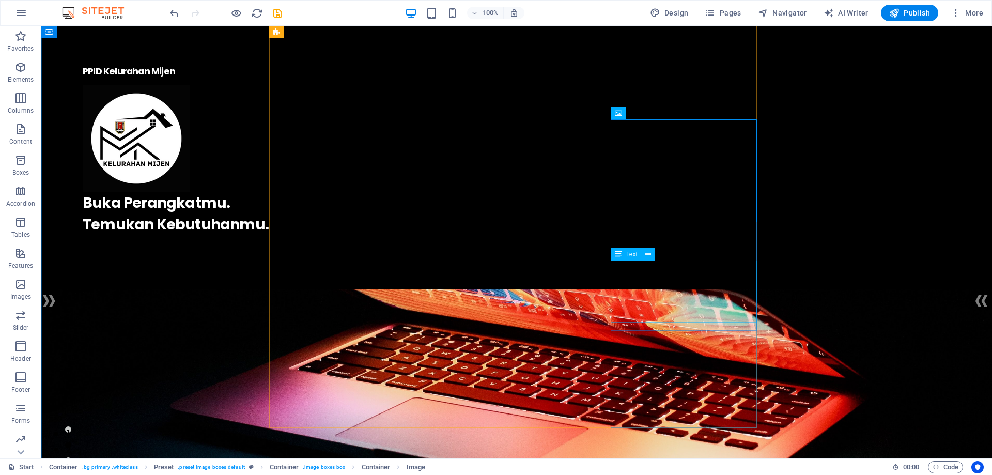
scroll to position [883, 0]
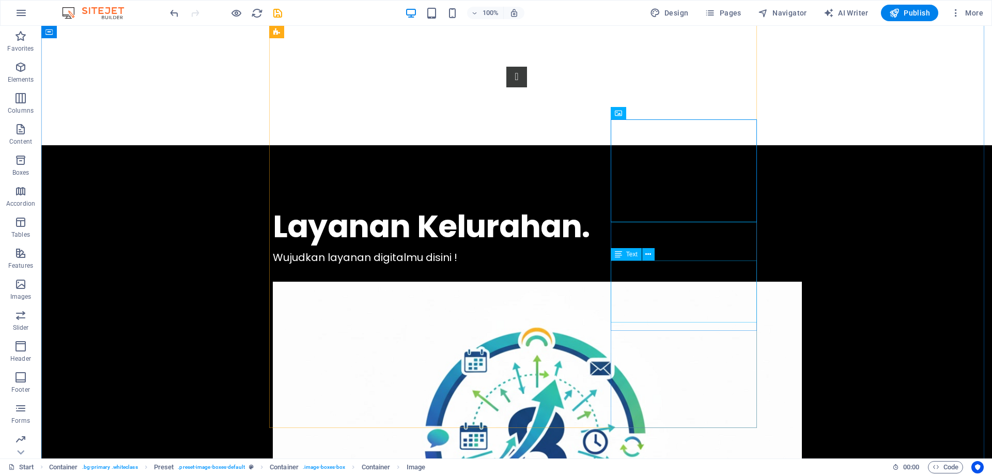
drag, startPoint x: 41, startPoint y: 26, endPoint x: 677, endPoint y: 283, distance: 685.8
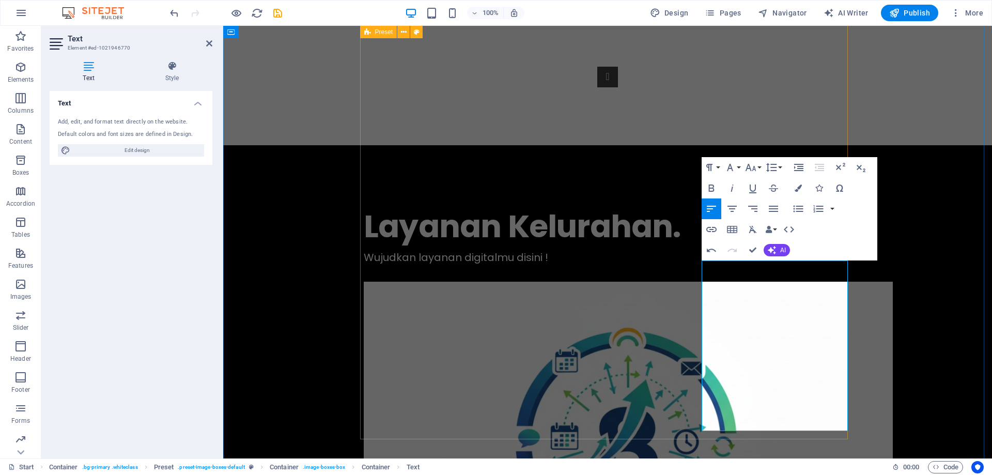
drag, startPoint x: 802, startPoint y: 423, endPoint x: 697, endPoint y: 268, distance: 186.5
click at [756, 167] on icon "button" at bounding box center [751, 167] width 12 height 12
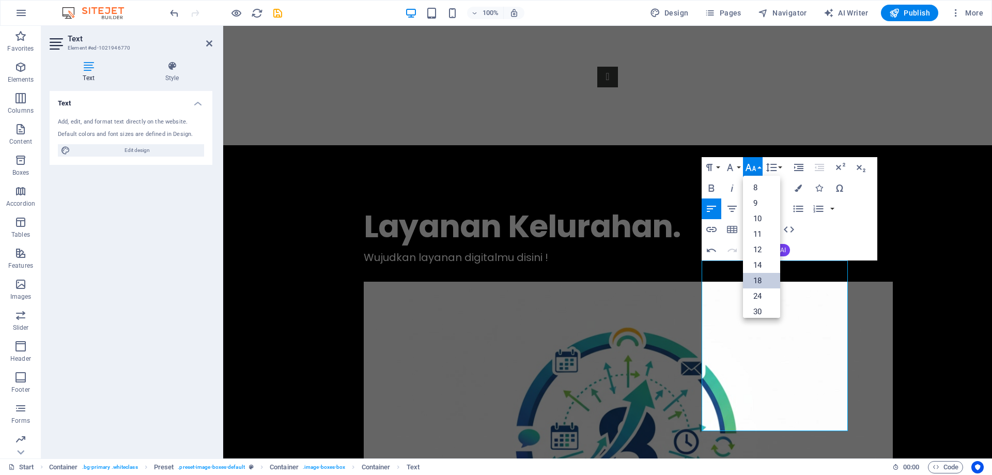
click at [759, 274] on link "18" at bounding box center [761, 281] width 37 height 16
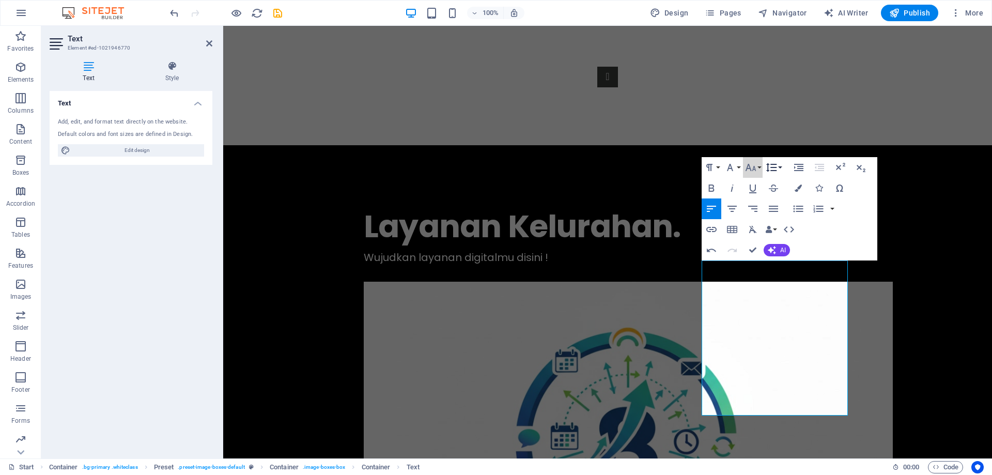
drag, startPoint x: 756, startPoint y: 167, endPoint x: 763, endPoint y: 165, distance: 7.4
click at [756, 165] on icon "button" at bounding box center [751, 167] width 12 height 12
click at [760, 188] on link "14" at bounding box center [761, 182] width 37 height 16
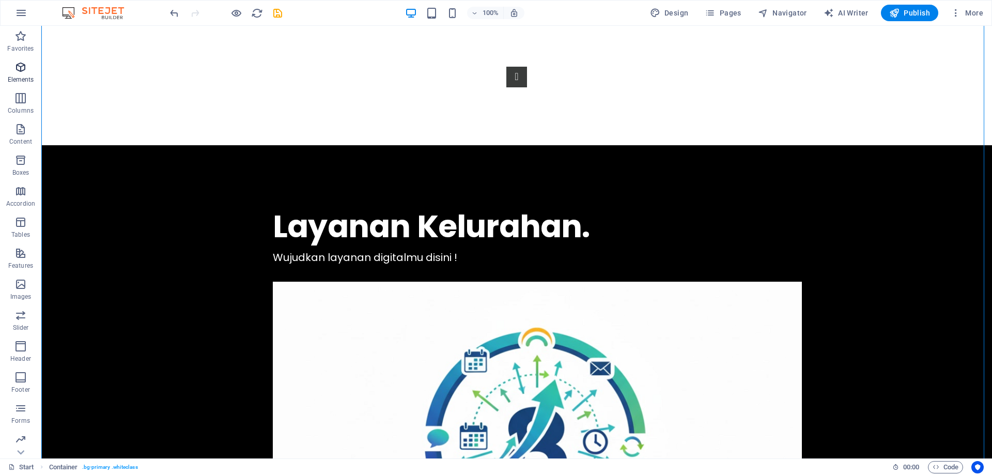
click at [15, 72] on icon "button" at bounding box center [20, 67] width 12 height 12
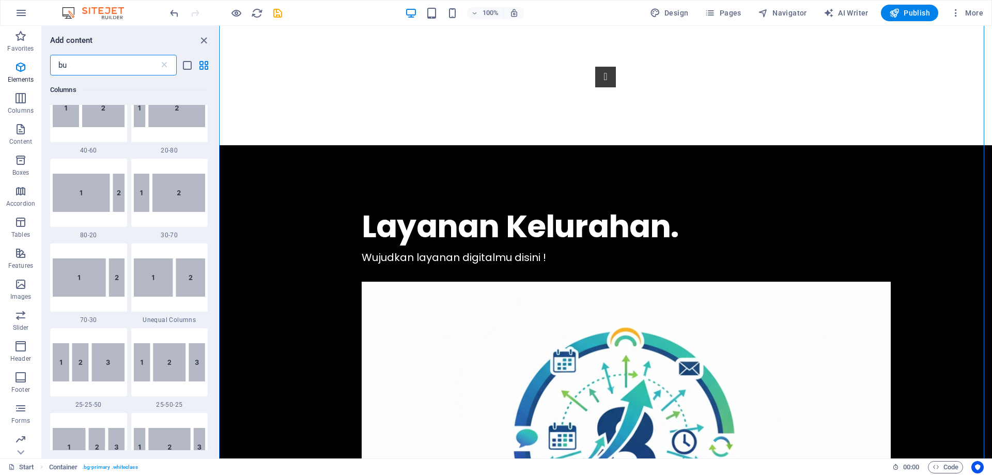
scroll to position [0, 0]
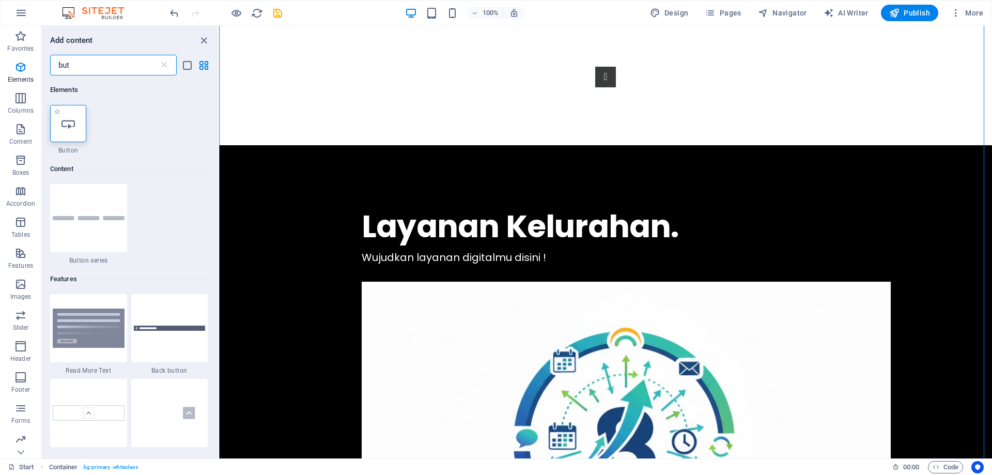
type input "but"
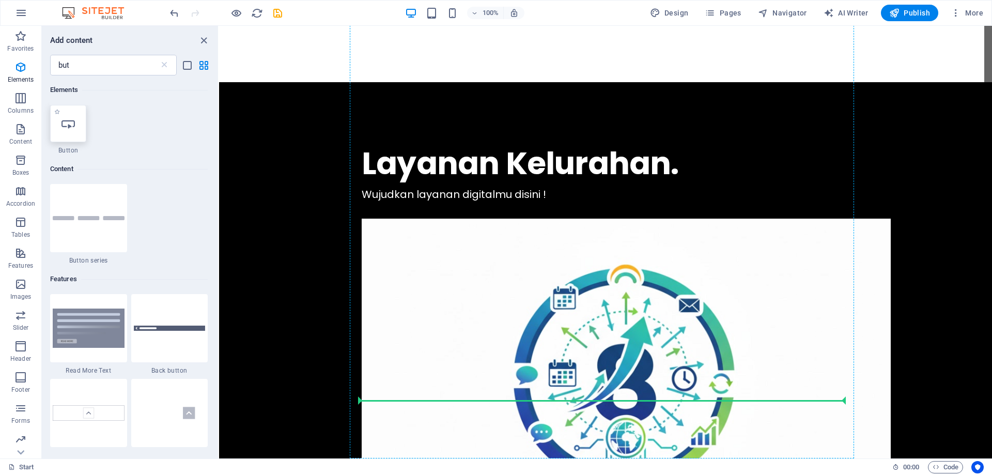
scroll to position [962, 0]
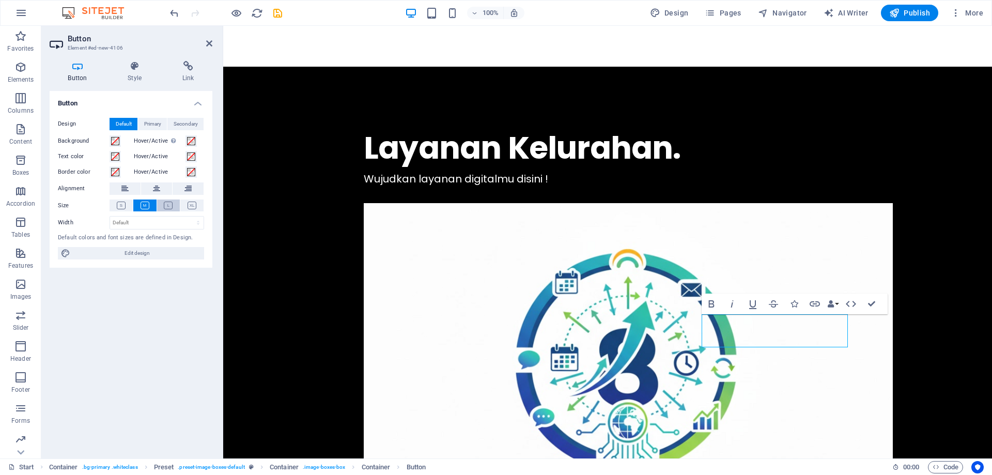
drag, startPoint x: 160, startPoint y: 187, endPoint x: 161, endPoint y: 201, distance: 14.5
click at [160, 186] on button at bounding box center [156, 188] width 31 height 12
click at [163, 204] on button at bounding box center [168, 206] width 23 height 12
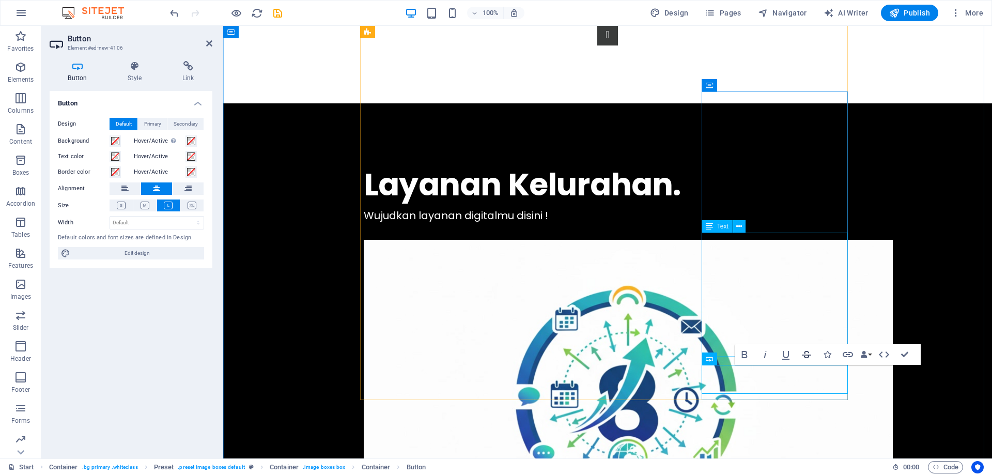
scroll to position [910, 0]
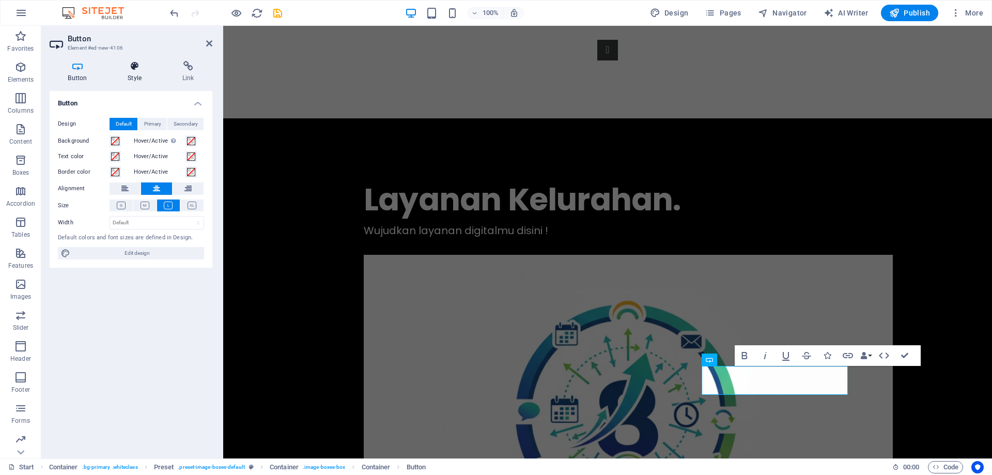
click at [136, 71] on icon at bounding box center [135, 66] width 51 height 10
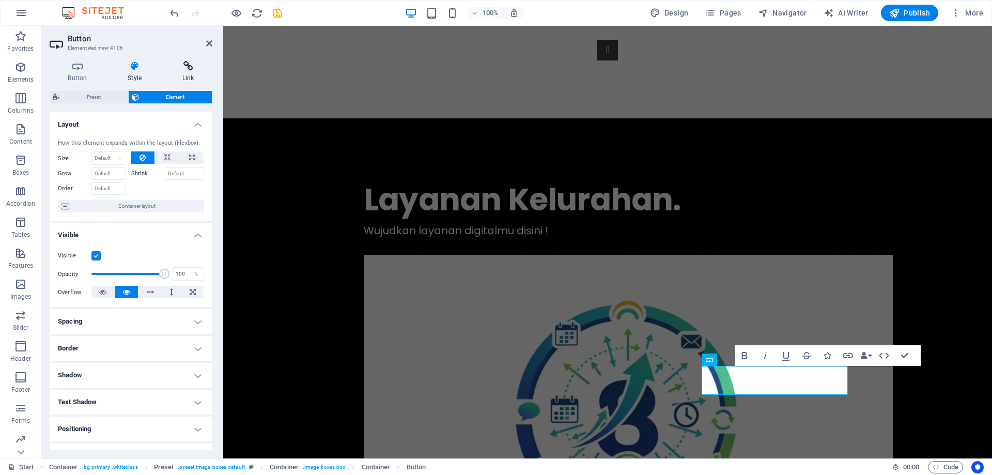
click at [182, 69] on icon at bounding box center [188, 66] width 49 height 10
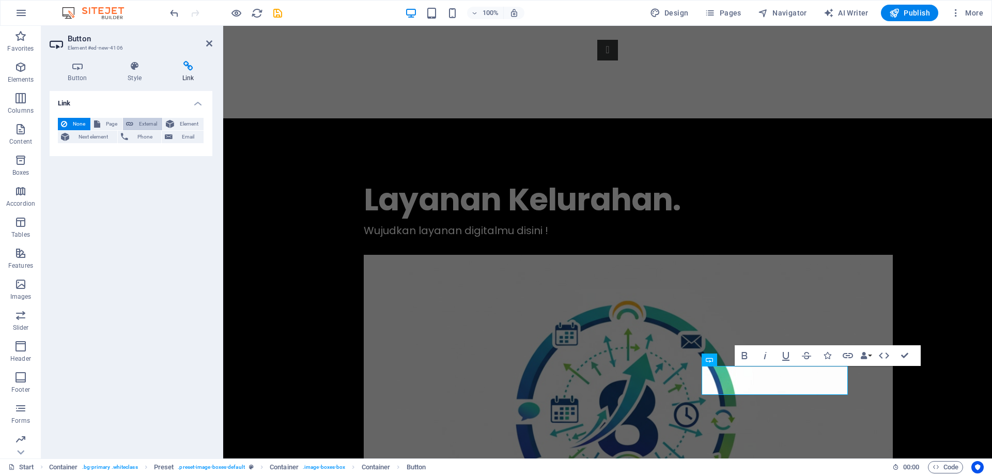
click at [140, 125] on span "External" at bounding box center [147, 124] width 23 height 12
select select "blank"
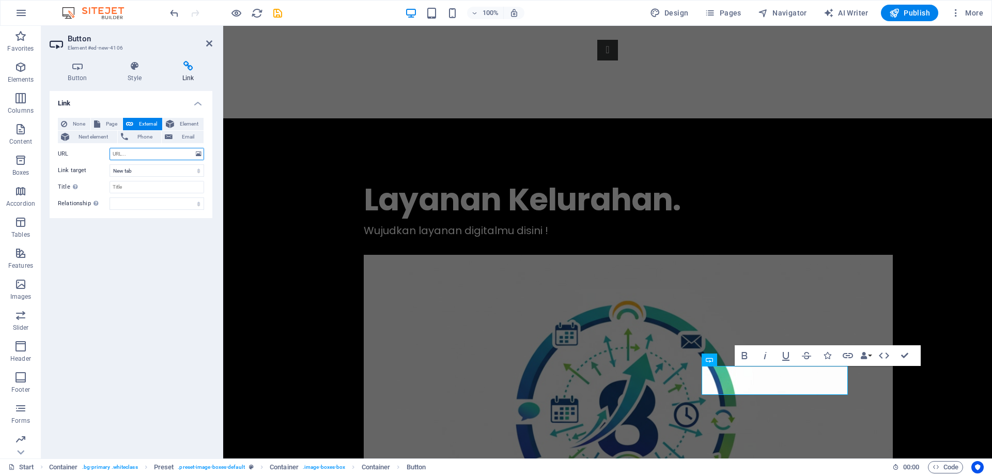
click at [138, 155] on input "URL" at bounding box center [157, 154] width 95 height 12
paste input "https://www.google.com/maps/d/embed?mid=1uvSeBq_mu_3-JTI4XRWvSwOD4r2RK5g&ehbc=2…"
type input "https://www.google.com/maps/d/embed?mid=1uvSeBq_mu_3-JTI4XRWvSwOD4r2RK5g&ehbc=2…"
click at [133, 187] on input "Title Additional link description, should not be the same as the link text. The…" at bounding box center [157, 187] width 95 height 12
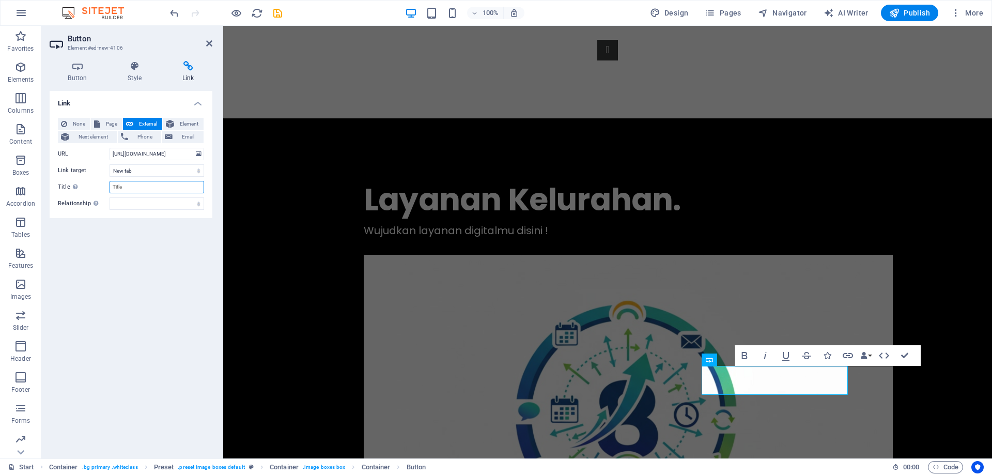
scroll to position [0, 0]
type input "Peta Potensi"
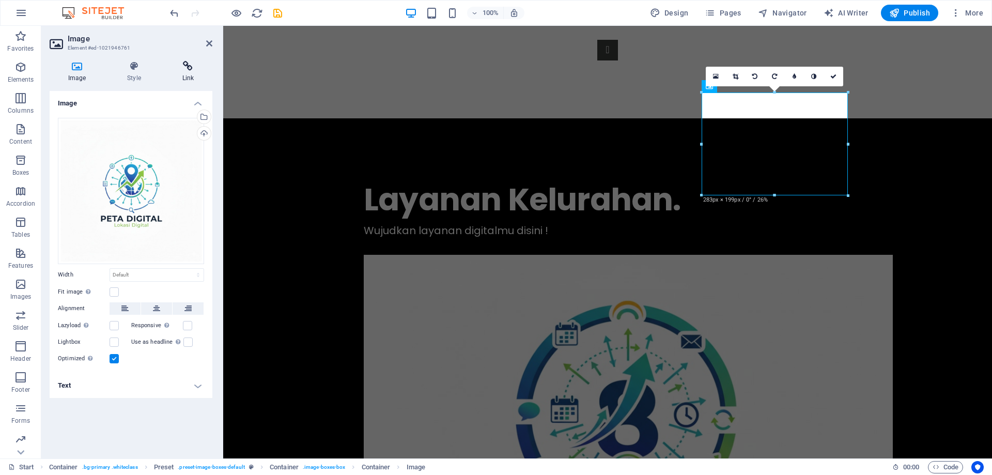
click at [189, 62] on icon at bounding box center [188, 66] width 49 height 10
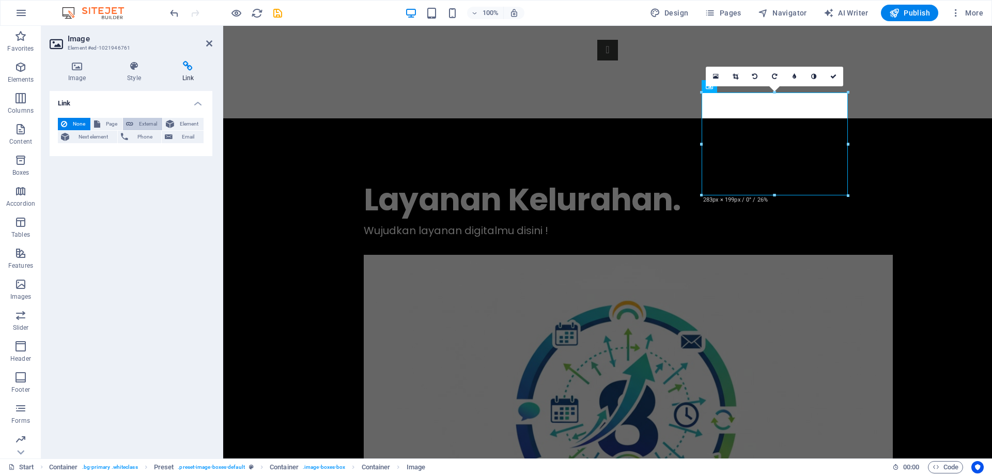
click at [144, 123] on span "External" at bounding box center [147, 124] width 23 height 12
select select "blank"
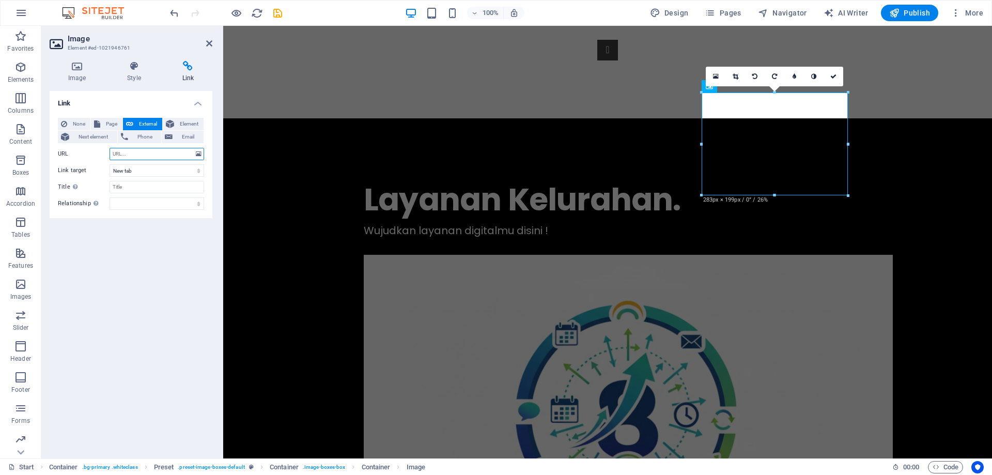
paste input "https://www.google.com/maps/d/embed?mid=1uvSeBq_mu_3-JTI4XRWvSwOD4r2RK5g&ehbc=2…"
type input "https://www.google.com/maps/d/embed?mid=1uvSeBq_mu_3-JTI4XRWvSwOD4r2RK5g&ehbc=2…"
click at [135, 188] on input "Title Additional link description, should not be the same as the link text. The…" at bounding box center [157, 187] width 95 height 12
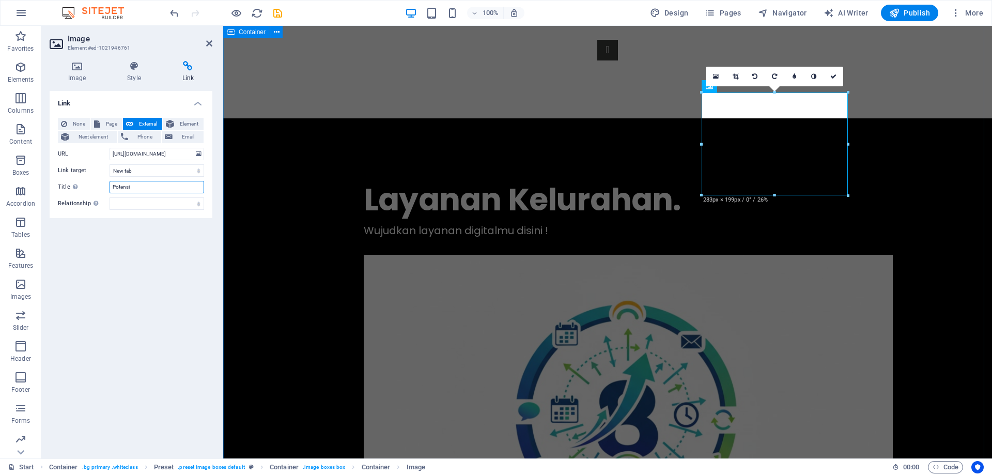
type input "Potensi"
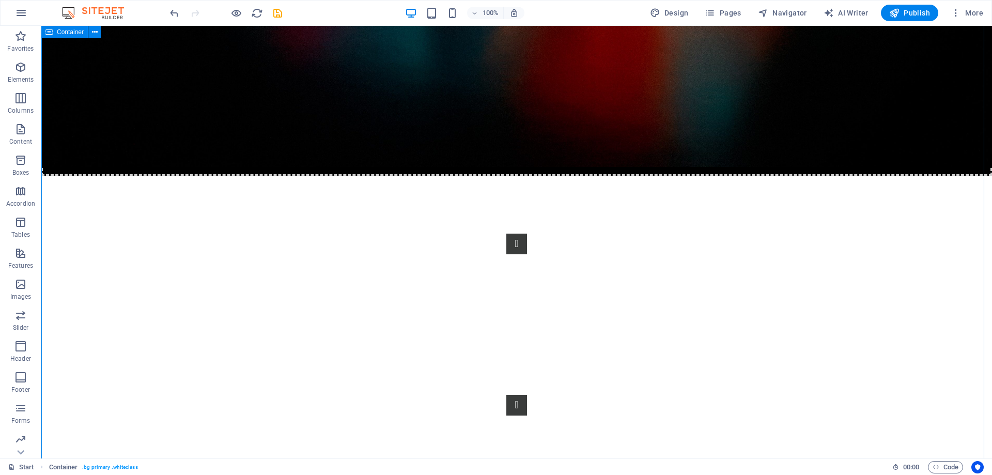
scroll to position [548, 0]
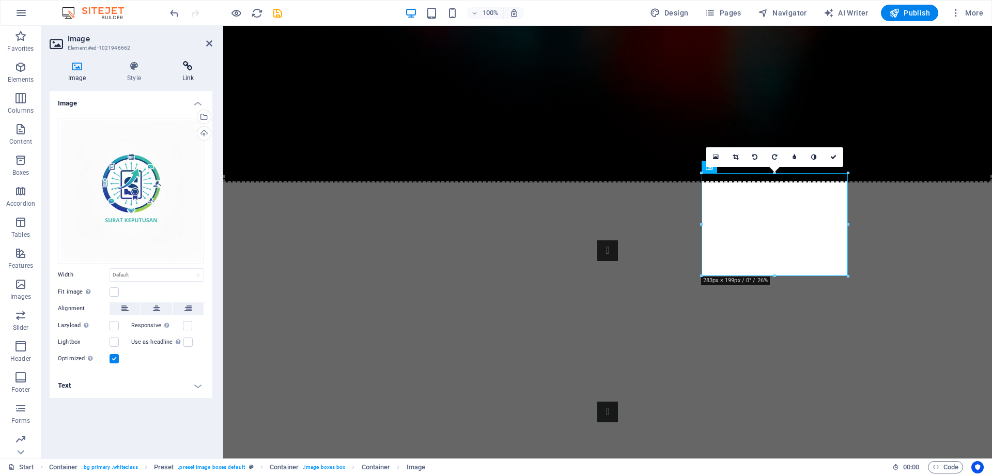
click at [183, 68] on icon at bounding box center [188, 66] width 49 height 10
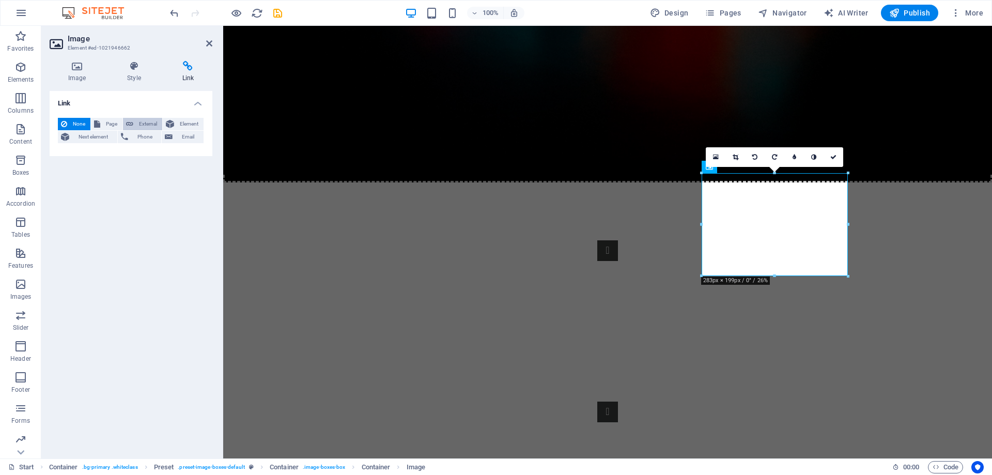
click at [151, 119] on span "External" at bounding box center [147, 124] width 23 height 12
select select "blank"
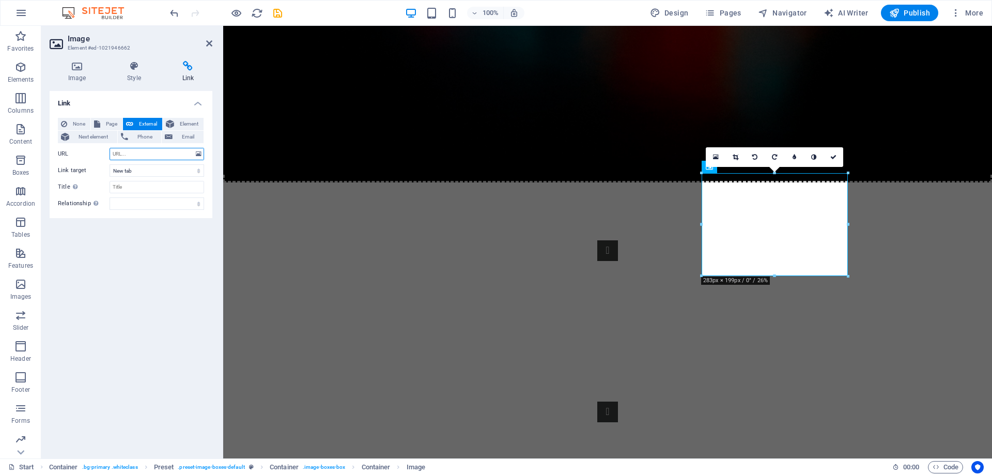
paste input "https://smg.city/suratkeputusankelmijen"
type input "https://smg.city/suratkeputusankelmijen"
click at [136, 190] on input "Title Additional link description, should not be the same as the link text. The…" at bounding box center [157, 187] width 95 height 12
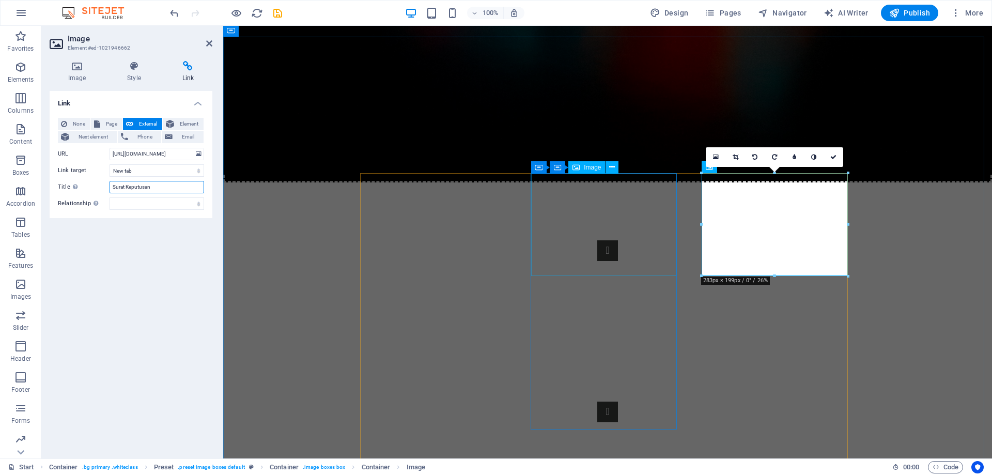
type input "Surat Keputusan"
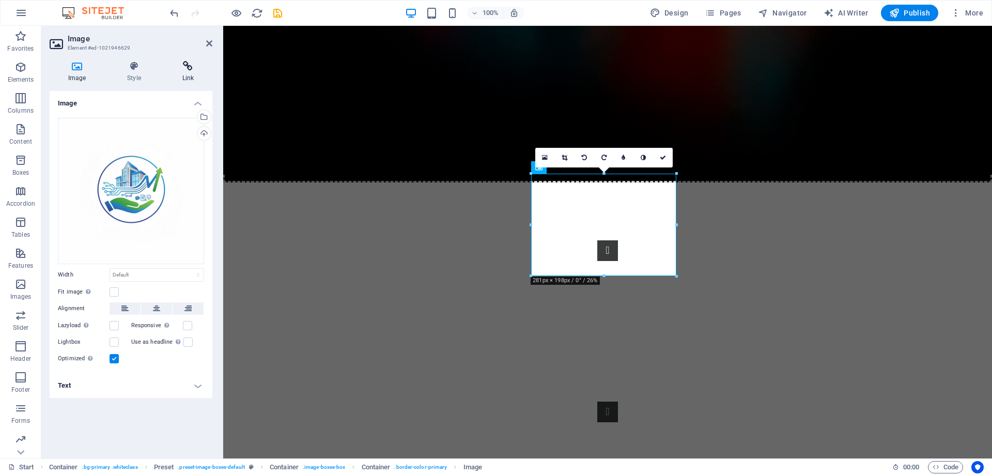
click at [189, 66] on icon at bounding box center [188, 66] width 49 height 10
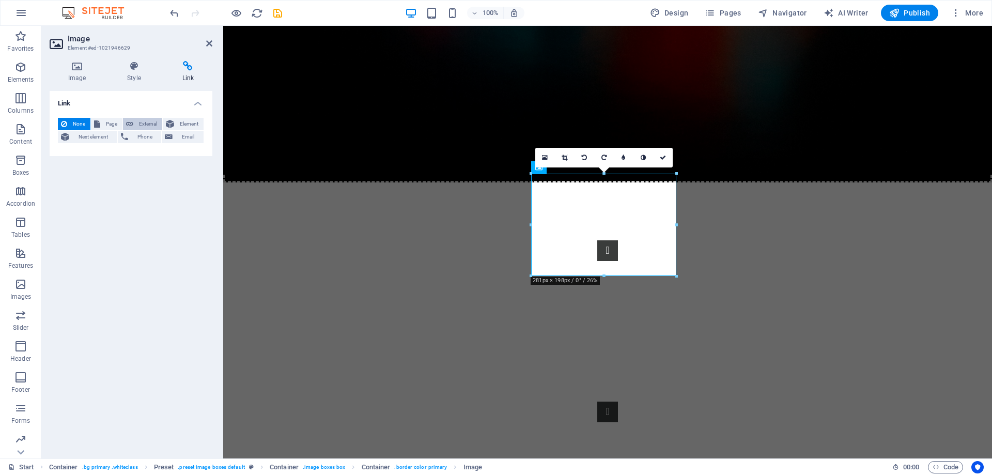
click at [132, 123] on icon at bounding box center [129, 124] width 7 height 12
select select "blank"
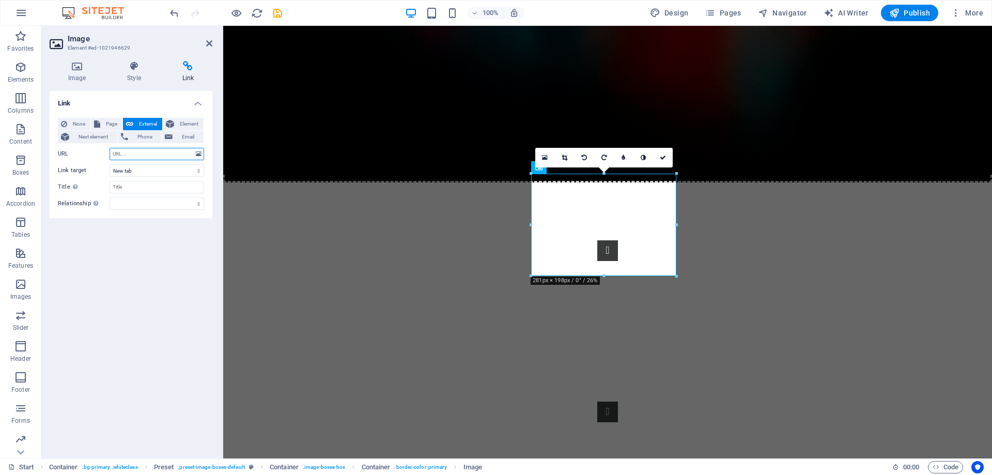
paste input "https://smg.city/siponjenlagipadu"
type input "https://smg.city/siponjenlagipadu"
click at [141, 188] on input "Title Additional link description, should not be the same as the link text. The…" at bounding box center [157, 187] width 95 height 12
type input "Siponjen"
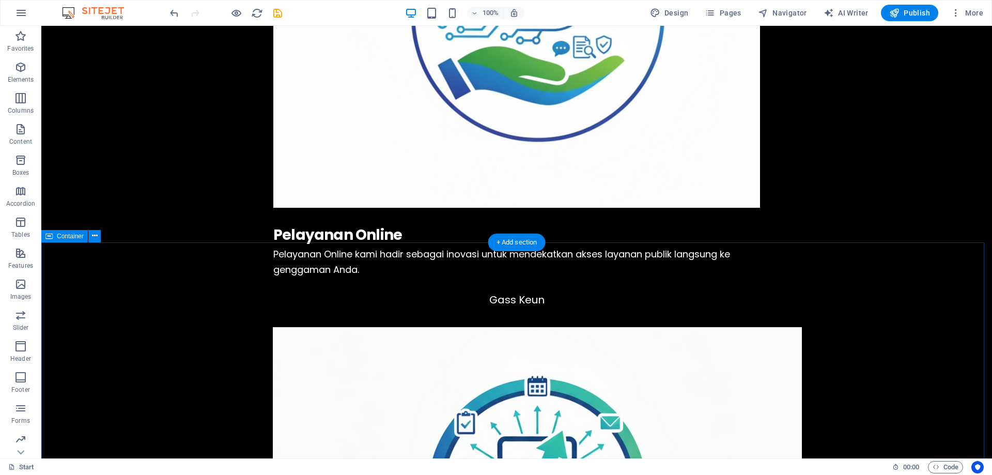
scroll to position [1841, 0]
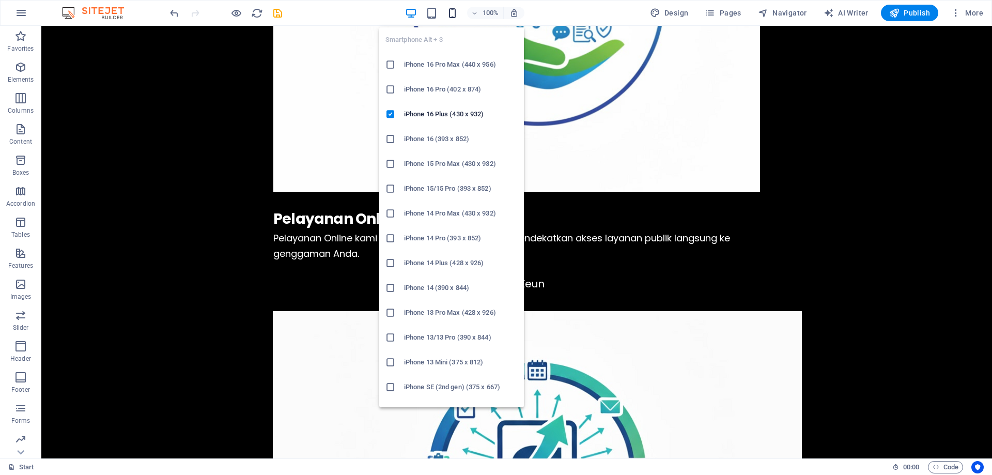
click at [452, 14] on icon "button" at bounding box center [453, 13] width 12 height 12
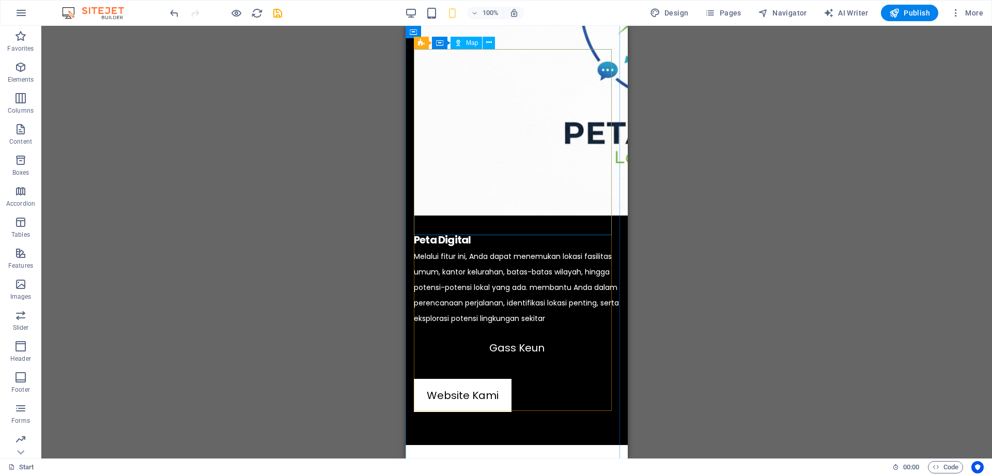
scroll to position [3919, 0]
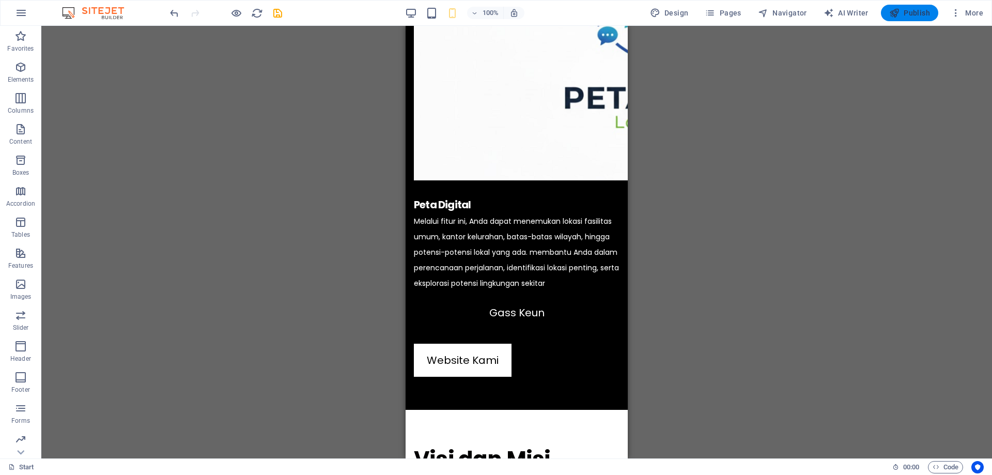
click at [906, 11] on span "Publish" at bounding box center [910, 13] width 41 height 10
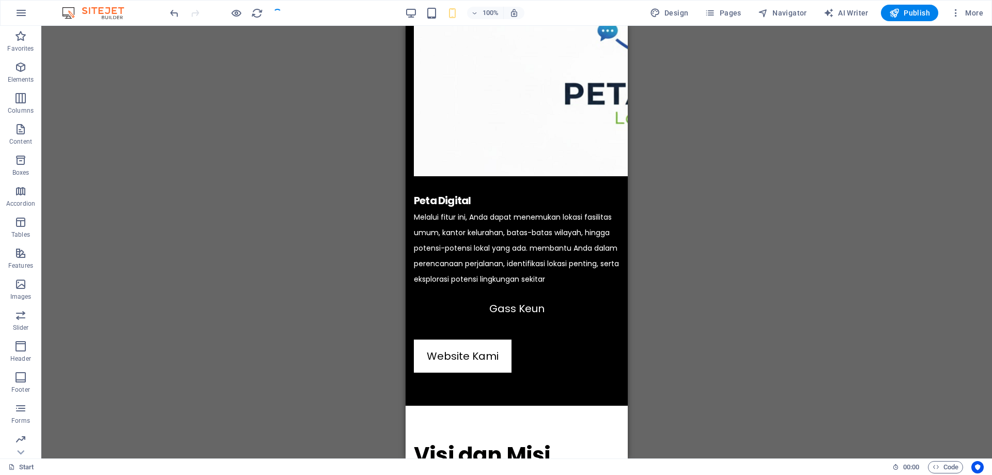
scroll to position [3887, 0]
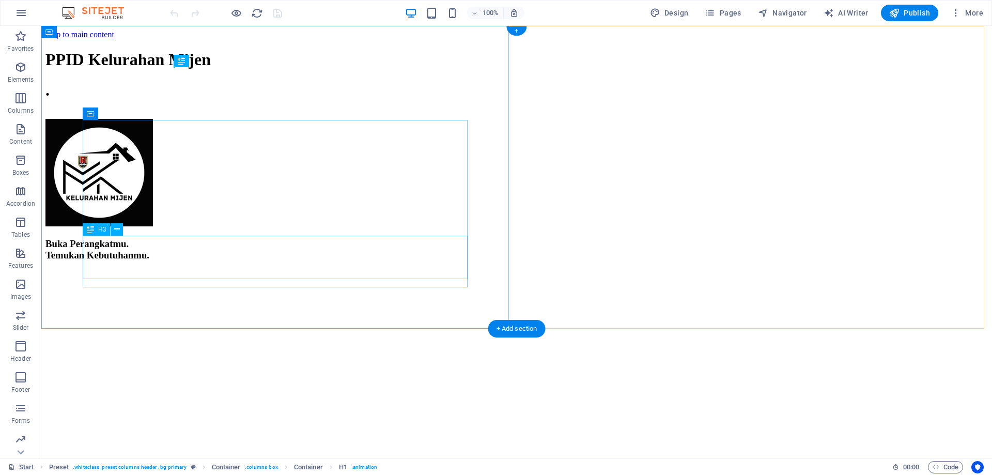
click at [128, 261] on div "Buka Perangkatmu. Temukan Kebutuhanmu." at bounding box center [516, 249] width 943 height 23
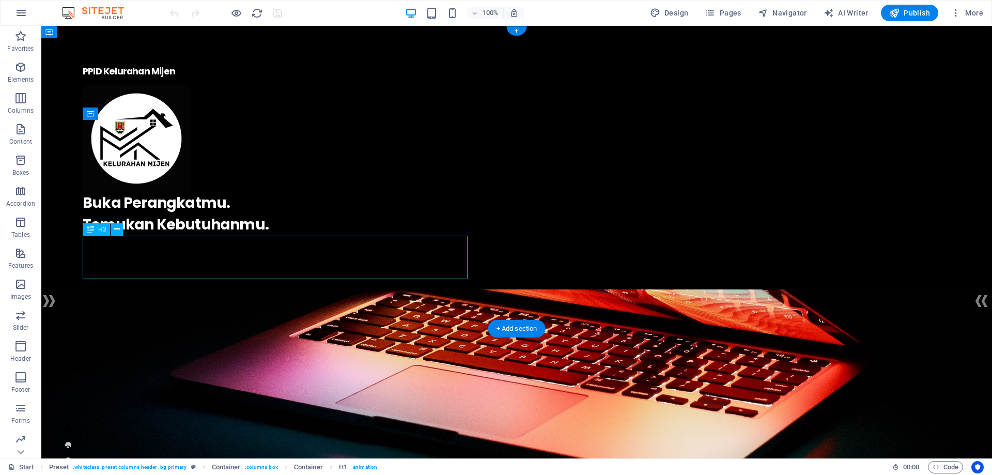
click at [128, 236] on div "Buka Perangkatmu. Temukan Kebutuhanmu." at bounding box center [517, 213] width 868 height 43
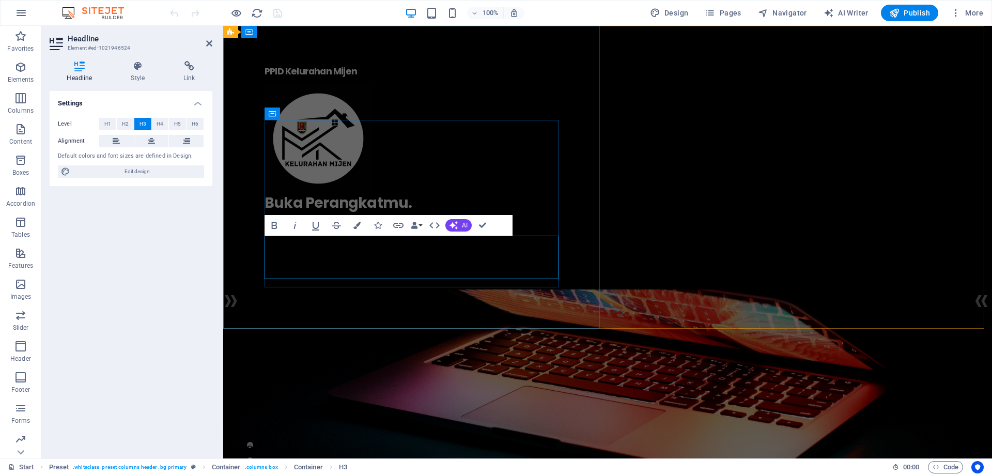
click at [418, 236] on h3 "Buka Perangkatmu. Temukan Kebutuhanmu." at bounding box center [608, 213] width 686 height 43
click at [442, 236] on h3 "Buka Perangkatmu. Temukan Kebutuhanmu." at bounding box center [608, 213] width 686 height 43
click at [439, 236] on h3 "Buka Perangkatmu. Temukan Kebutuhanmu." at bounding box center [608, 213] width 686 height 43
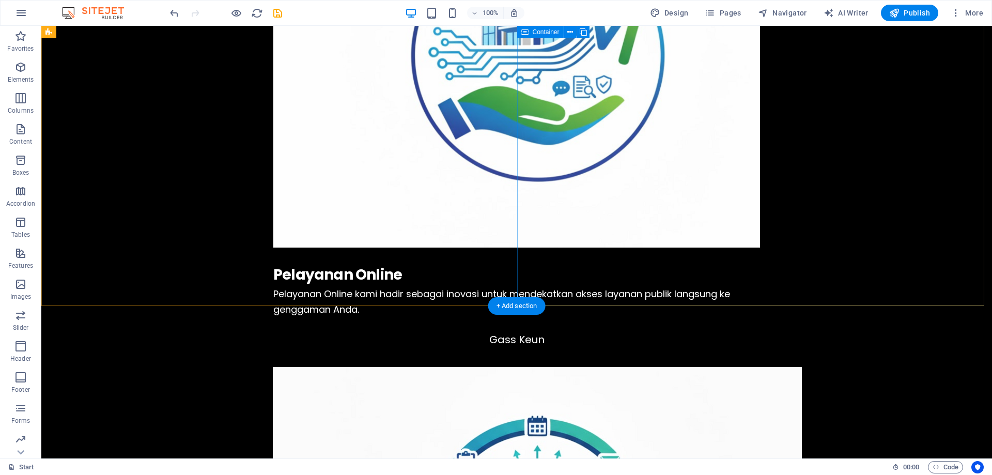
scroll to position [1809, 0]
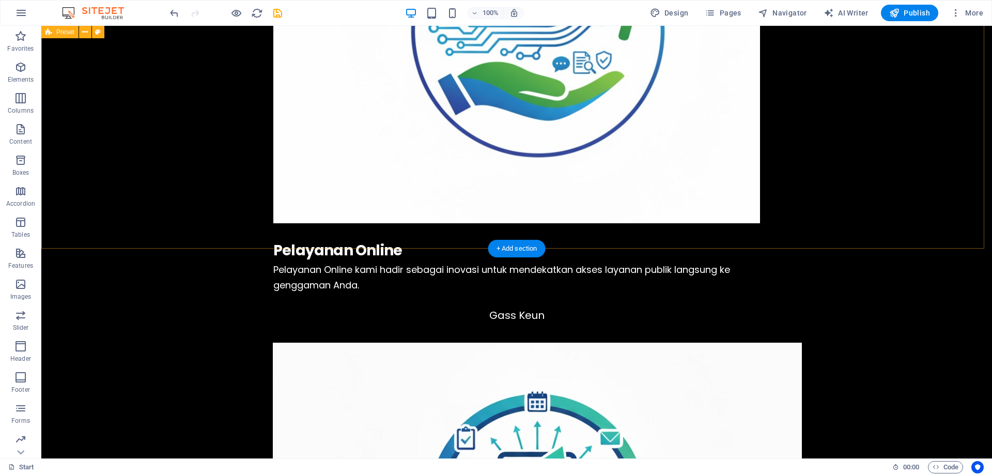
select select "vh"
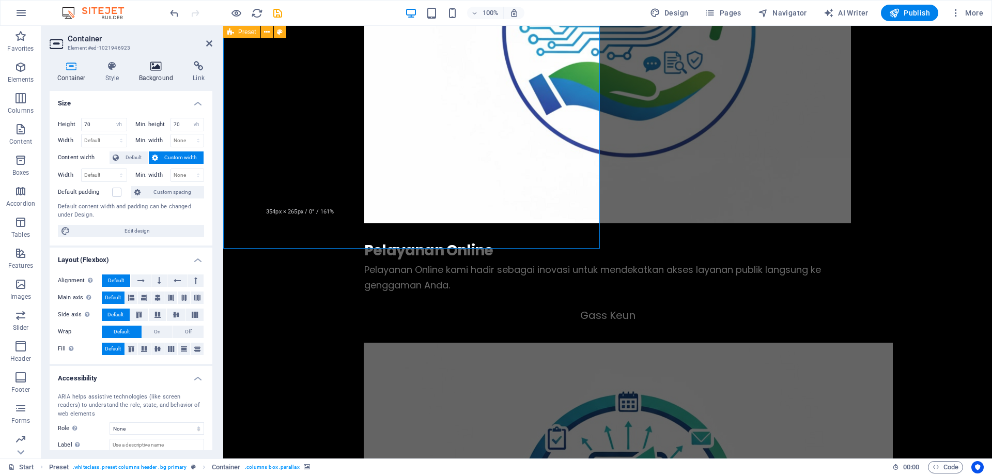
click at [153, 72] on h4 "Background" at bounding box center [158, 72] width 54 height 22
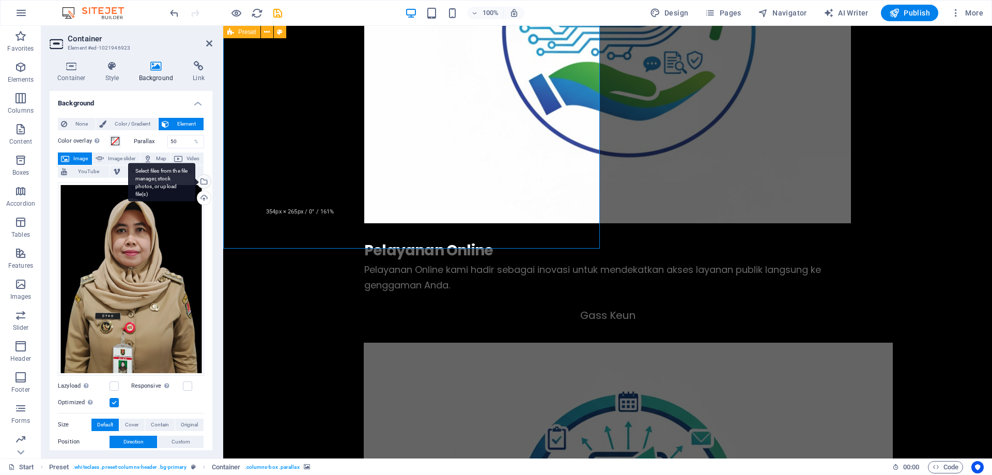
click at [195, 184] on div "Select files from the file manager, stock photos, or upload file(s)" at bounding box center [161, 182] width 67 height 39
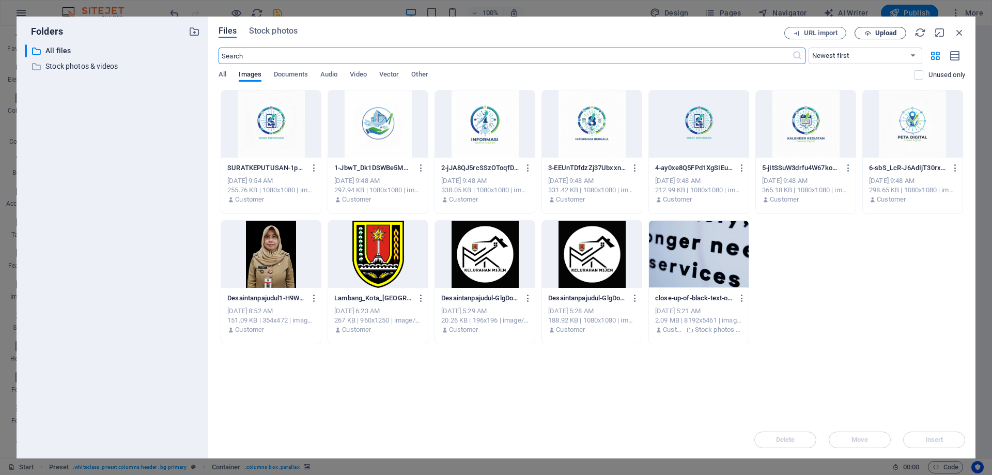
click at [884, 36] on span "Upload" at bounding box center [886, 33] width 21 height 6
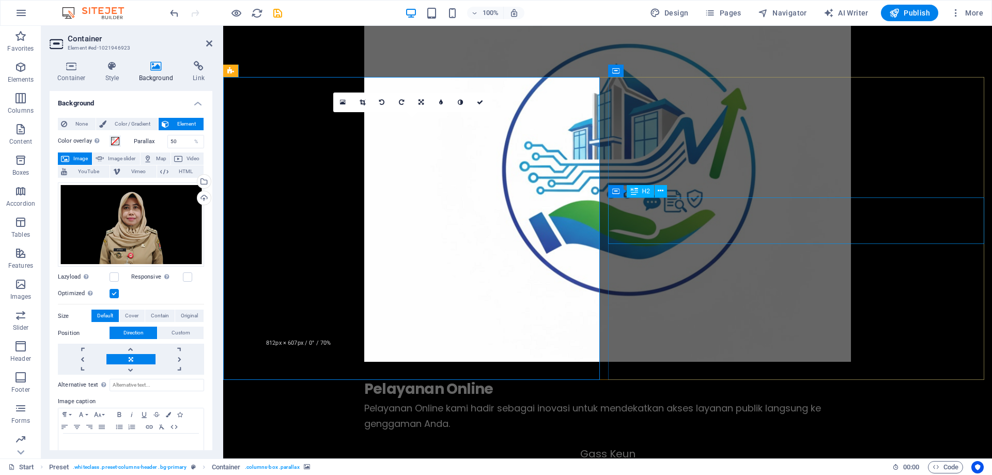
scroll to position [1654, 0]
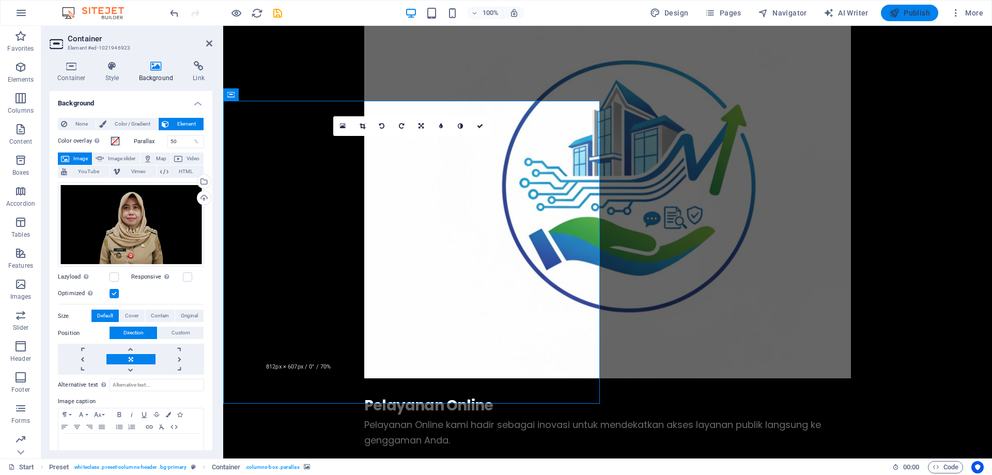
click at [896, 12] on icon "button" at bounding box center [895, 13] width 10 height 10
